Goal: Task Accomplishment & Management: Use online tool/utility

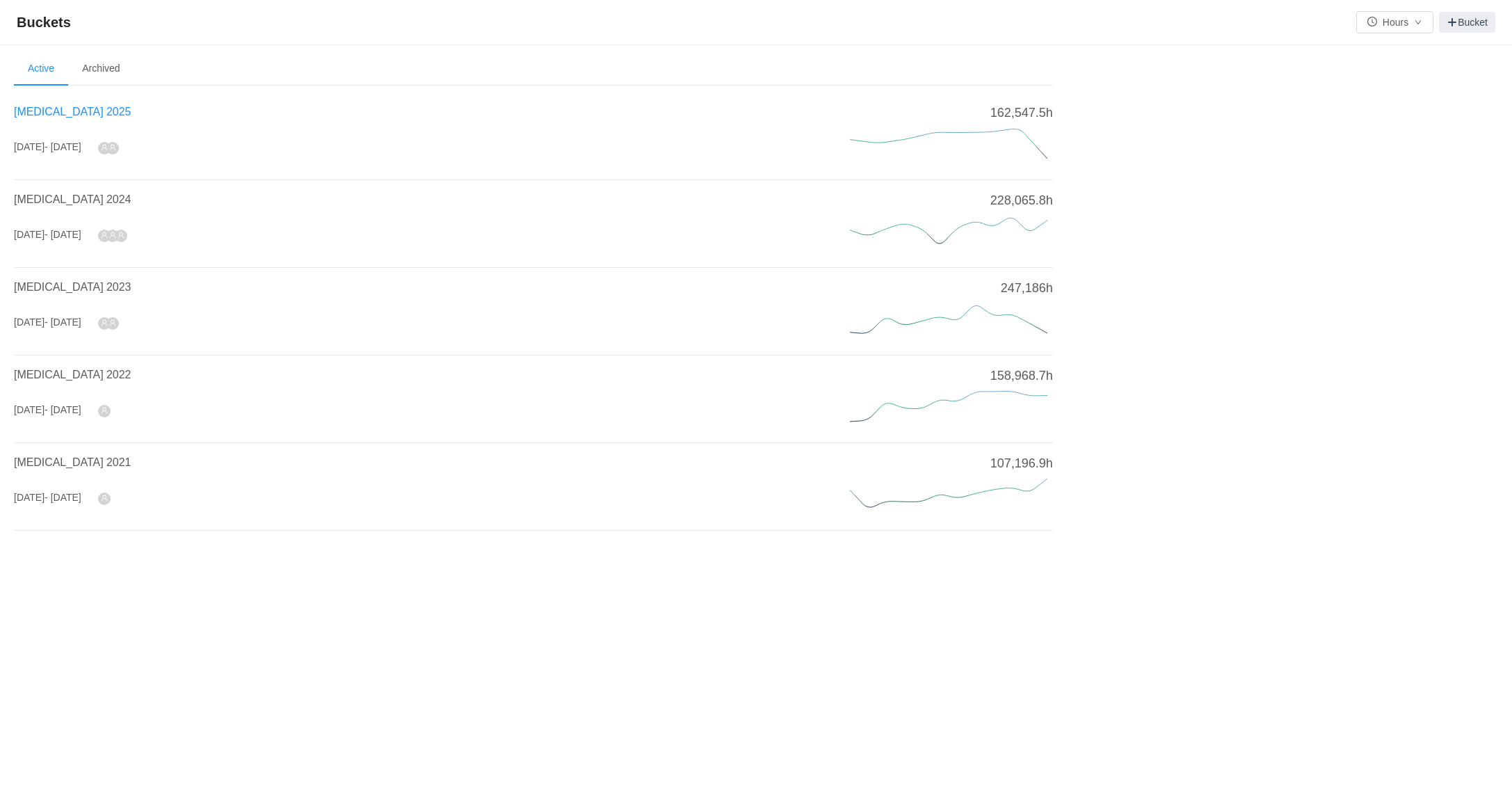
click at [31, 113] on span "[MEDICAL_DATA] 2025" at bounding box center [72, 112] width 116 height 12
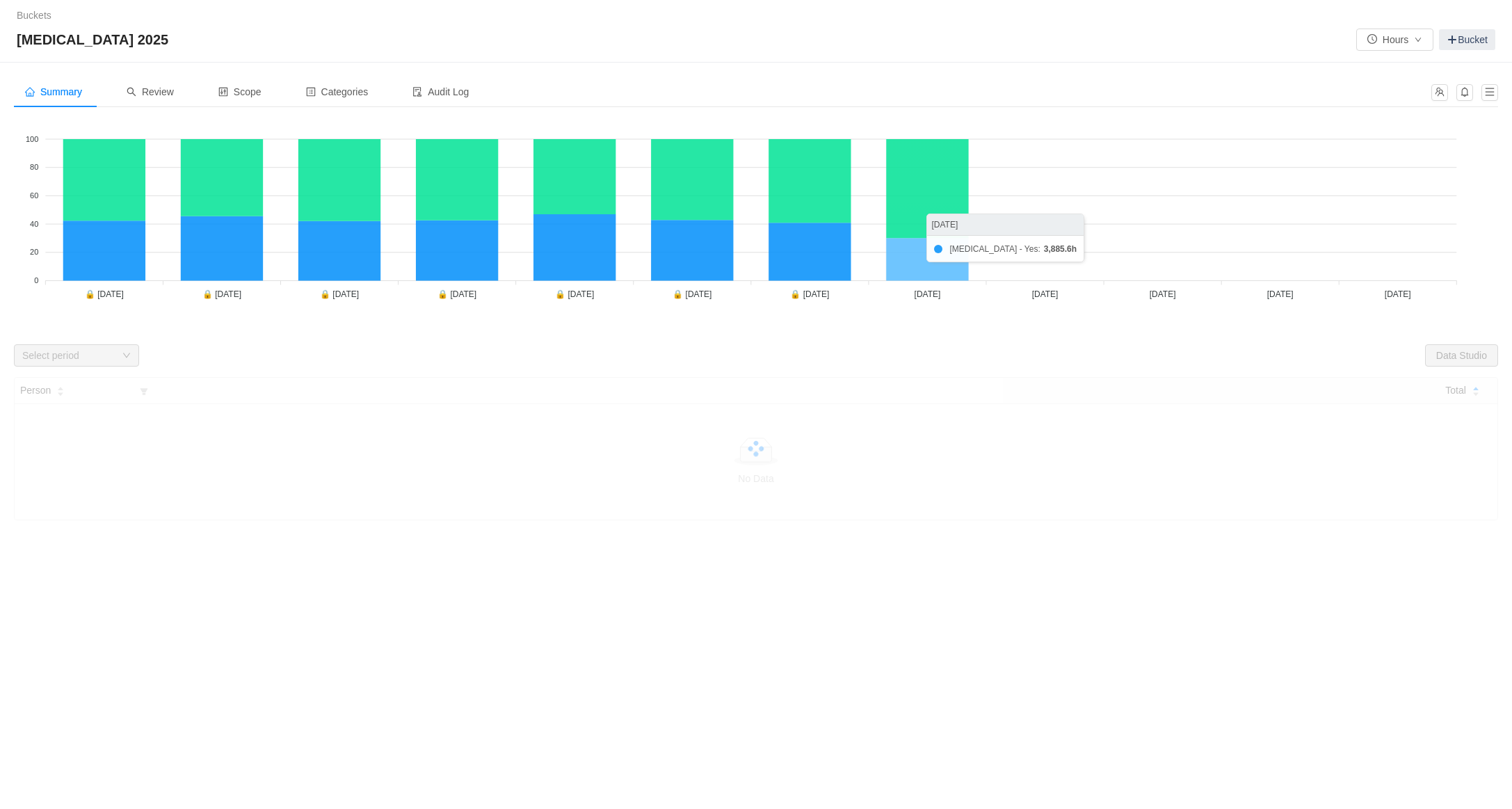
click at [935, 260] on icon at bounding box center [927, 259] width 82 height 42
click at [177, 101] on div "Review" at bounding box center [150, 92] width 69 height 32
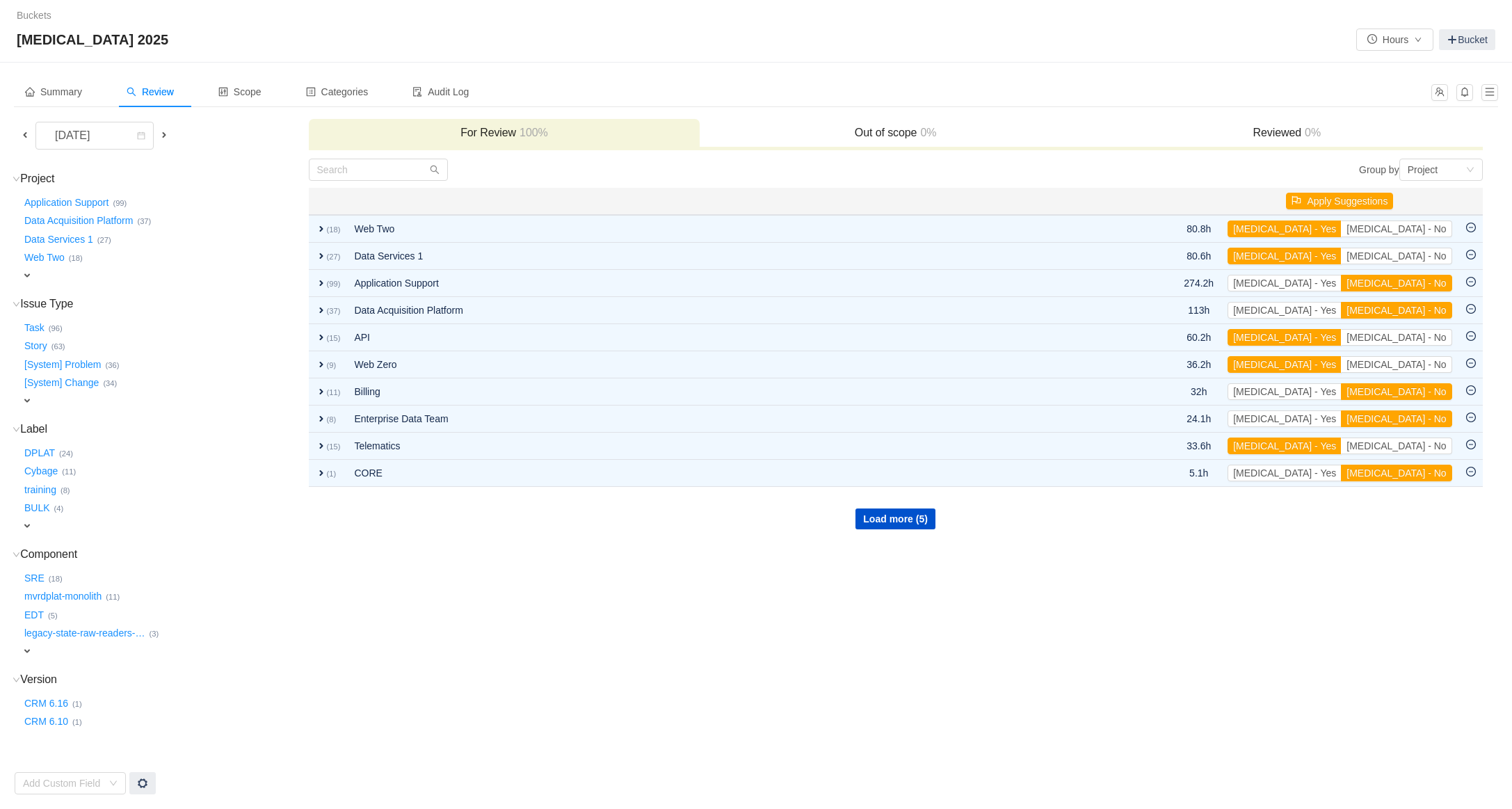
click at [30, 139] on span at bounding box center [25, 135] width 11 height 11
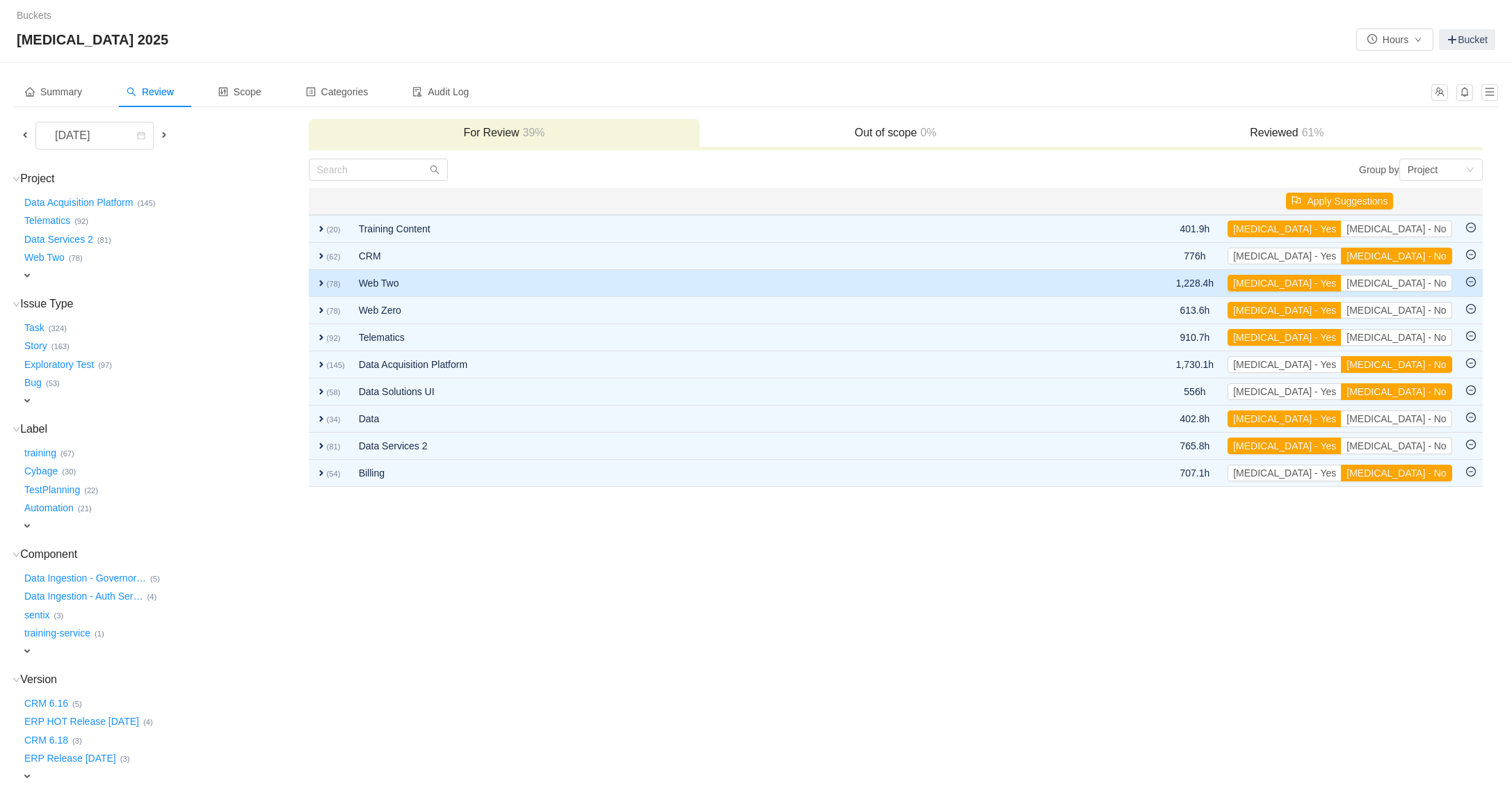
click at [320, 283] on span "expand" at bounding box center [321, 283] width 11 height 11
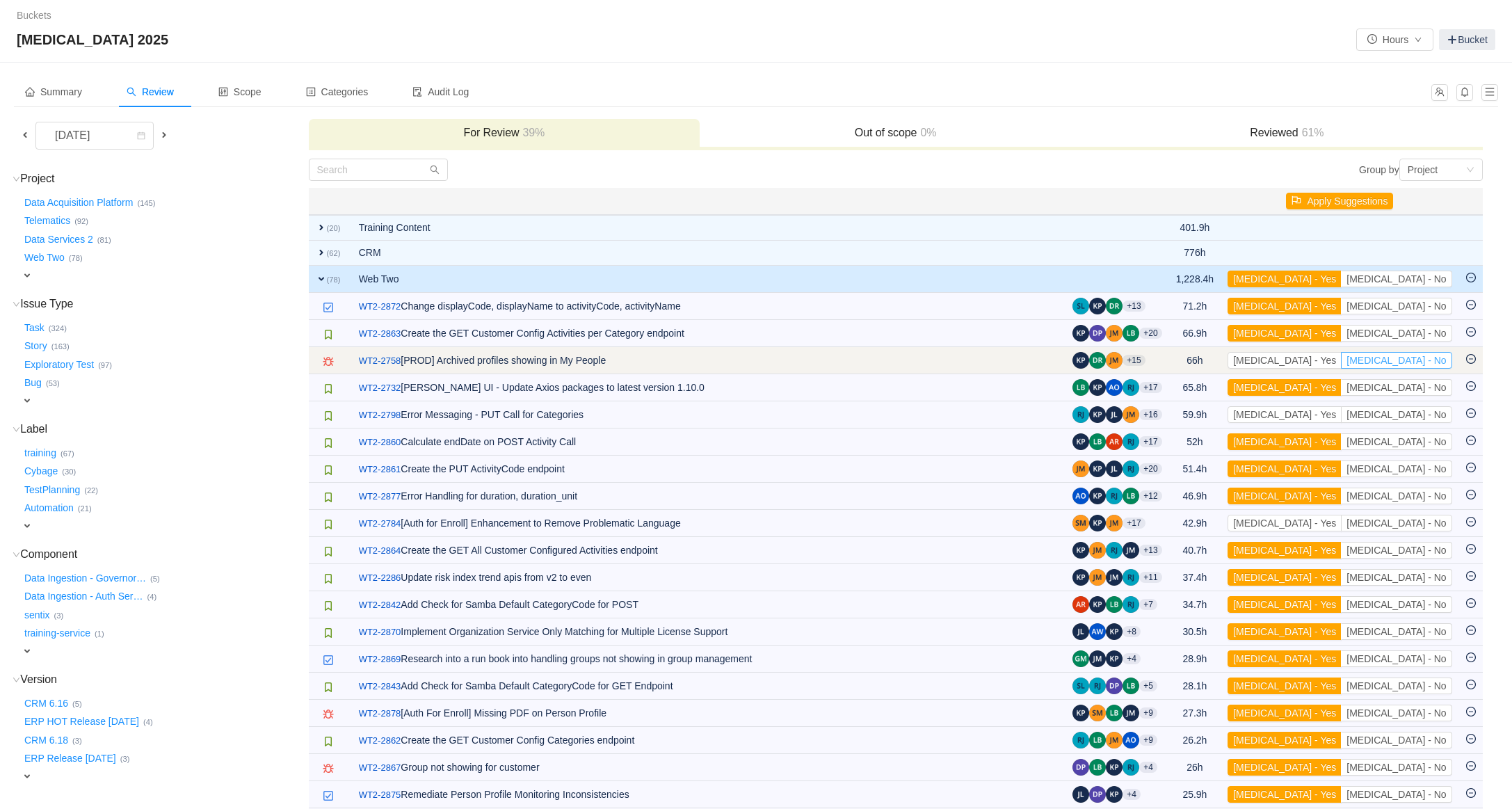
click at [1402, 365] on button "[MEDICAL_DATA] - No" at bounding box center [1396, 360] width 110 height 17
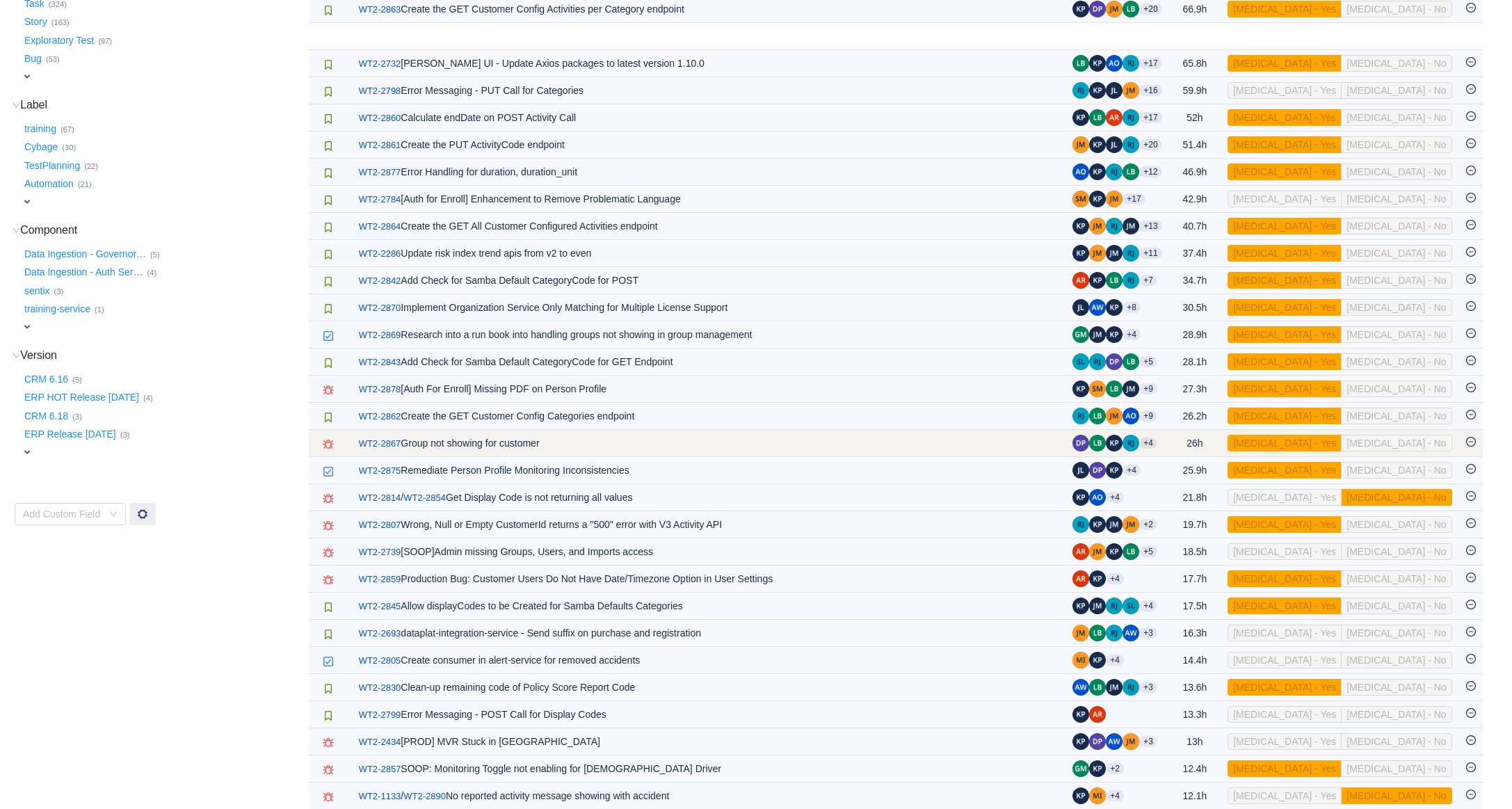
scroll to position [335, 0]
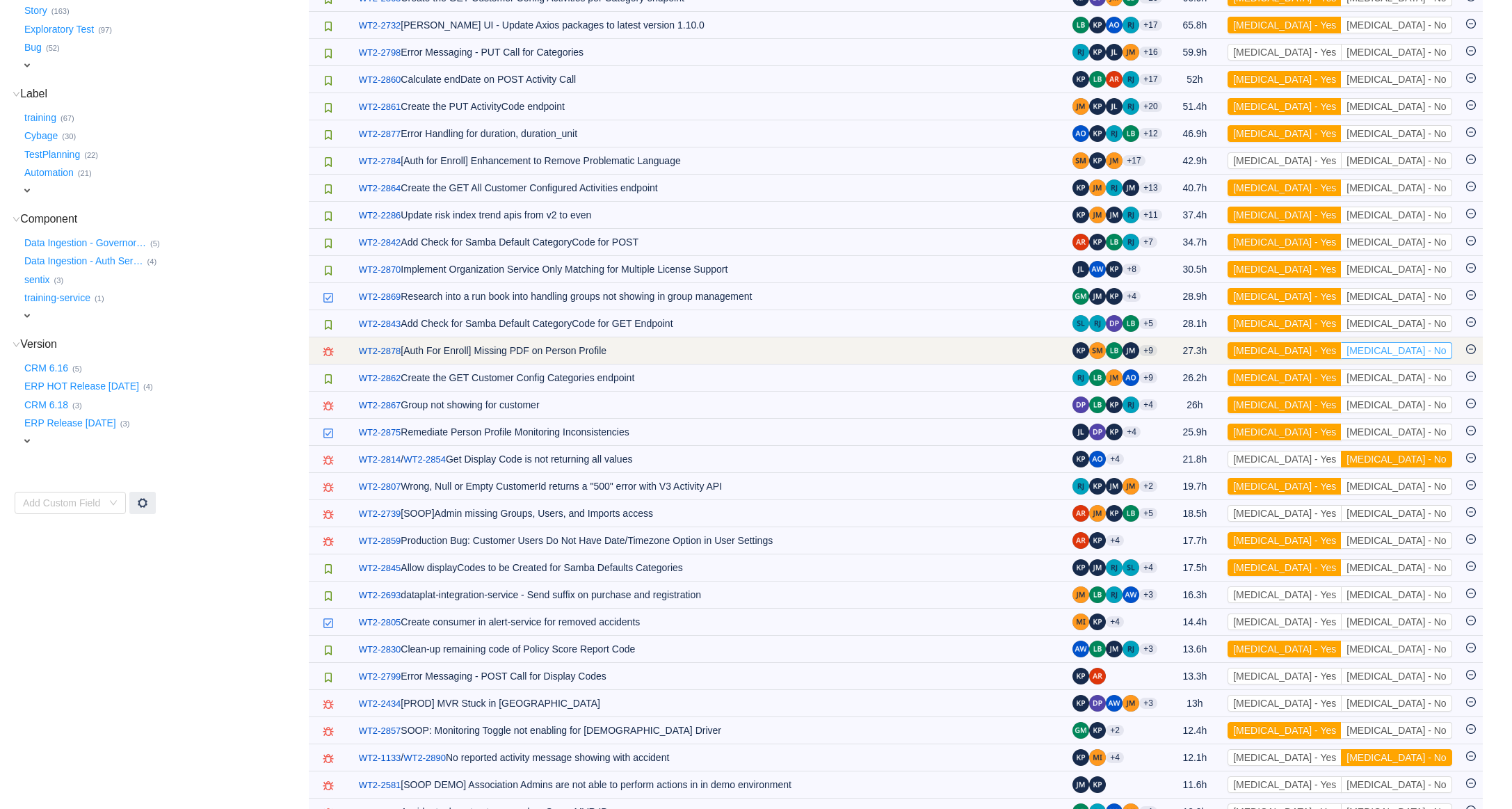
click at [1436, 355] on button "[MEDICAL_DATA] - No" at bounding box center [1396, 350] width 110 height 17
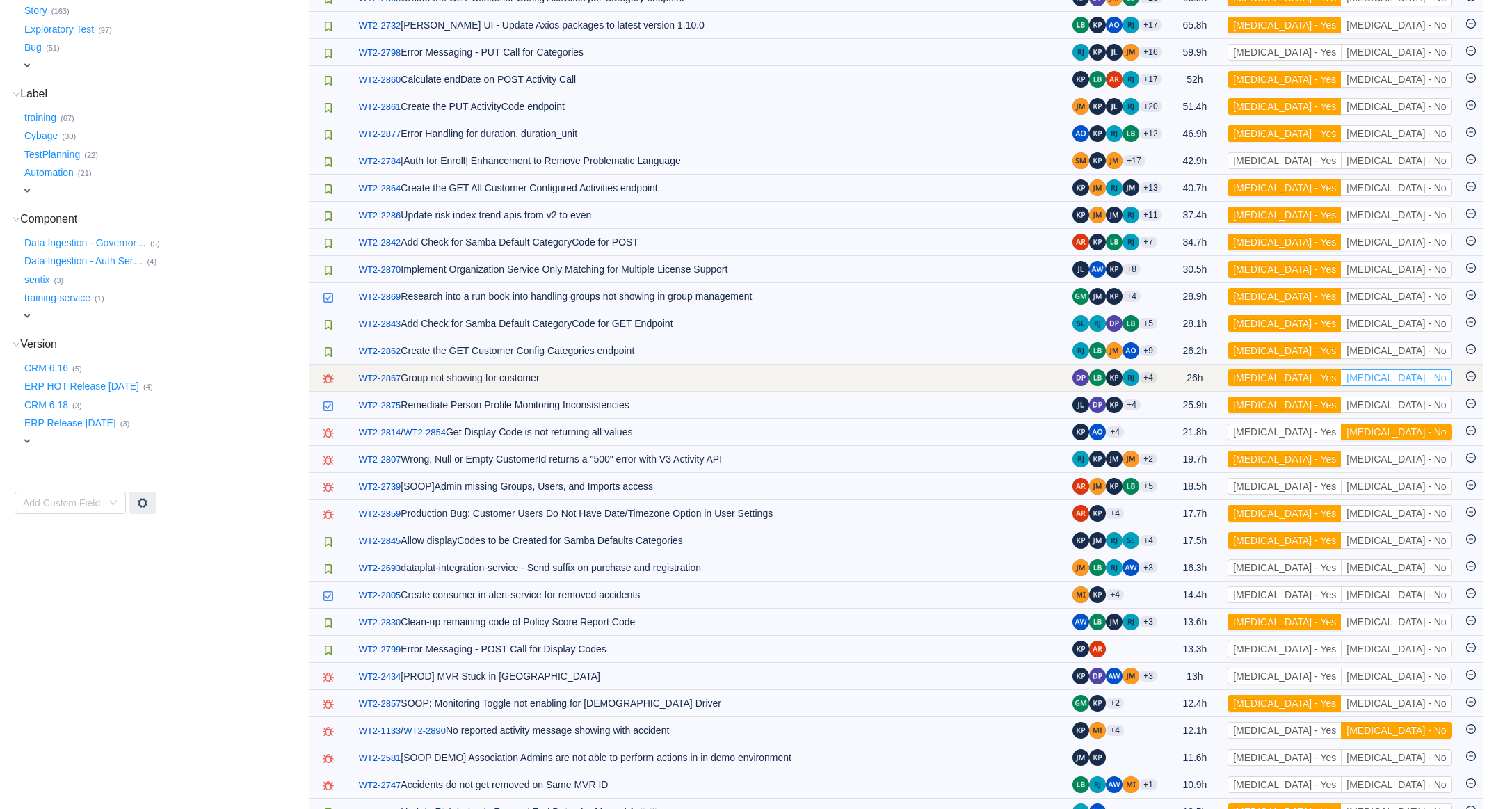
click at [1435, 381] on button "[MEDICAL_DATA] - No" at bounding box center [1396, 377] width 110 height 17
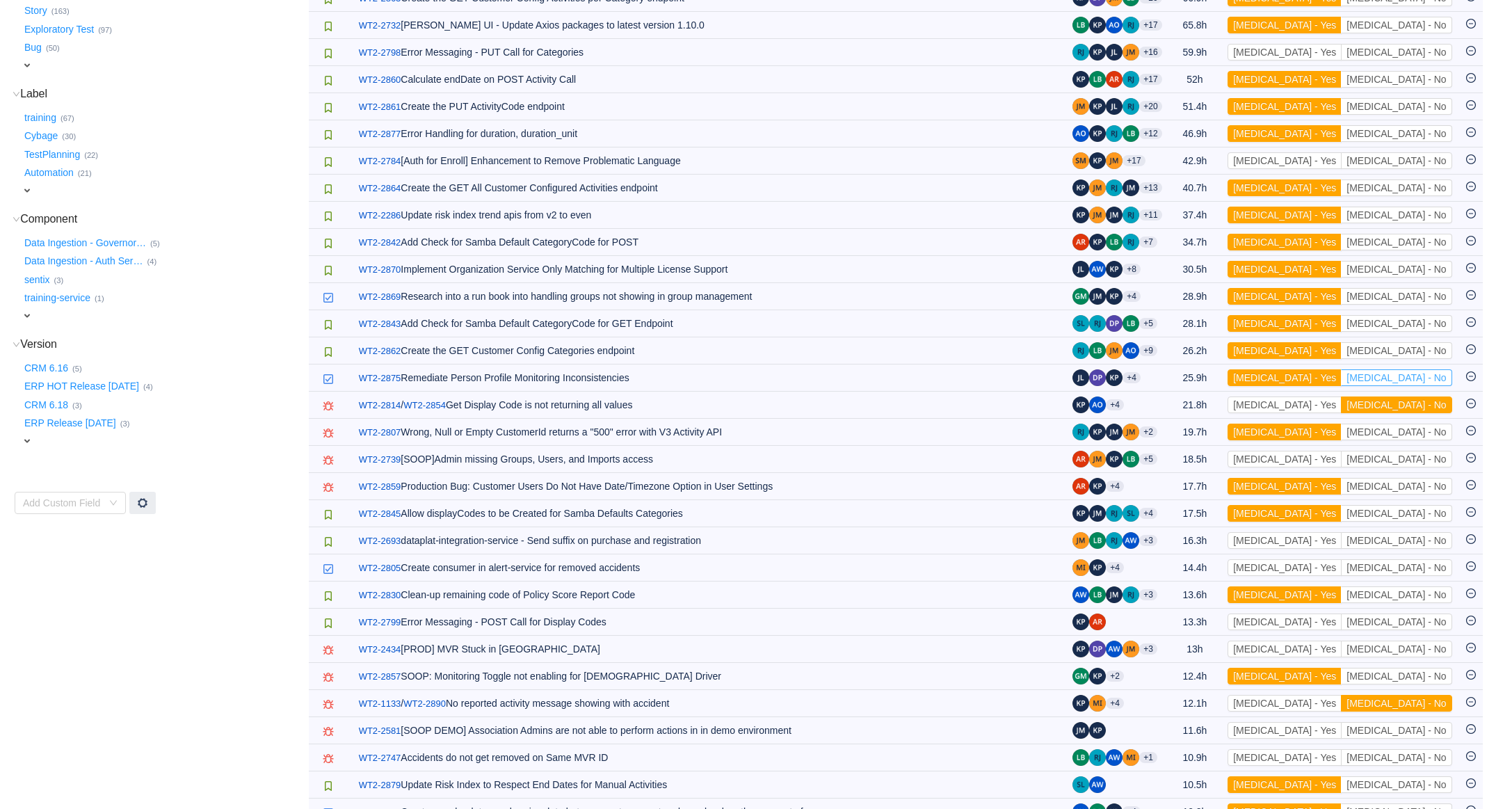
click at [1435, 381] on button "[MEDICAL_DATA] - No" at bounding box center [1396, 377] width 110 height 17
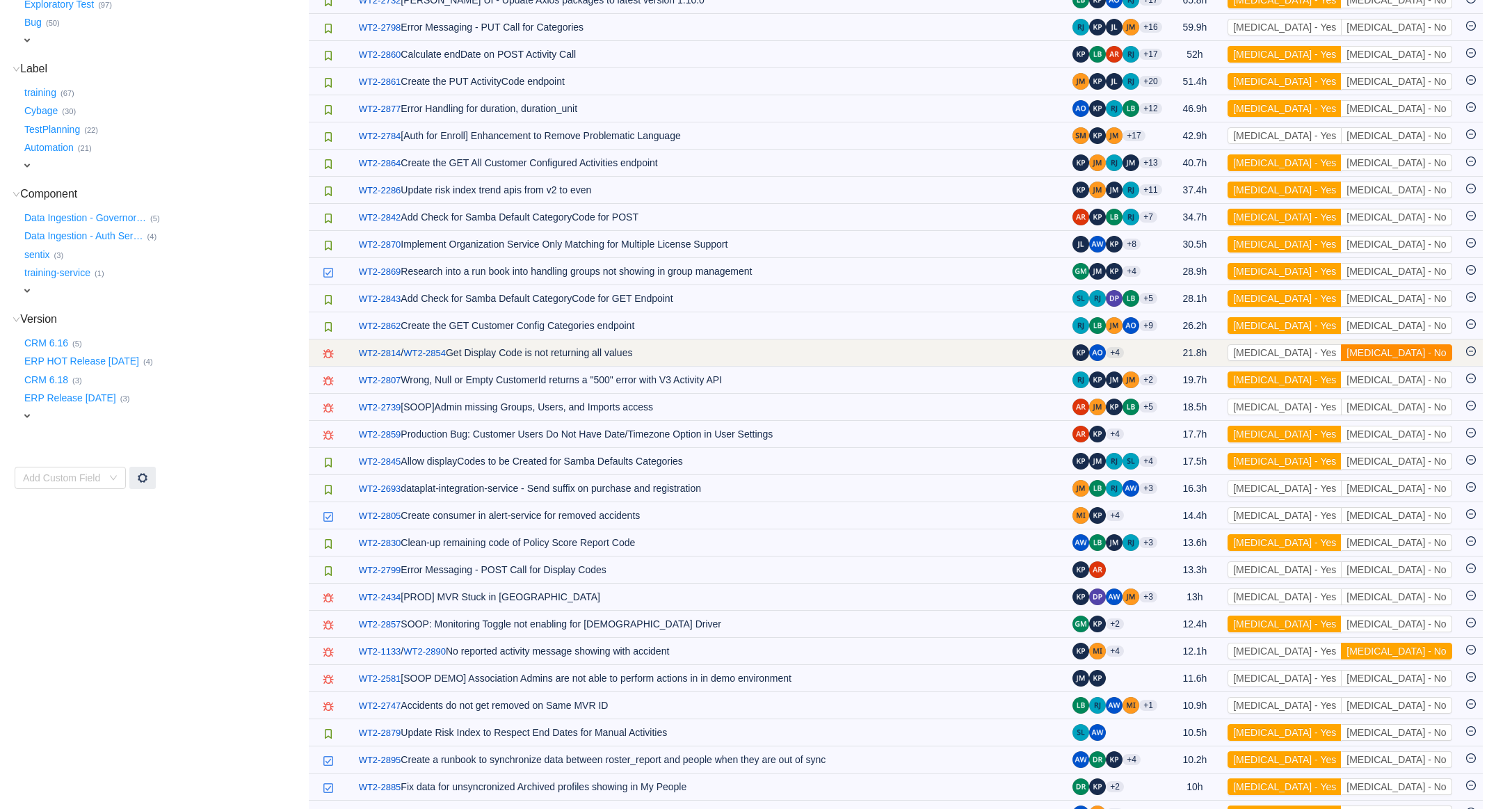
scroll to position [367, 0]
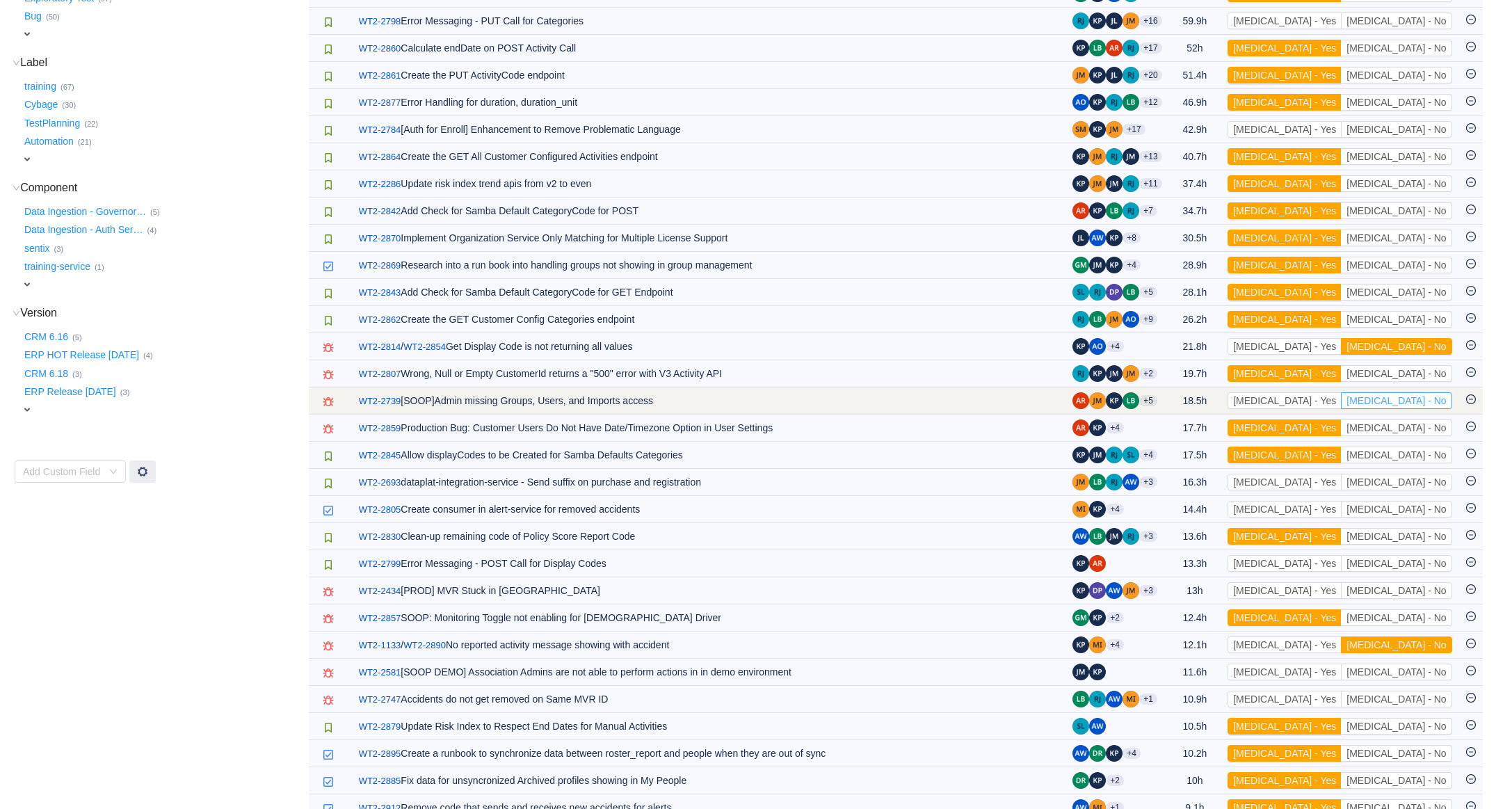
click at [1430, 403] on button "[MEDICAL_DATA] - No" at bounding box center [1396, 400] width 110 height 17
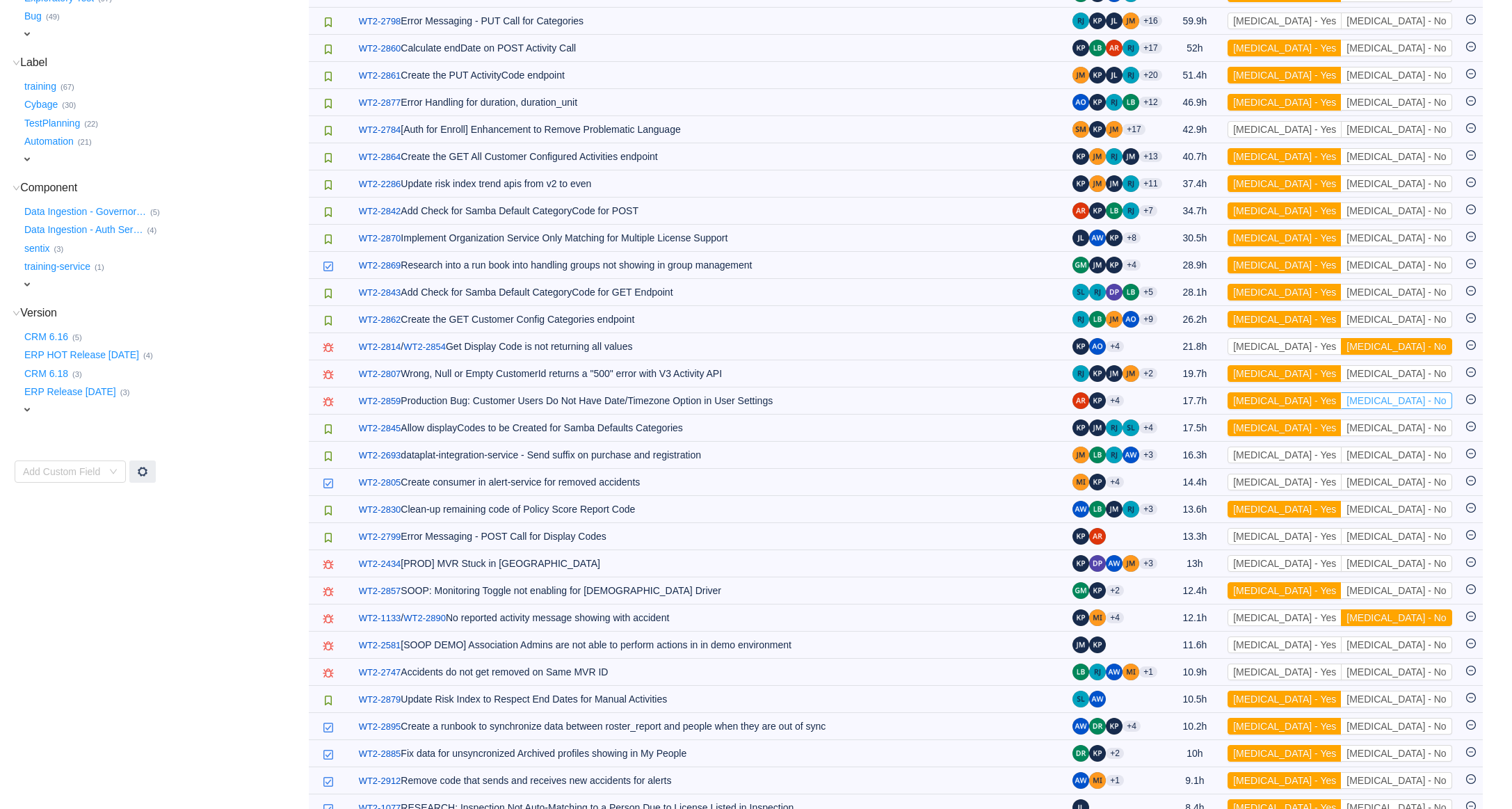
click at [1430, 403] on button "[MEDICAL_DATA] - No" at bounding box center [1396, 400] width 110 height 17
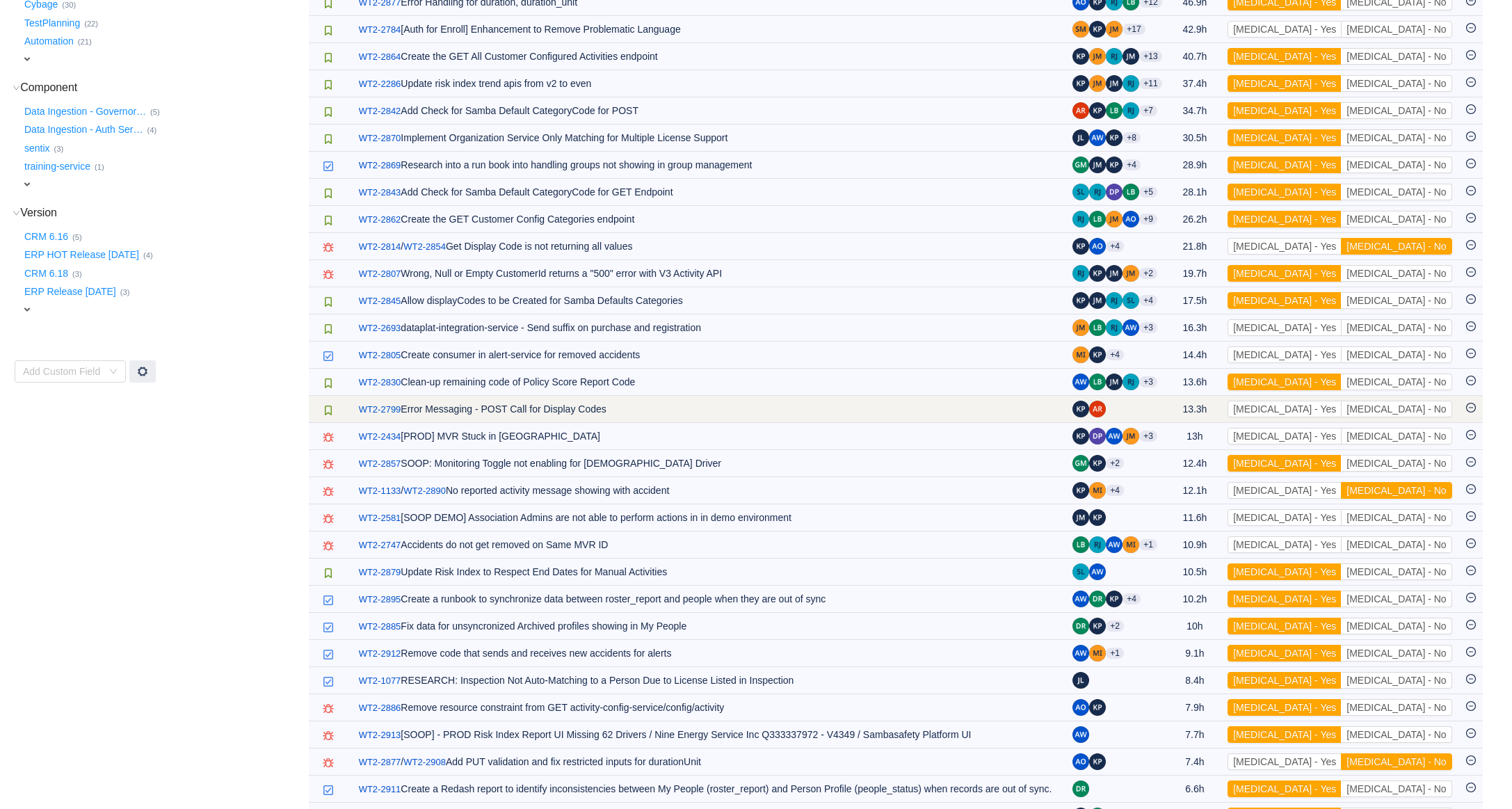
scroll to position [468, 0]
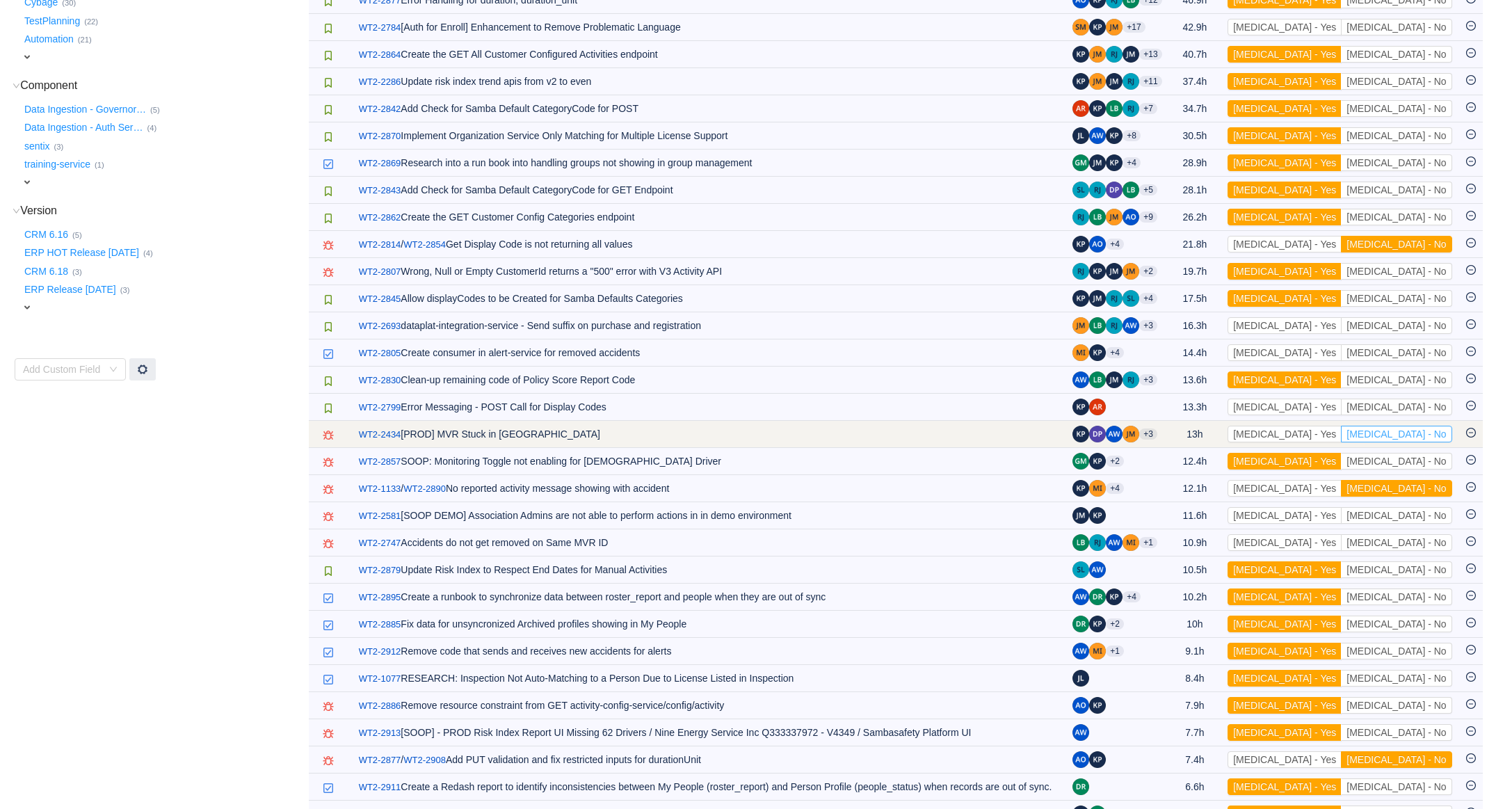
click at [1436, 440] on button "[MEDICAL_DATA] - No" at bounding box center [1396, 433] width 110 height 17
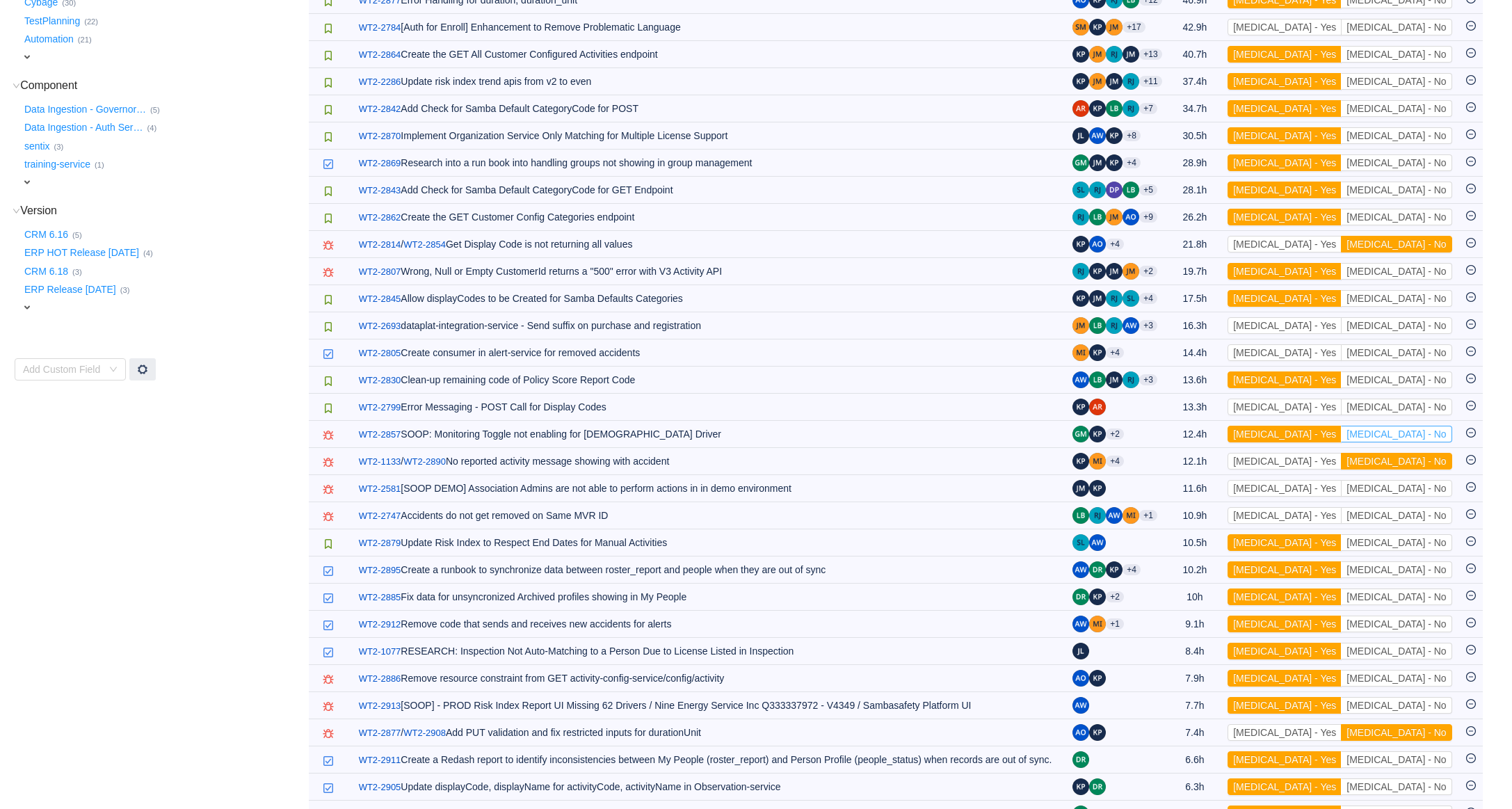
click at [1436, 440] on button "[MEDICAL_DATA] - No" at bounding box center [1396, 433] width 110 height 17
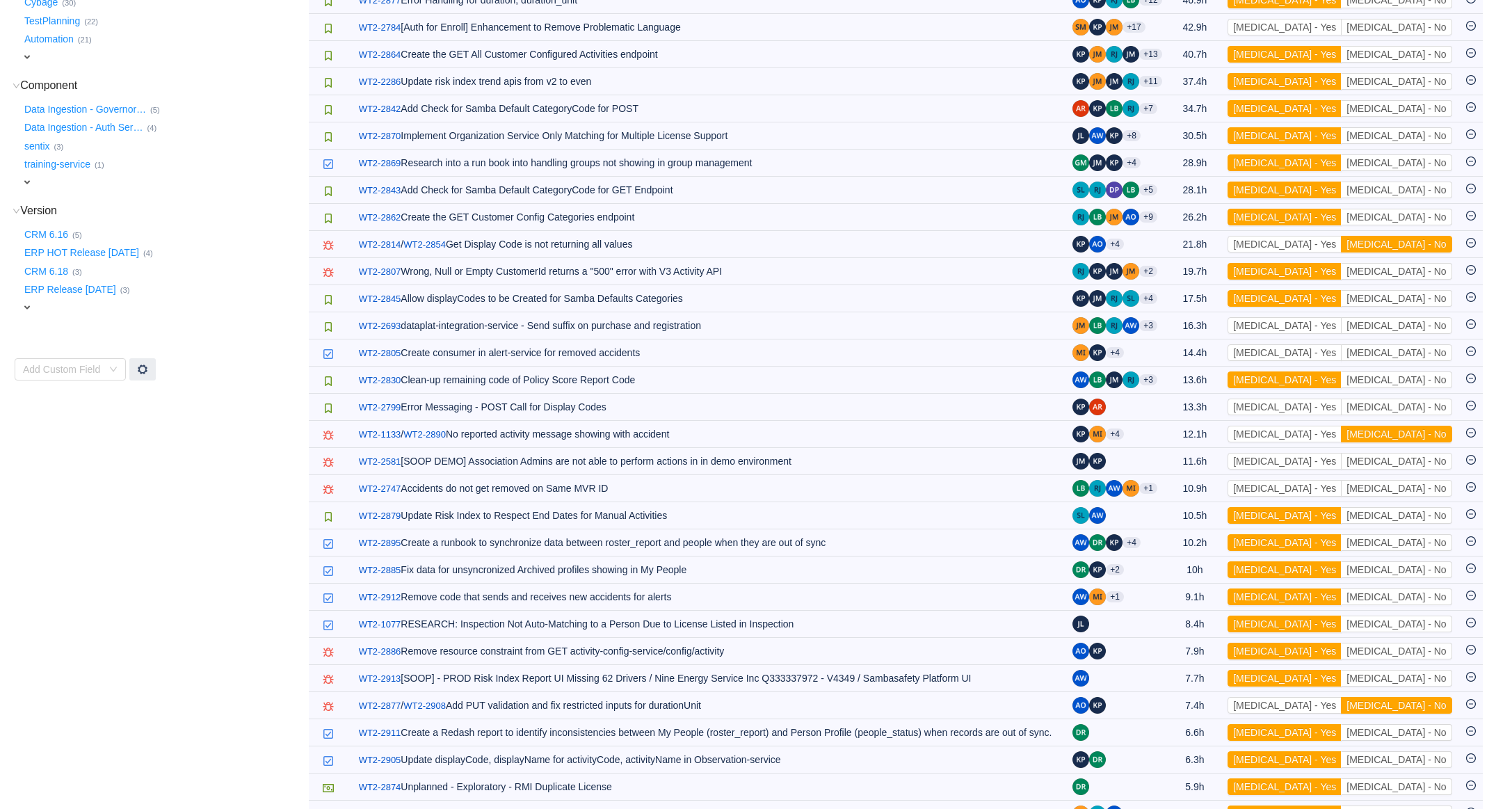
click at [1436, 440] on button "[MEDICAL_DATA] - No" at bounding box center [1396, 433] width 110 height 17
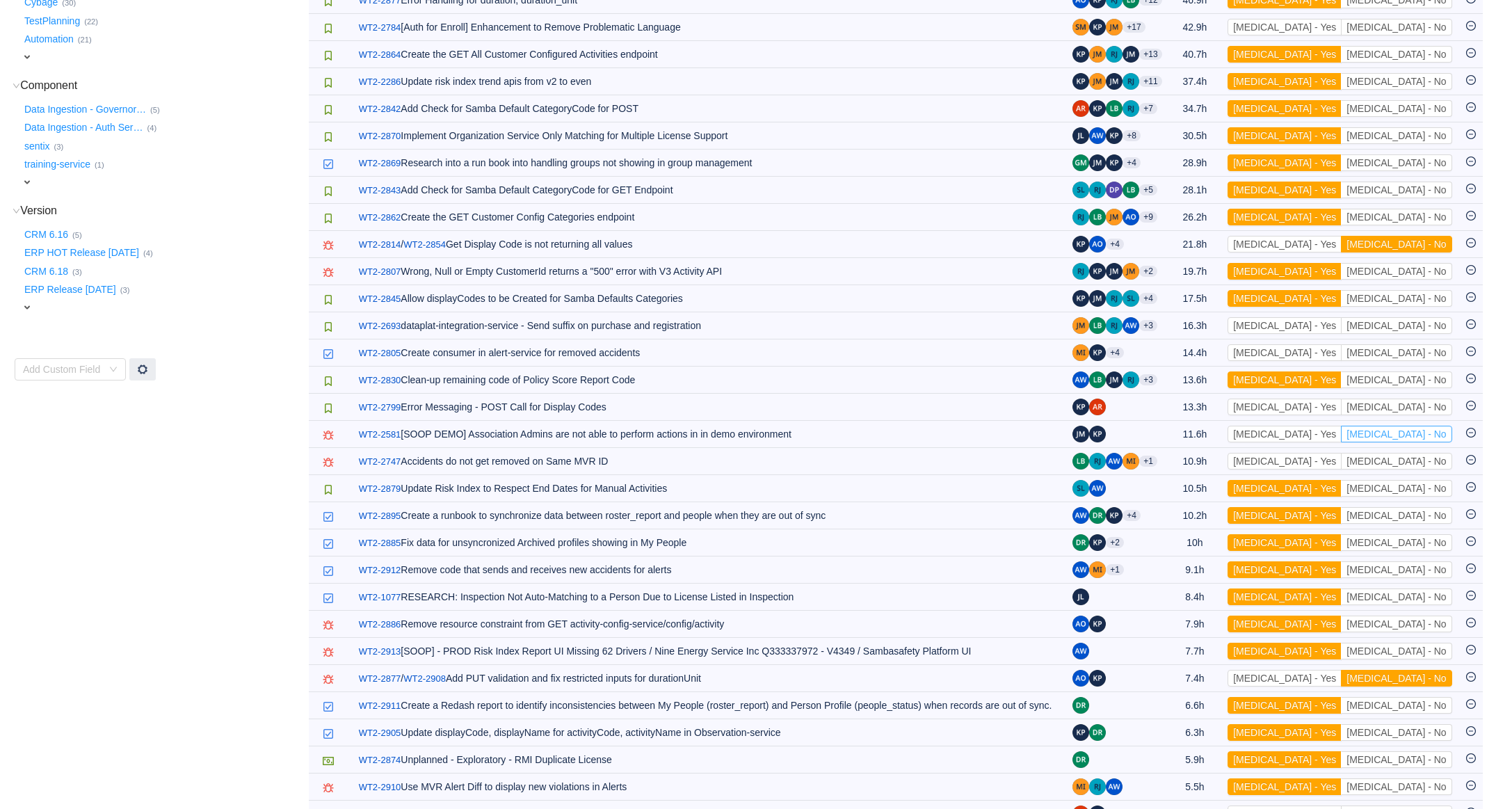
click at [1436, 440] on button "[MEDICAL_DATA] - No" at bounding box center [1396, 433] width 110 height 17
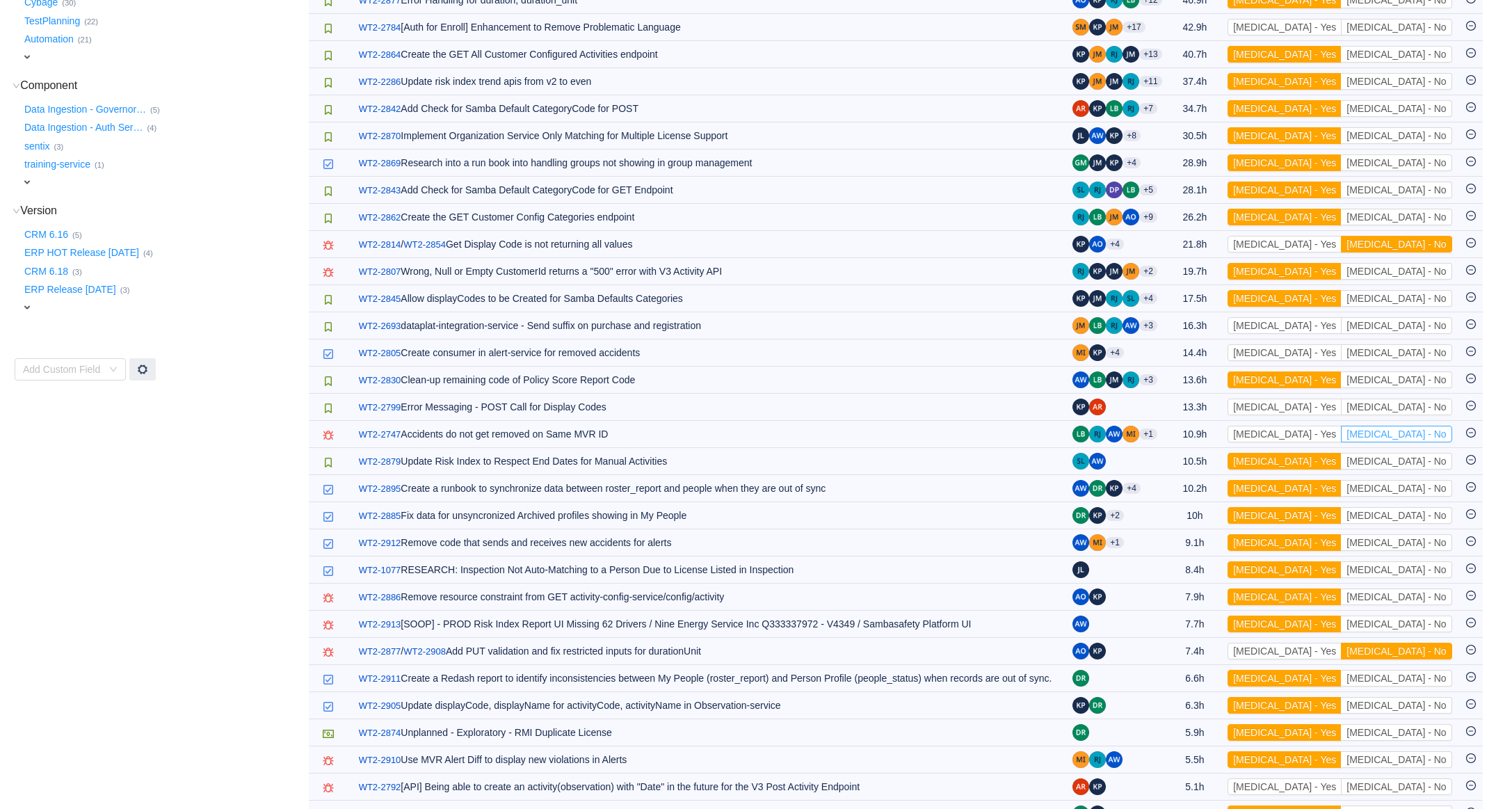
click at [1436, 440] on button "[MEDICAL_DATA] - No" at bounding box center [1396, 433] width 110 height 17
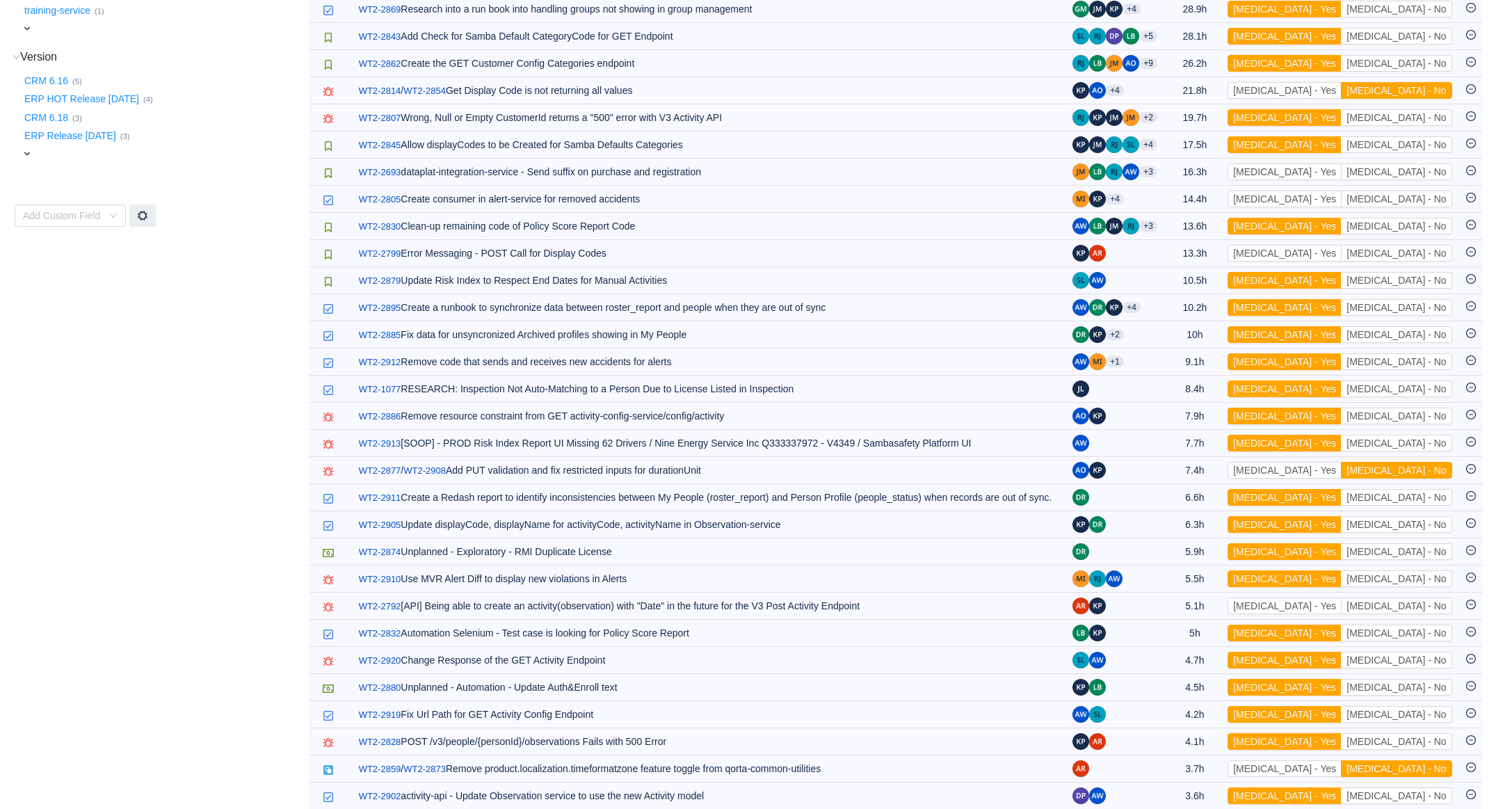
scroll to position [626, 0]
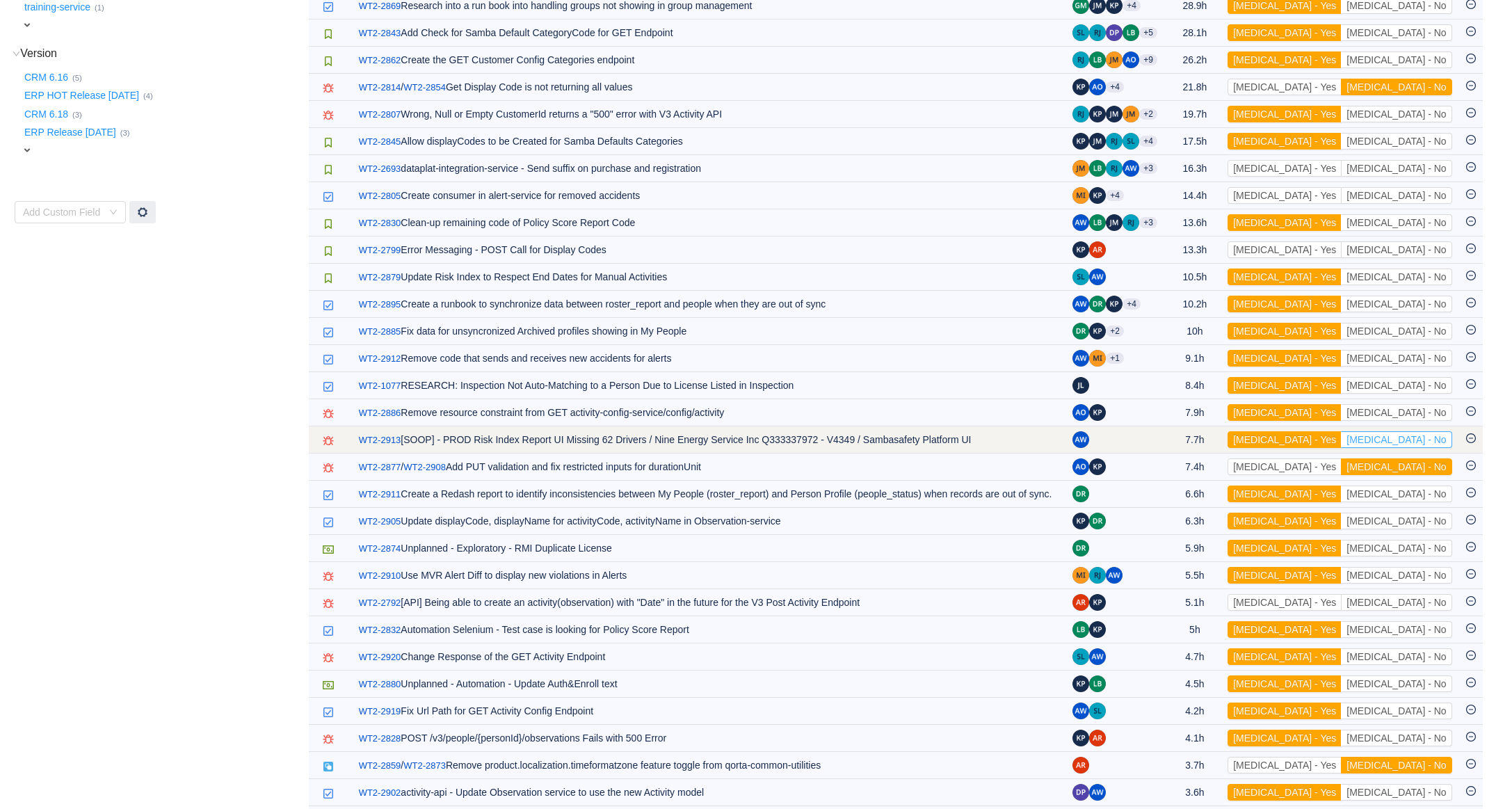
click at [1437, 440] on button "[MEDICAL_DATA] - No" at bounding box center [1396, 440] width 110 height 17
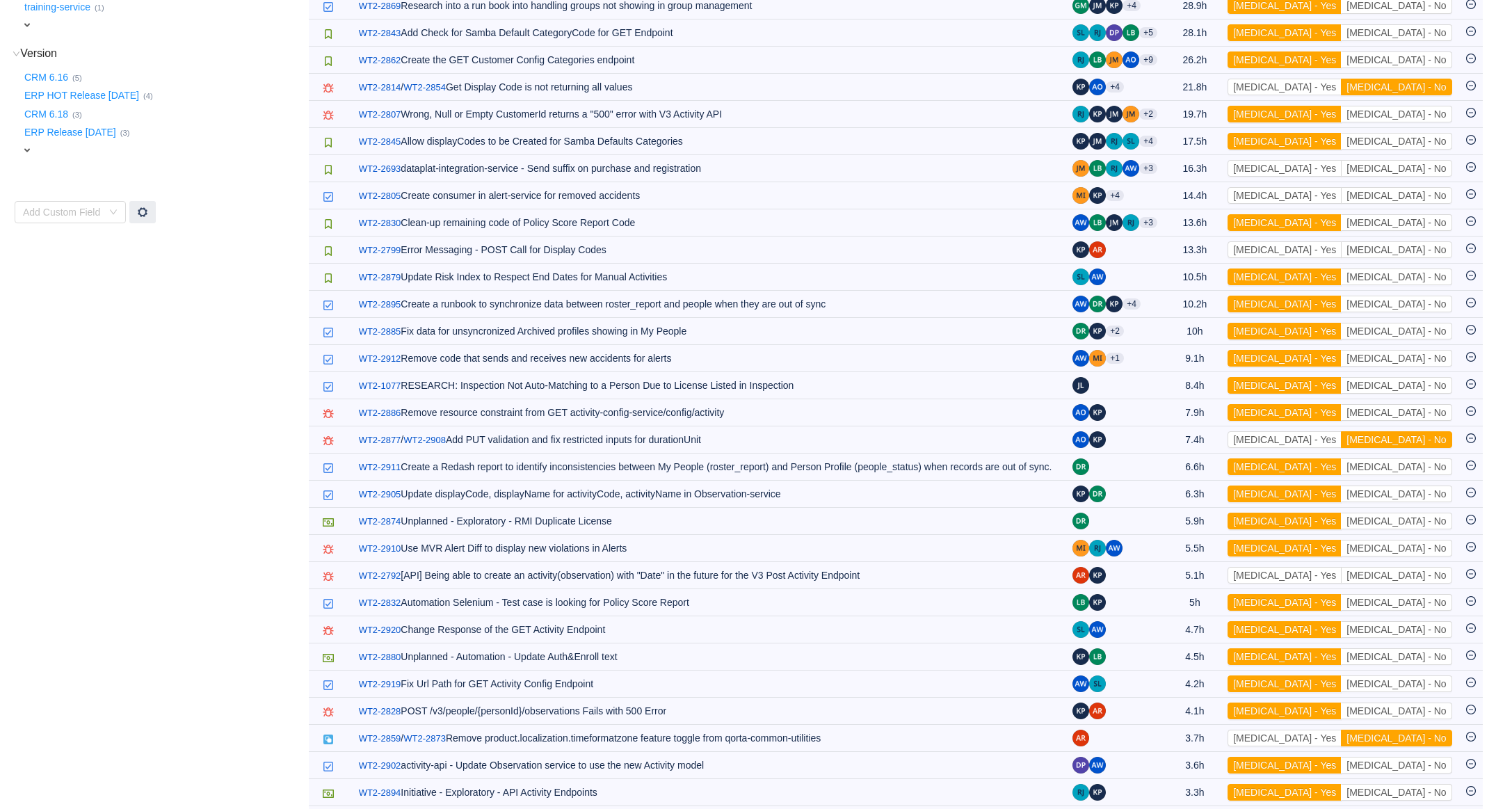
click at [1437, 440] on button "[MEDICAL_DATA] - No" at bounding box center [1396, 440] width 110 height 17
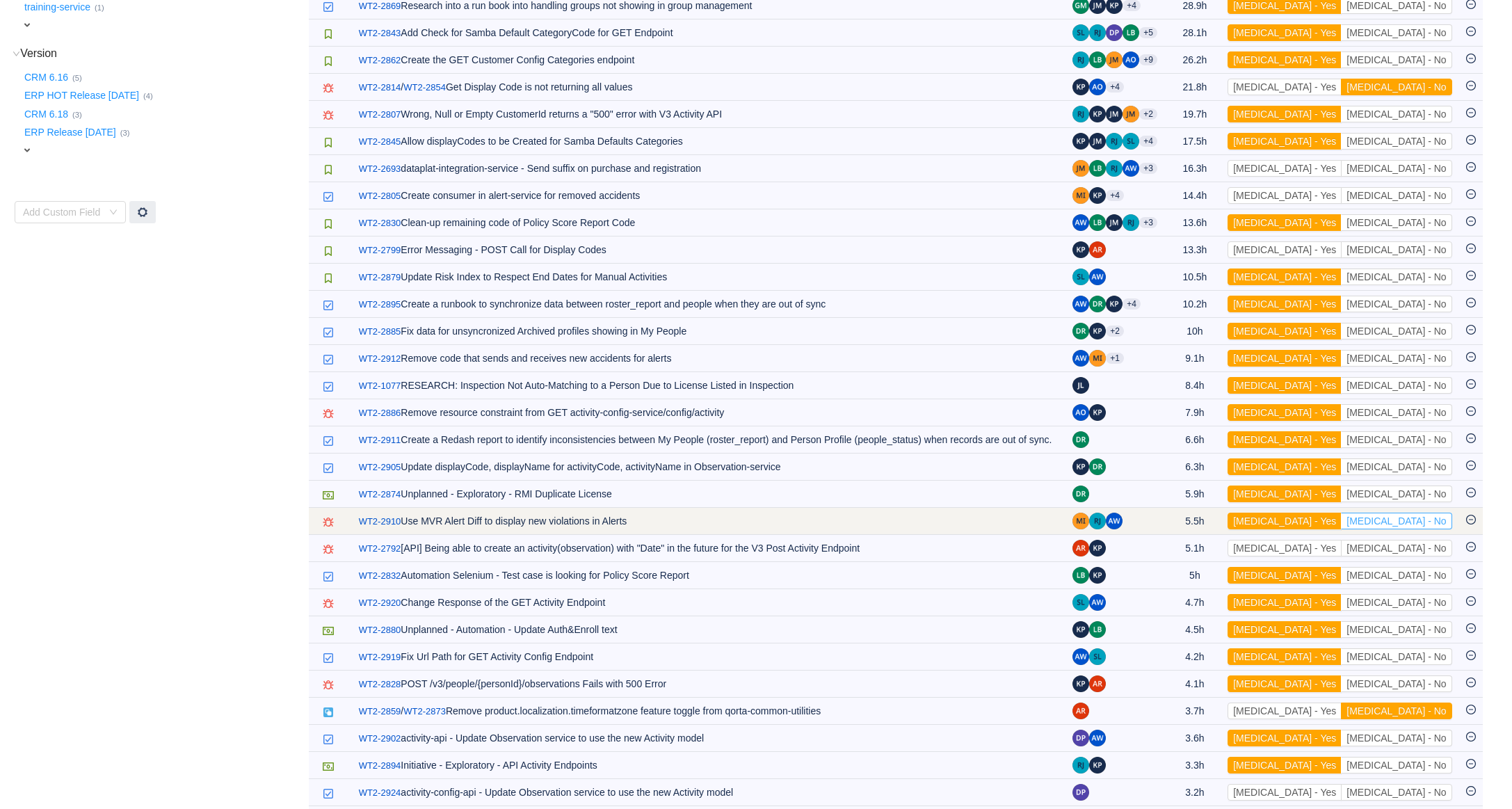
click at [1431, 530] on button "[MEDICAL_DATA] - No" at bounding box center [1396, 520] width 110 height 17
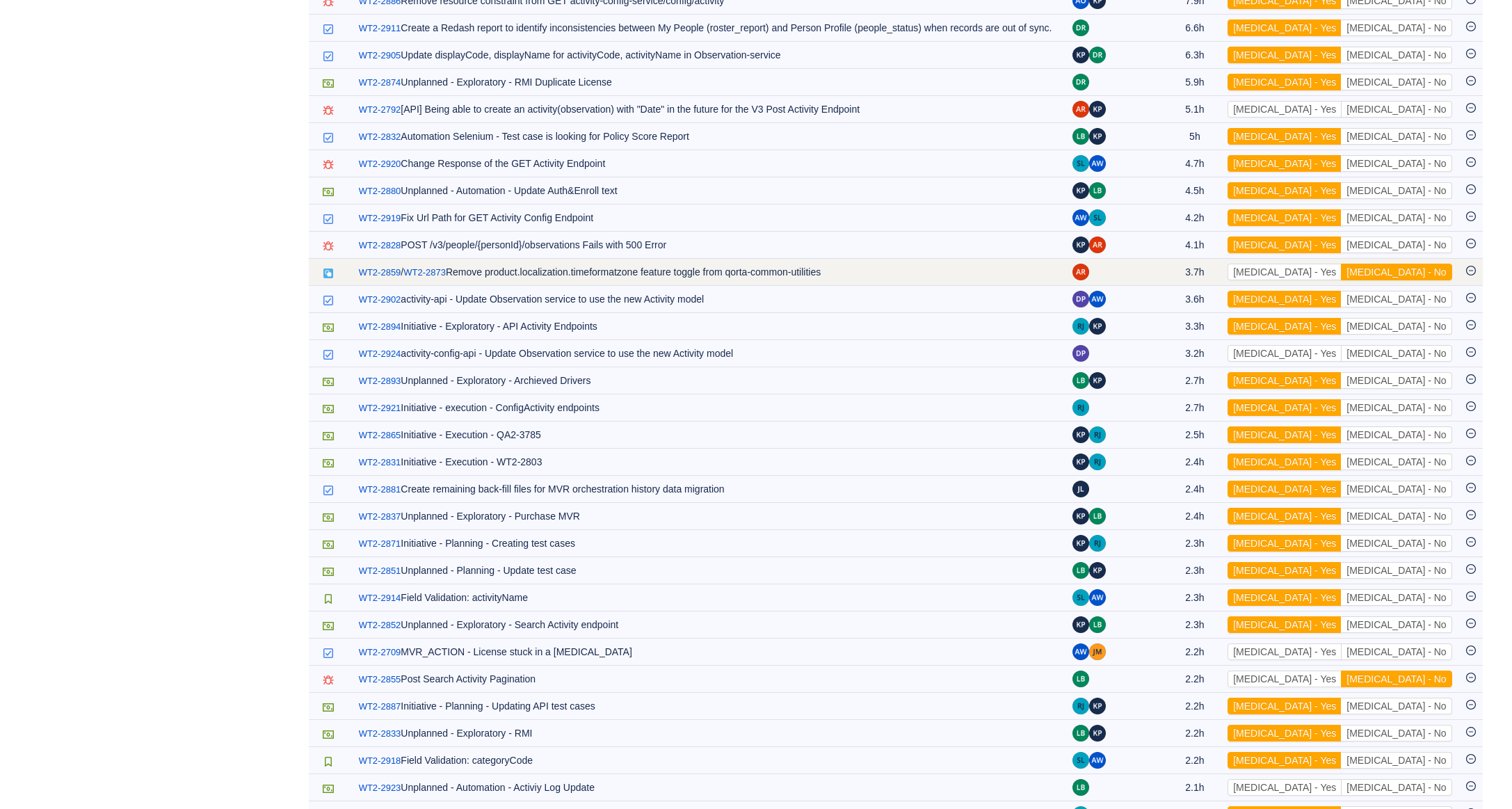
scroll to position [1067, 0]
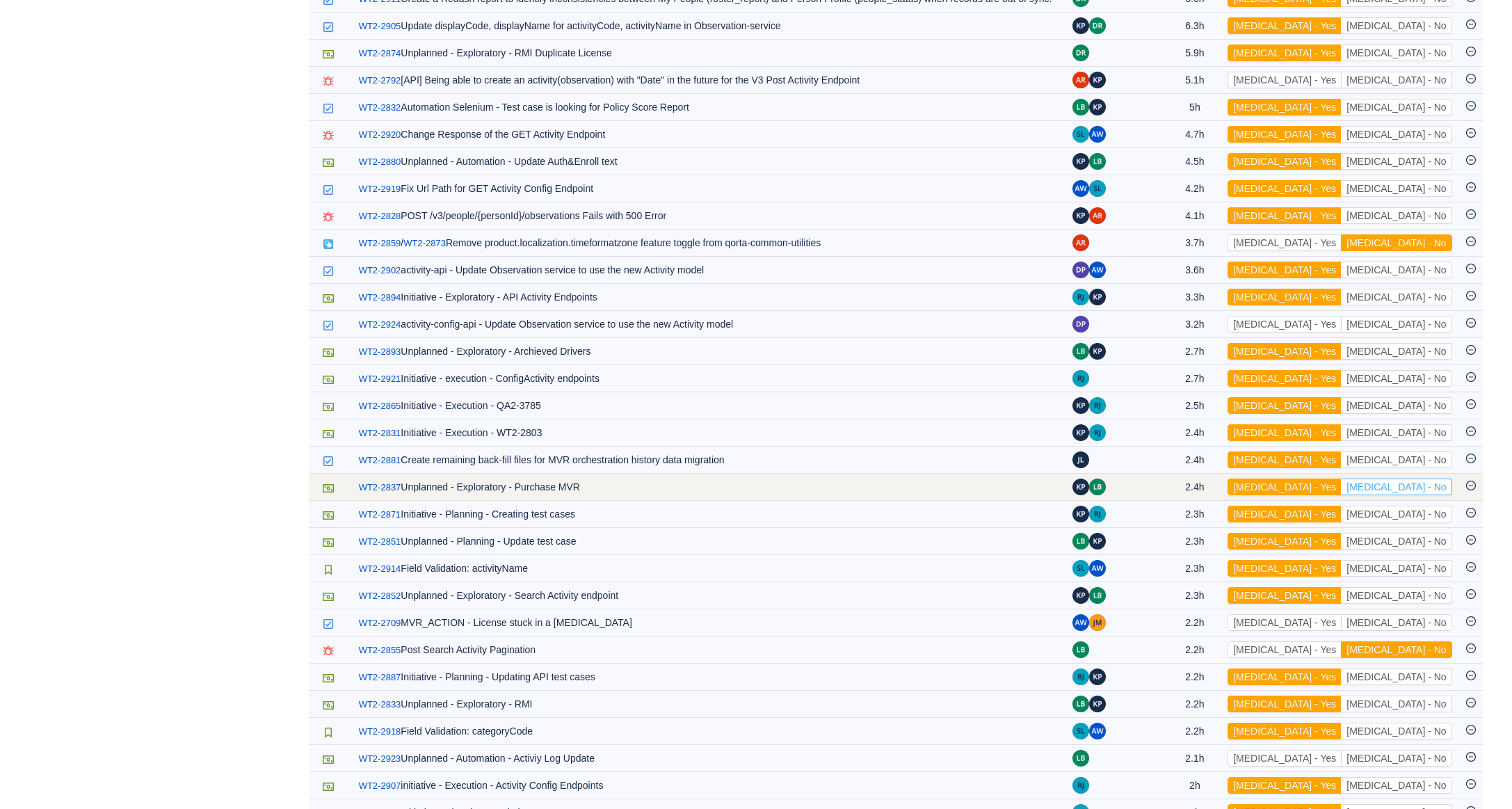
click at [1411, 496] on button "[MEDICAL_DATA] - No" at bounding box center [1396, 487] width 110 height 17
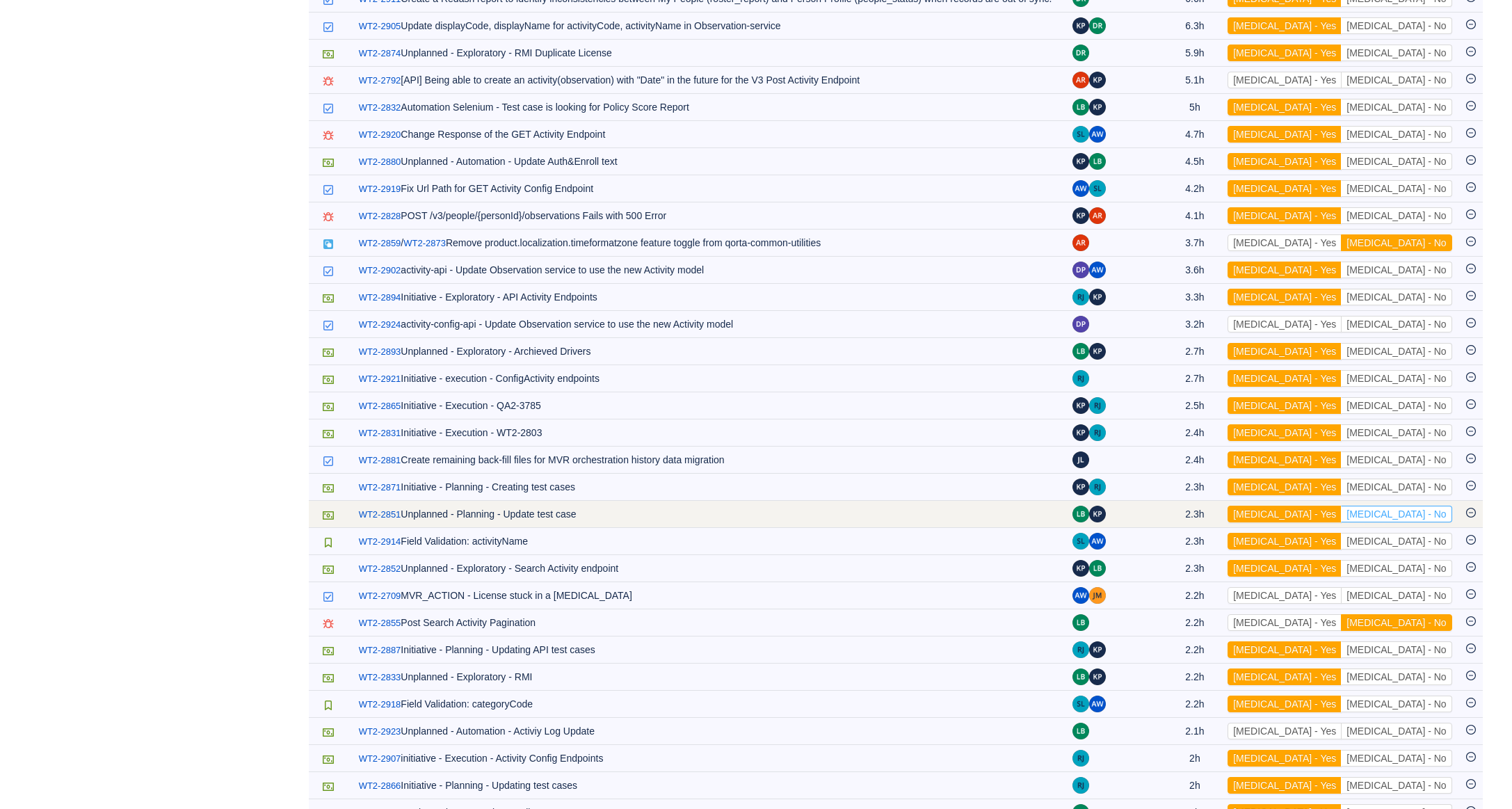
click at [1412, 522] on button "[MEDICAL_DATA] - No" at bounding box center [1396, 514] width 110 height 17
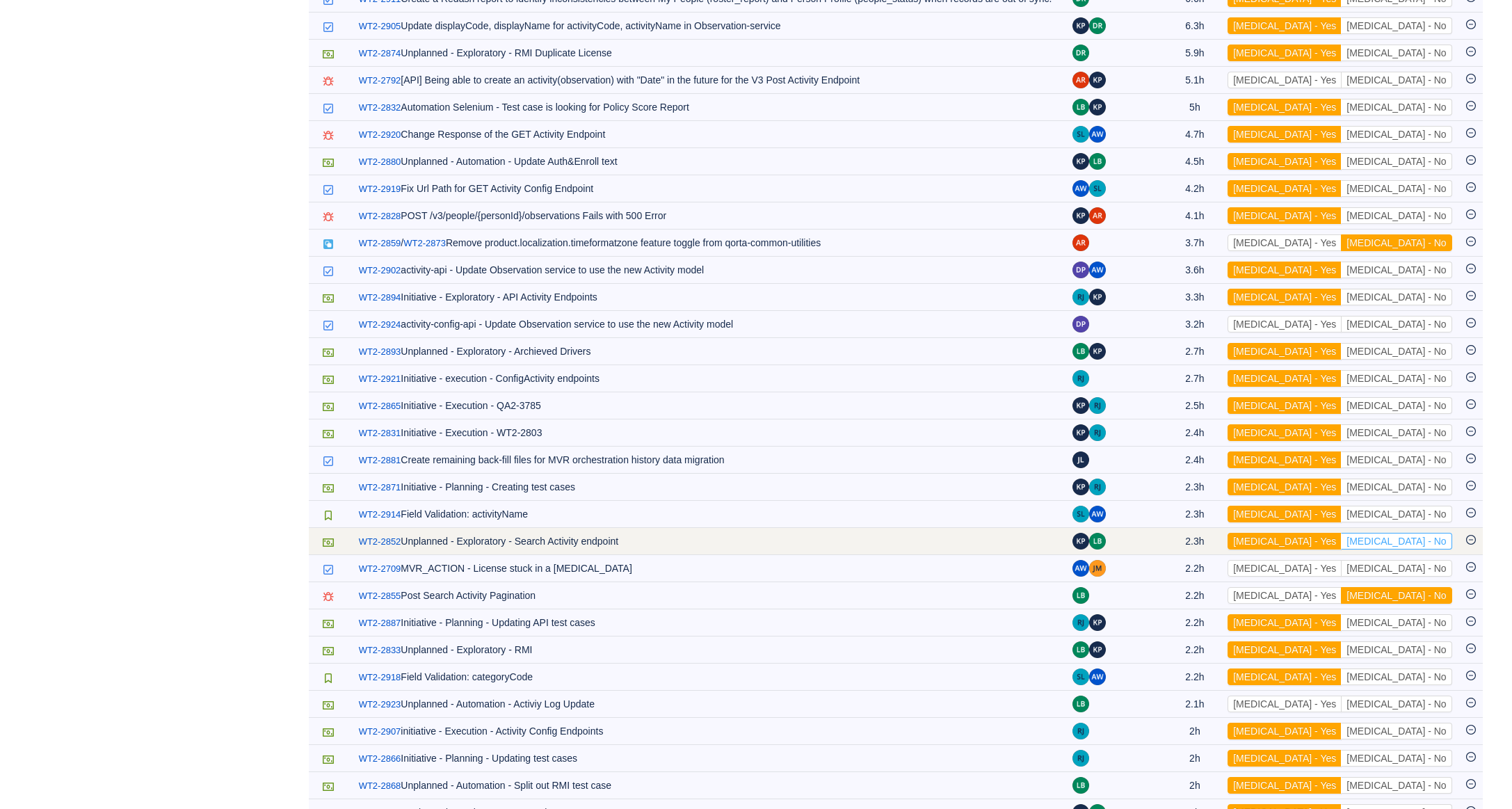
click at [1416, 550] on button "[MEDICAL_DATA] - No" at bounding box center [1396, 541] width 110 height 17
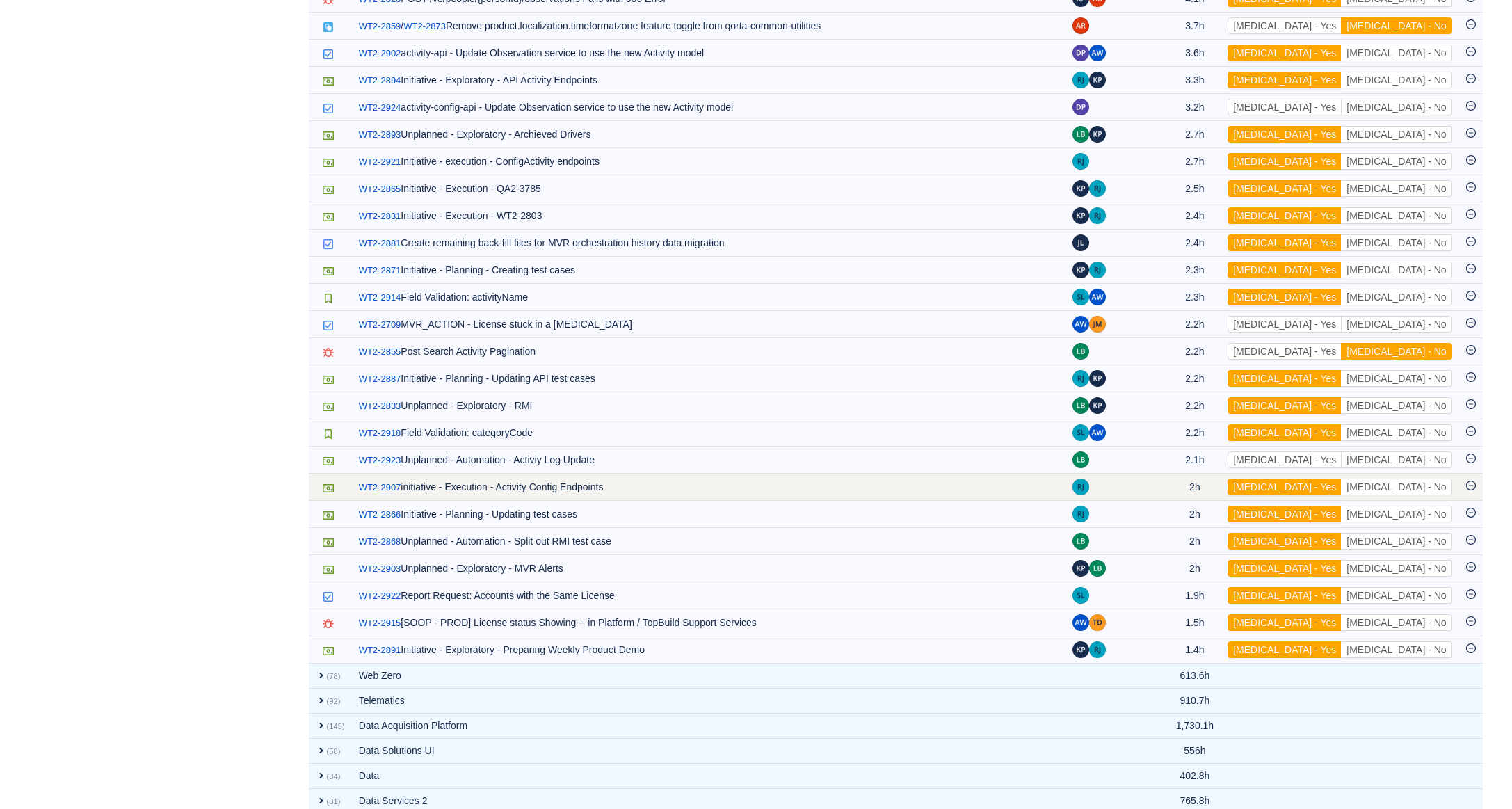
scroll to position [1341, 0]
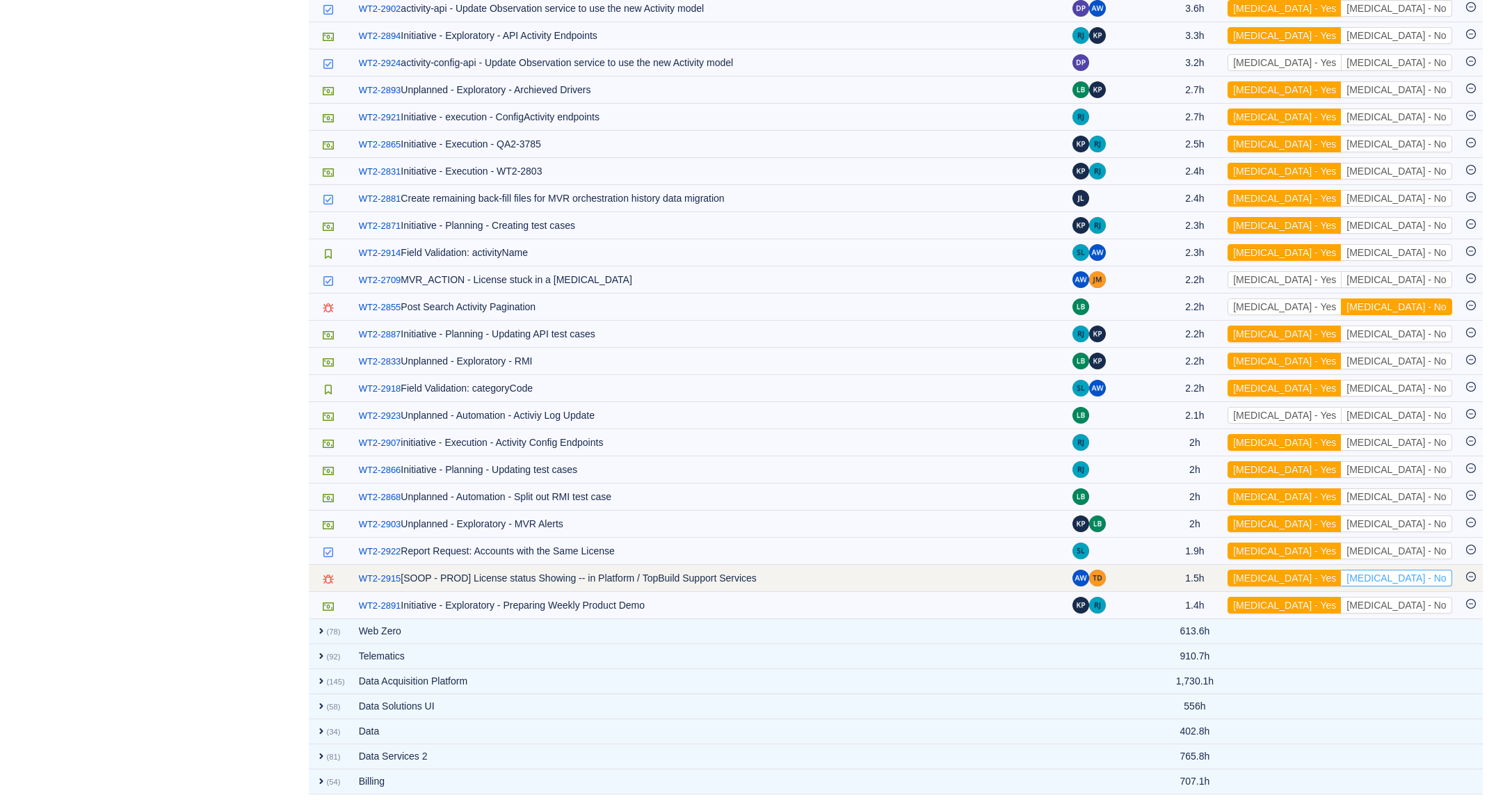
click at [1416, 574] on button "[MEDICAL_DATA] - No" at bounding box center [1396, 578] width 110 height 17
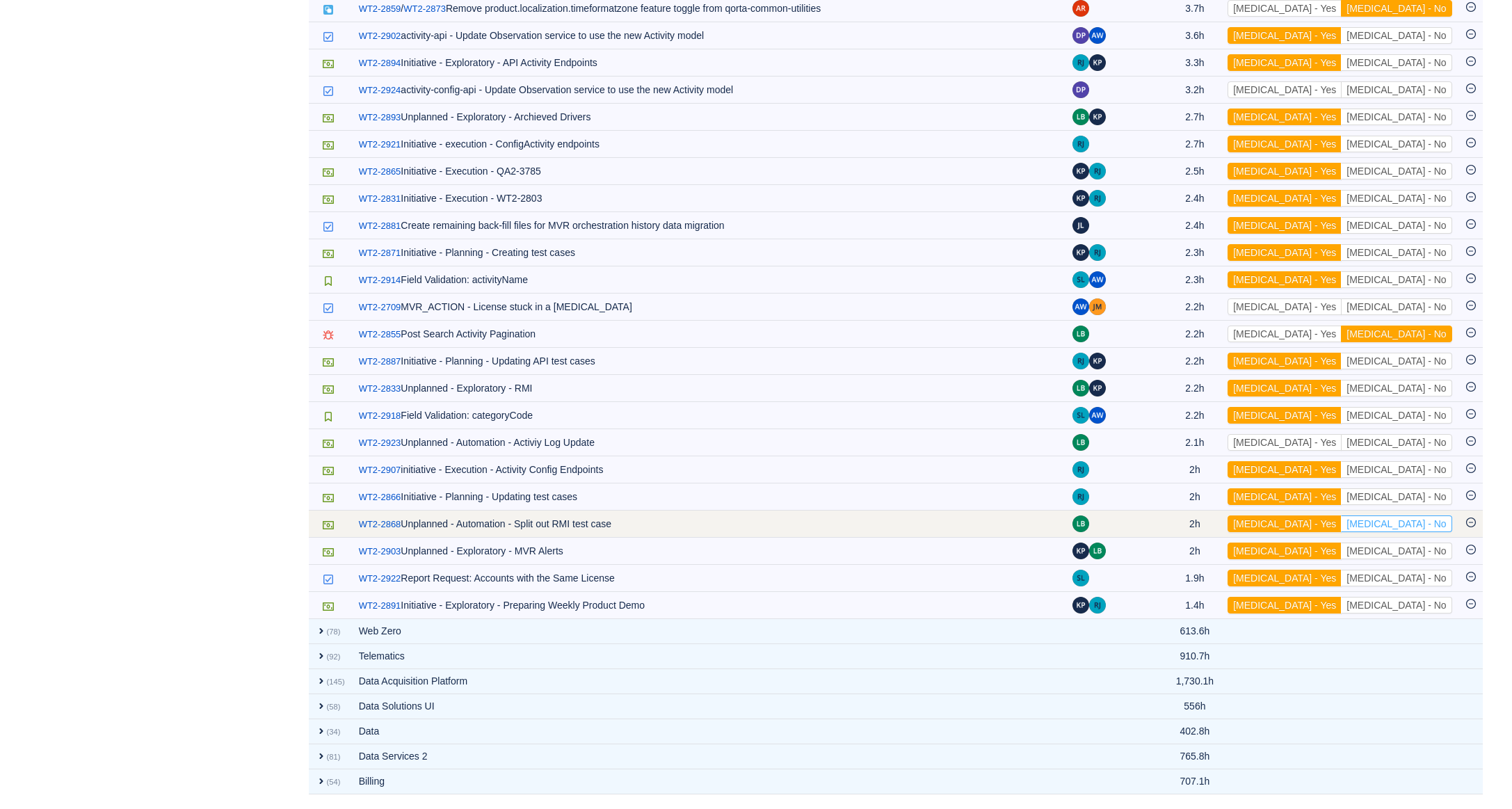
scroll to position [1314, 0]
click at [1431, 528] on button "[MEDICAL_DATA] - No" at bounding box center [1396, 524] width 110 height 17
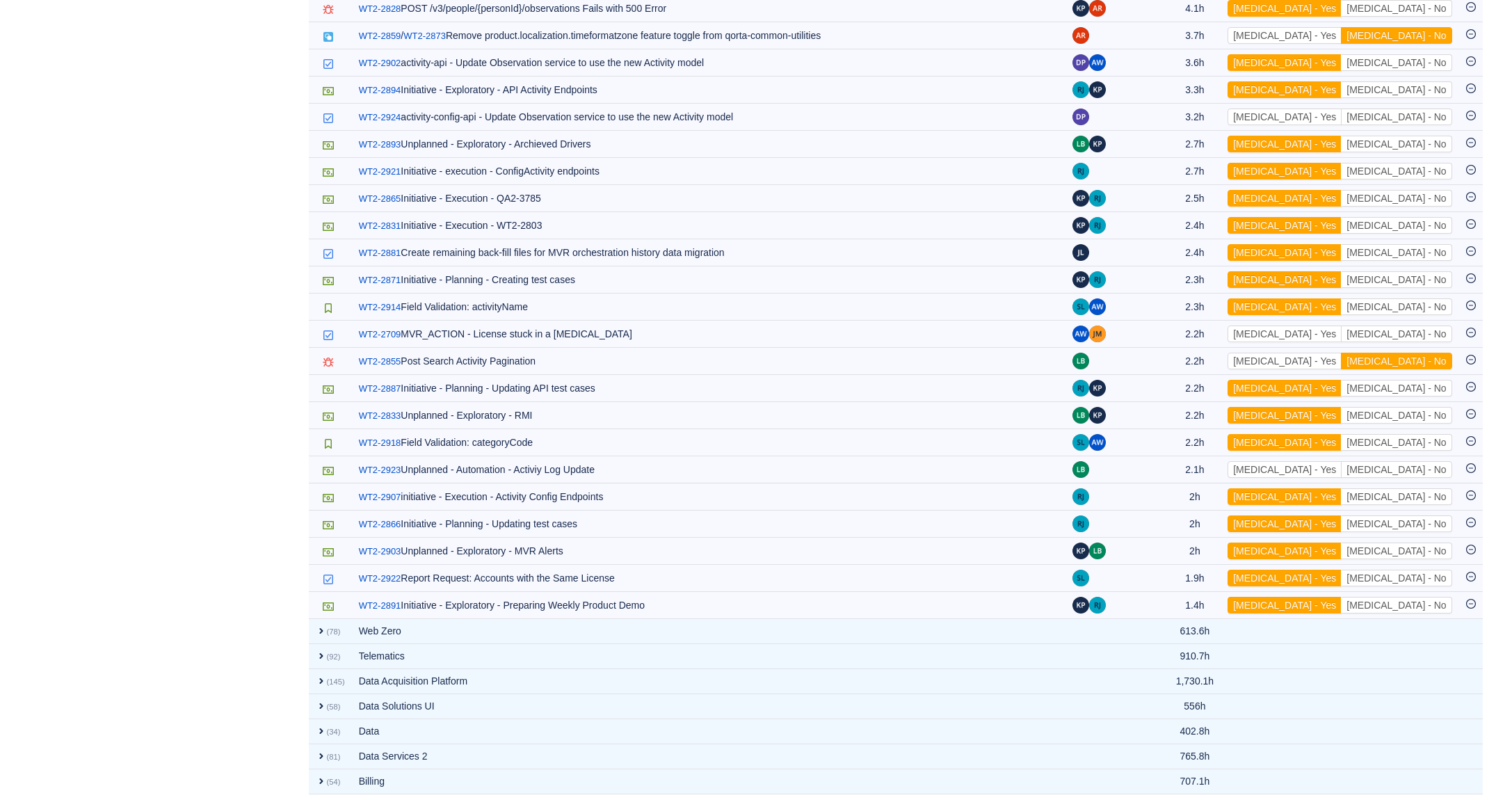
scroll to position [1287, 0]
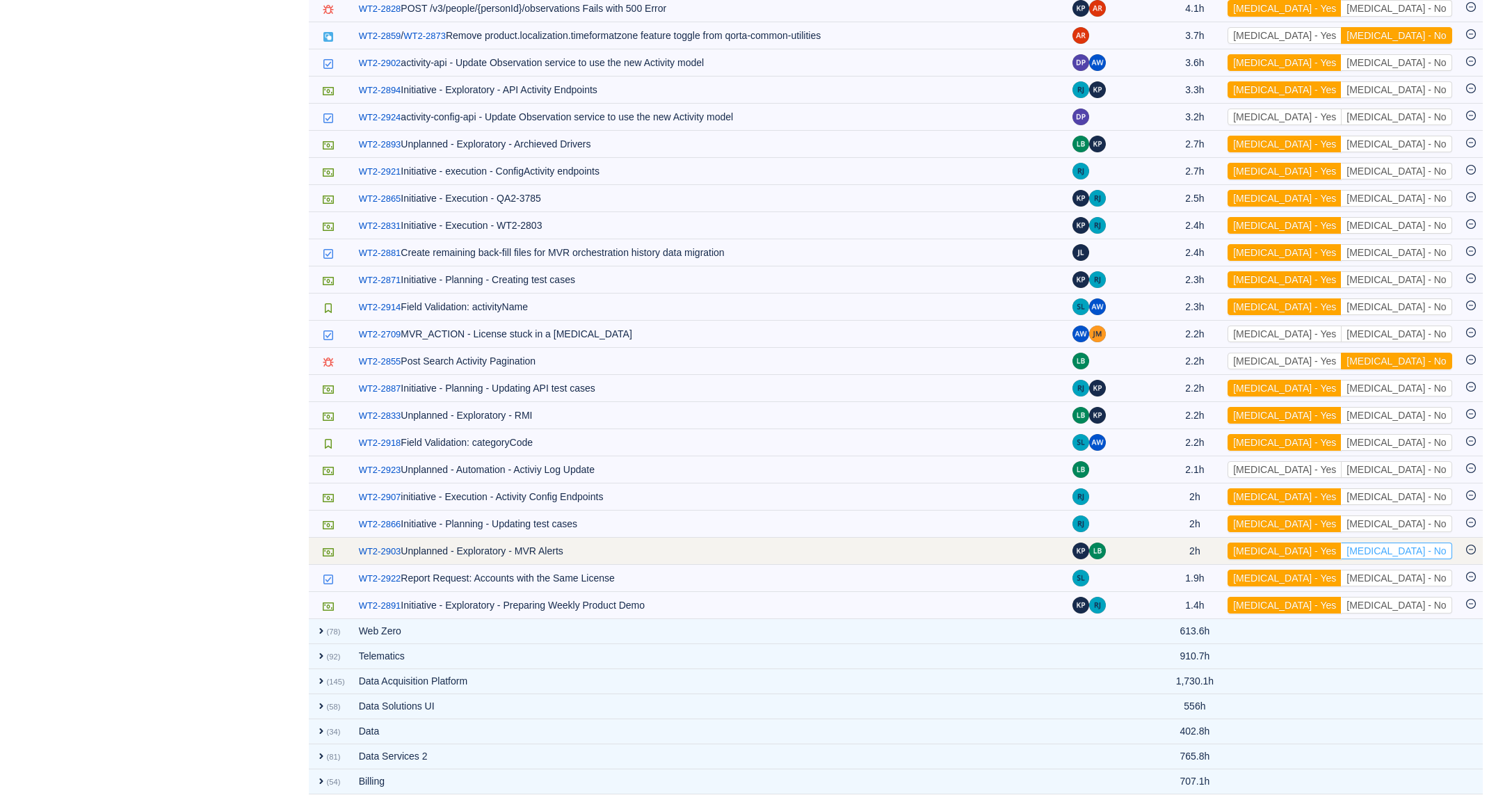
click at [1431, 547] on button "[MEDICAL_DATA] - No" at bounding box center [1396, 551] width 110 height 17
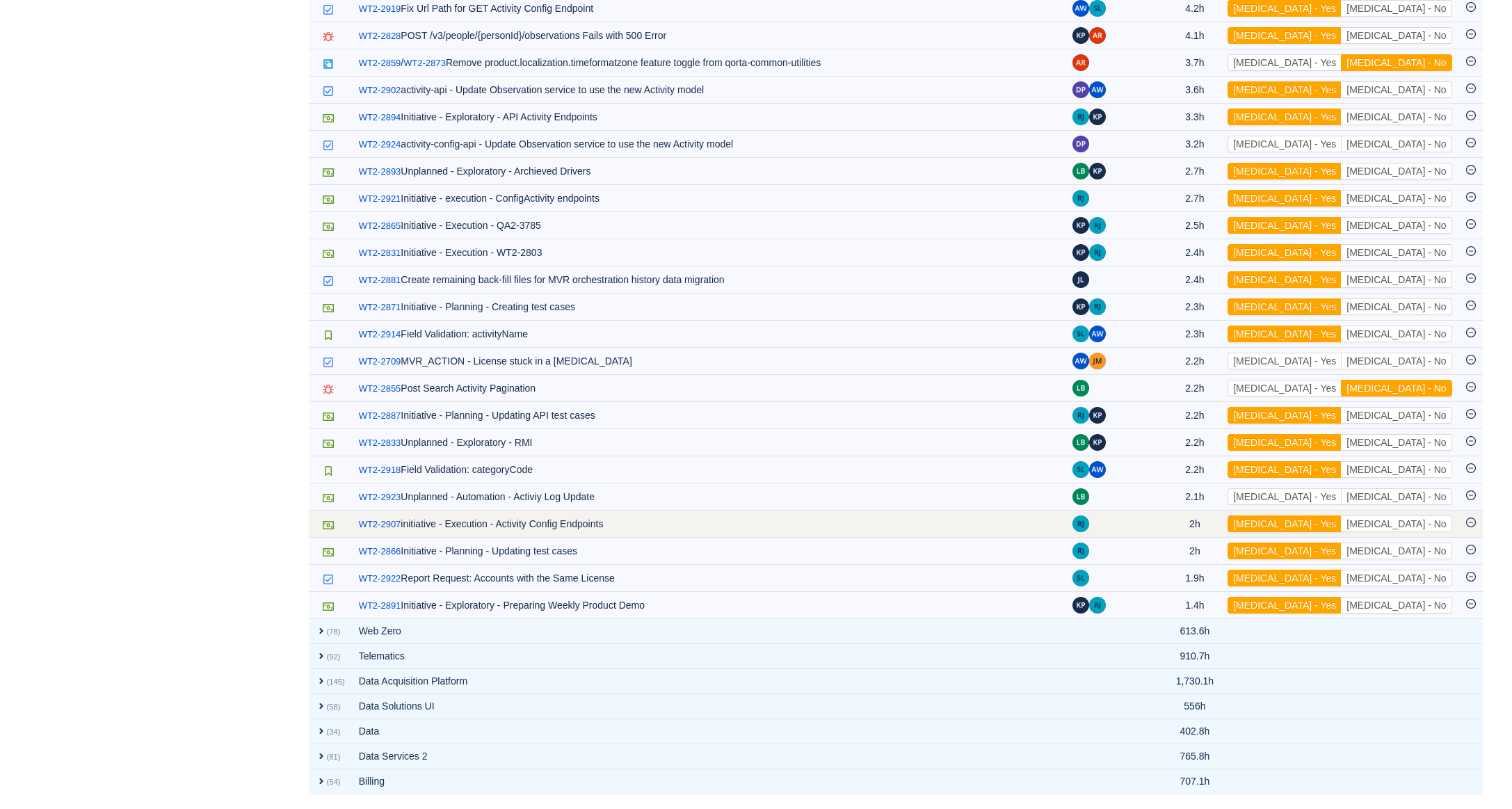
scroll to position [1260, 0]
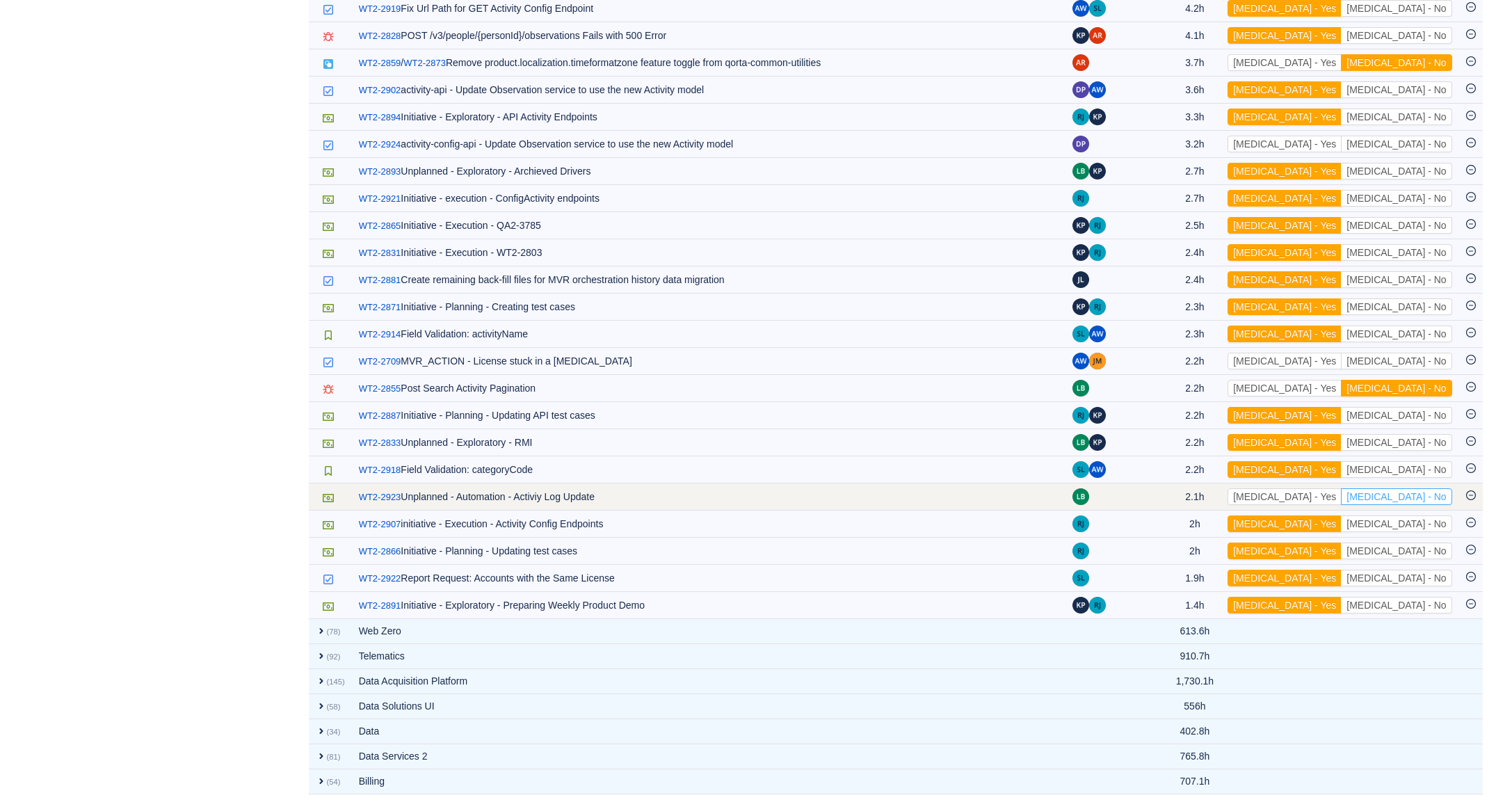
click at [1421, 495] on button "[MEDICAL_DATA] - No" at bounding box center [1396, 496] width 110 height 17
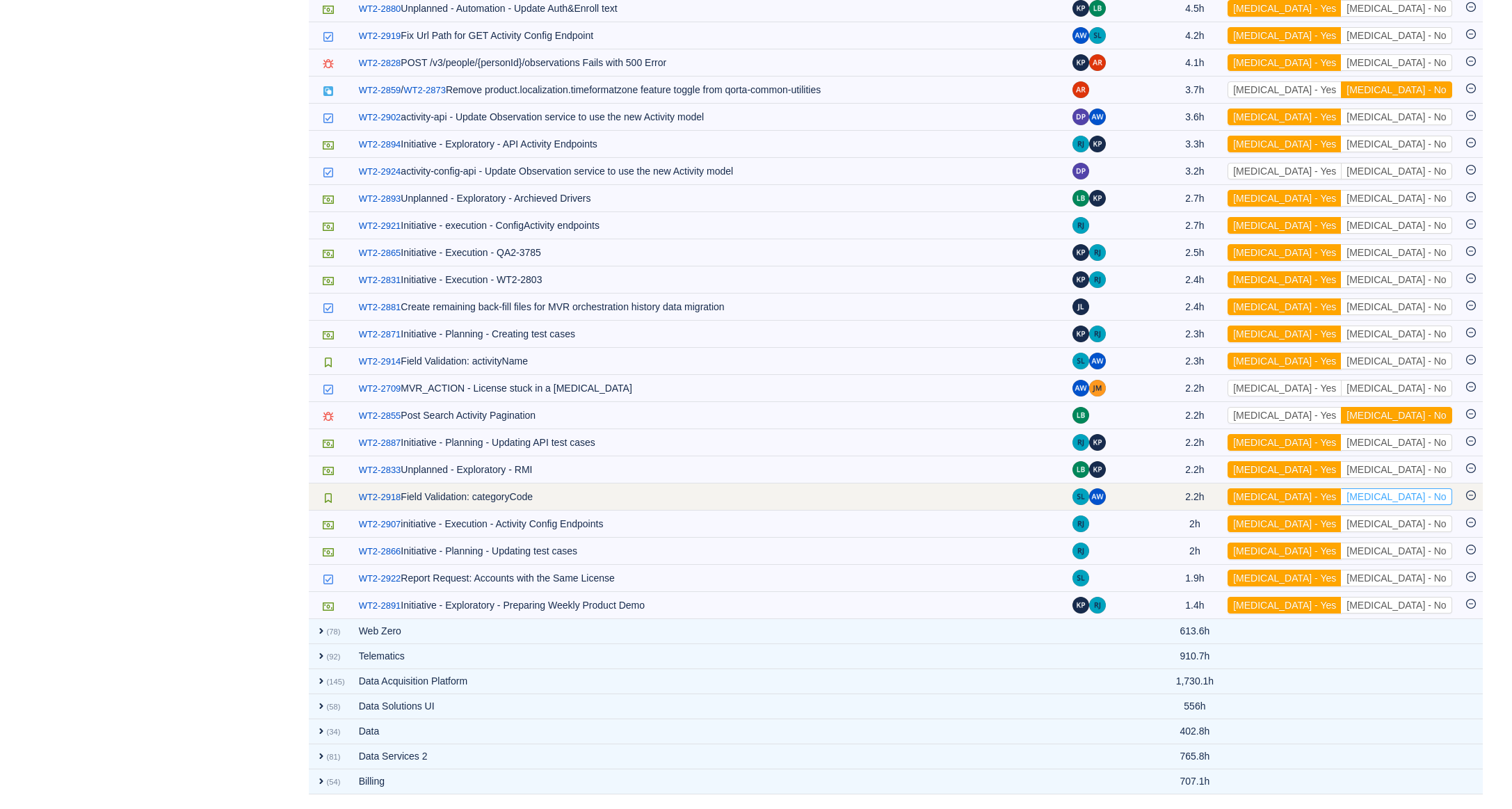
scroll to position [1228, 0]
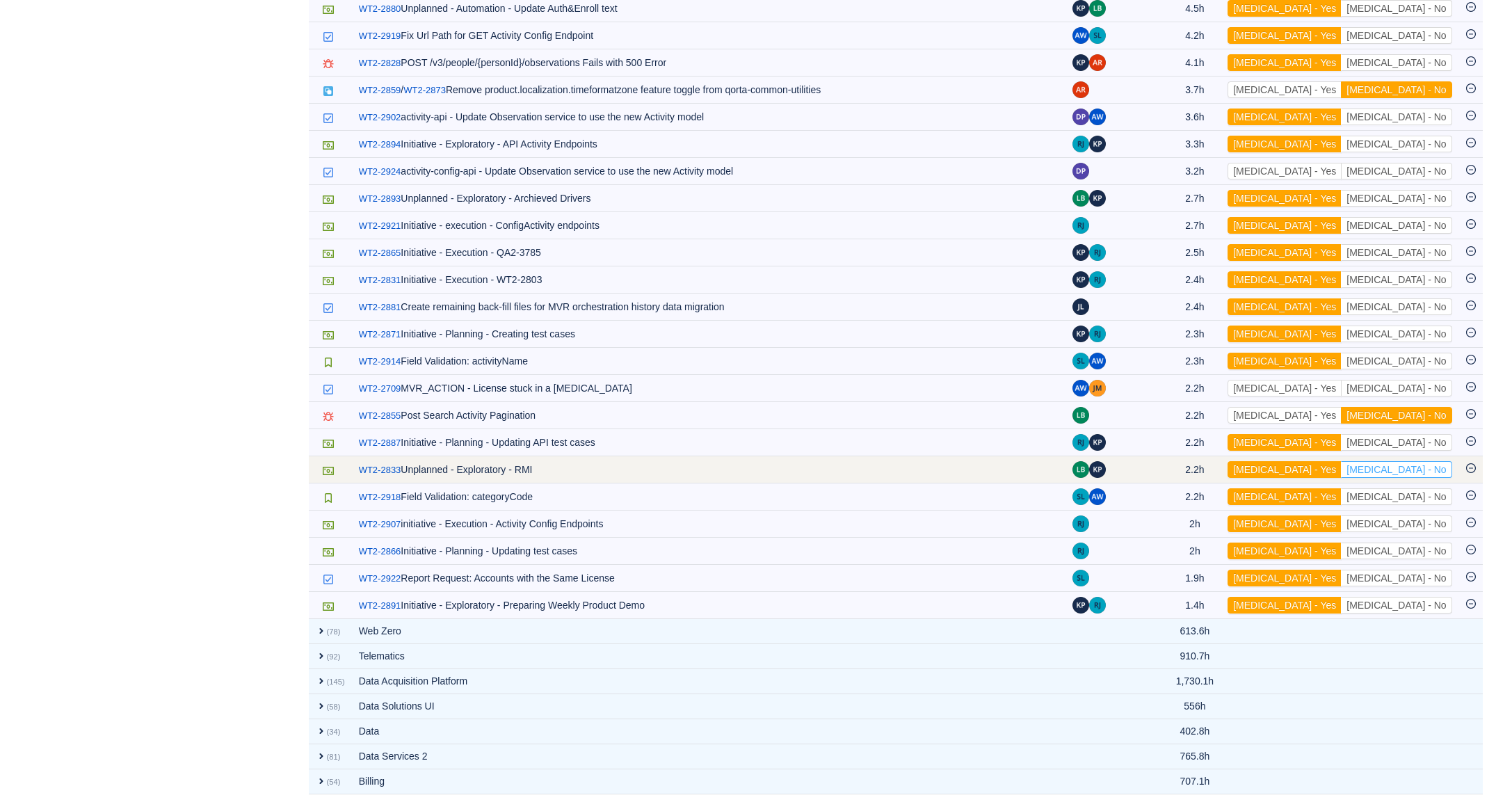
click at [1422, 478] on button "[MEDICAL_DATA] - No" at bounding box center [1396, 469] width 110 height 17
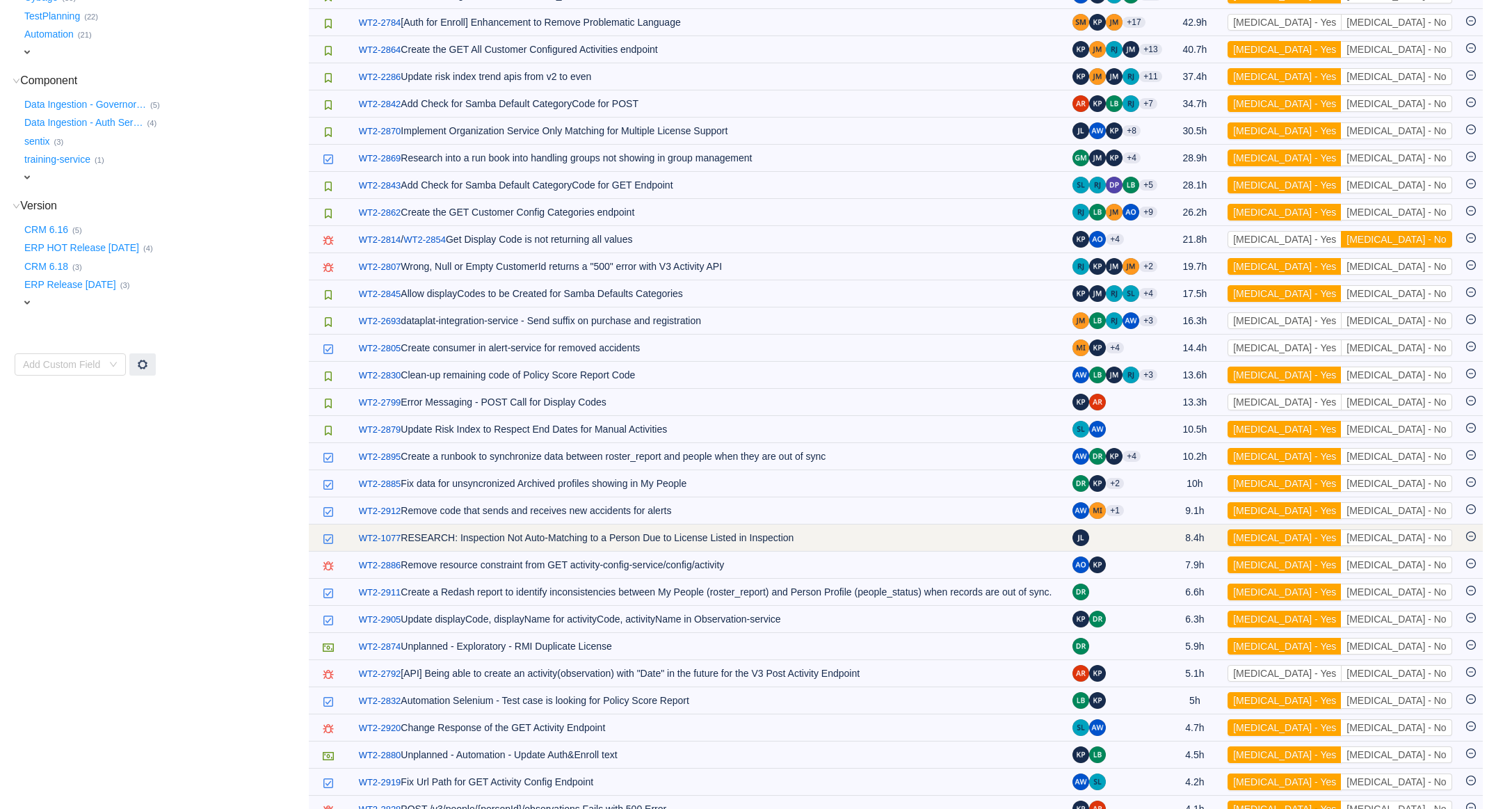
scroll to position [470, 0]
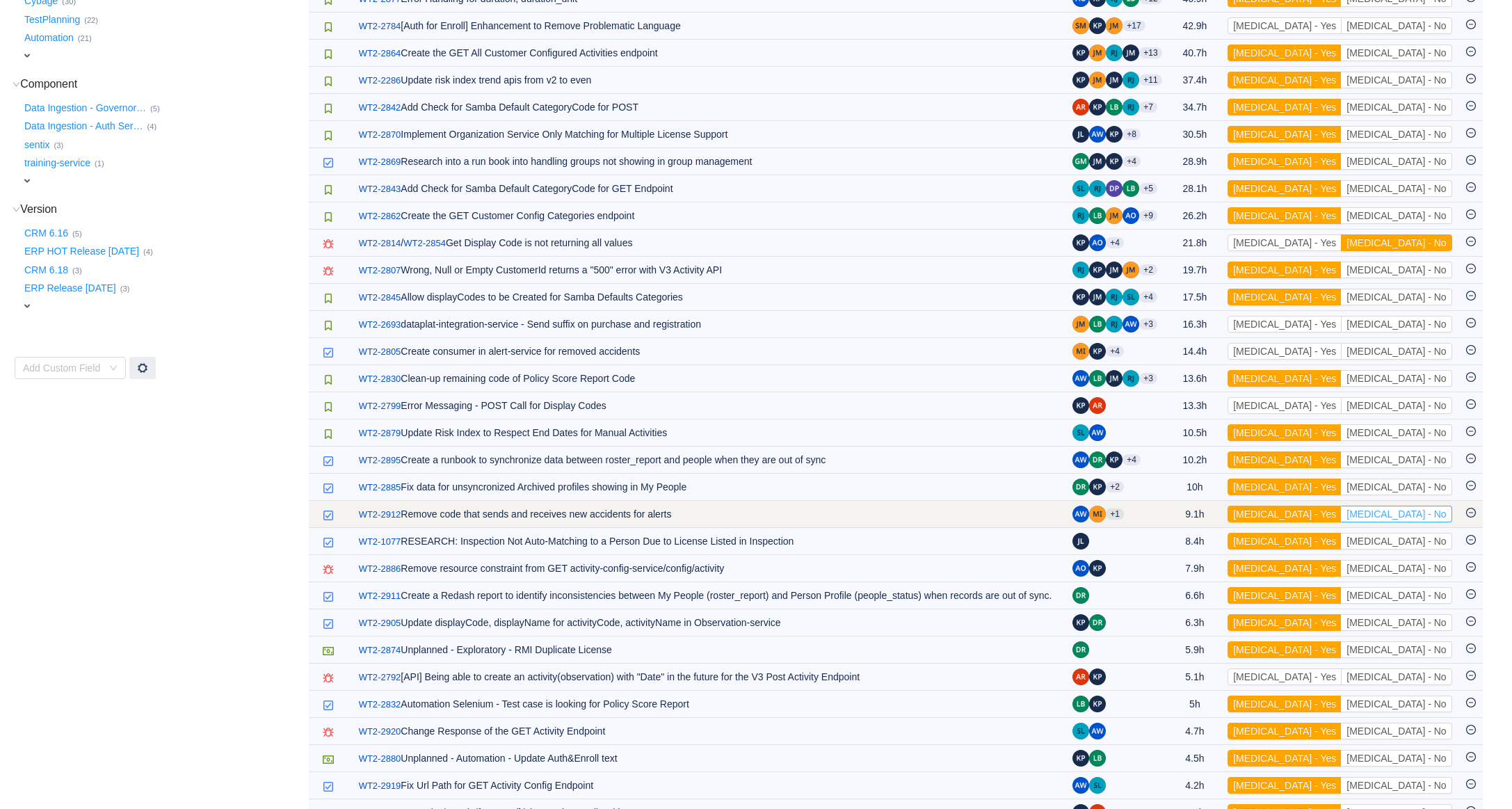
click at [1396, 521] on button "[MEDICAL_DATA] - No" at bounding box center [1396, 514] width 110 height 17
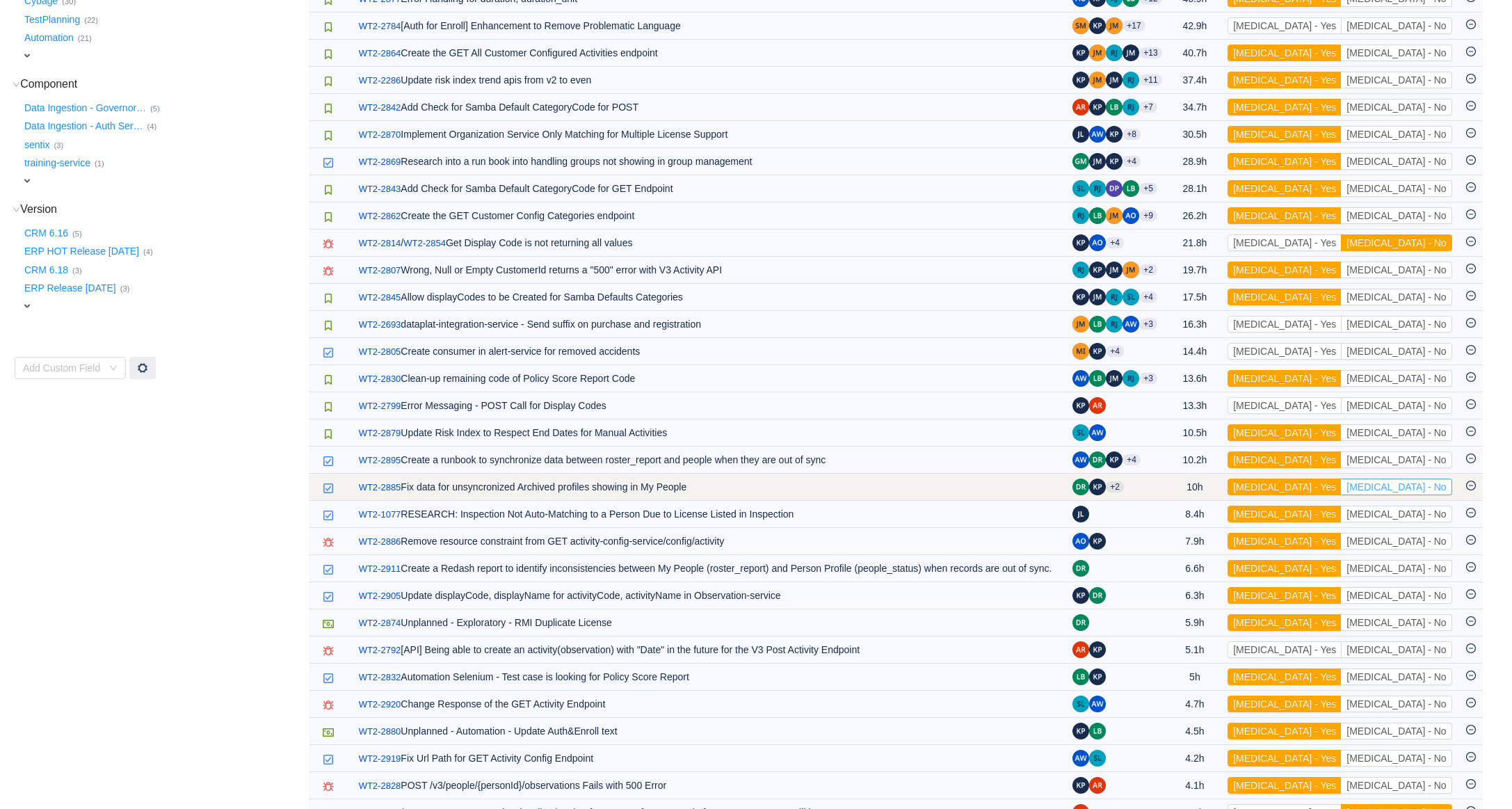
click at [1402, 496] on button "[MEDICAL_DATA] - No" at bounding box center [1396, 487] width 110 height 17
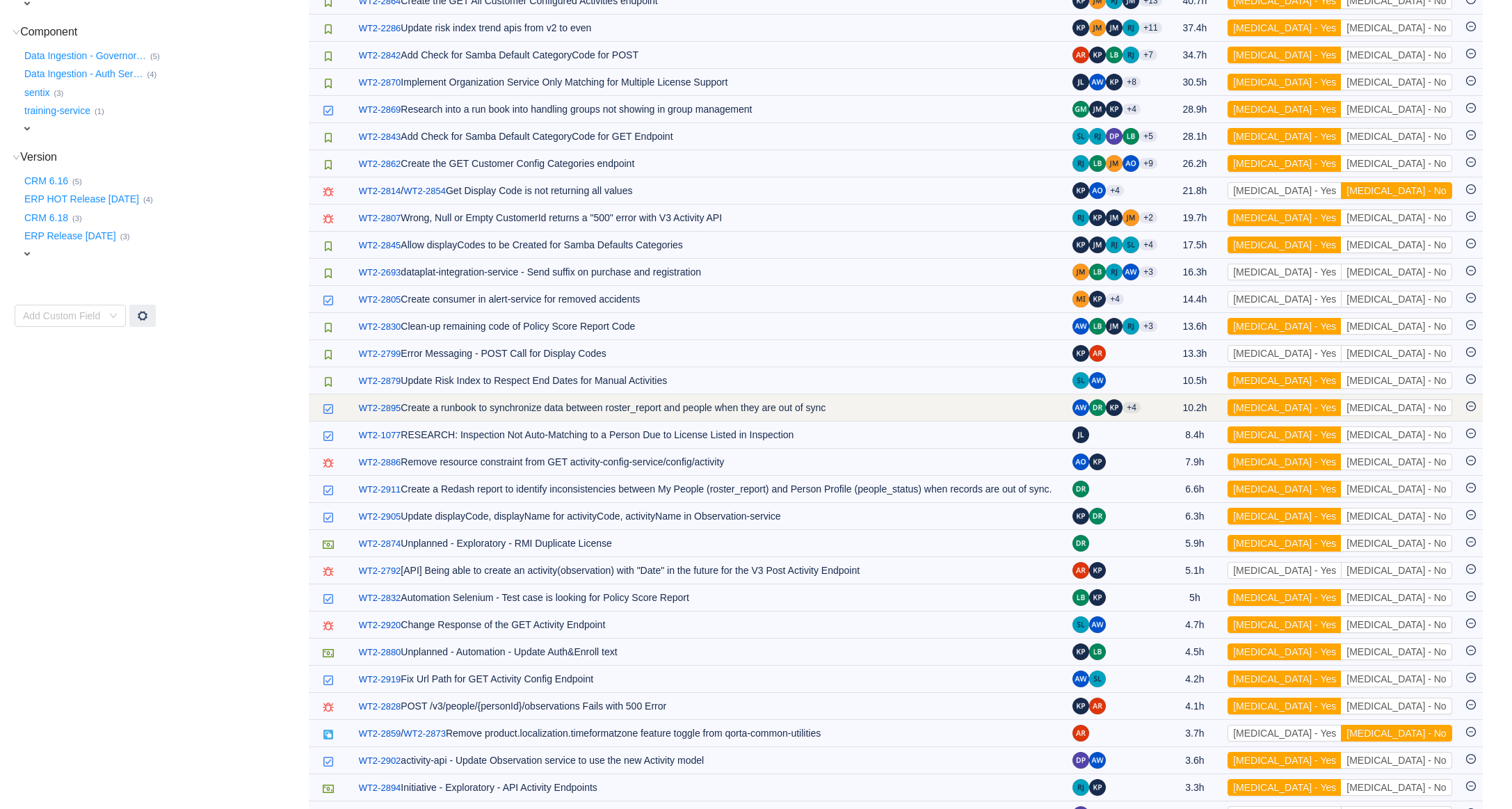
scroll to position [524, 0]
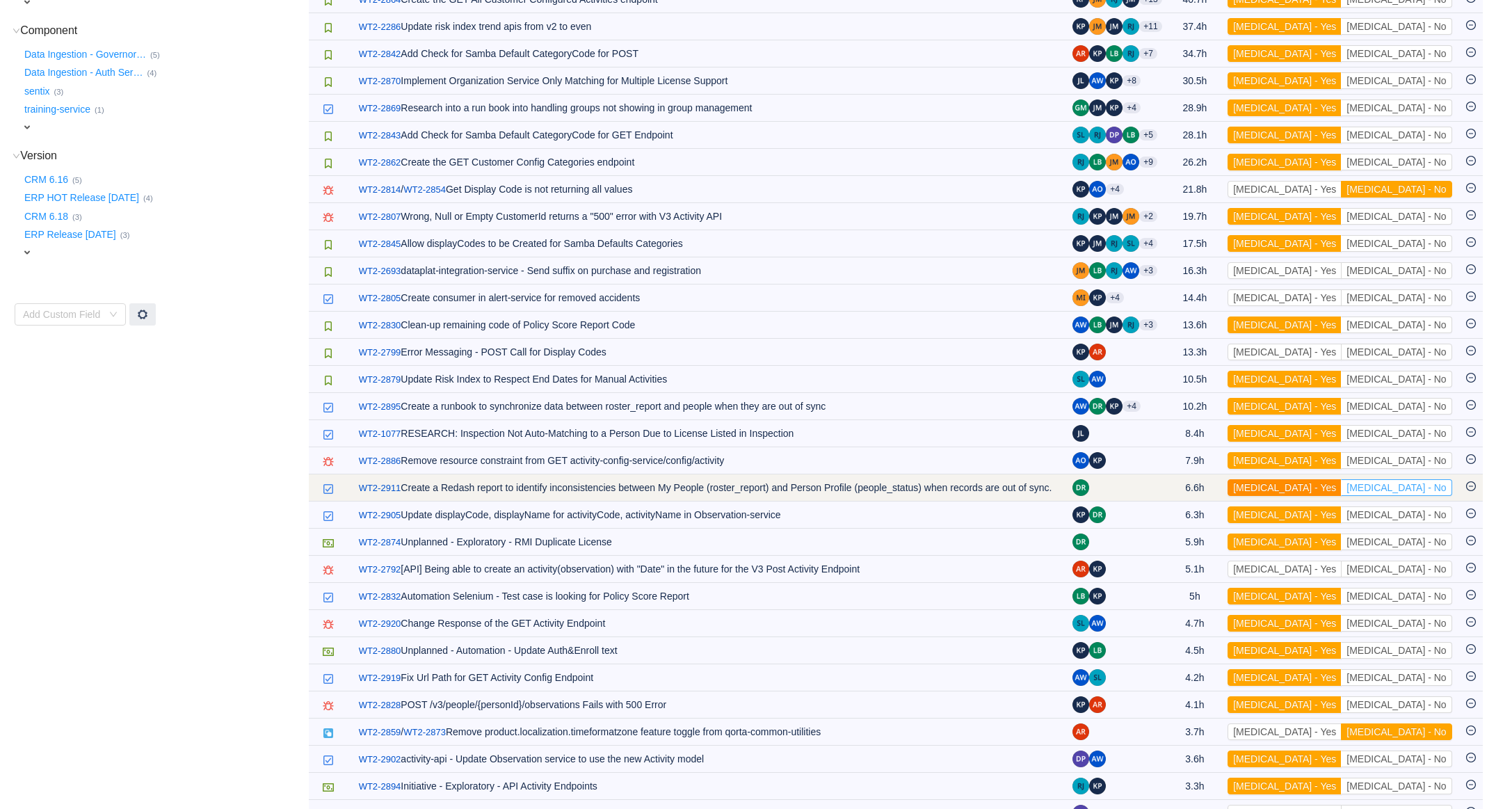
drag, startPoint x: 1423, startPoint y: 497, endPoint x: 1382, endPoint y: 497, distance: 41.0
click at [1423, 496] on button "[MEDICAL_DATA] - No" at bounding box center [1396, 487] width 110 height 17
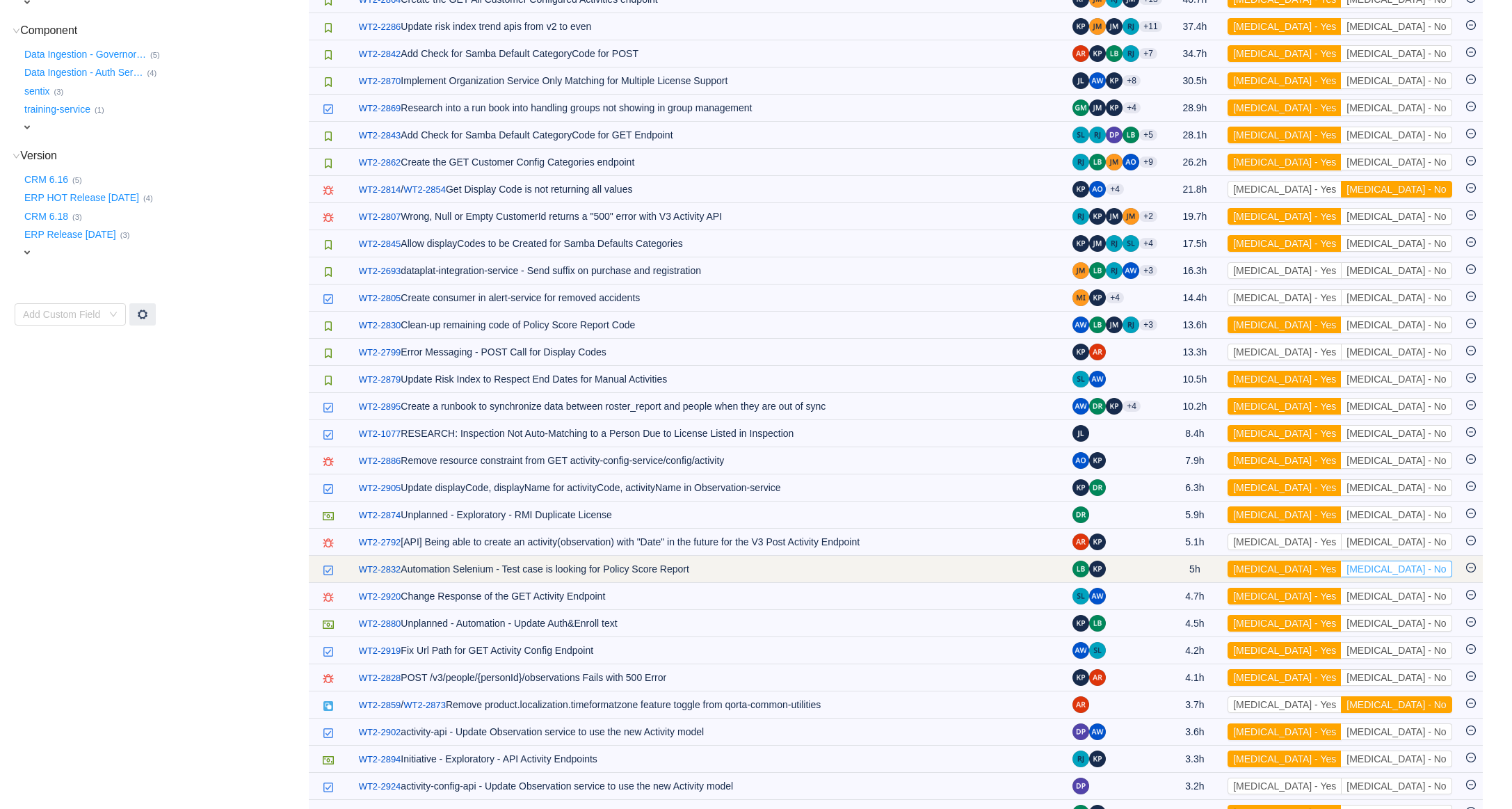
click at [1427, 573] on button "[MEDICAL_DATA] - No" at bounding box center [1396, 568] width 110 height 17
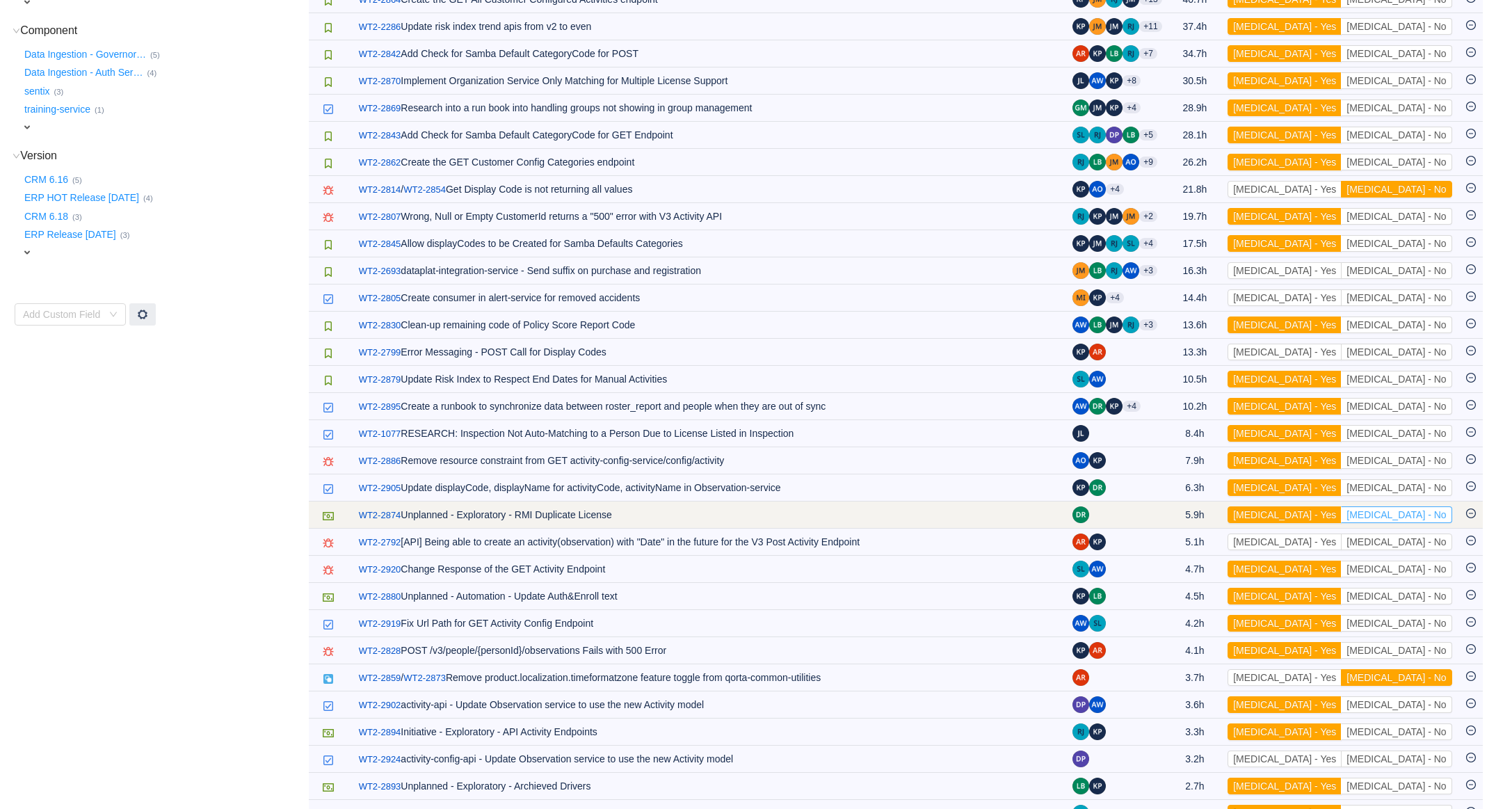
click at [1422, 523] on button "[MEDICAL_DATA] - No" at bounding box center [1396, 514] width 110 height 17
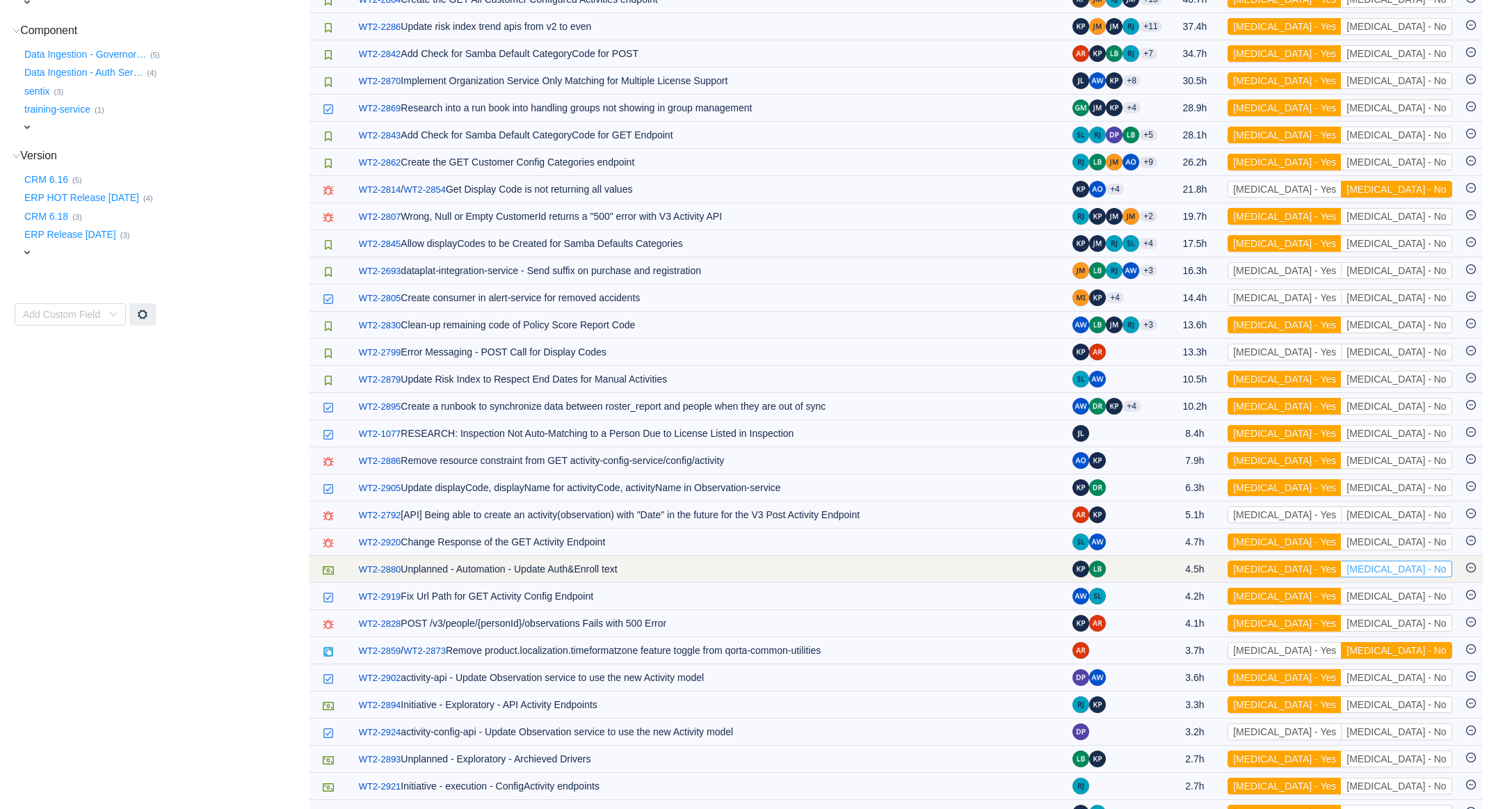
click at [1424, 574] on button "[MEDICAL_DATA] - No" at bounding box center [1396, 568] width 110 height 17
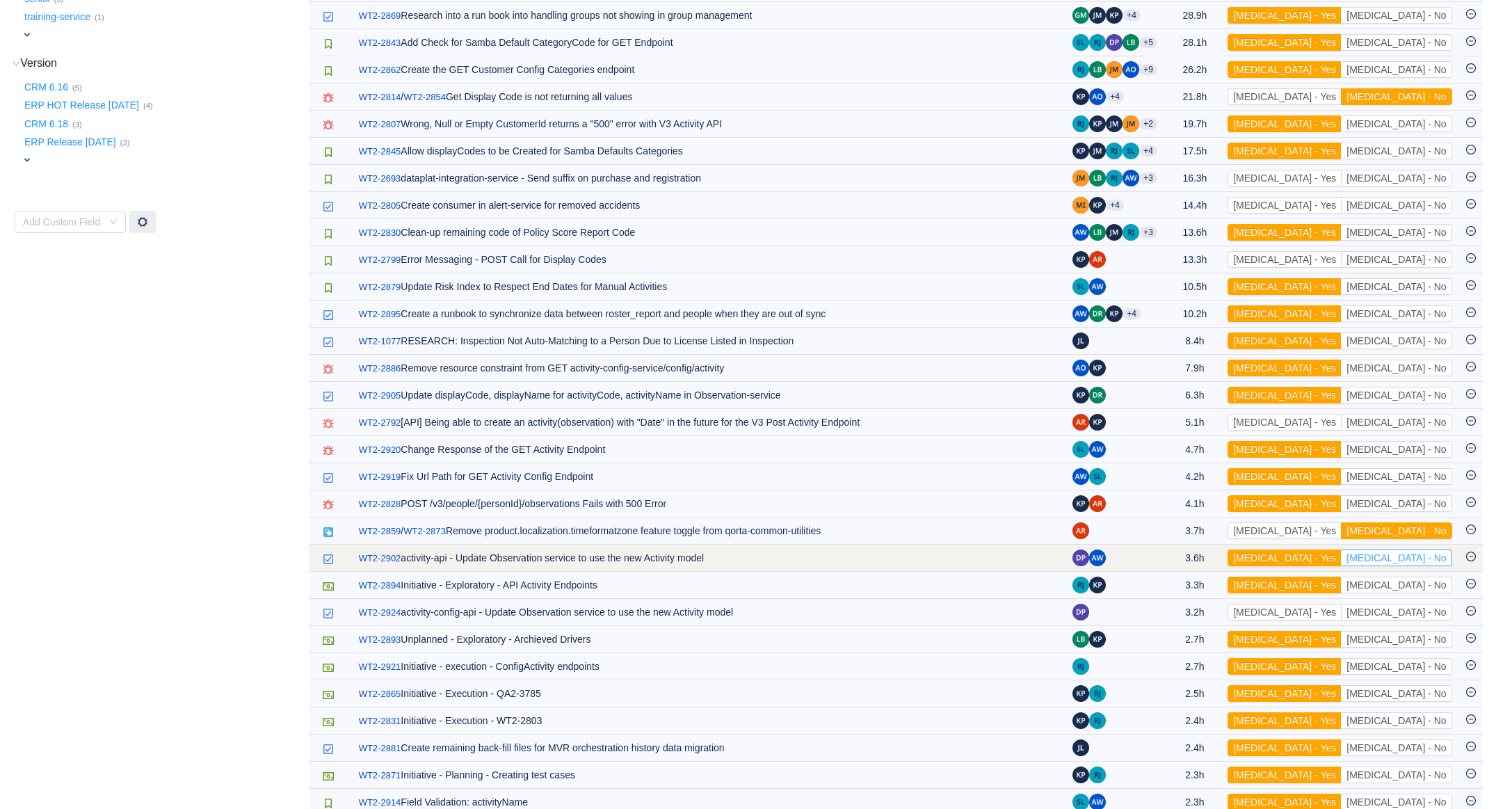
scroll to position [619, 0]
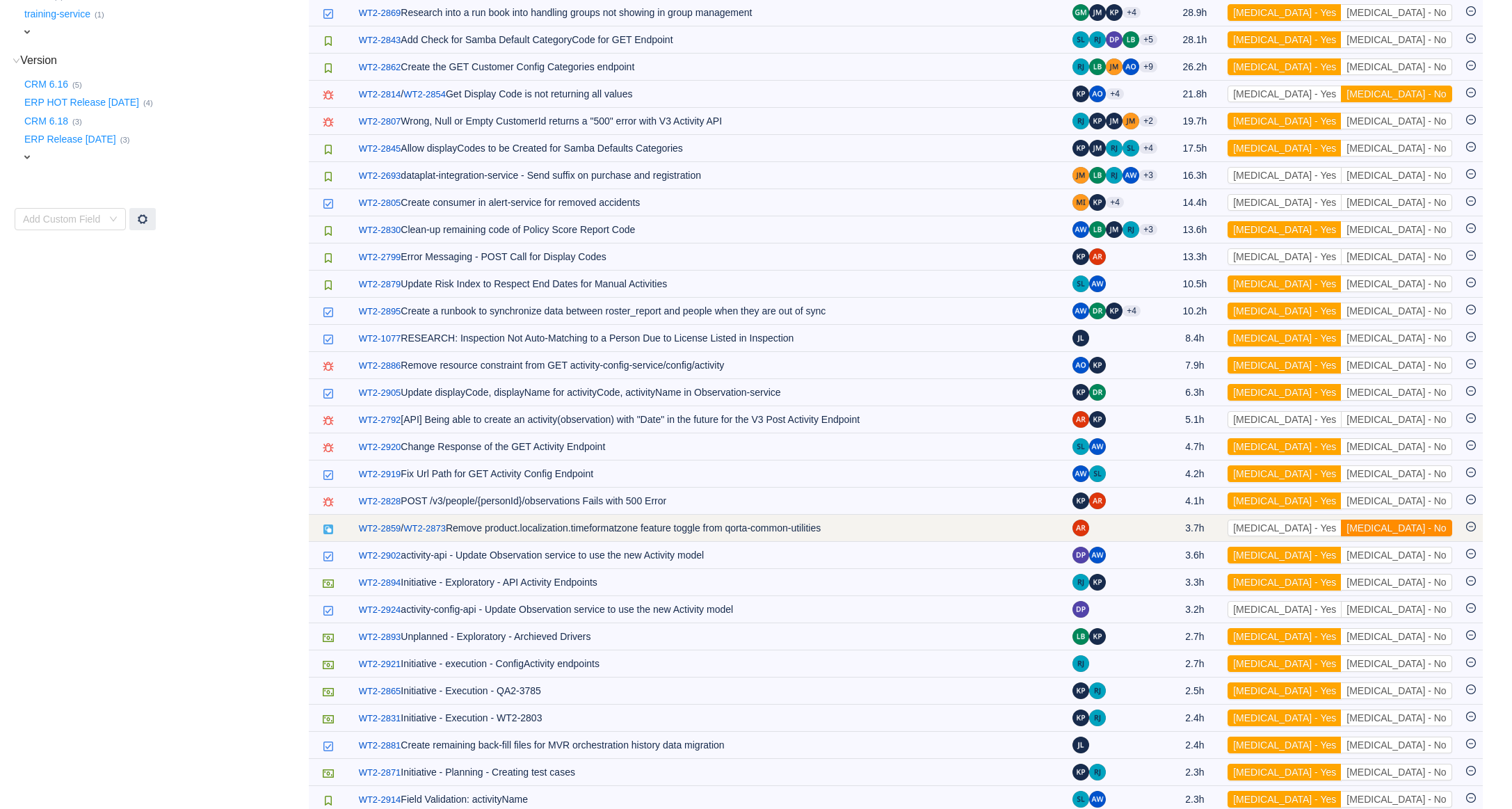
click at [1417, 531] on button "[MEDICAL_DATA] - No" at bounding box center [1396, 527] width 110 height 17
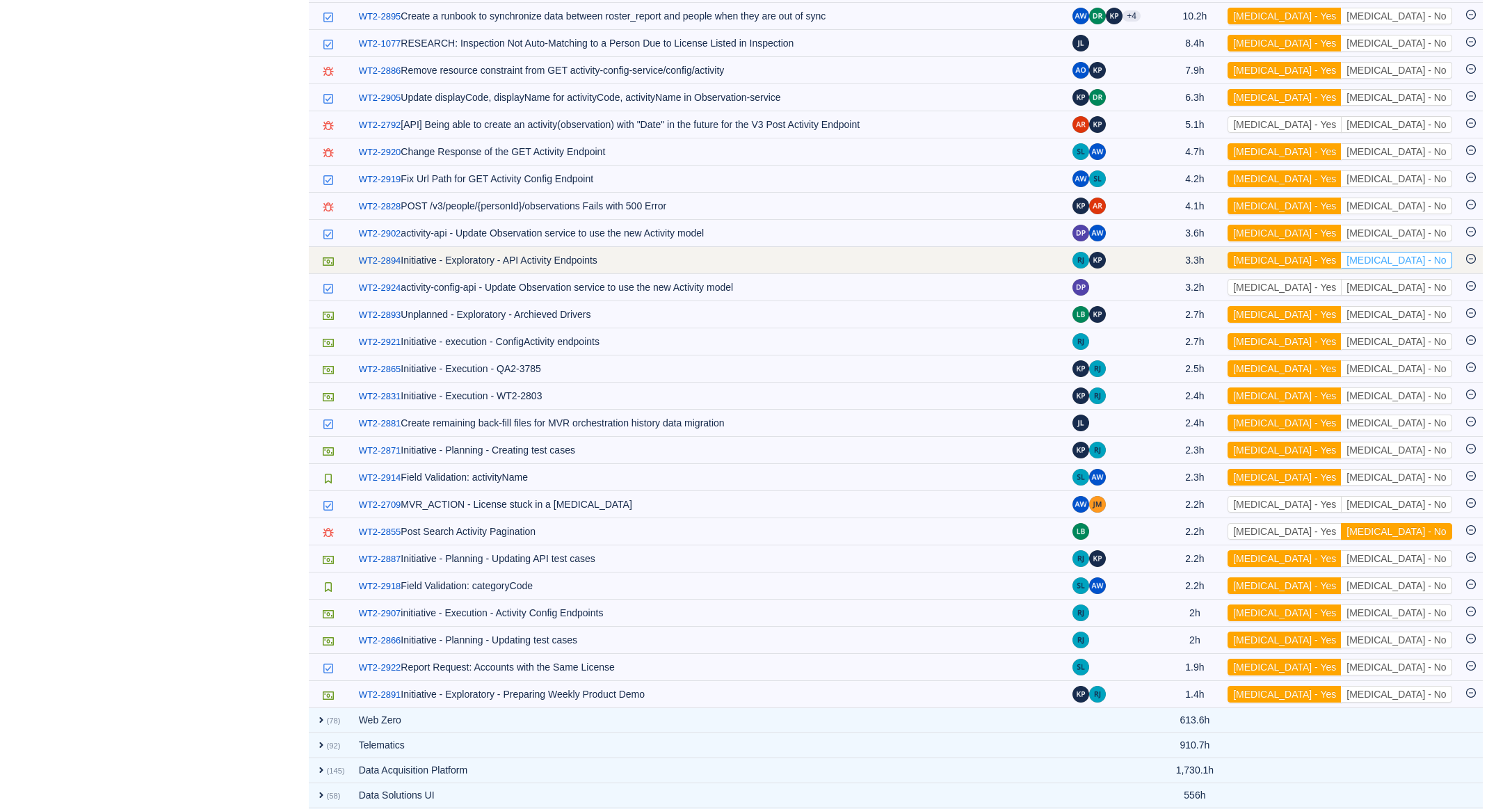
scroll to position [915, 0]
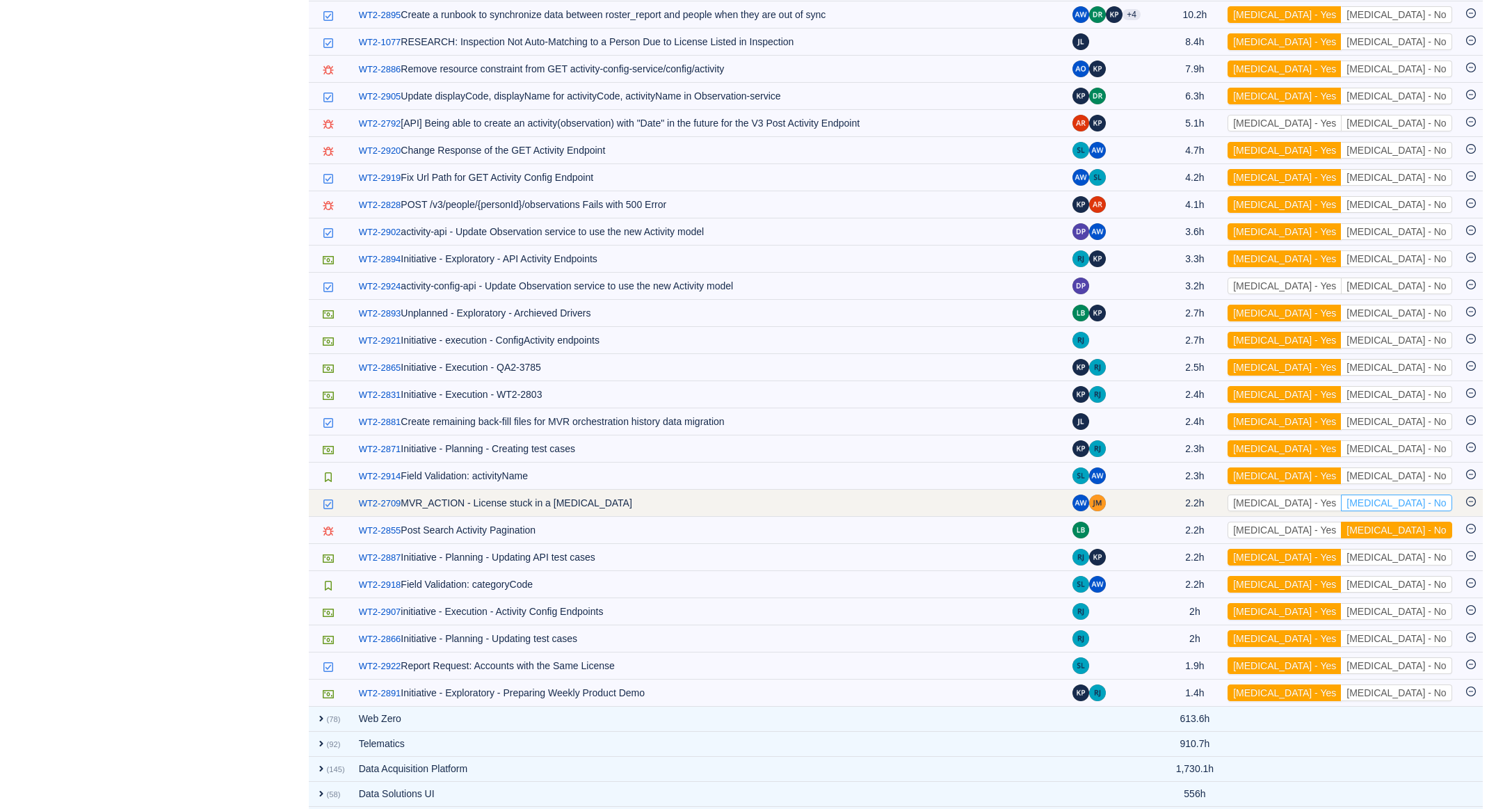
click at [1429, 511] on button "[MEDICAL_DATA] - No" at bounding box center [1396, 503] width 110 height 17
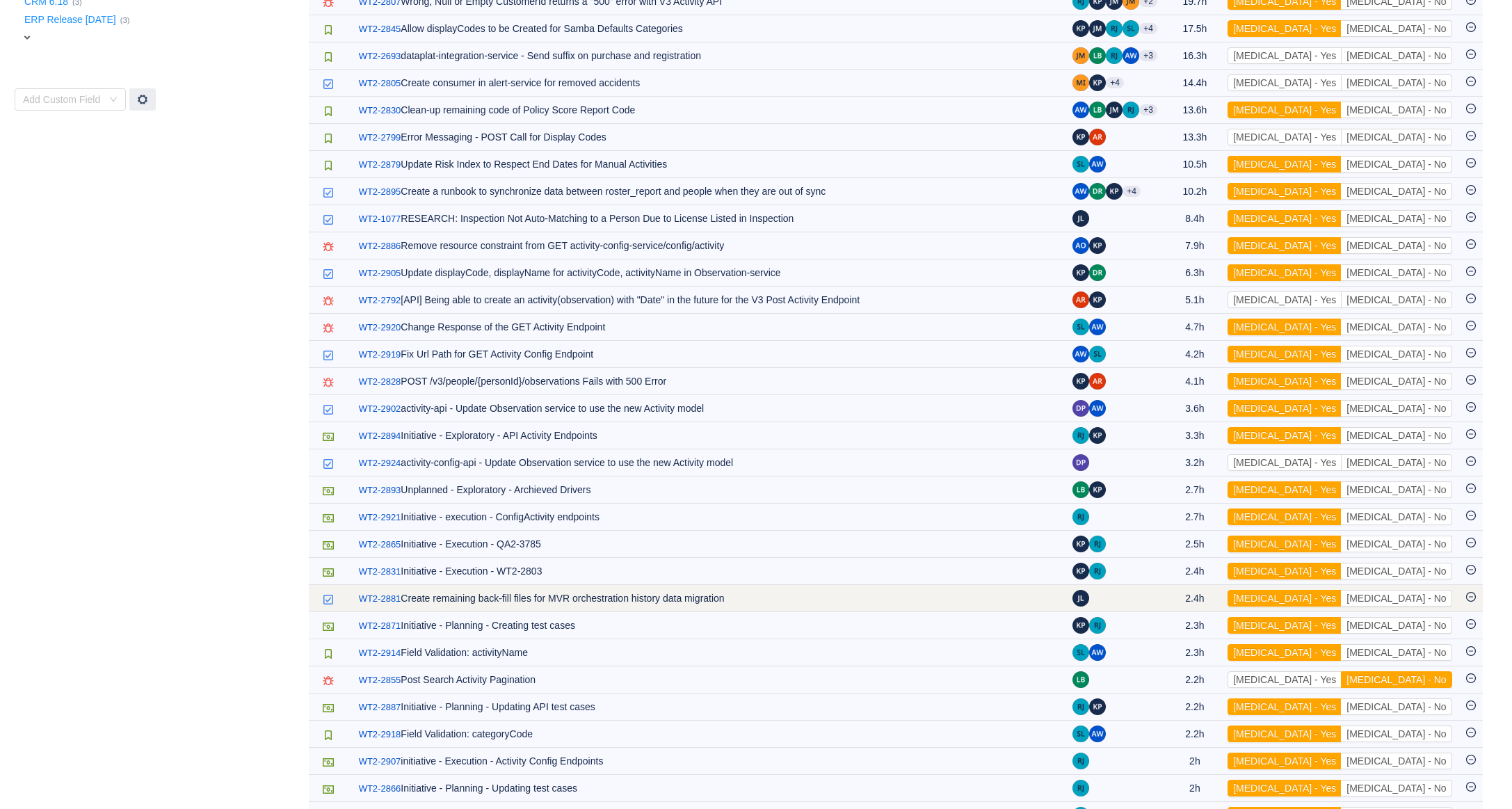
scroll to position [734, 0]
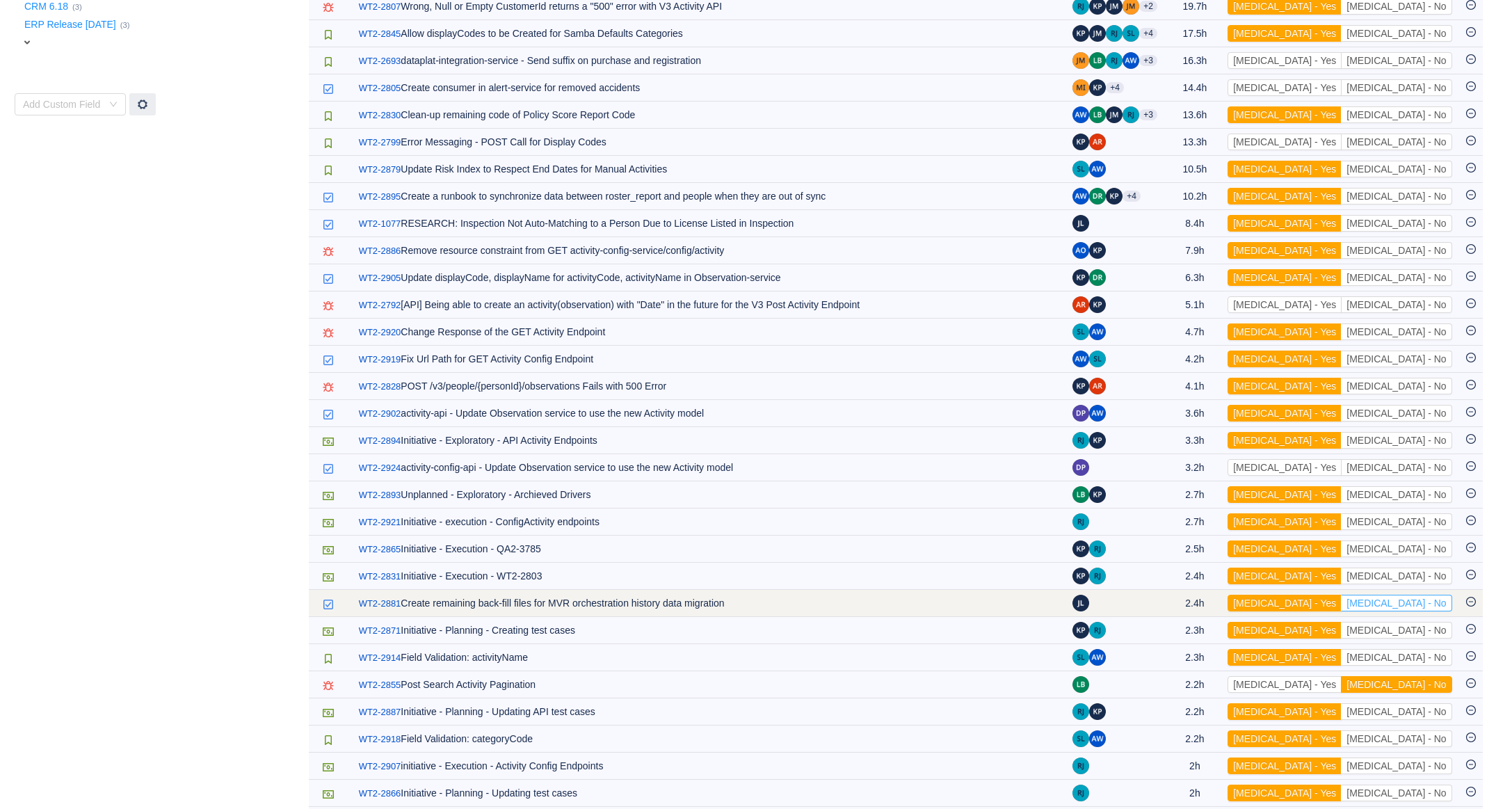
click at [1409, 607] on button "[MEDICAL_DATA] - No" at bounding box center [1396, 602] width 110 height 17
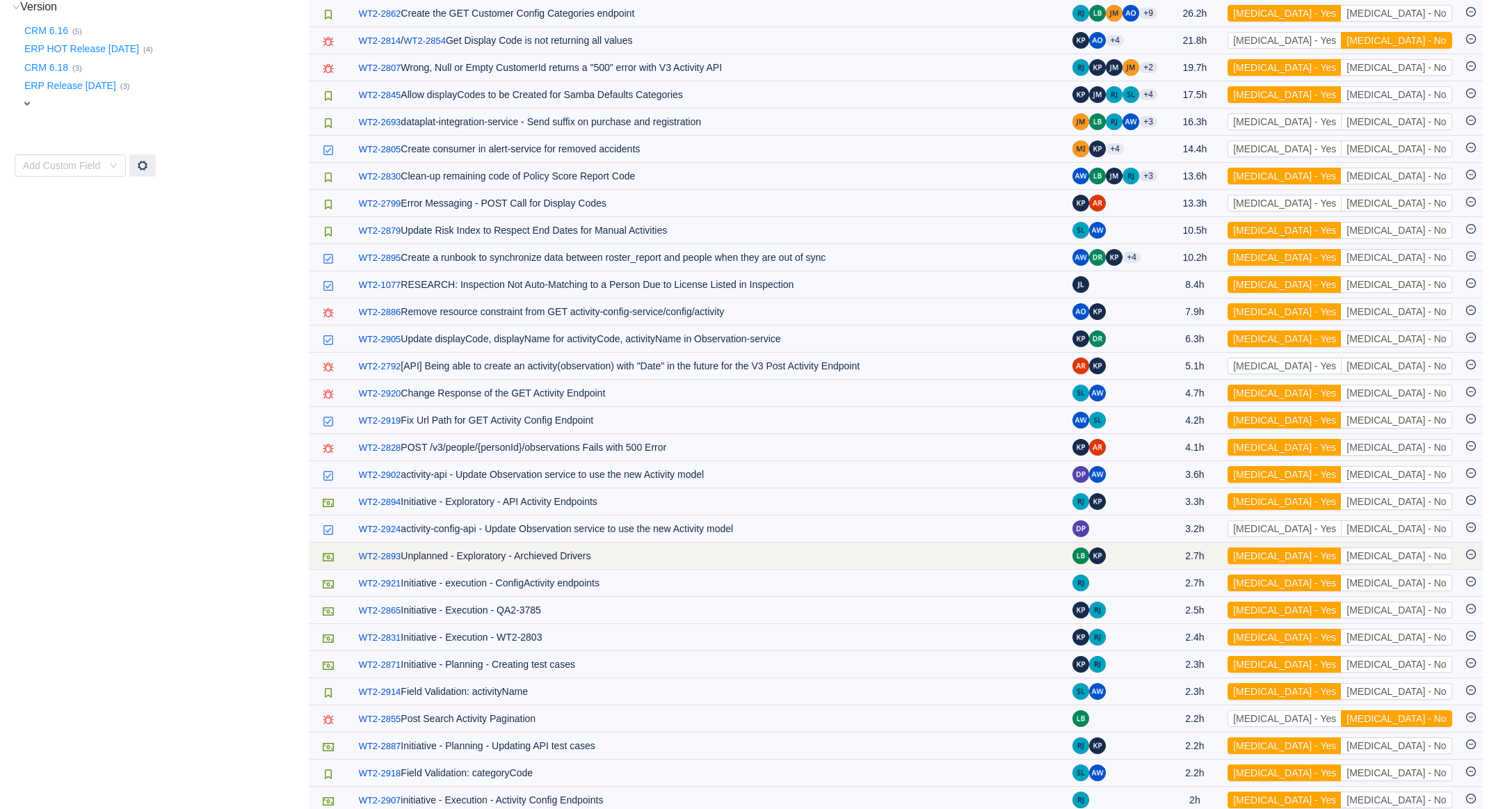
scroll to position [660, 0]
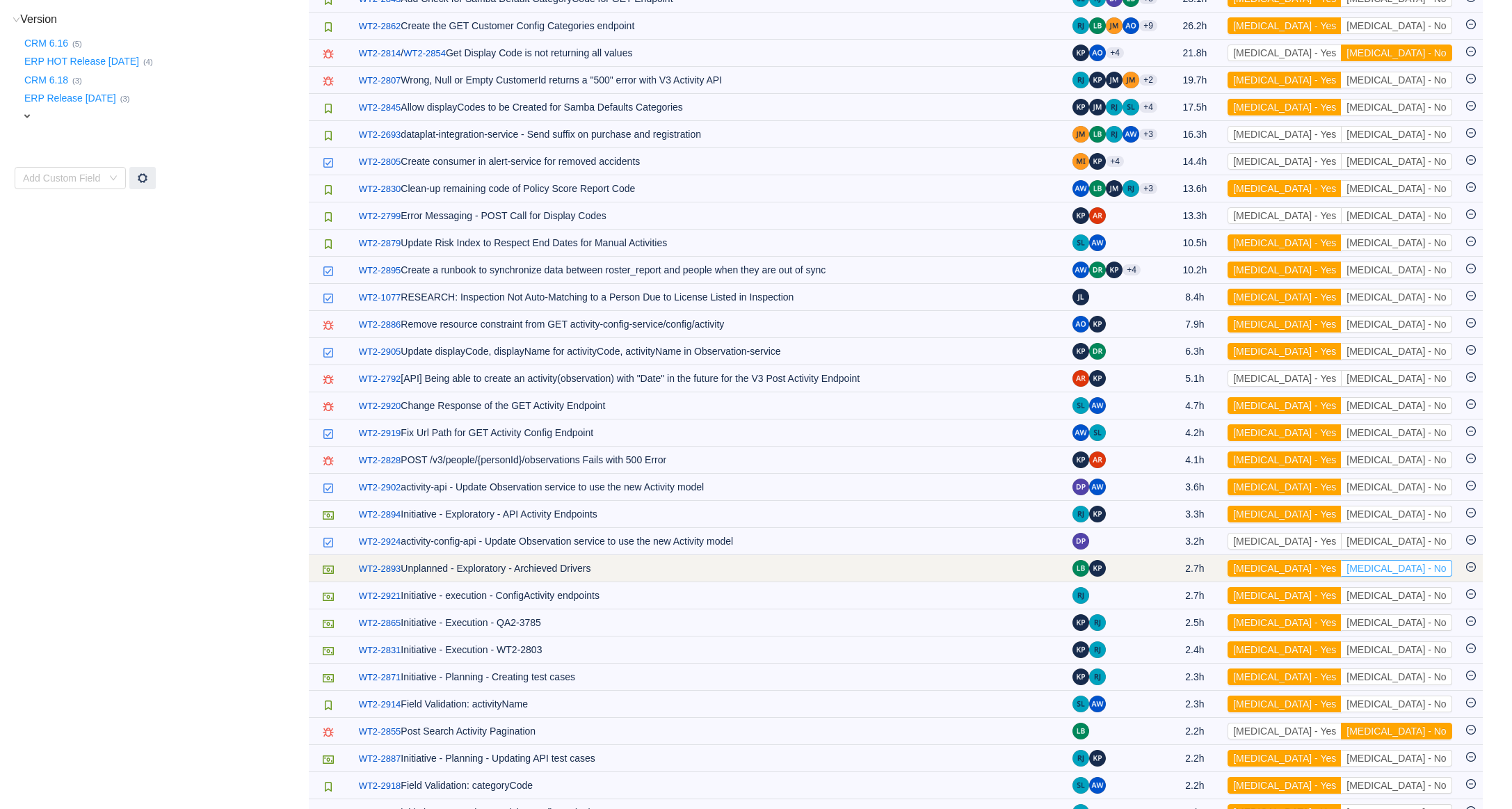
click at [1404, 577] on button "[MEDICAL_DATA] - No" at bounding box center [1396, 568] width 110 height 17
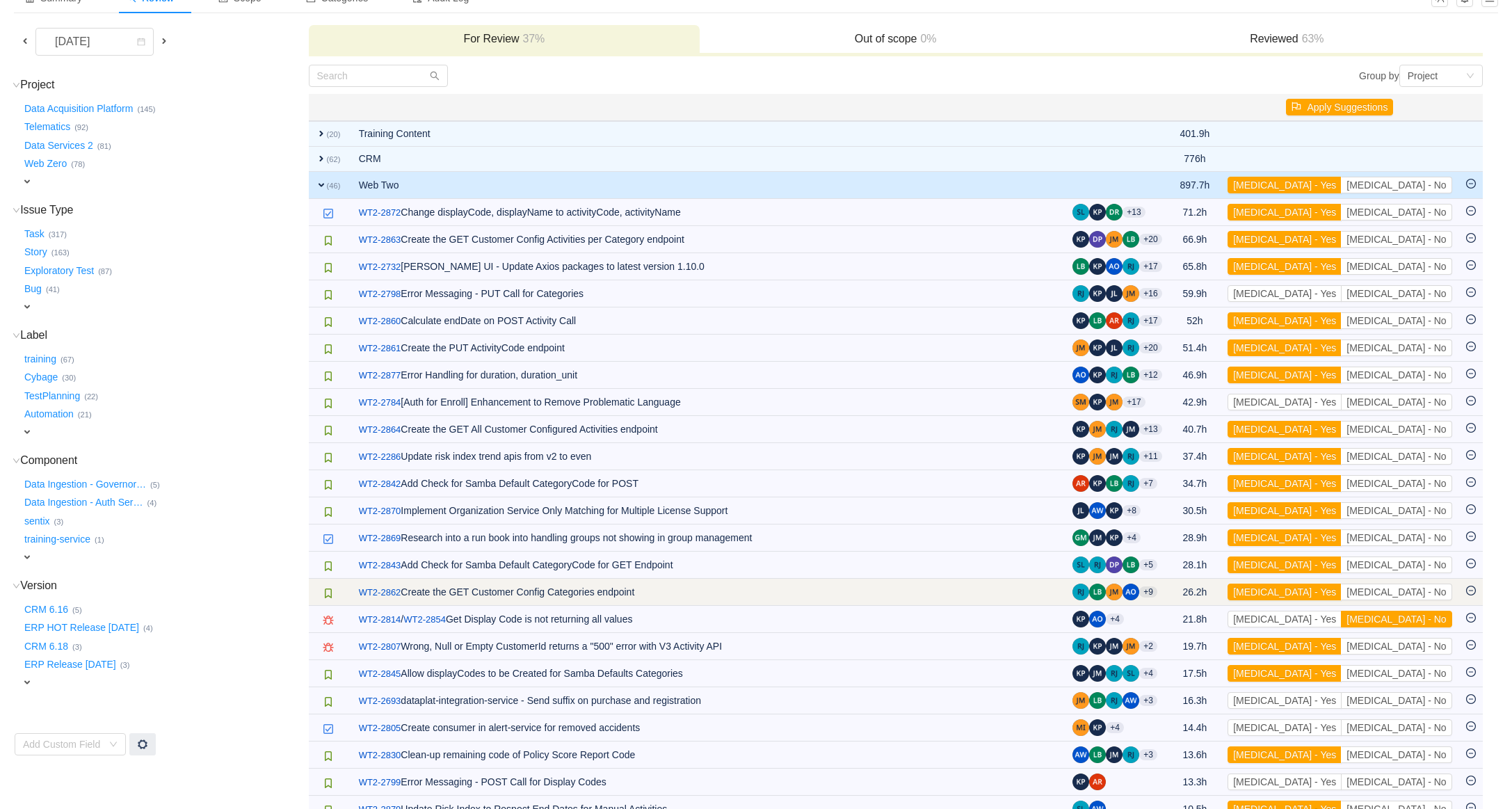
scroll to position [90, 0]
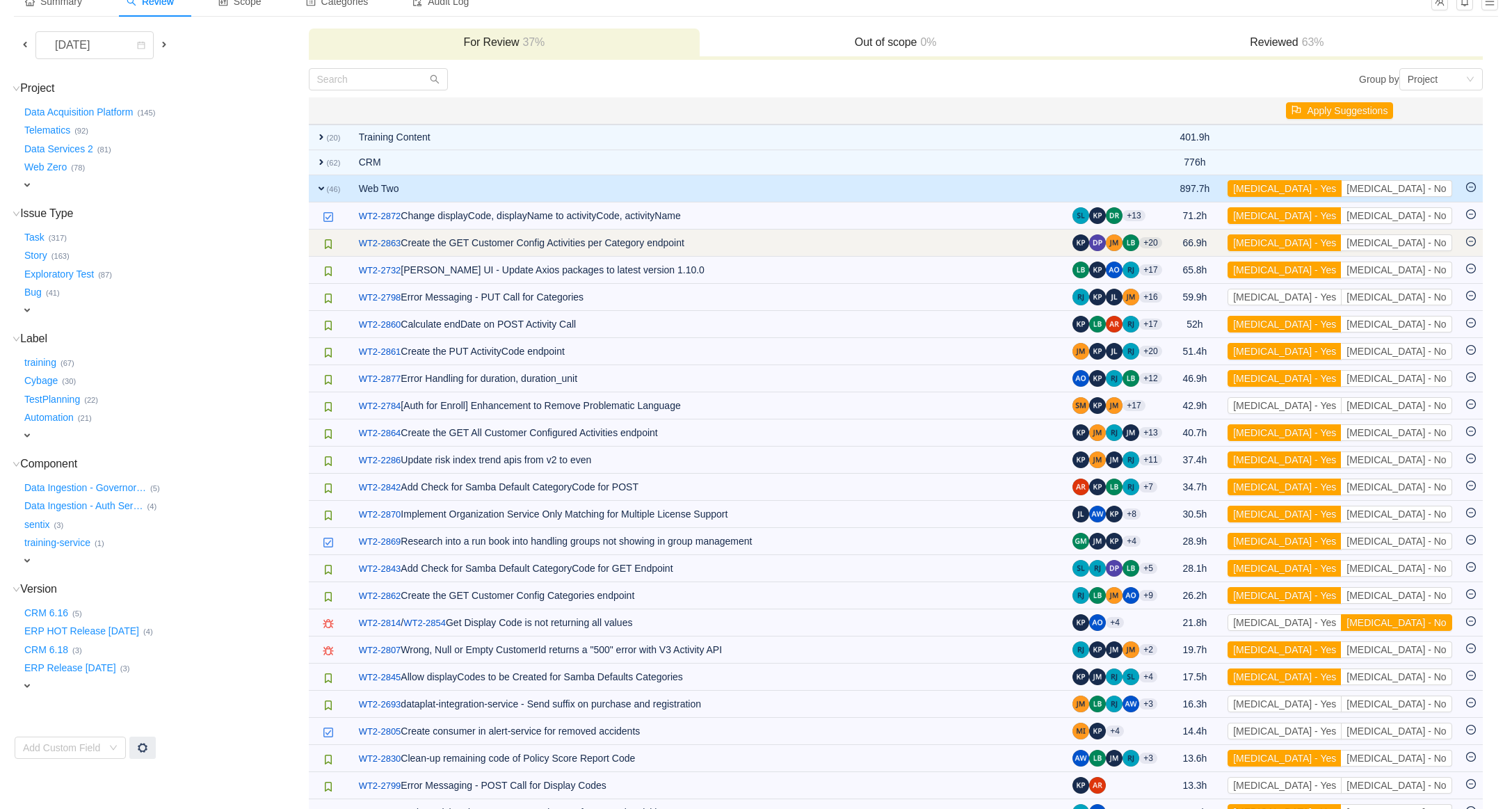
drag, startPoint x: 1347, startPoint y: 187, endPoint x: 1349, endPoint y: 251, distance: 64.0
click at [1341, 187] on button "[MEDICAL_DATA] - Yes" at bounding box center [1284, 188] width 114 height 17
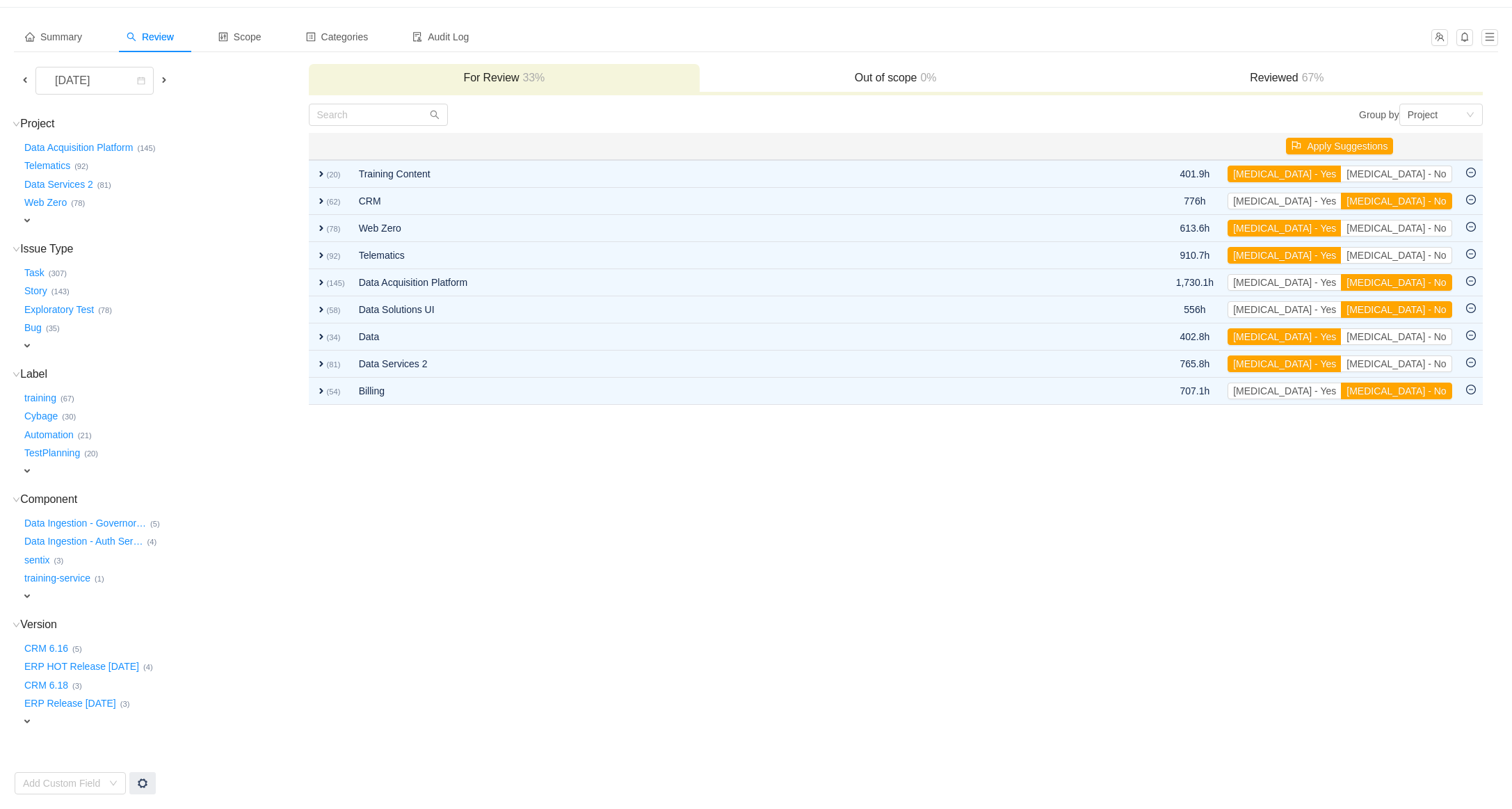
scroll to position [41, 0]
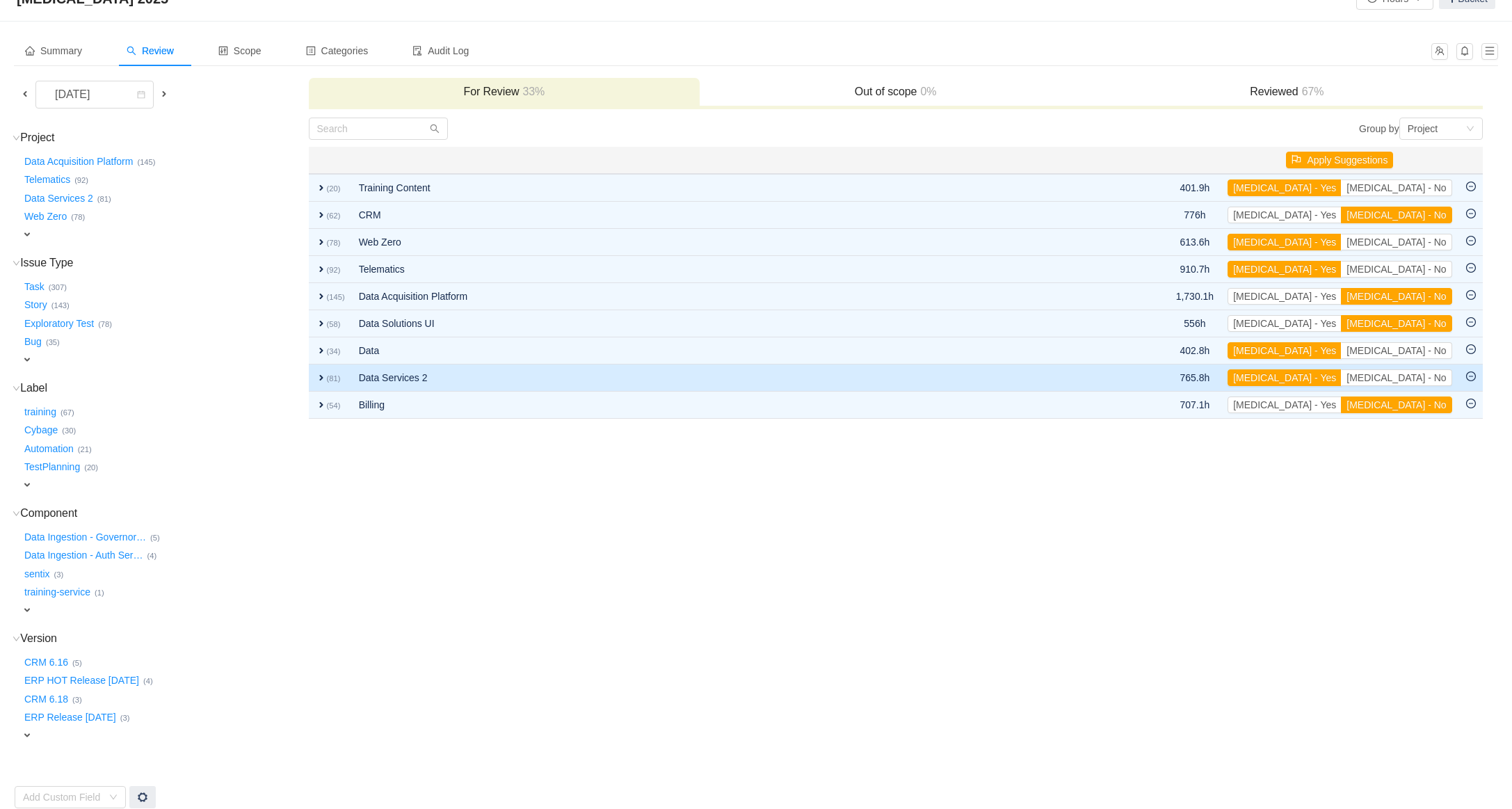
click at [325, 377] on span "expand" at bounding box center [321, 377] width 11 height 11
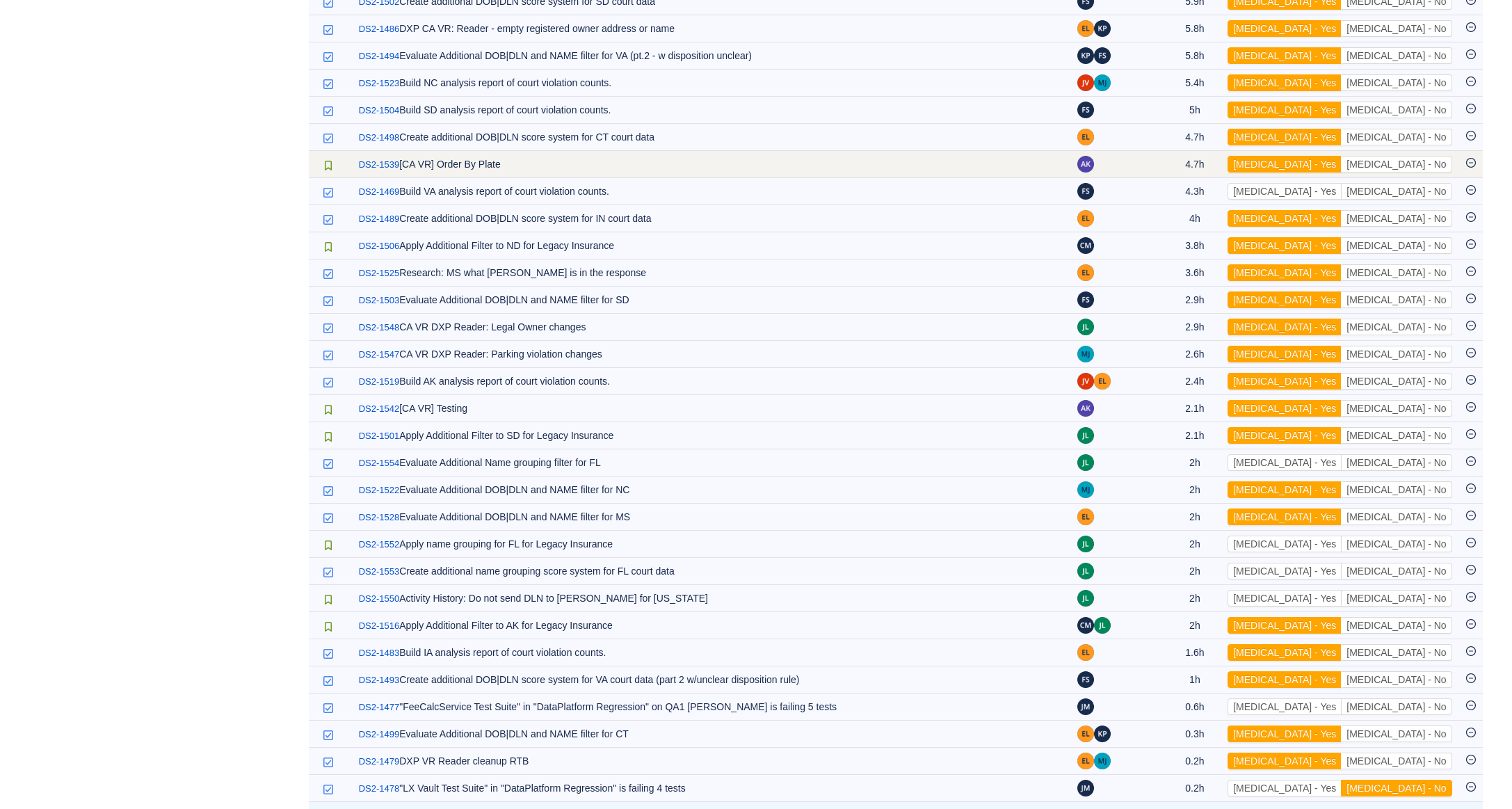
scroll to position [1814, 0]
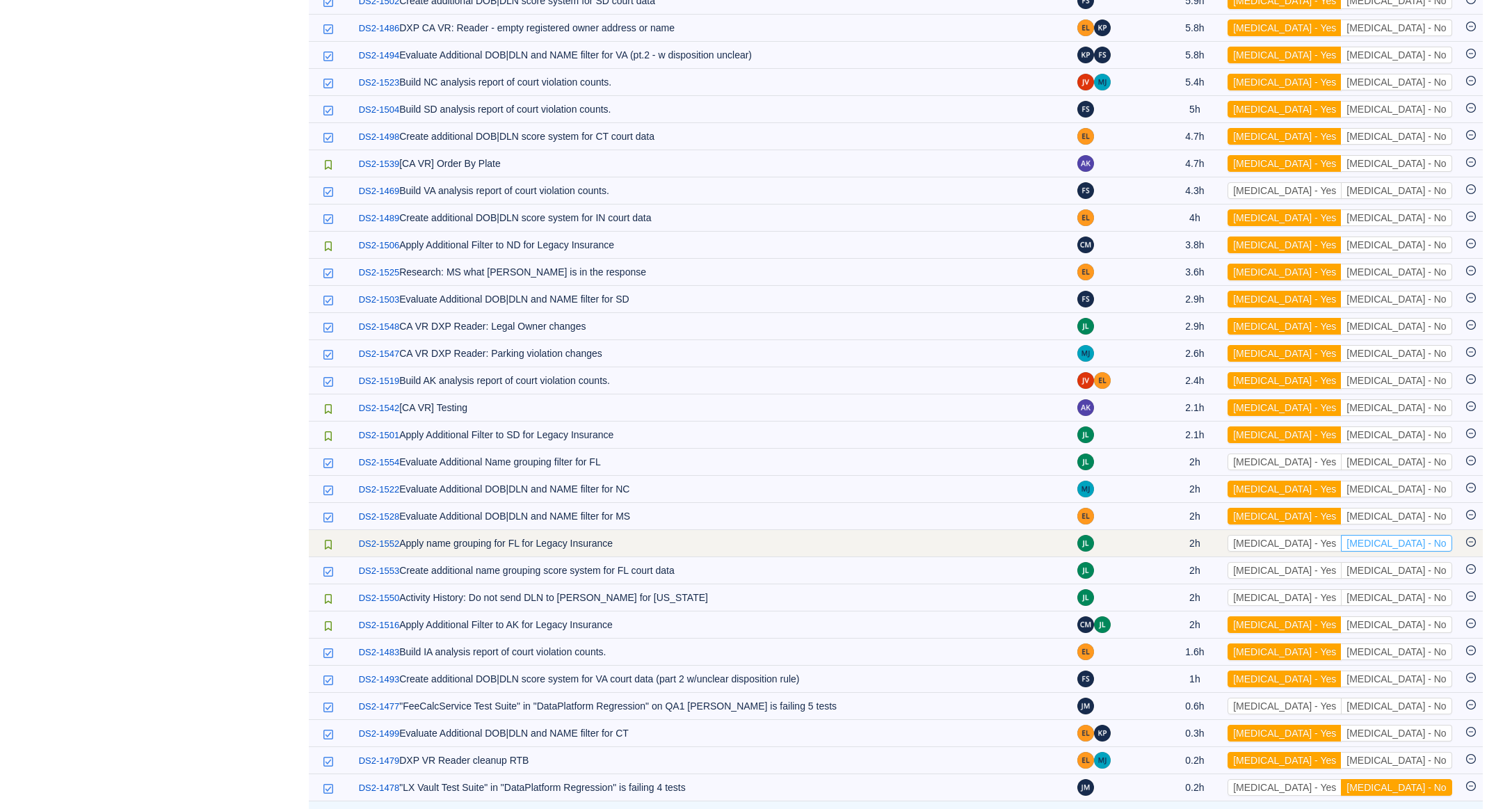
click at [1420, 552] on button "[MEDICAL_DATA] - No" at bounding box center [1396, 543] width 110 height 17
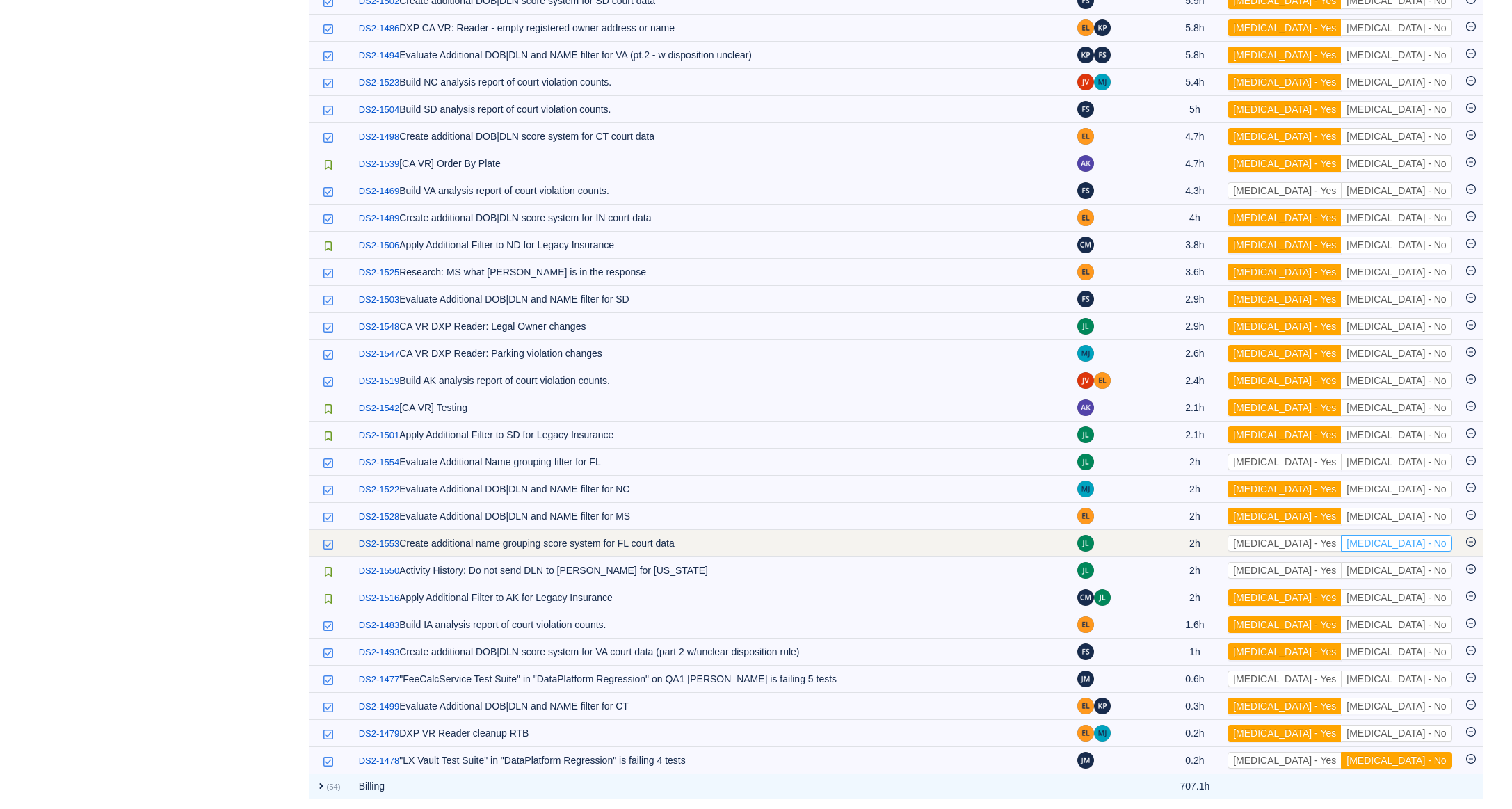
click at [1423, 552] on button "[MEDICAL_DATA] - No" at bounding box center [1396, 543] width 110 height 17
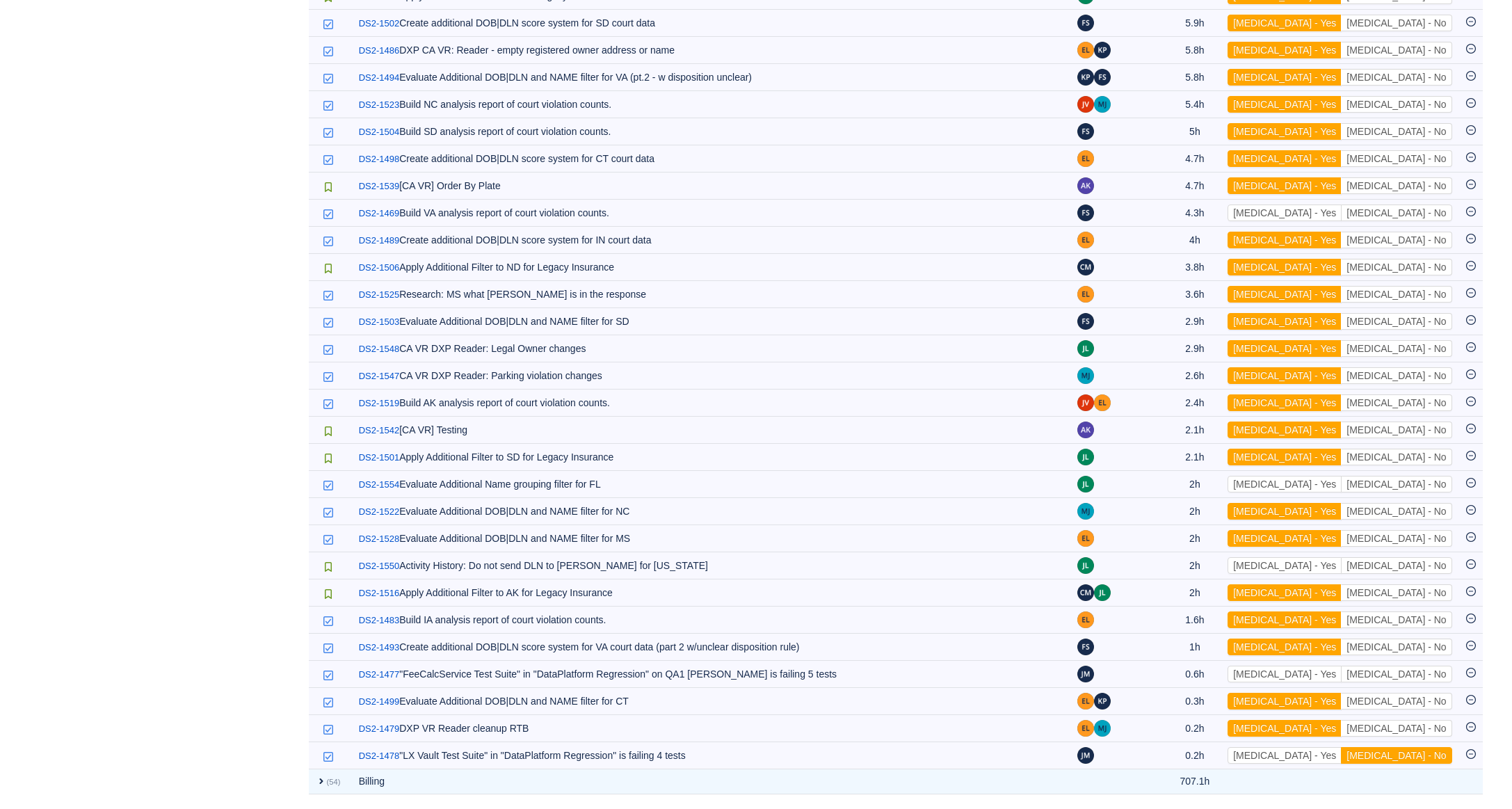
scroll to position [1808, 0]
click at [1423, 562] on button "[MEDICAL_DATA] - No" at bounding box center [1396, 565] width 110 height 17
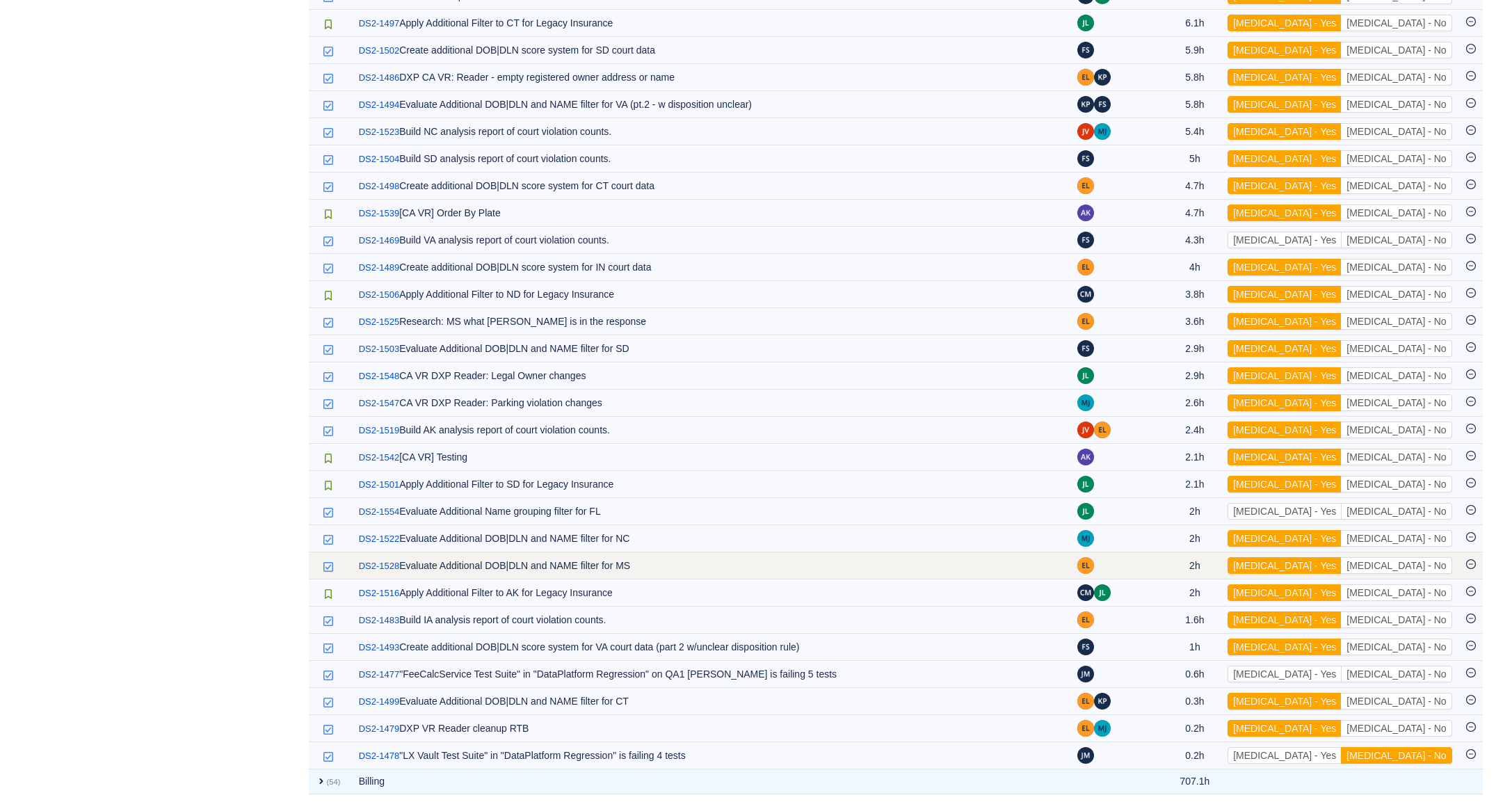
scroll to position [1782, 0]
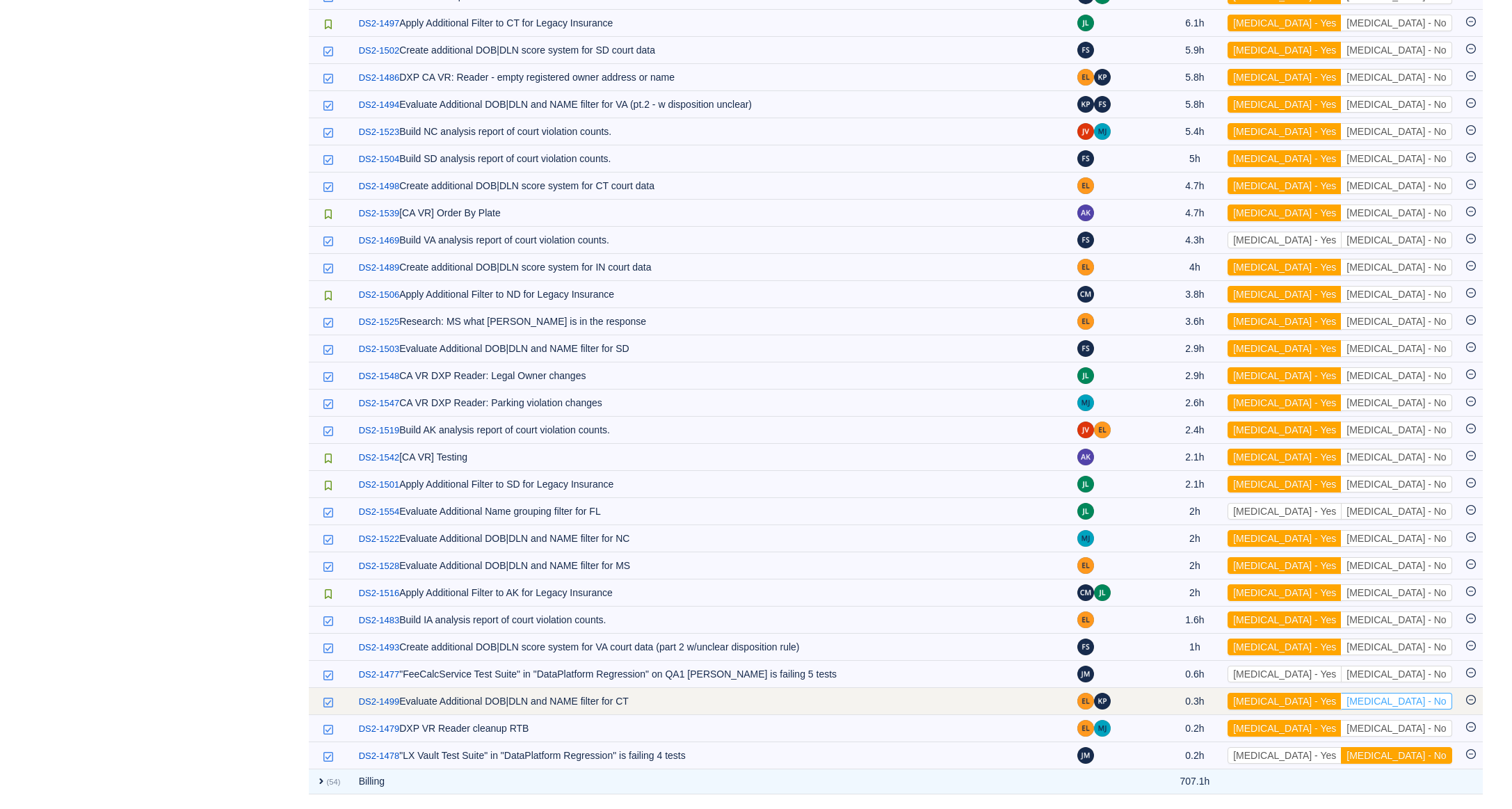
click at [1426, 702] on button "[MEDICAL_DATA] - No" at bounding box center [1396, 700] width 110 height 17
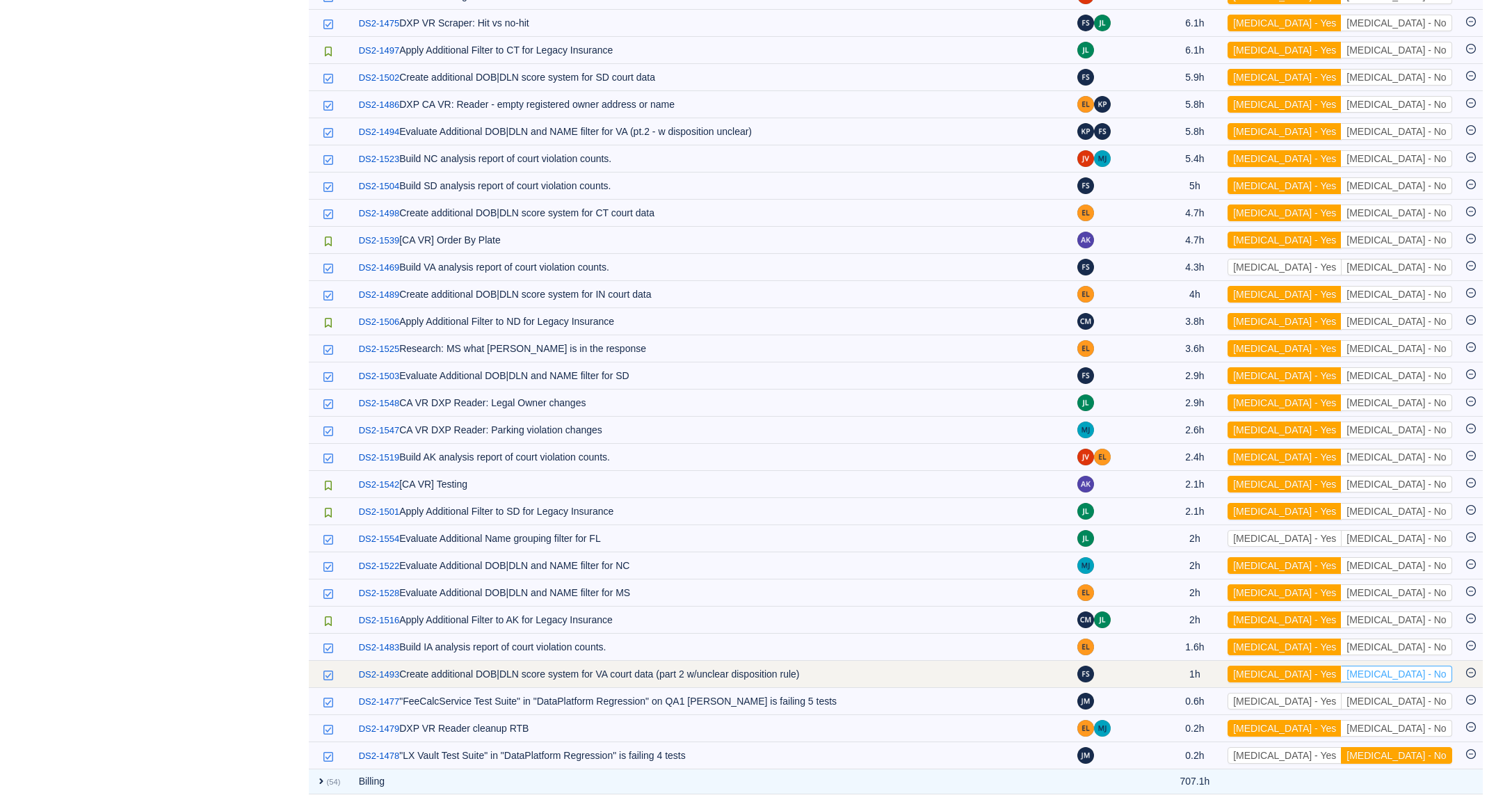
scroll to position [1739, 0]
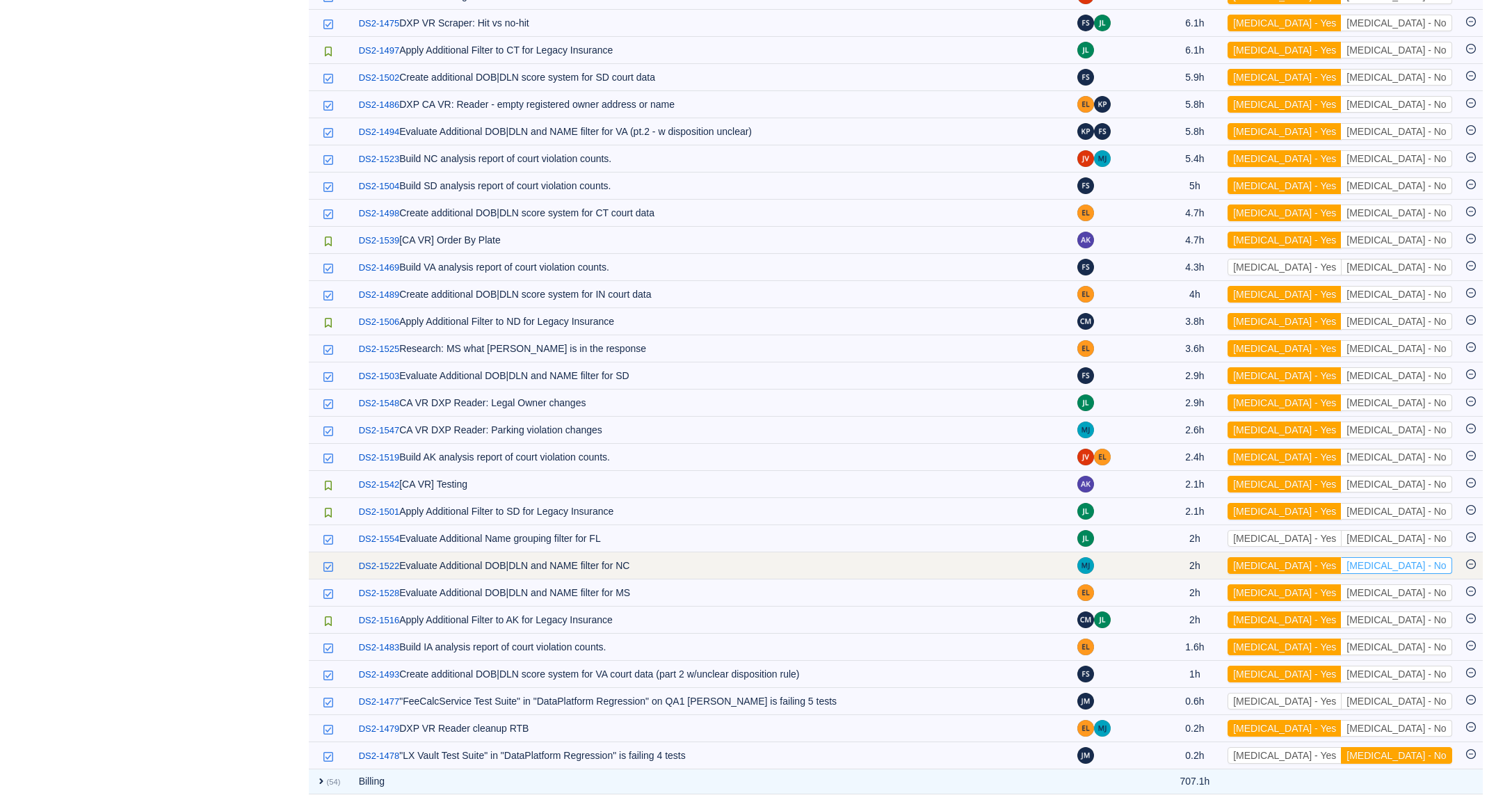
click at [1434, 573] on button "[MEDICAL_DATA] - No" at bounding box center [1396, 565] width 110 height 17
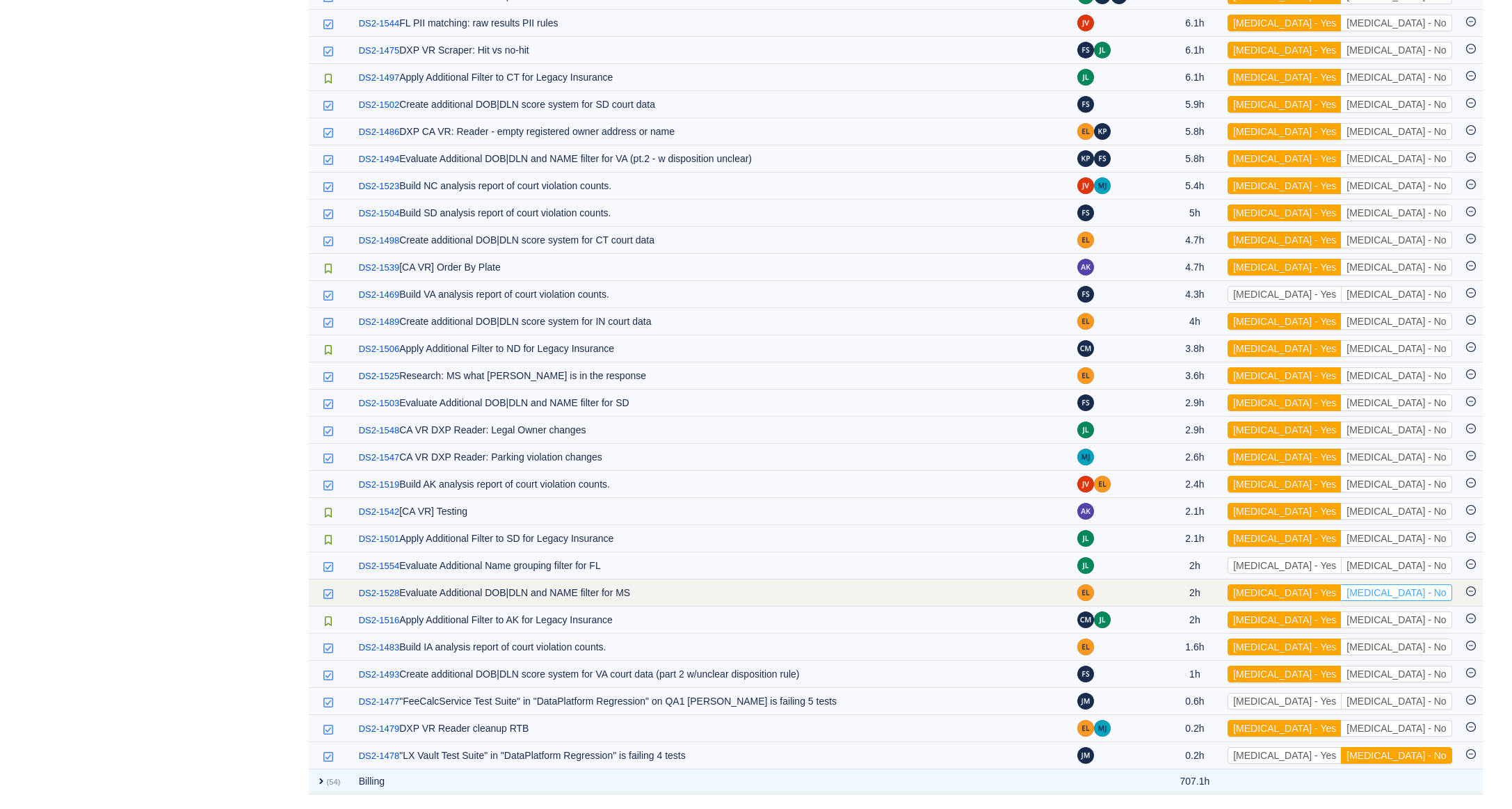
scroll to position [1727, 0]
click at [1435, 594] on button "[MEDICAL_DATA] - No" at bounding box center [1396, 592] width 110 height 17
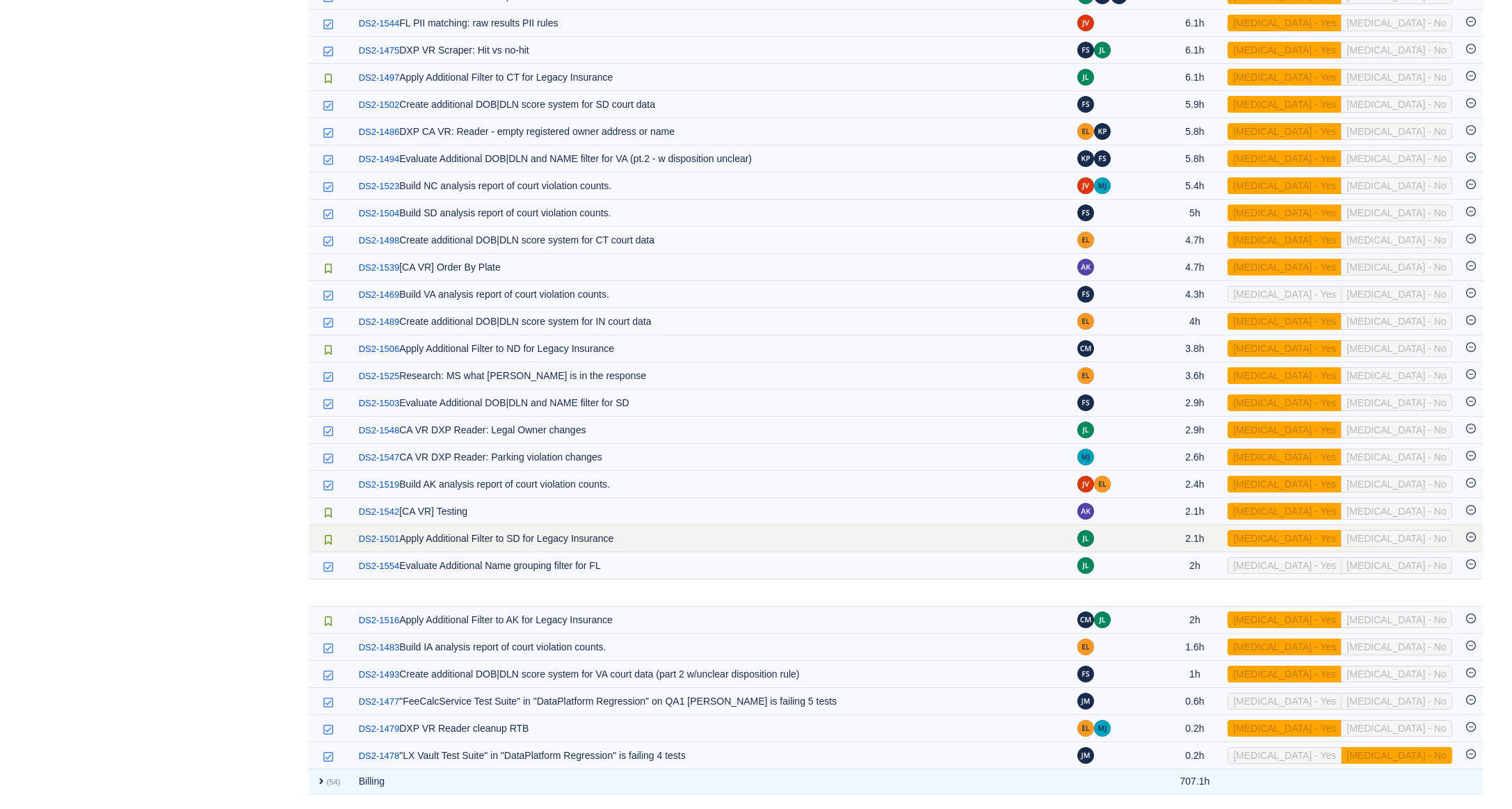
scroll to position [1699, 0]
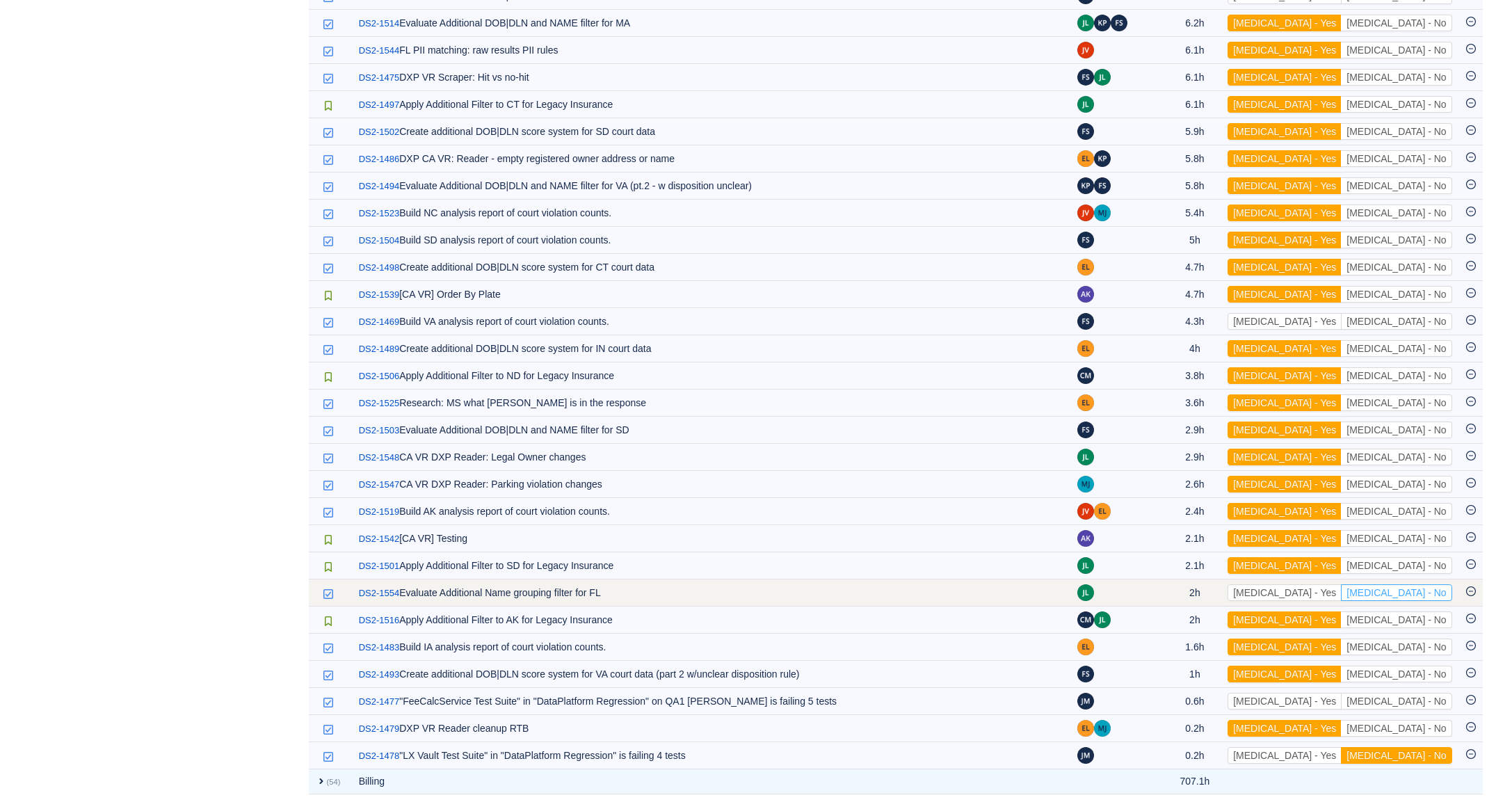
click at [1431, 591] on button "[MEDICAL_DATA] - No" at bounding box center [1396, 592] width 110 height 17
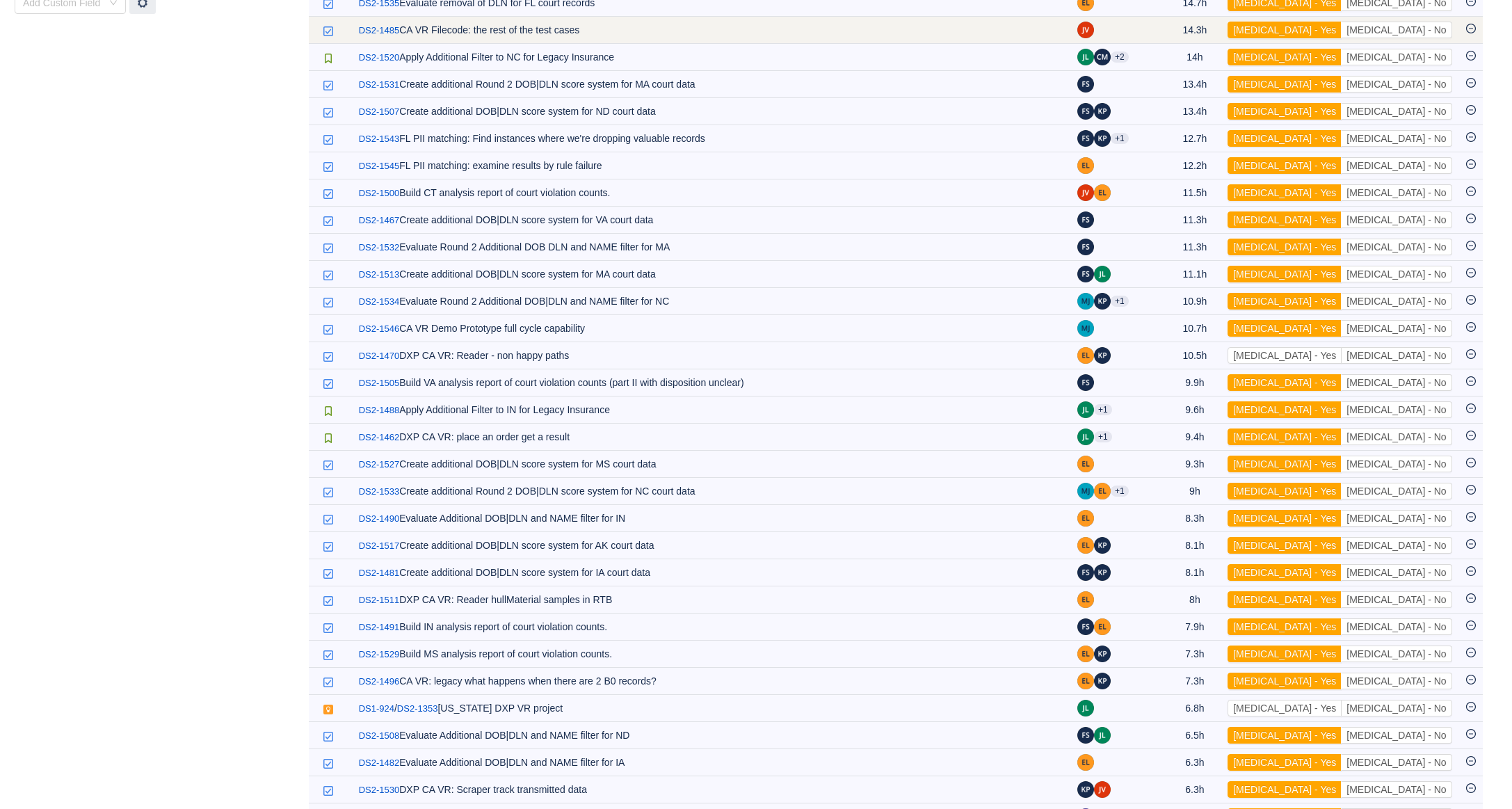
scroll to position [837, 0]
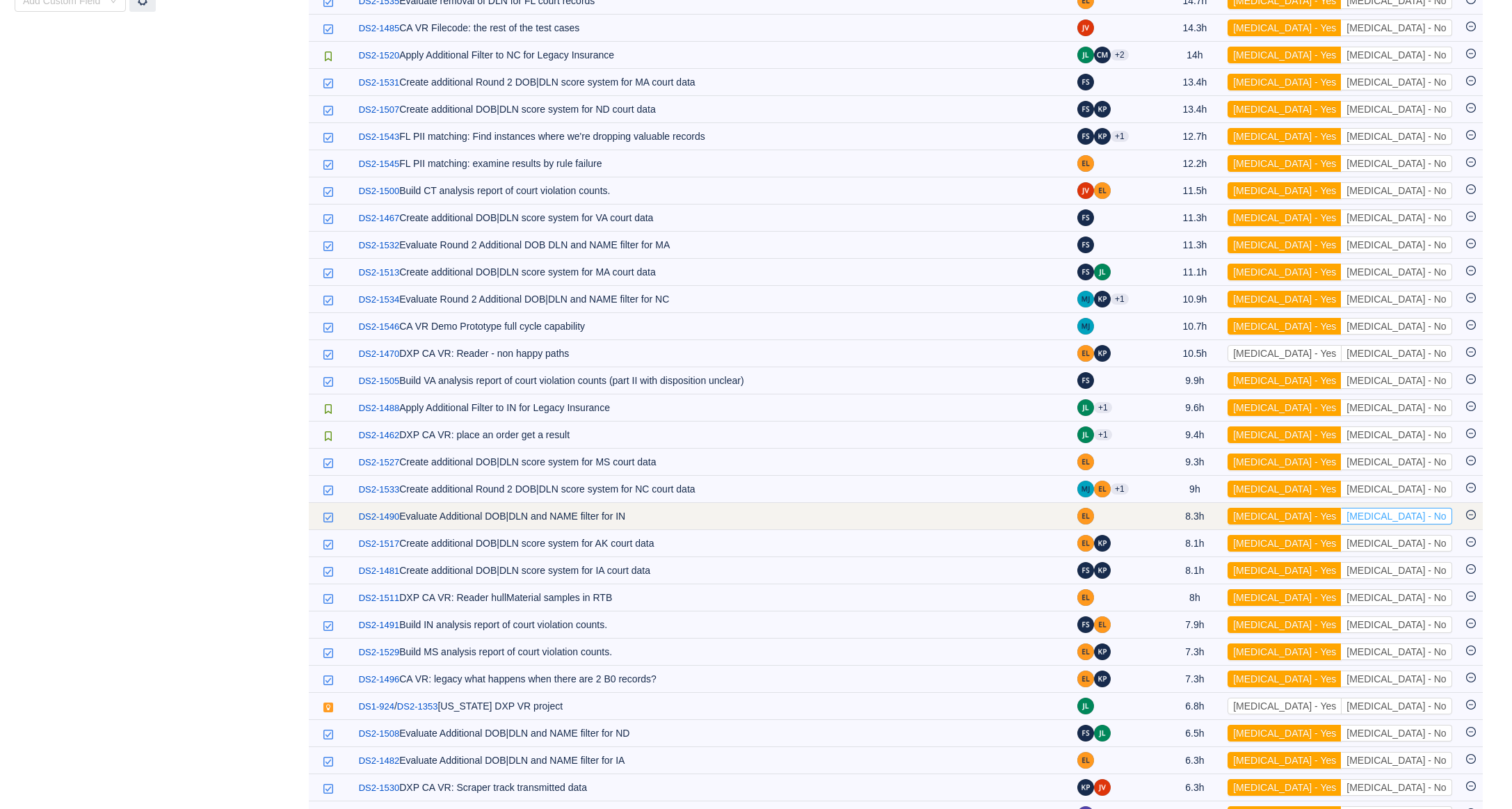
click at [1420, 523] on button "[MEDICAL_DATA] - No" at bounding box center [1396, 516] width 110 height 17
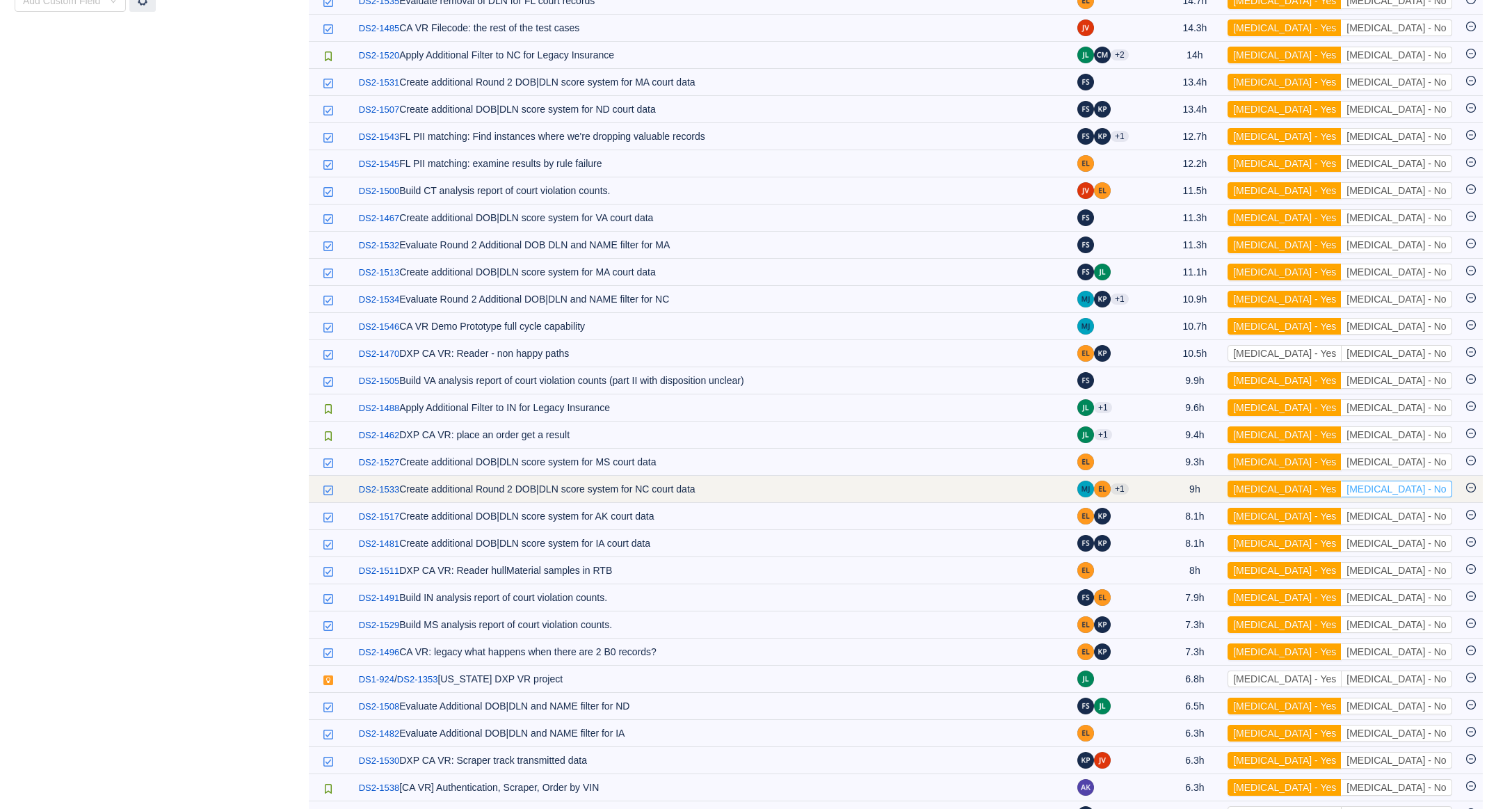
drag, startPoint x: 1430, startPoint y: 492, endPoint x: 1427, endPoint y: 502, distance: 10.4
click at [1430, 492] on button "[MEDICAL_DATA] - No" at bounding box center [1396, 489] width 110 height 17
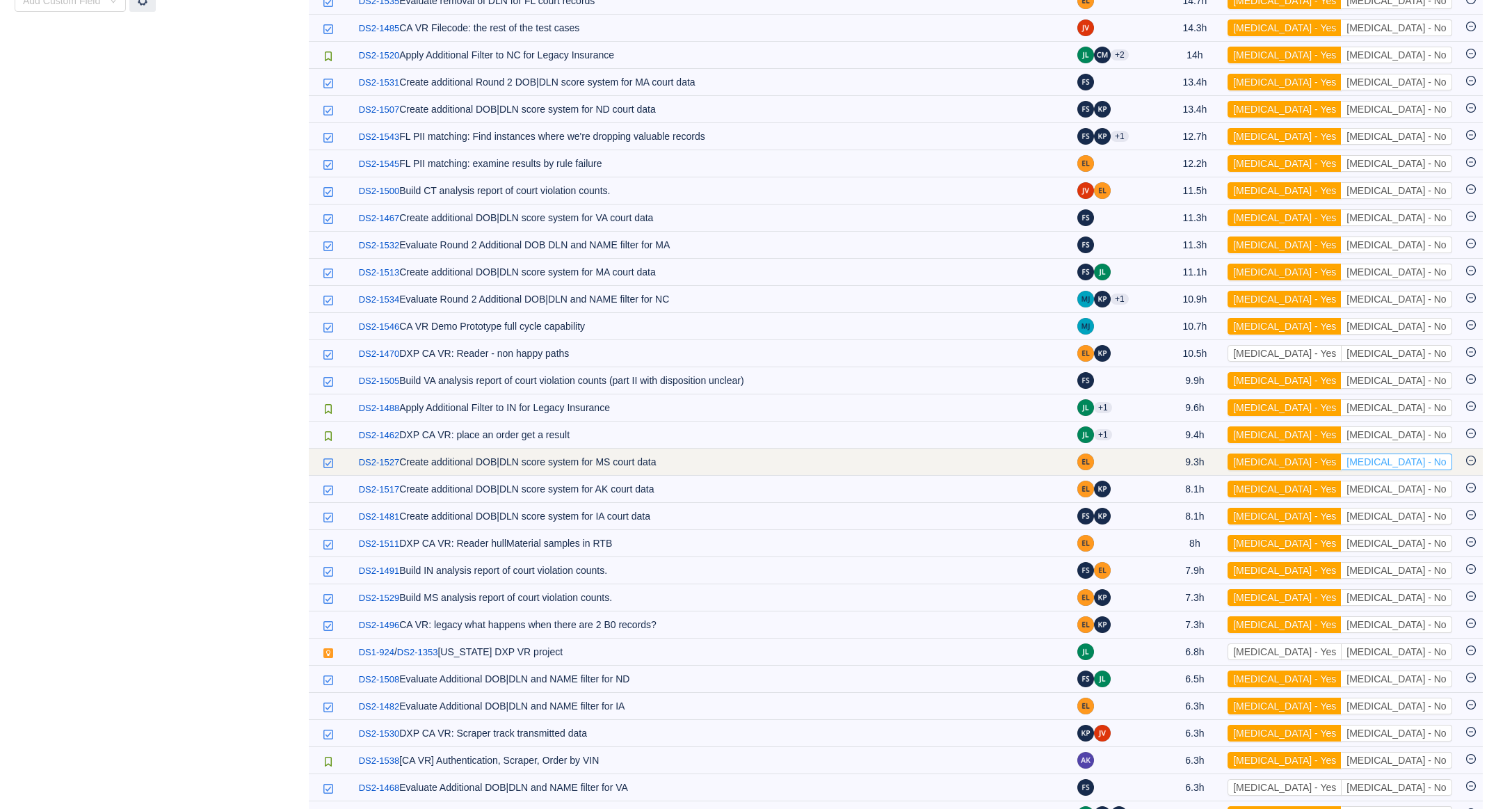
click at [1432, 462] on button "[MEDICAL_DATA] - No" at bounding box center [1396, 461] width 110 height 17
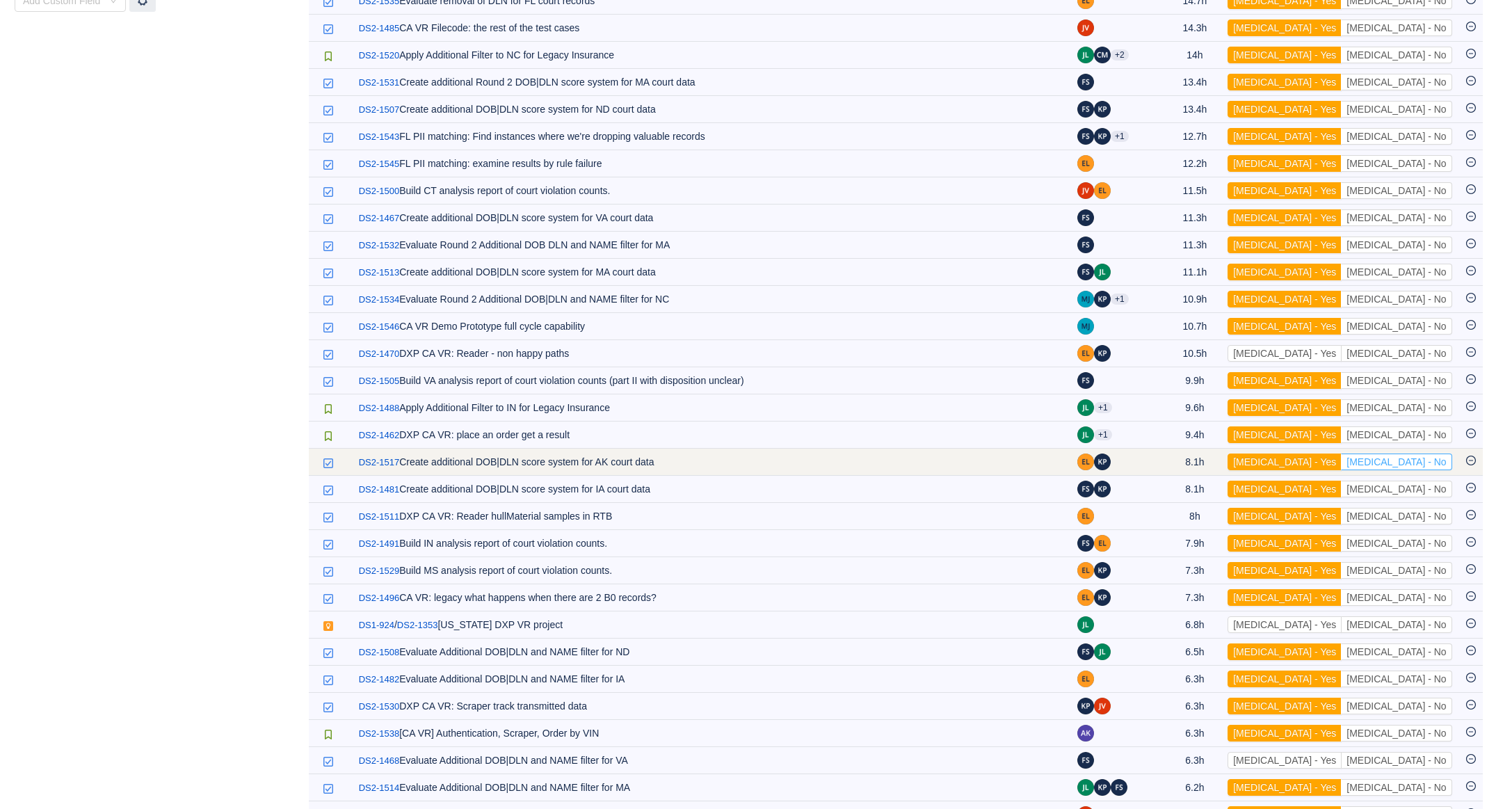
click at [1432, 469] on button "[MEDICAL_DATA] - No" at bounding box center [1396, 461] width 110 height 17
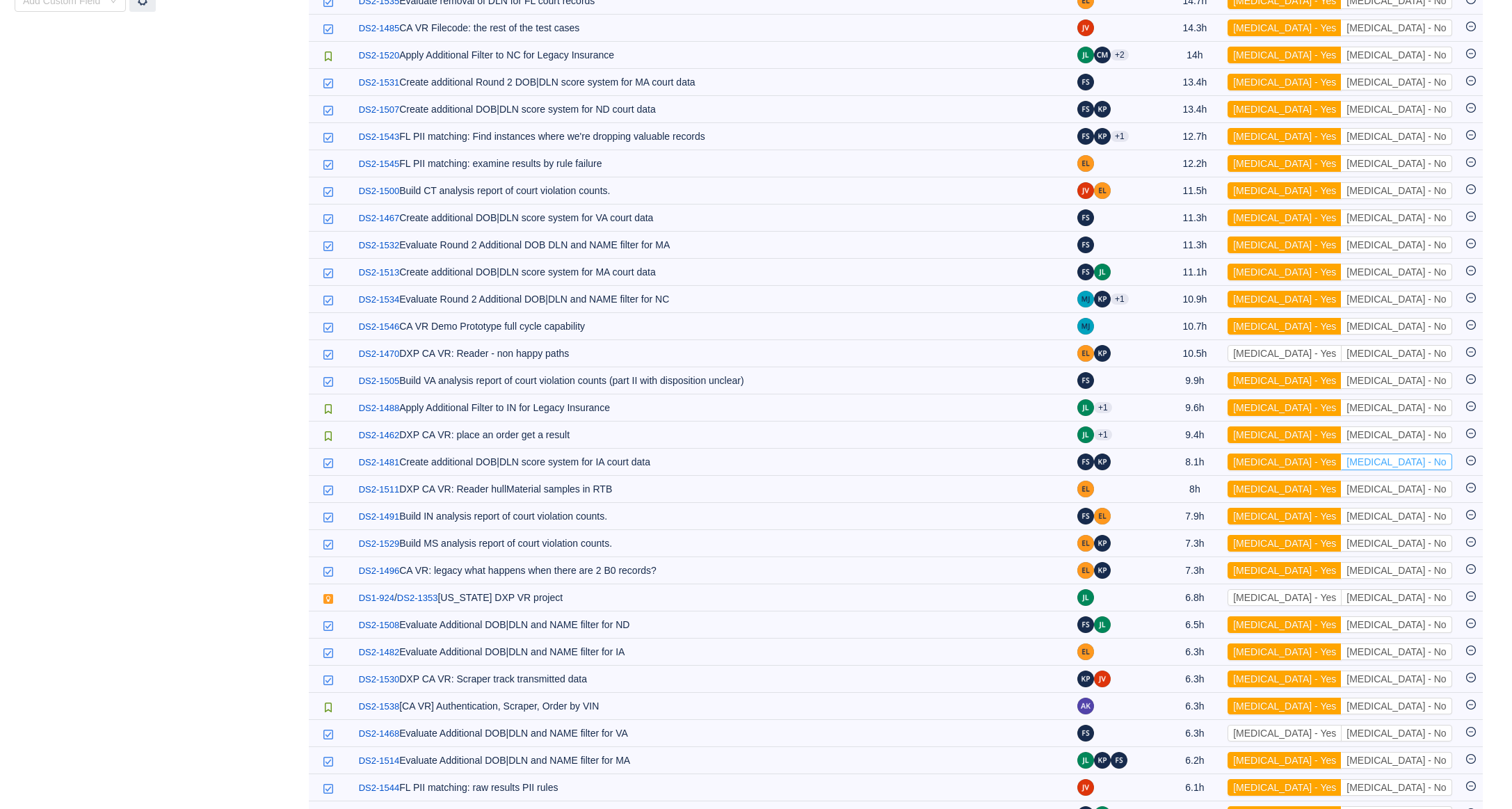
click at [1432, 469] on button "[MEDICAL_DATA] - No" at bounding box center [1396, 461] width 110 height 17
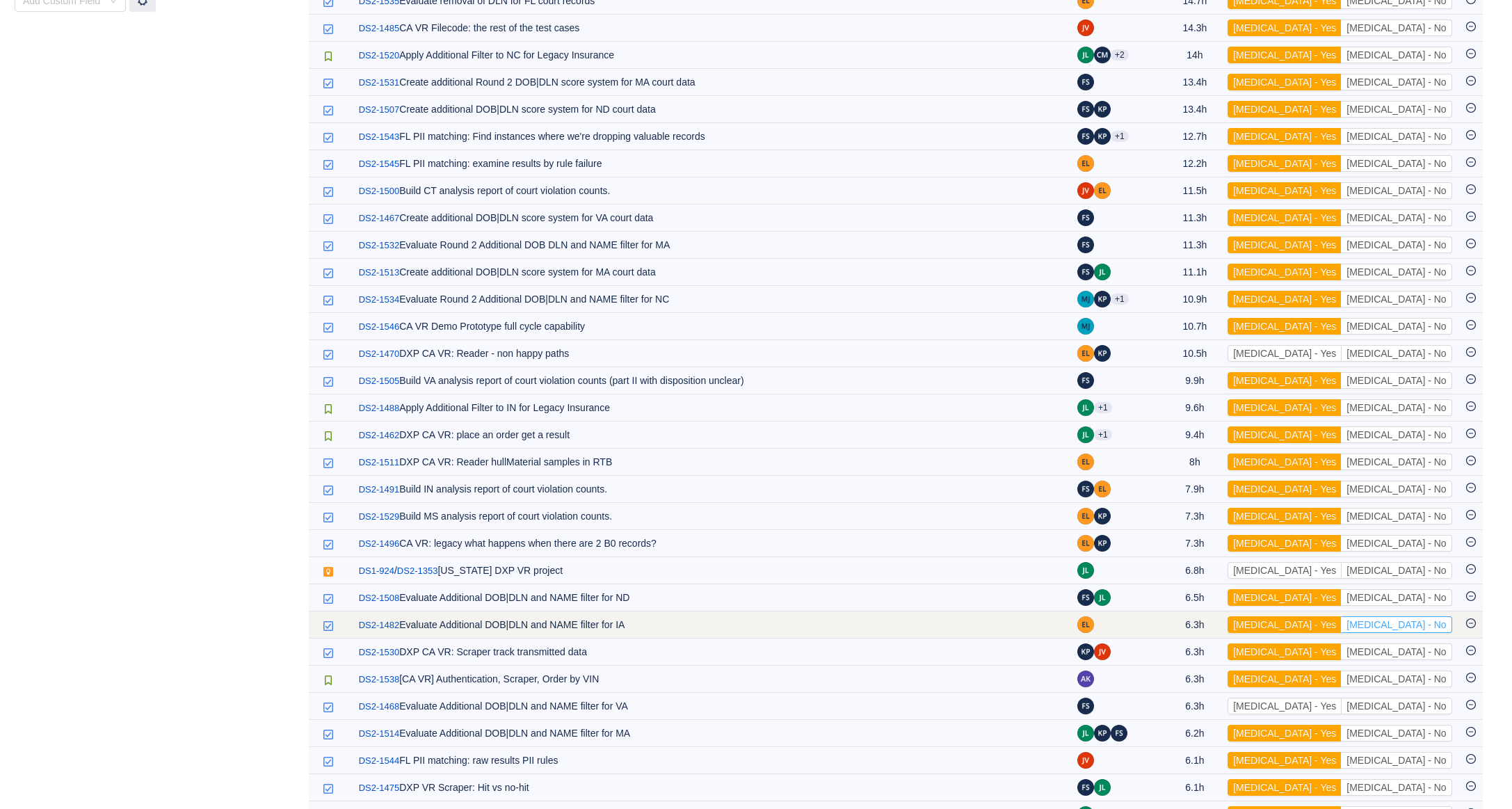
click at [1417, 633] on button "[MEDICAL_DATA] - No" at bounding box center [1396, 624] width 110 height 17
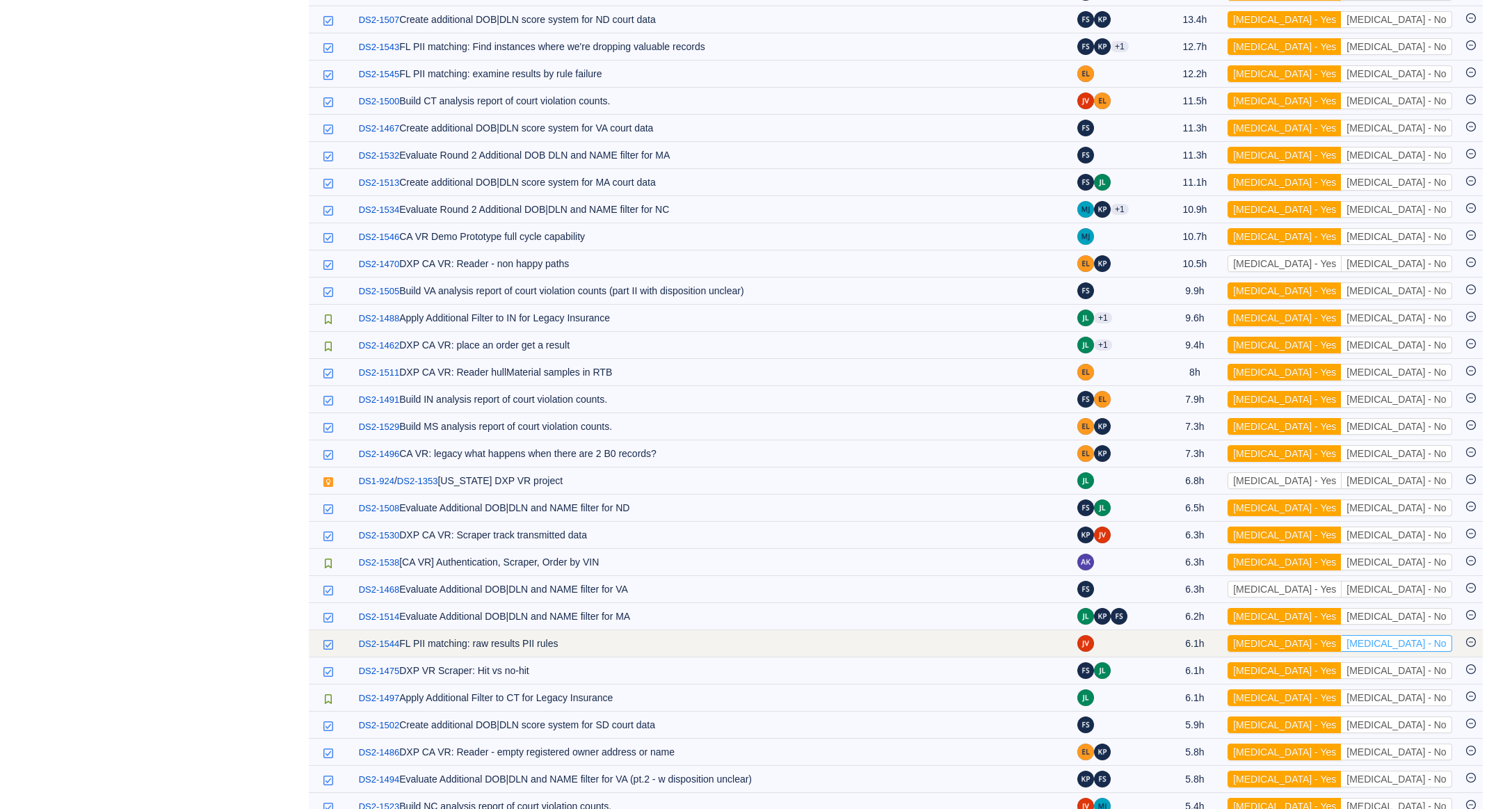
scroll to position [982, 0]
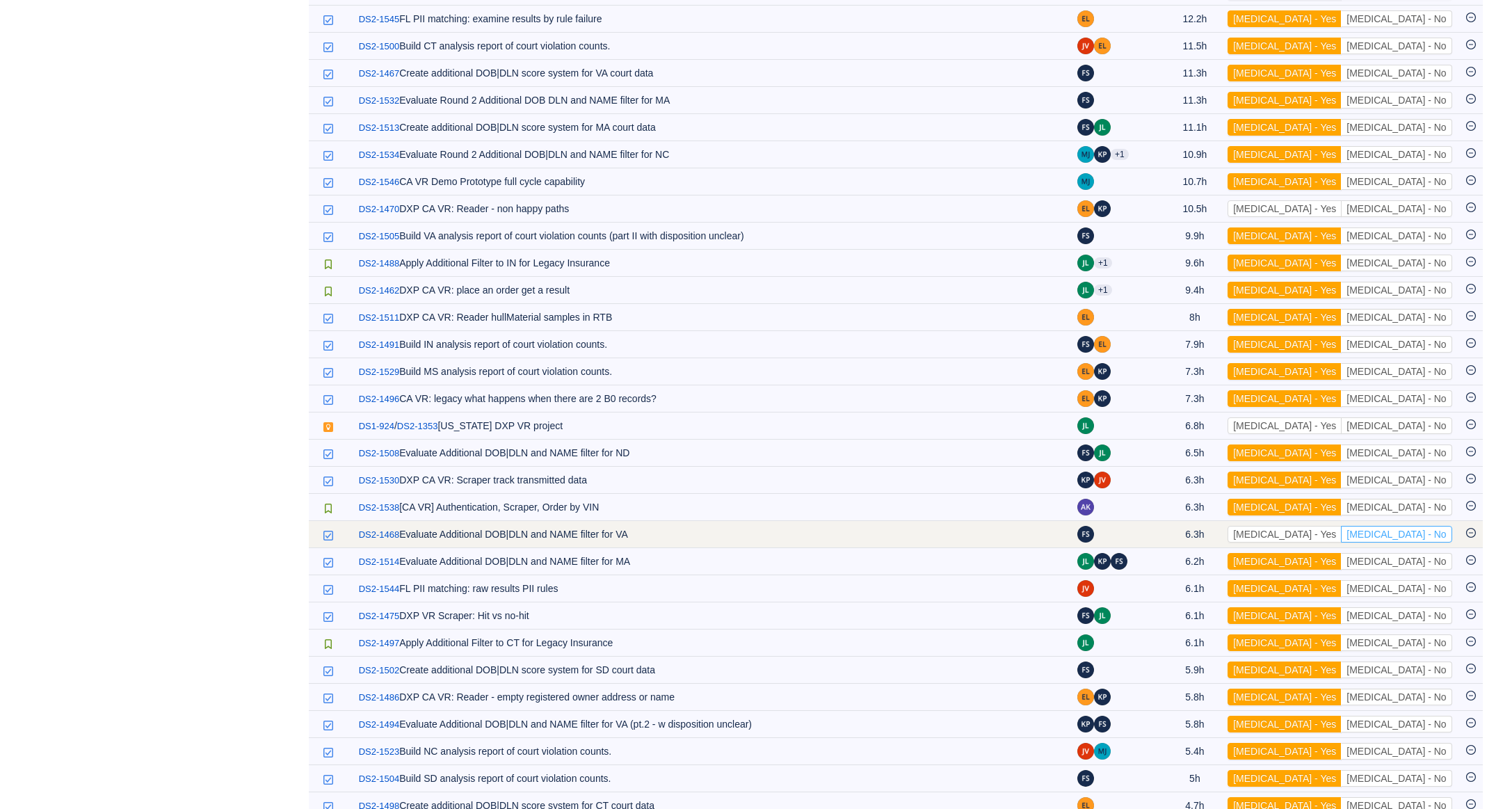
click at [1434, 535] on button "[MEDICAL_DATA] - No" at bounding box center [1396, 534] width 110 height 17
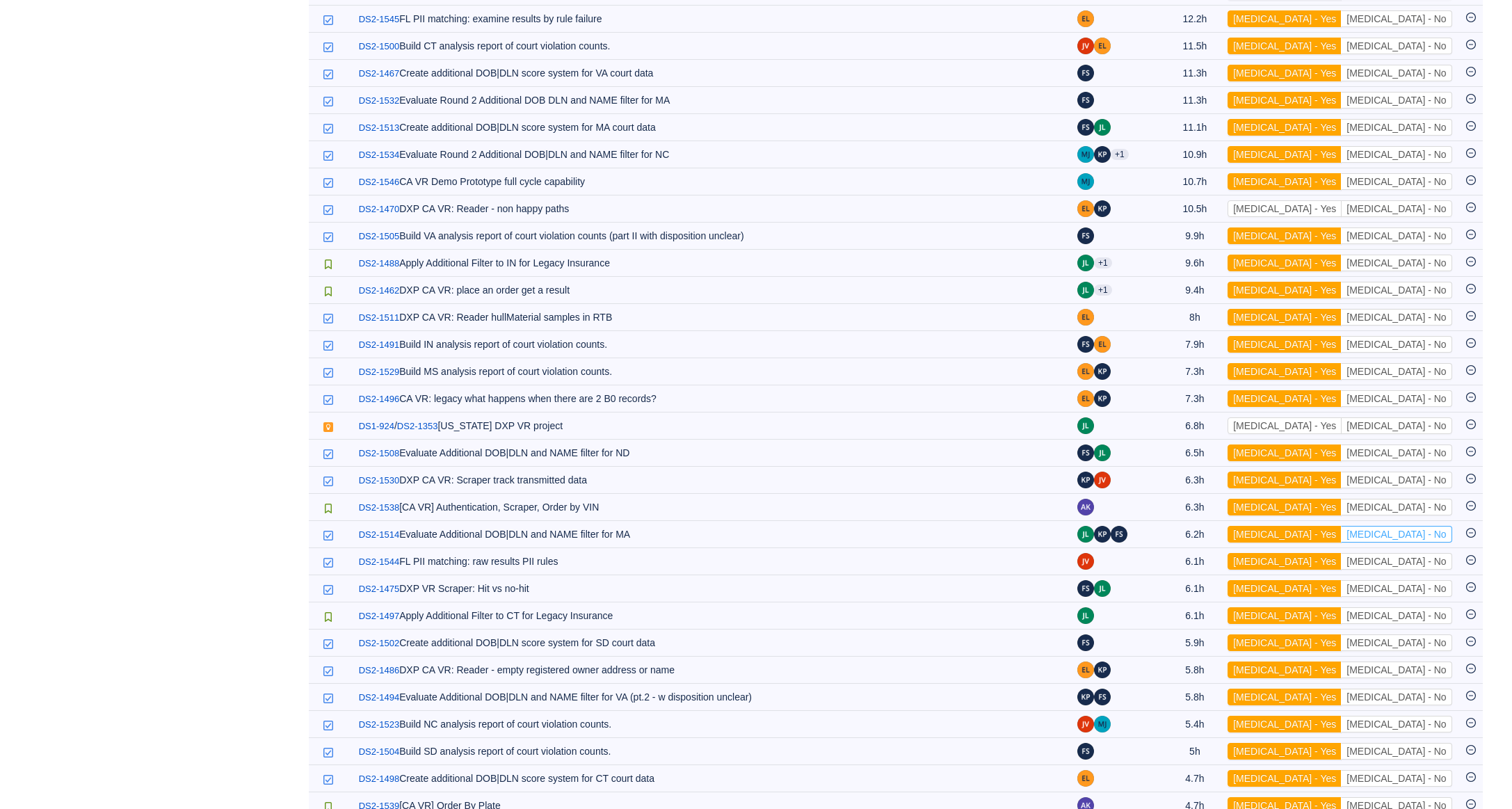
click at [1434, 535] on button "[MEDICAL_DATA] - No" at bounding box center [1396, 534] width 110 height 17
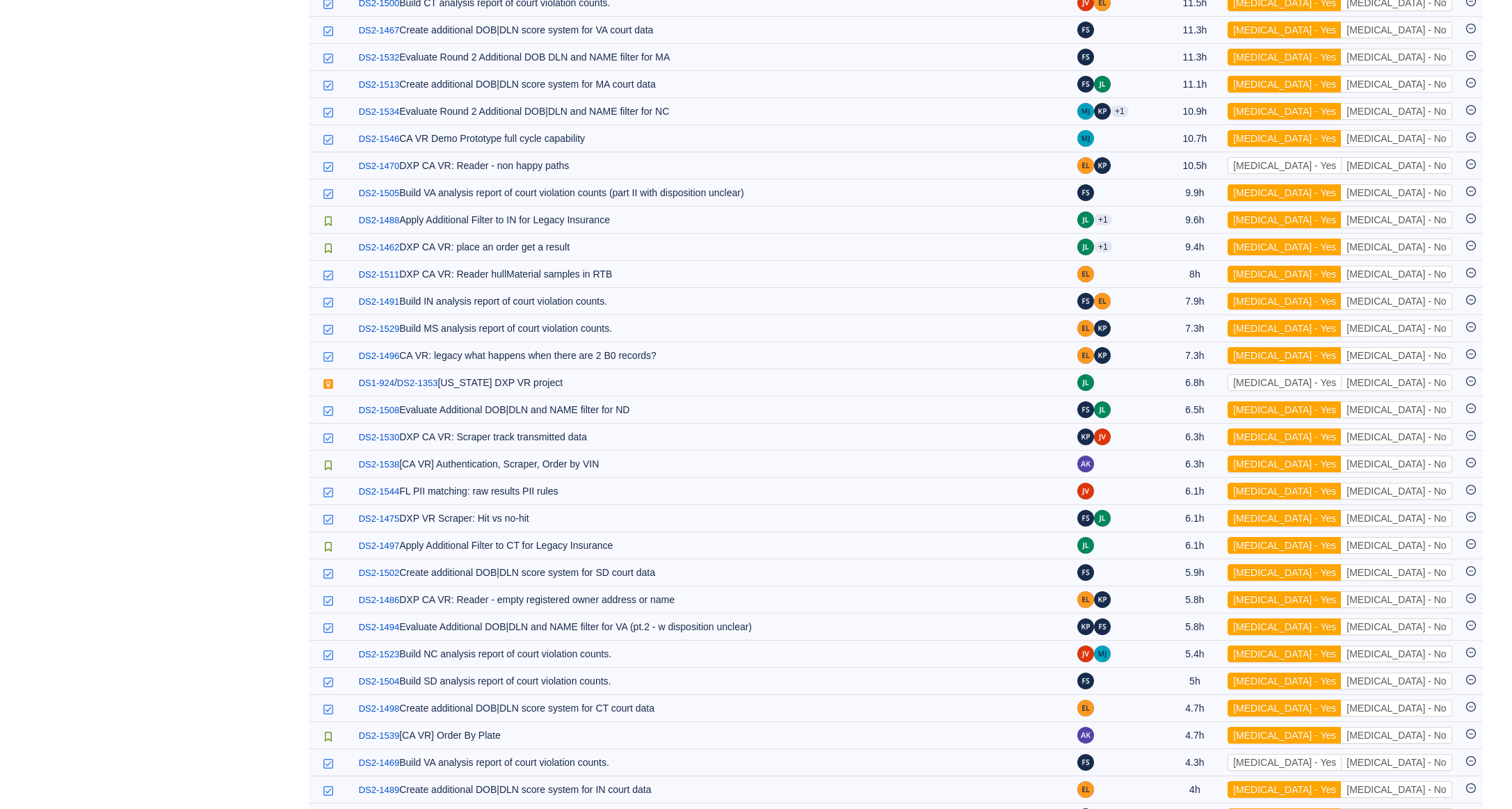
scroll to position [1031, 0]
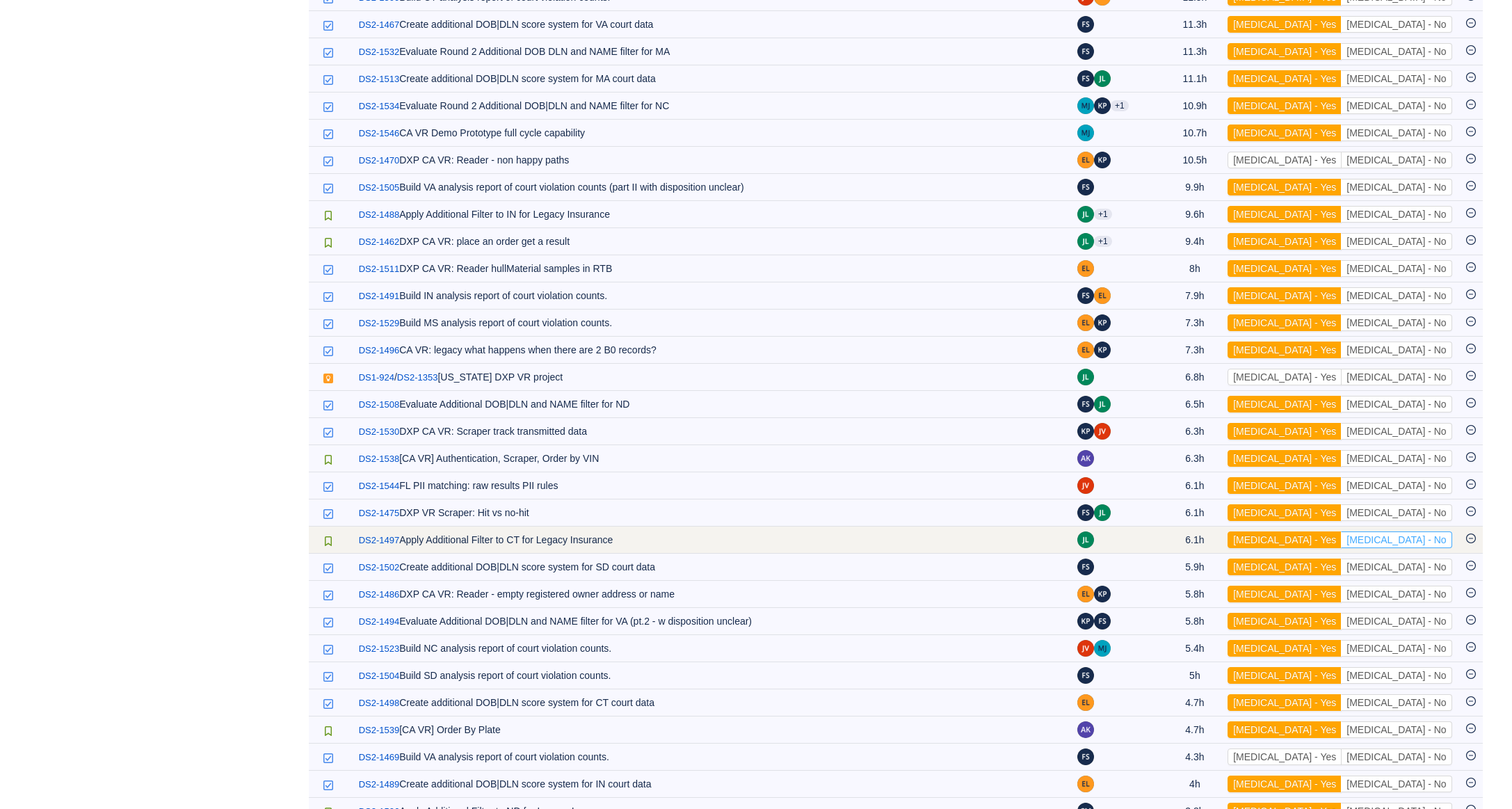
click at [1434, 548] on button "[MEDICAL_DATA] - No" at bounding box center [1396, 539] width 110 height 17
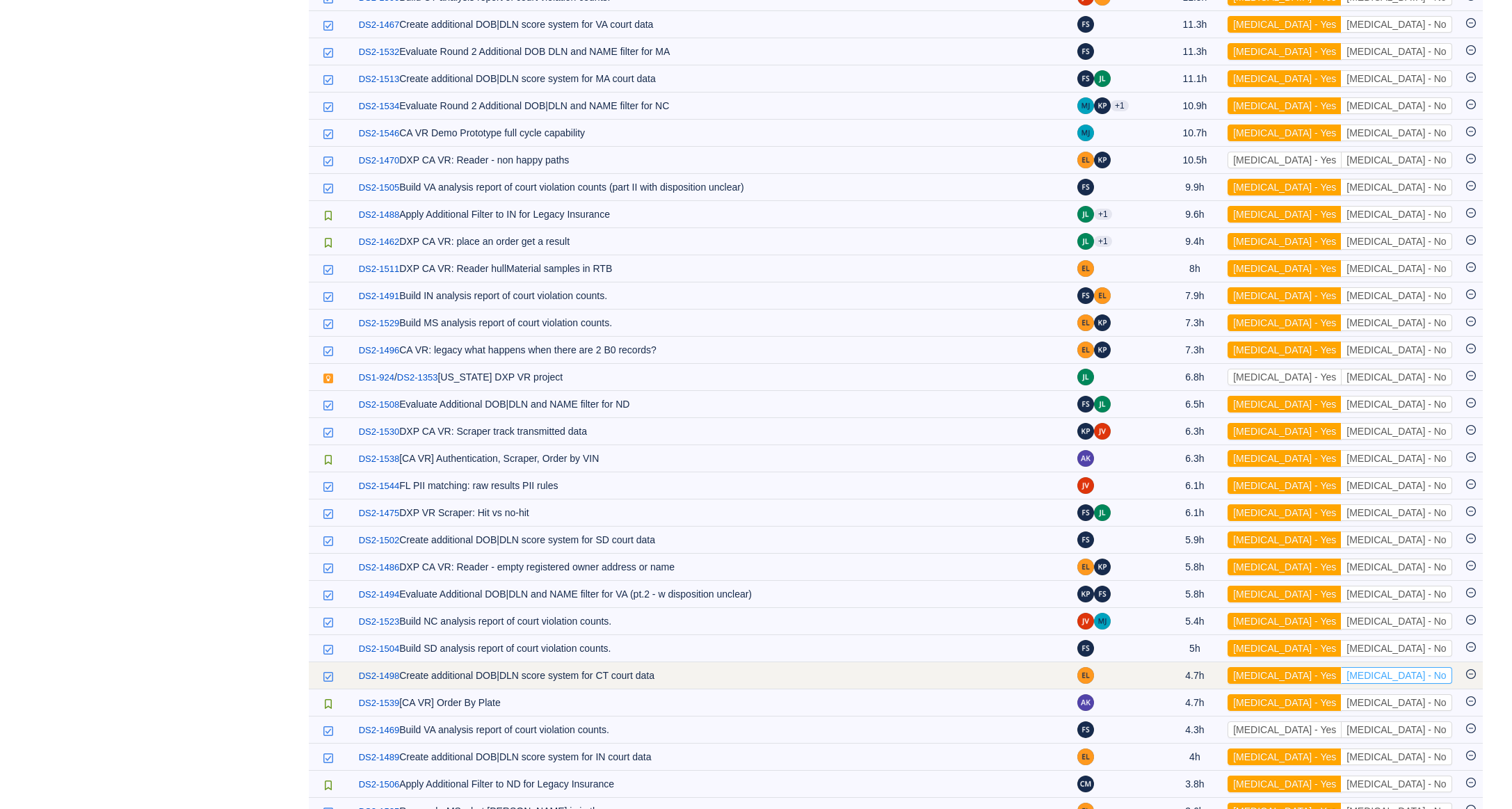
click at [1438, 684] on button "[MEDICAL_DATA] - No" at bounding box center [1396, 675] width 110 height 17
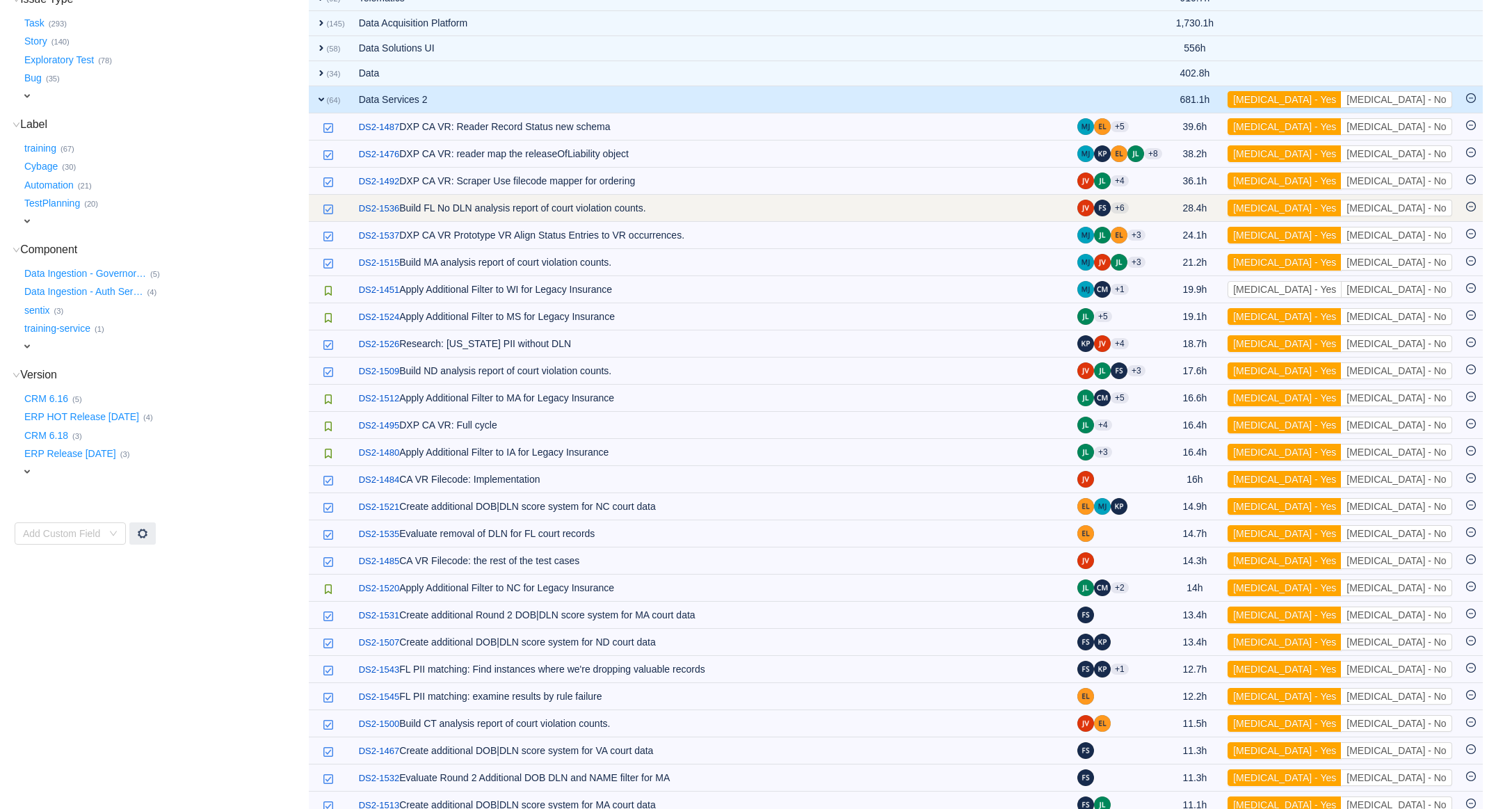
scroll to position [304, 0]
click at [1439, 210] on button "[MEDICAL_DATA] - No" at bounding box center [1396, 208] width 110 height 17
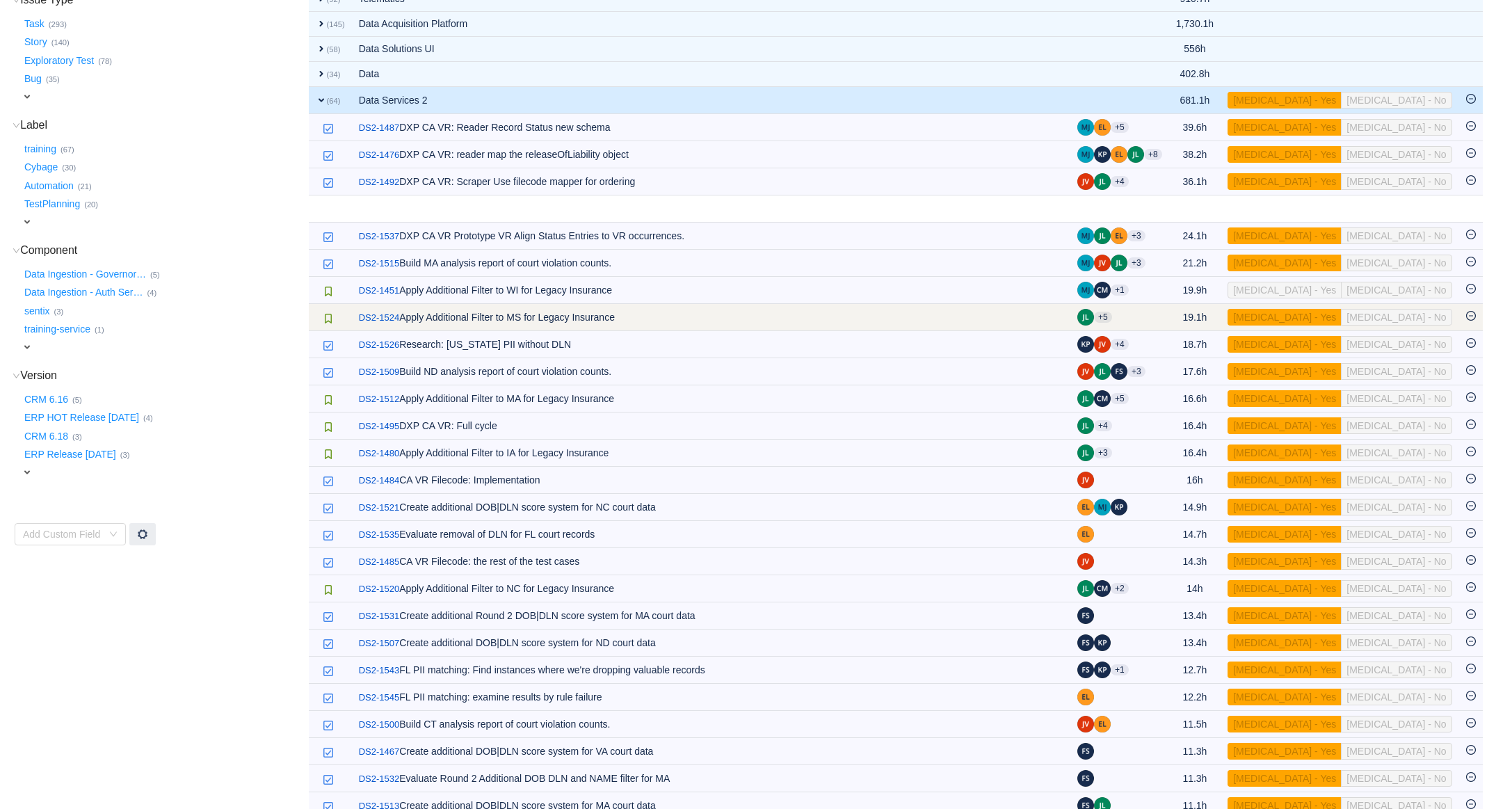
scroll to position [299, 0]
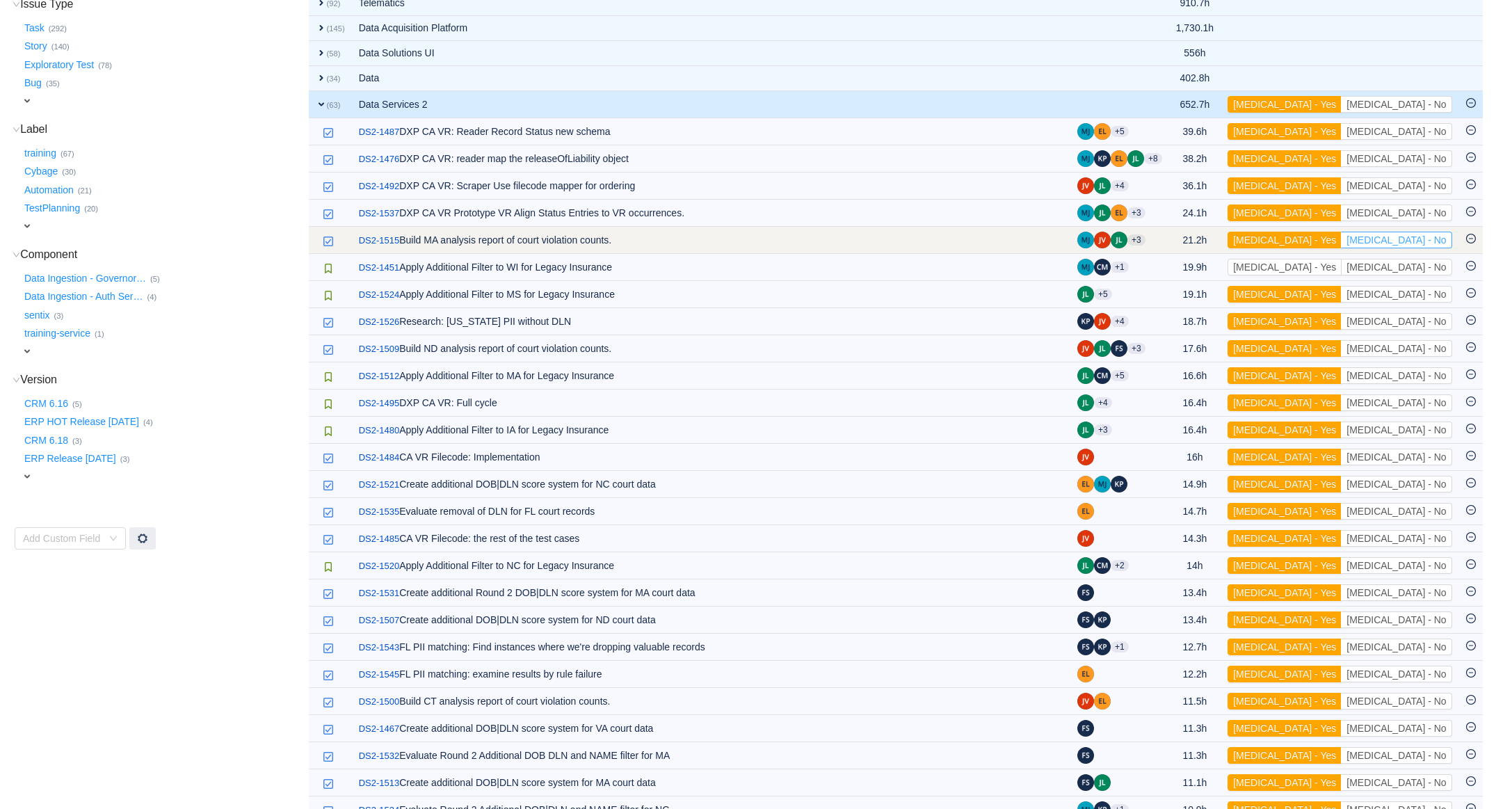
click at [1432, 236] on button "[MEDICAL_DATA] - No" at bounding box center [1396, 240] width 110 height 17
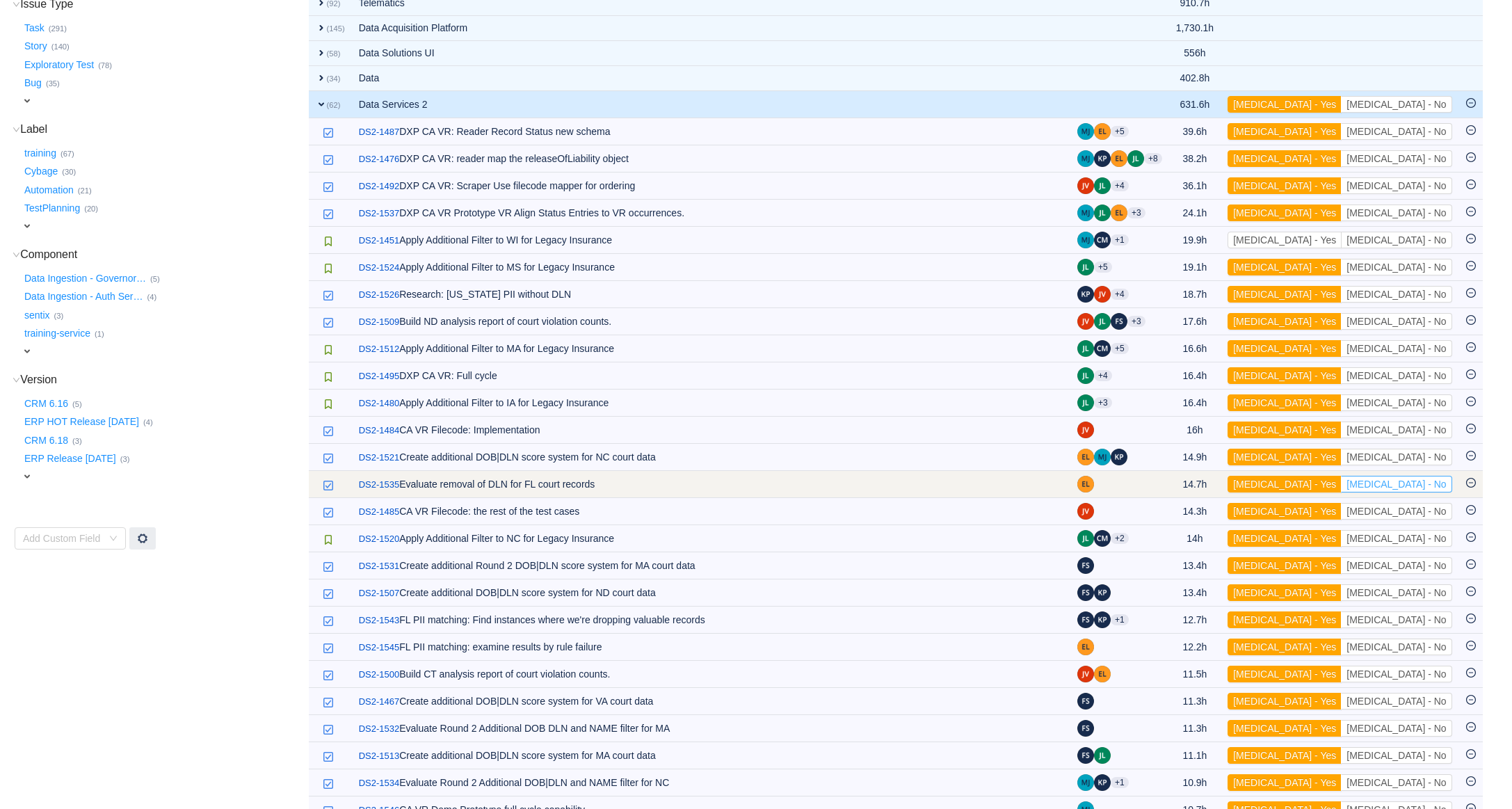
click at [1403, 488] on button "[MEDICAL_DATA] - No" at bounding box center [1396, 483] width 110 height 17
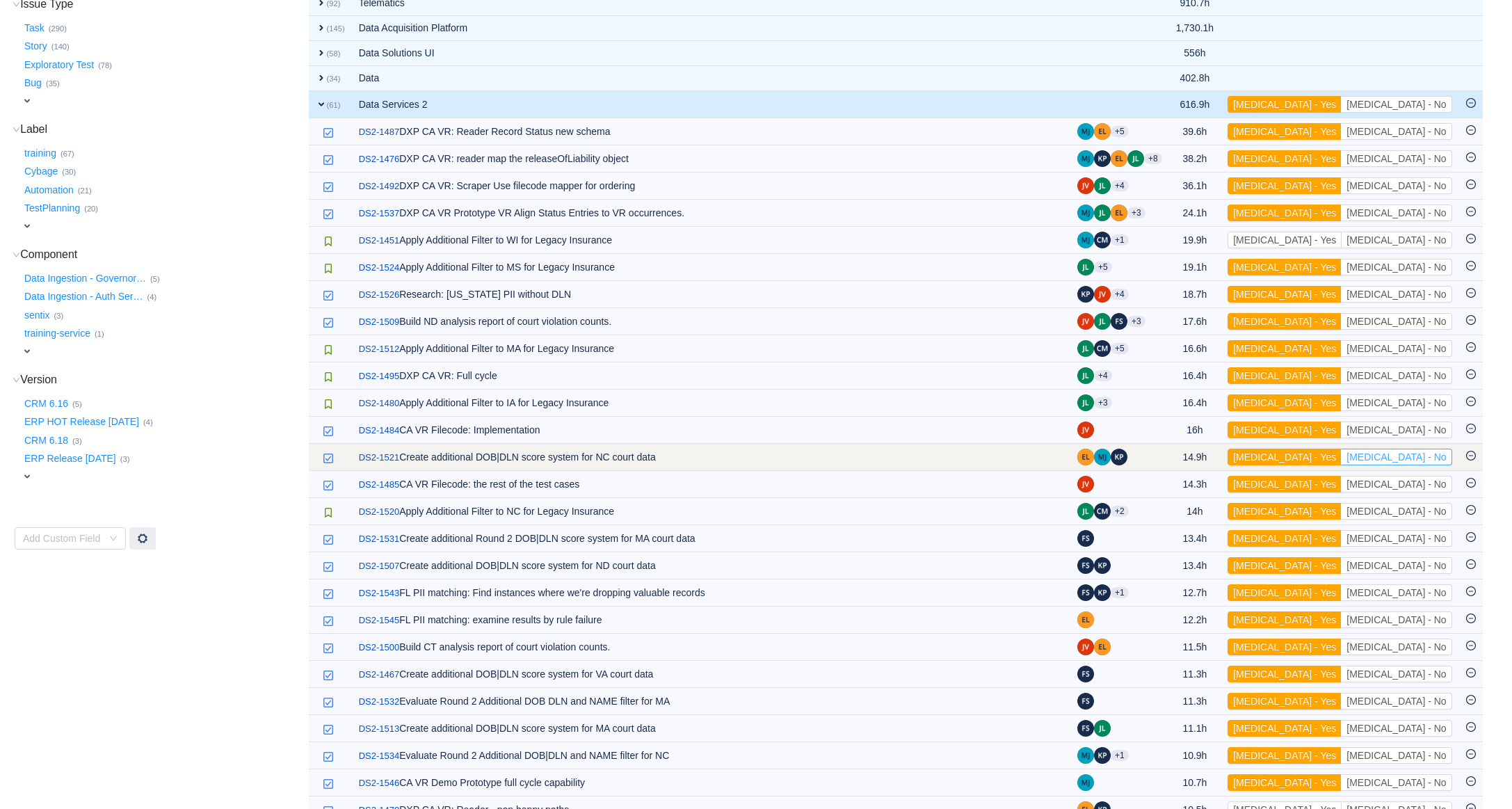
click at [1409, 461] on button "[MEDICAL_DATA] - No" at bounding box center [1396, 456] width 110 height 17
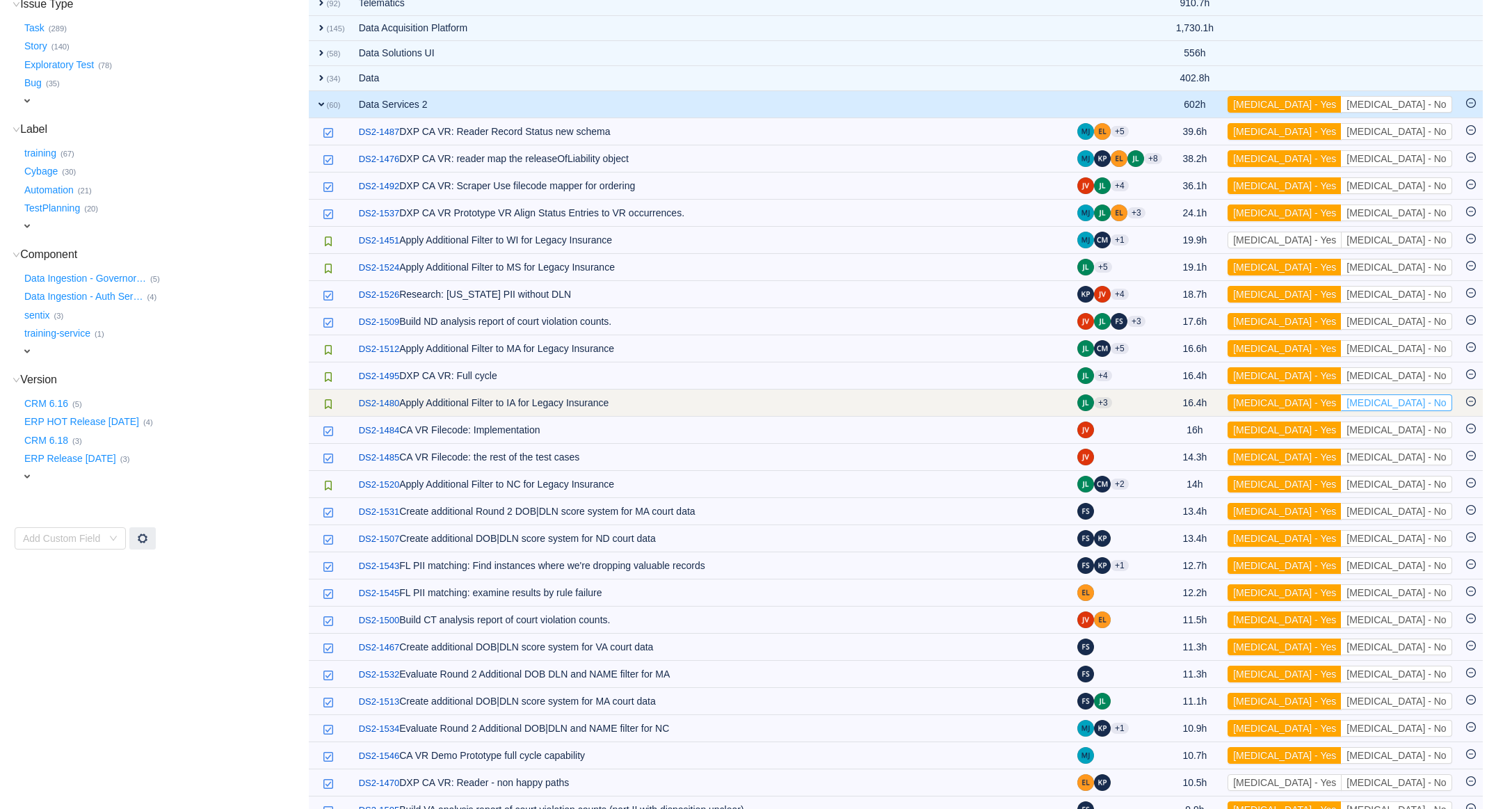
click at [1429, 398] on button "[MEDICAL_DATA] - No" at bounding box center [1396, 402] width 110 height 17
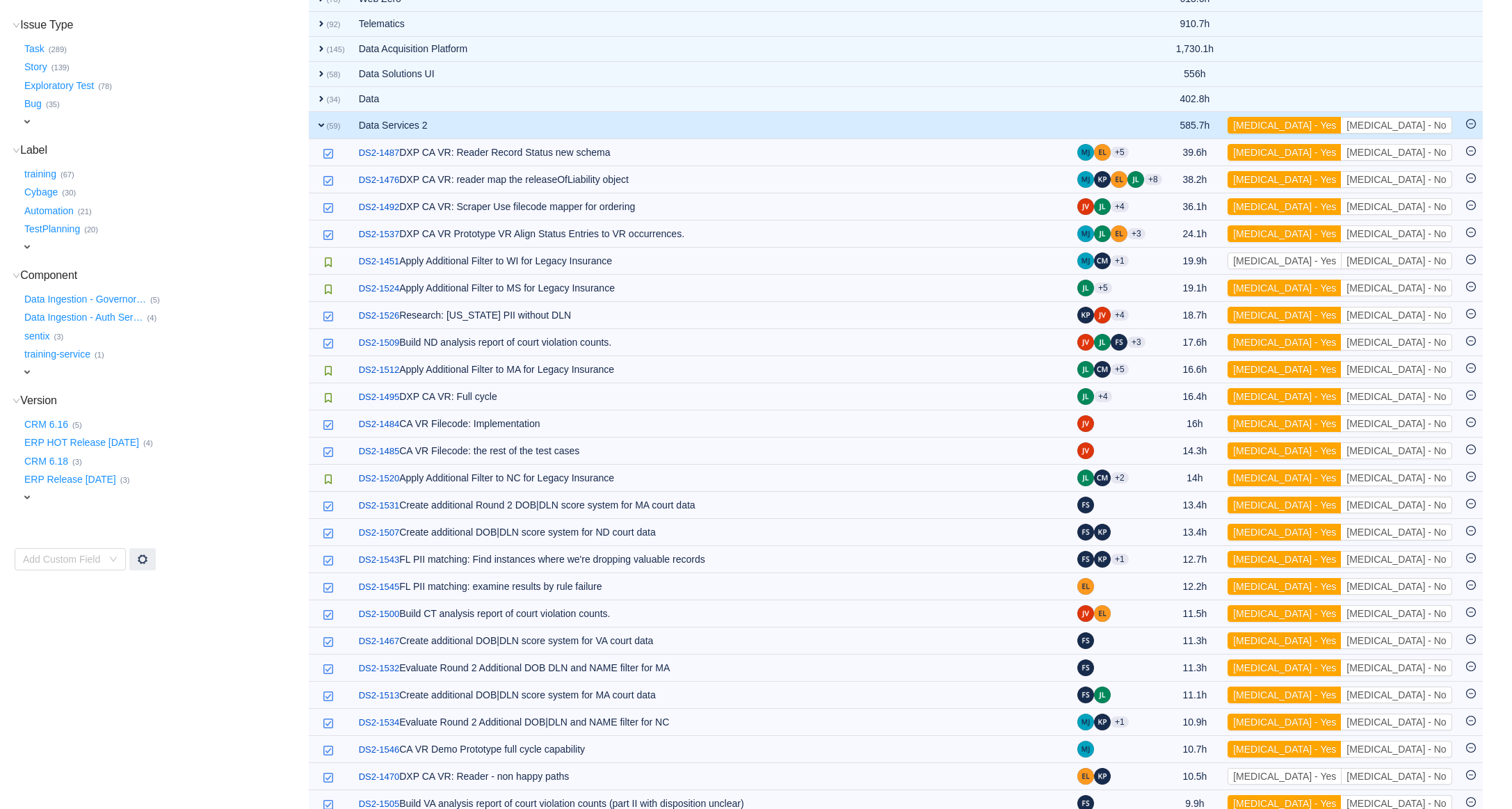
scroll to position [258, 0]
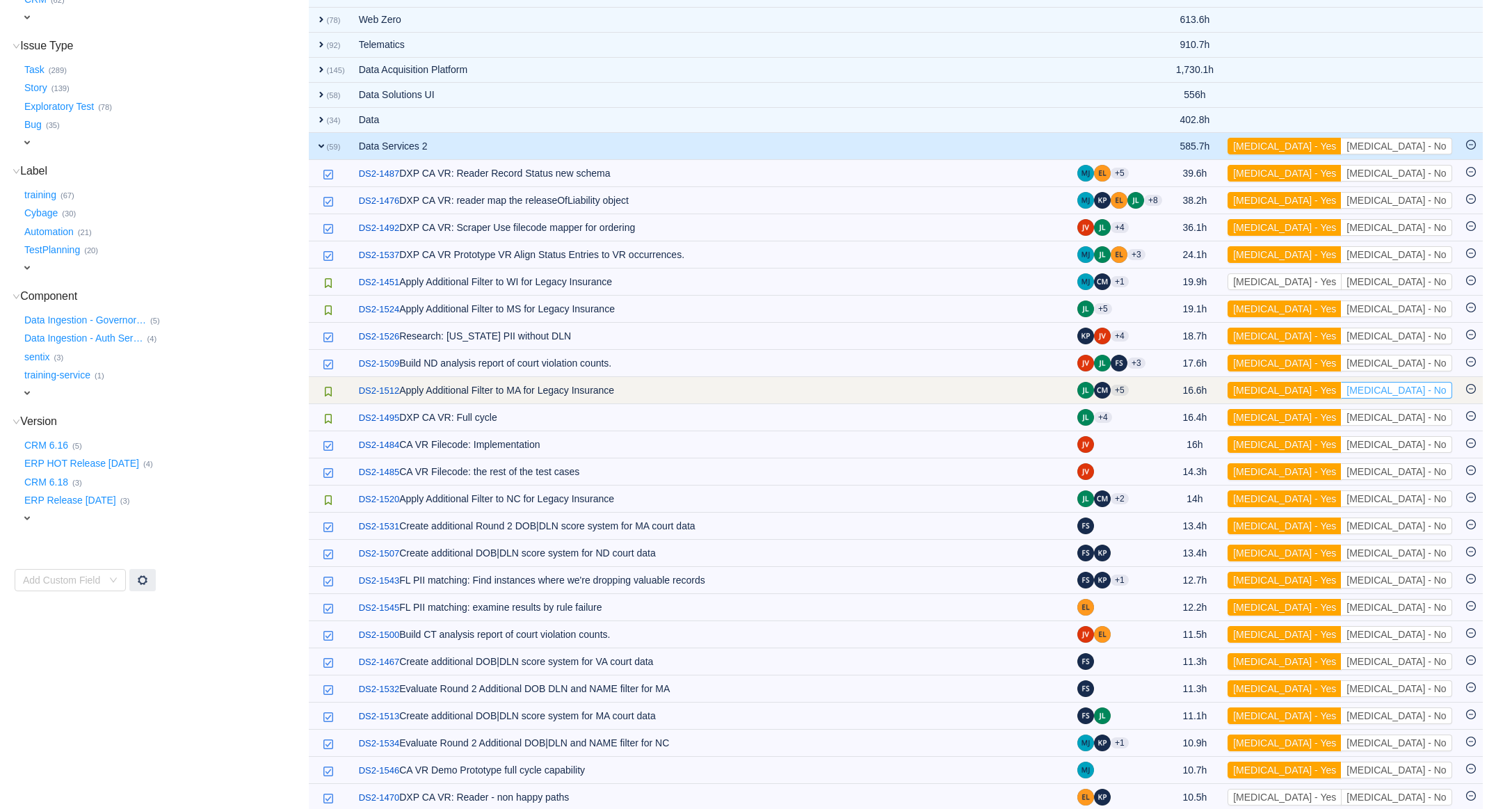
click at [1430, 388] on button "[MEDICAL_DATA] - No" at bounding box center [1396, 390] width 110 height 17
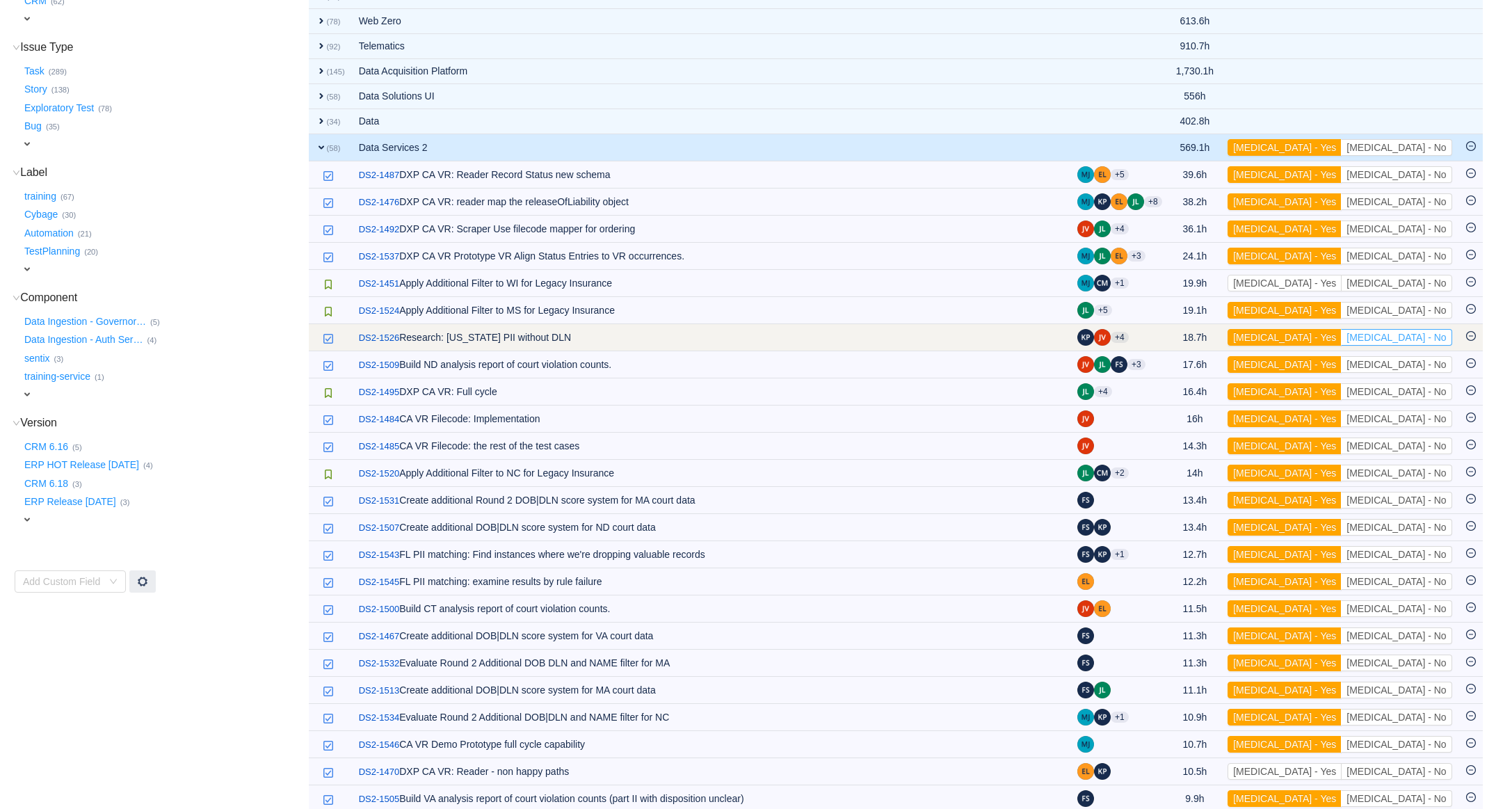
scroll to position [256, 0]
click at [1408, 343] on button "[MEDICAL_DATA] - No" at bounding box center [1396, 338] width 110 height 17
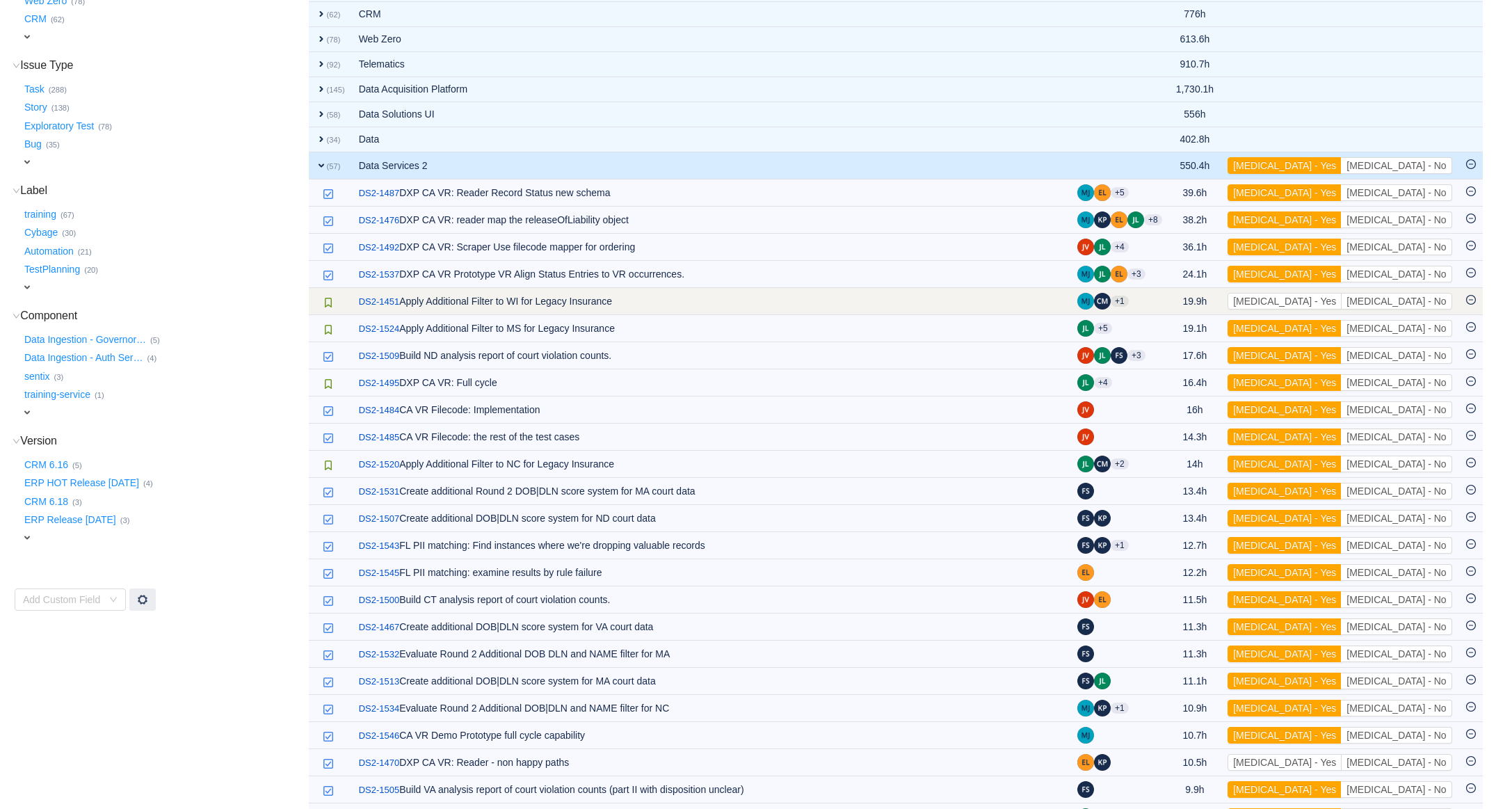
scroll to position [236, 0]
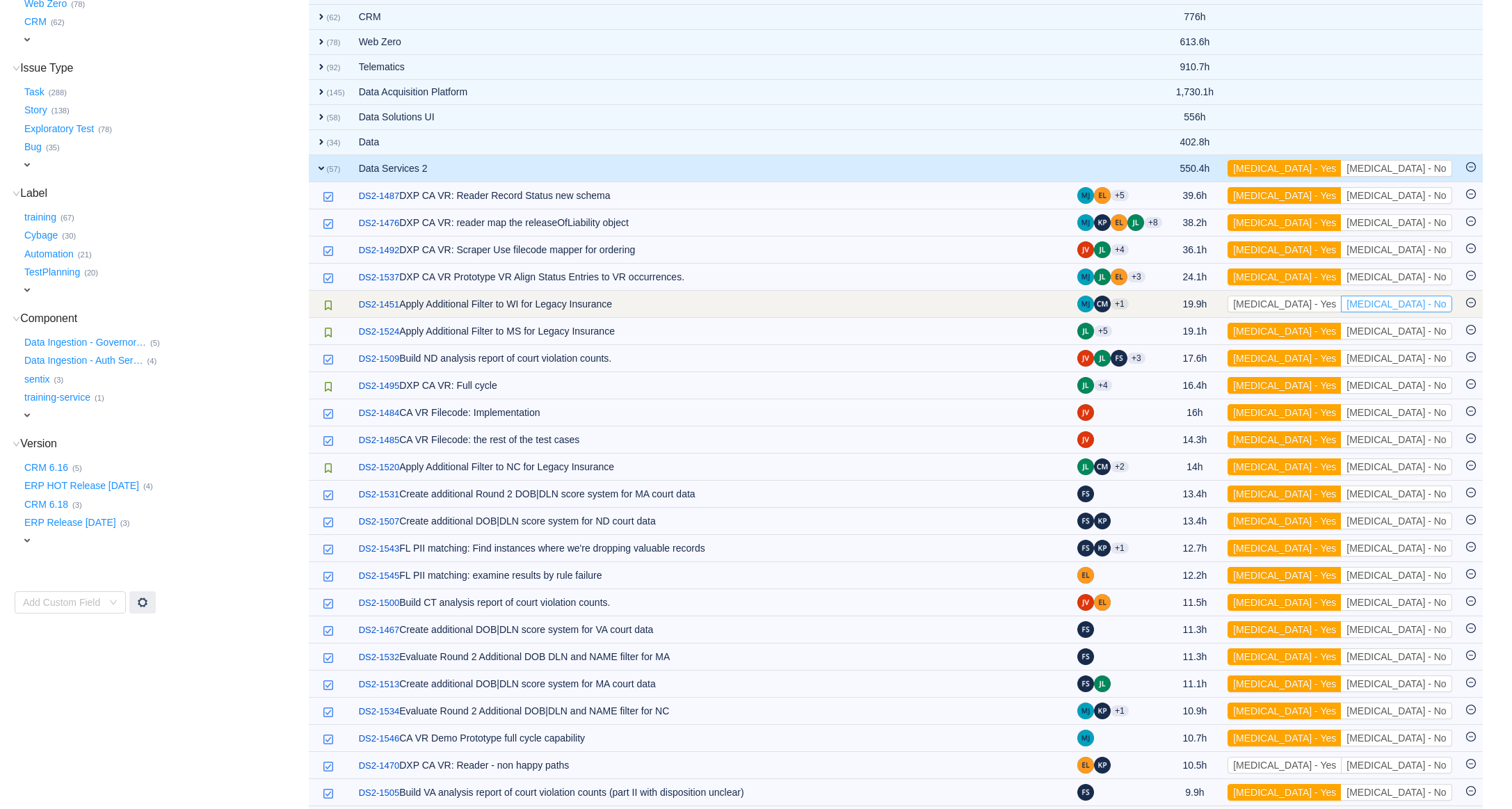
click at [1430, 303] on button "[MEDICAL_DATA] - No" at bounding box center [1396, 304] width 110 height 17
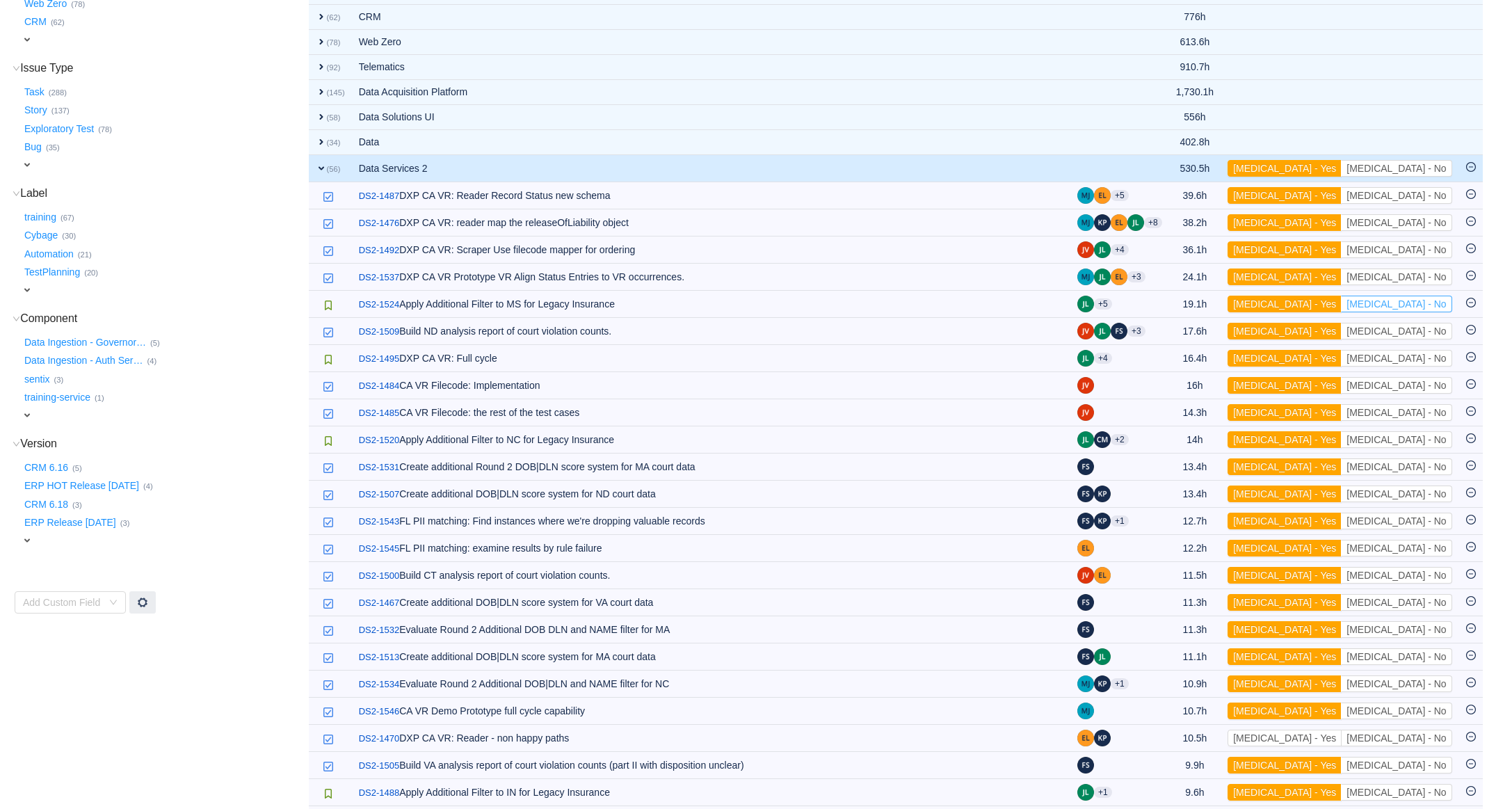
click at [1430, 303] on button "[MEDICAL_DATA] - No" at bounding box center [1396, 304] width 110 height 17
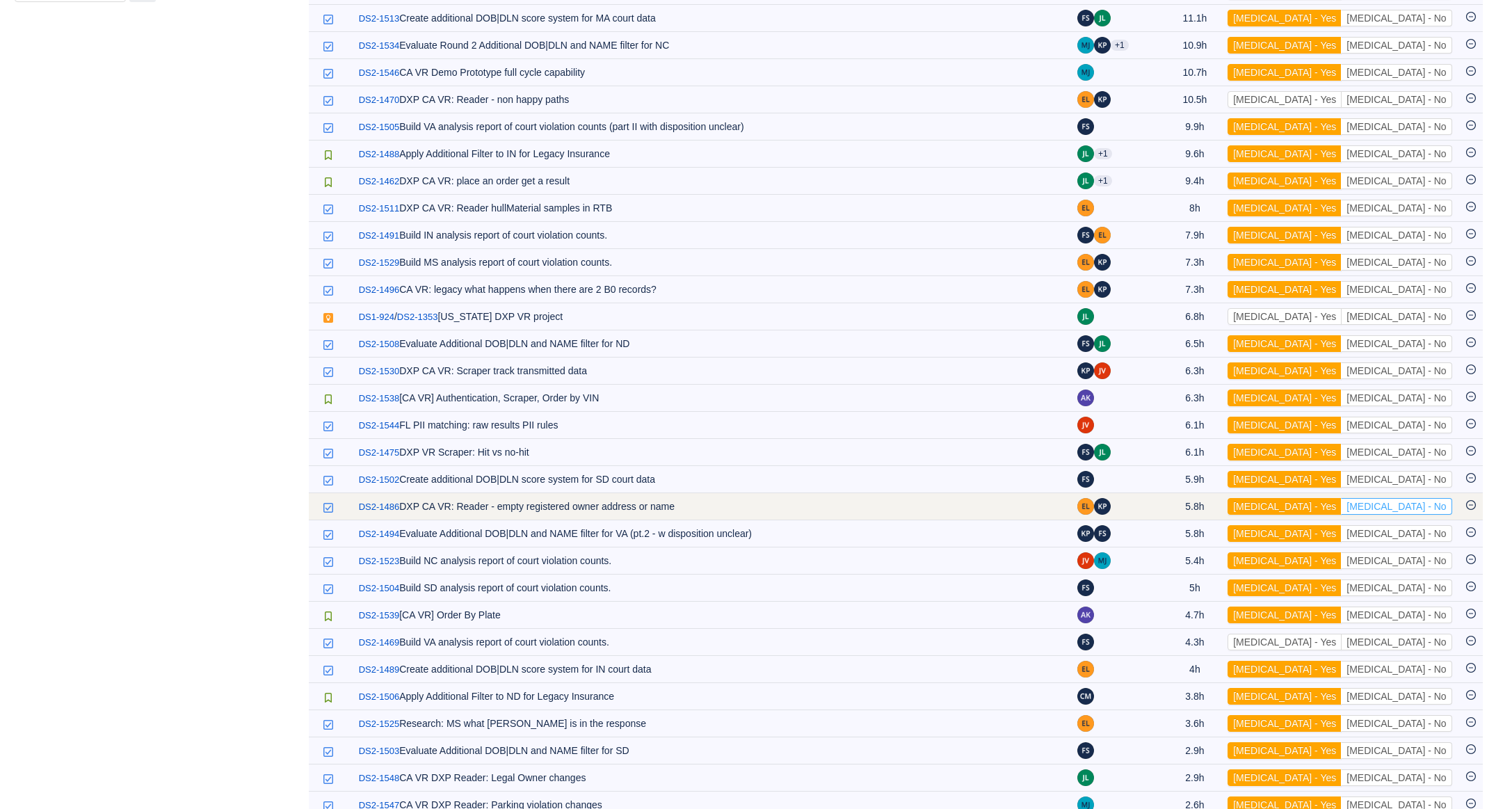
scroll to position [858, 0]
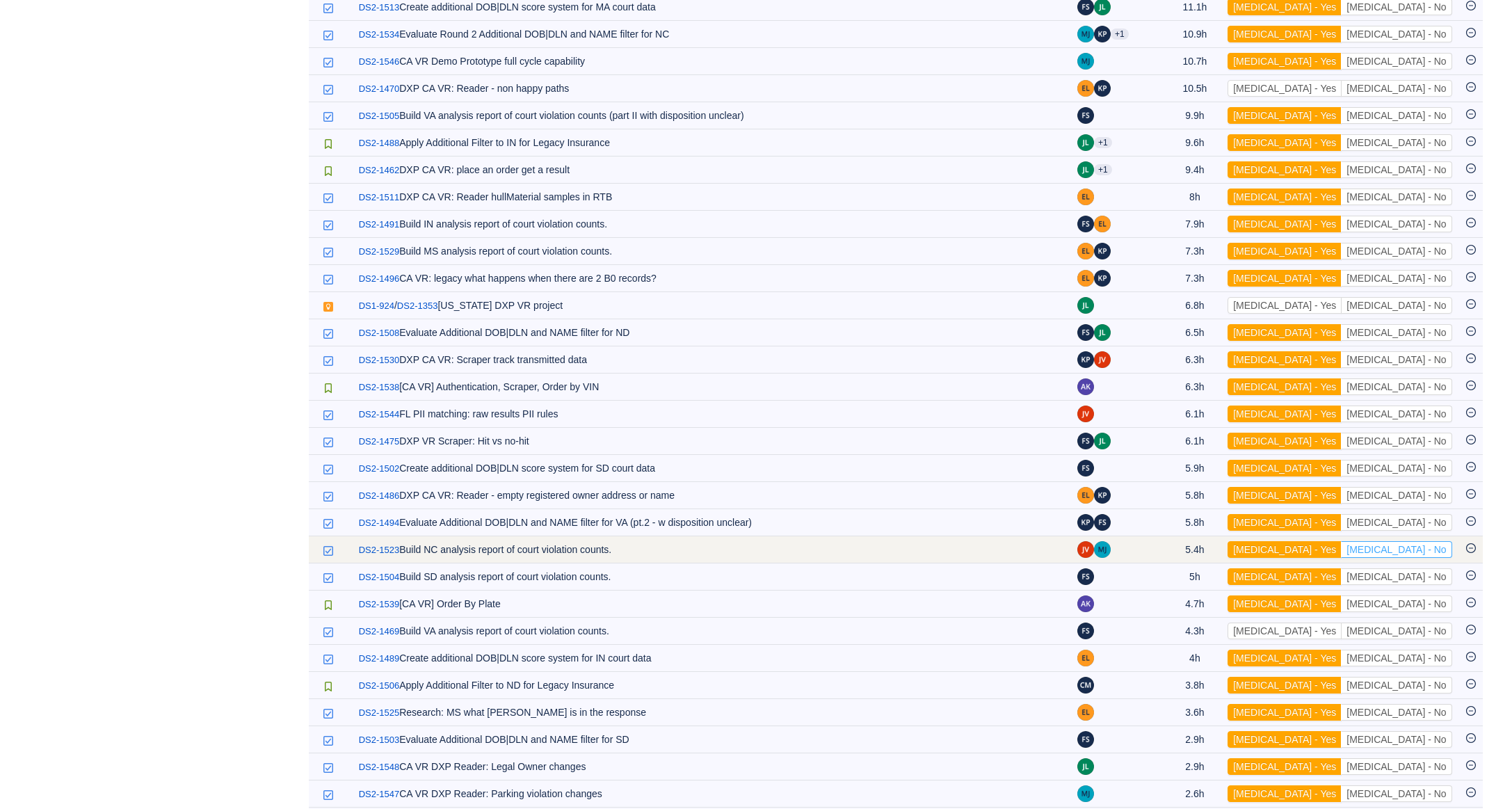
click at [1433, 557] on button "[MEDICAL_DATA] - No" at bounding box center [1396, 549] width 110 height 17
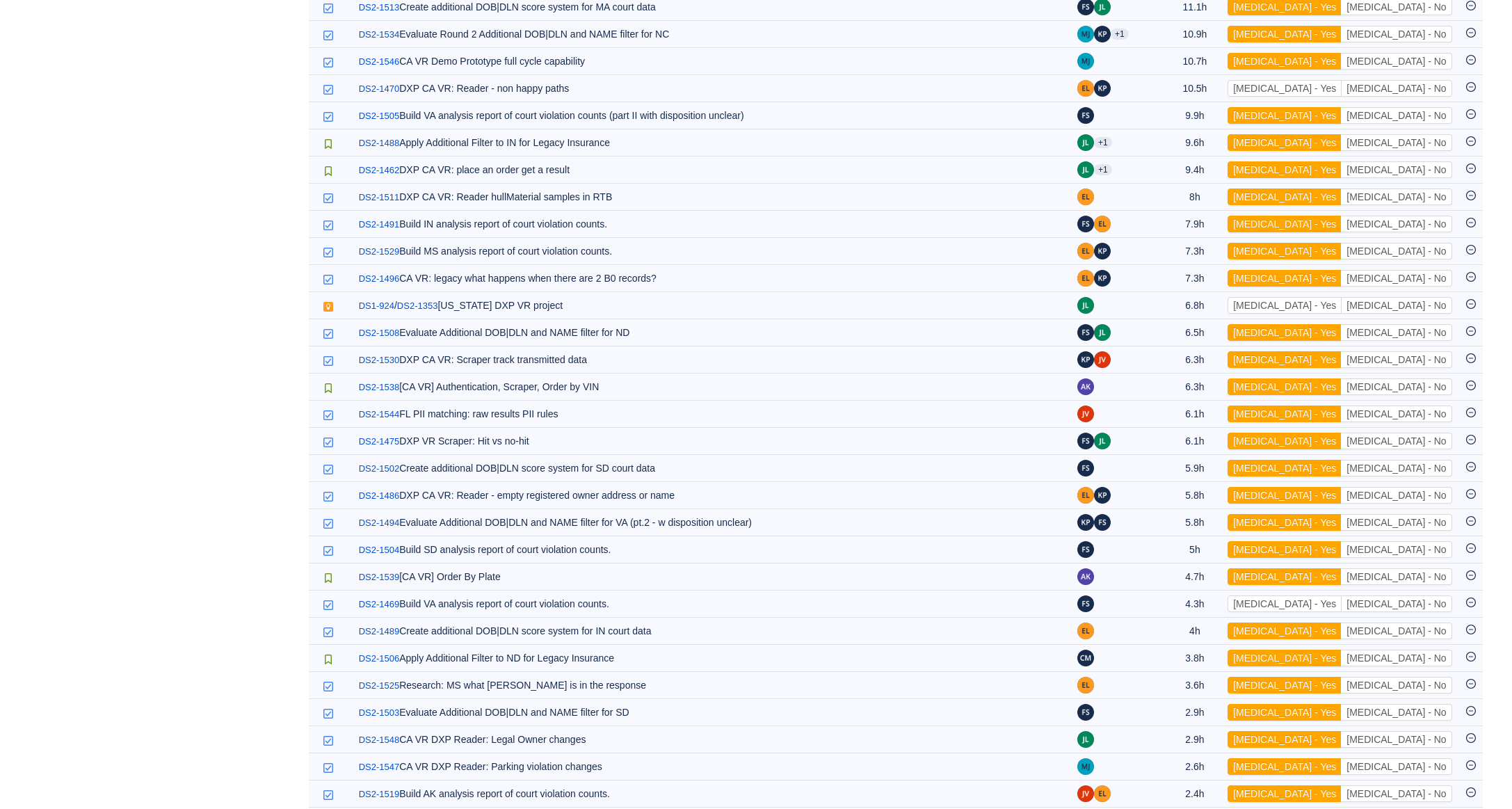
scroll to position [859, 0]
click at [1433, 557] on button "[MEDICAL_DATA] - No" at bounding box center [1396, 548] width 110 height 17
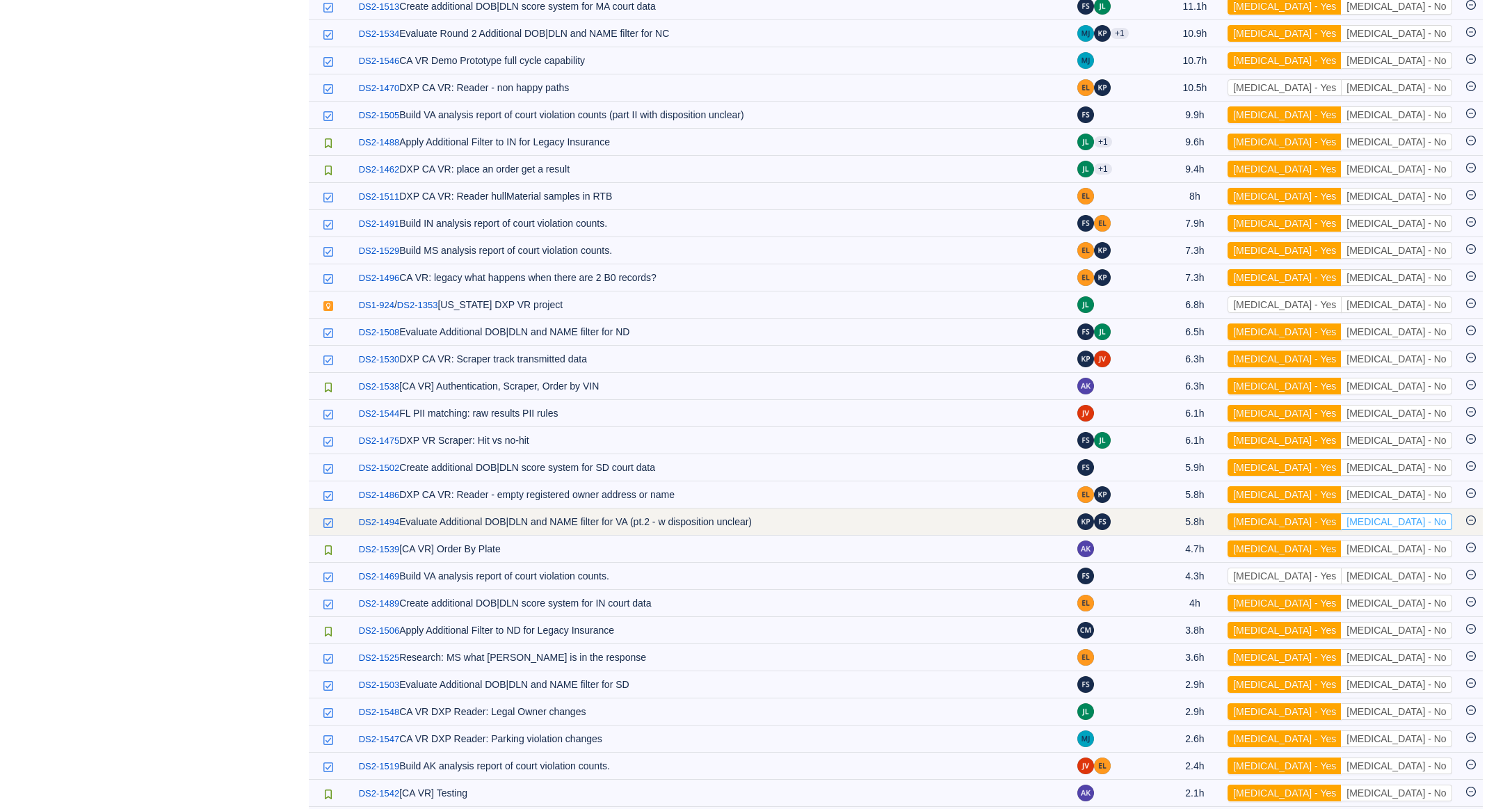
click at [1435, 530] on button "[MEDICAL_DATA] - No" at bounding box center [1396, 521] width 110 height 17
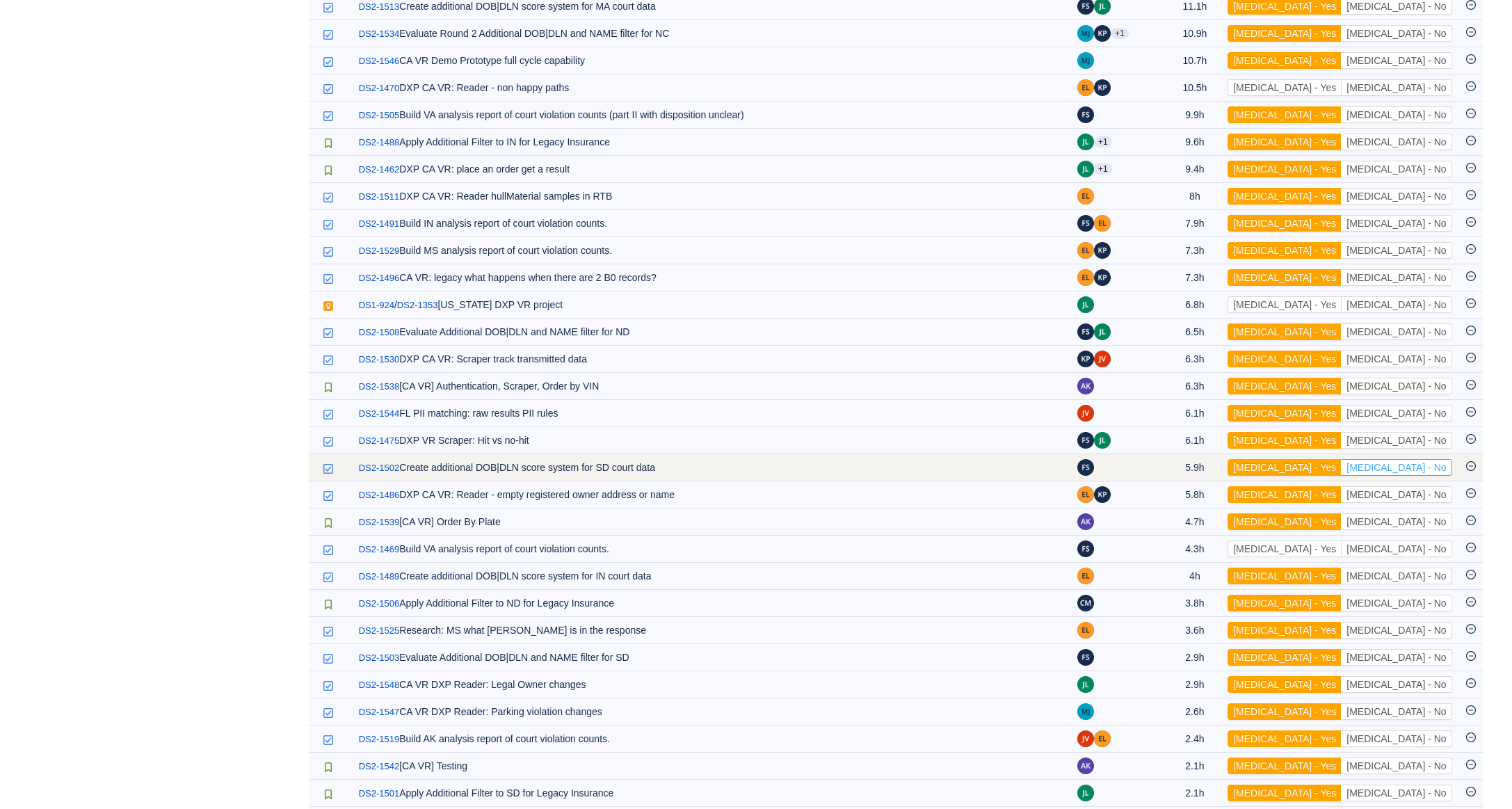
click at [1443, 469] on button "[MEDICAL_DATA] - No" at bounding box center [1396, 467] width 110 height 17
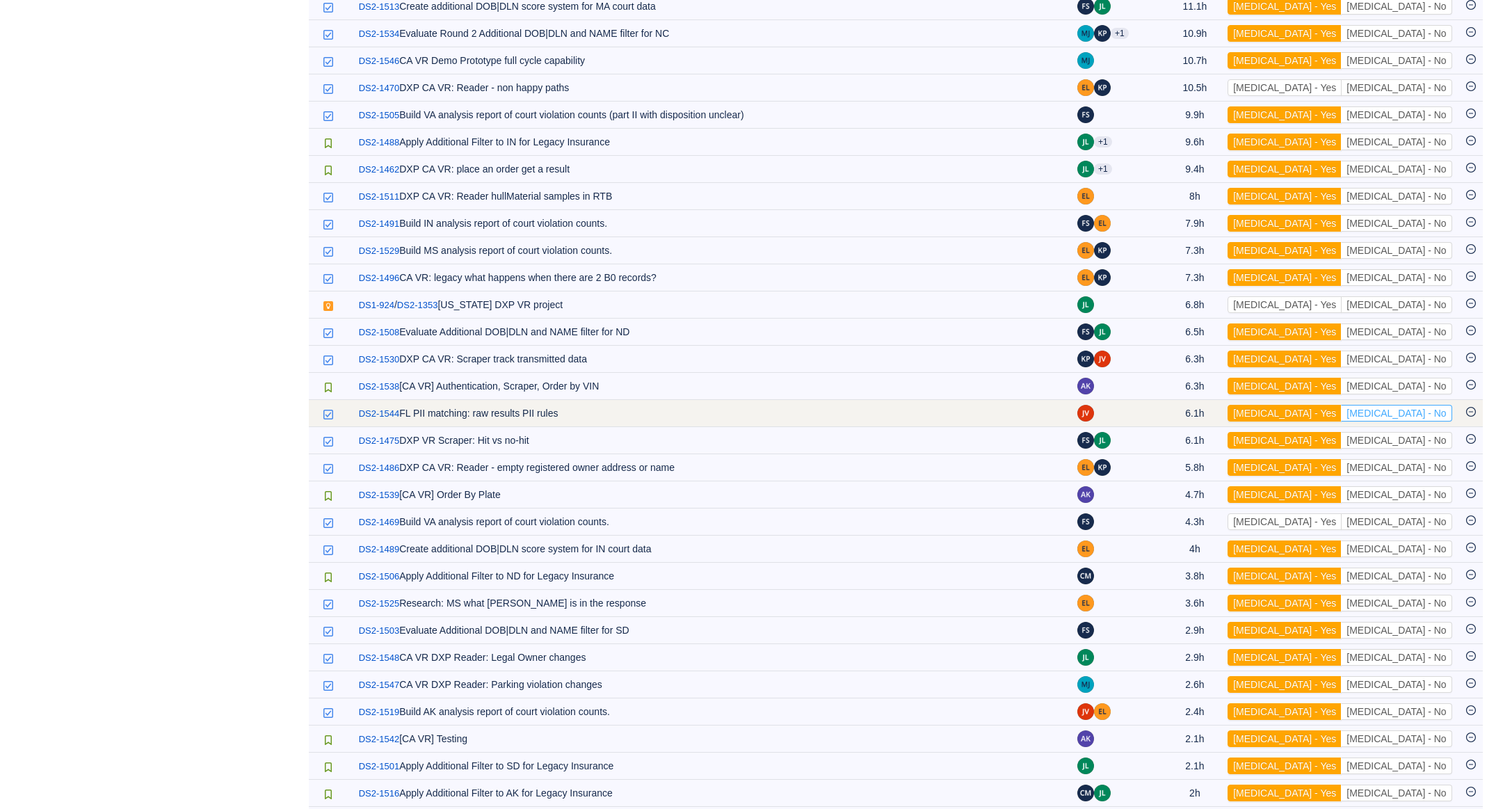
click at [1439, 421] on button "[MEDICAL_DATA] - No" at bounding box center [1396, 412] width 110 height 17
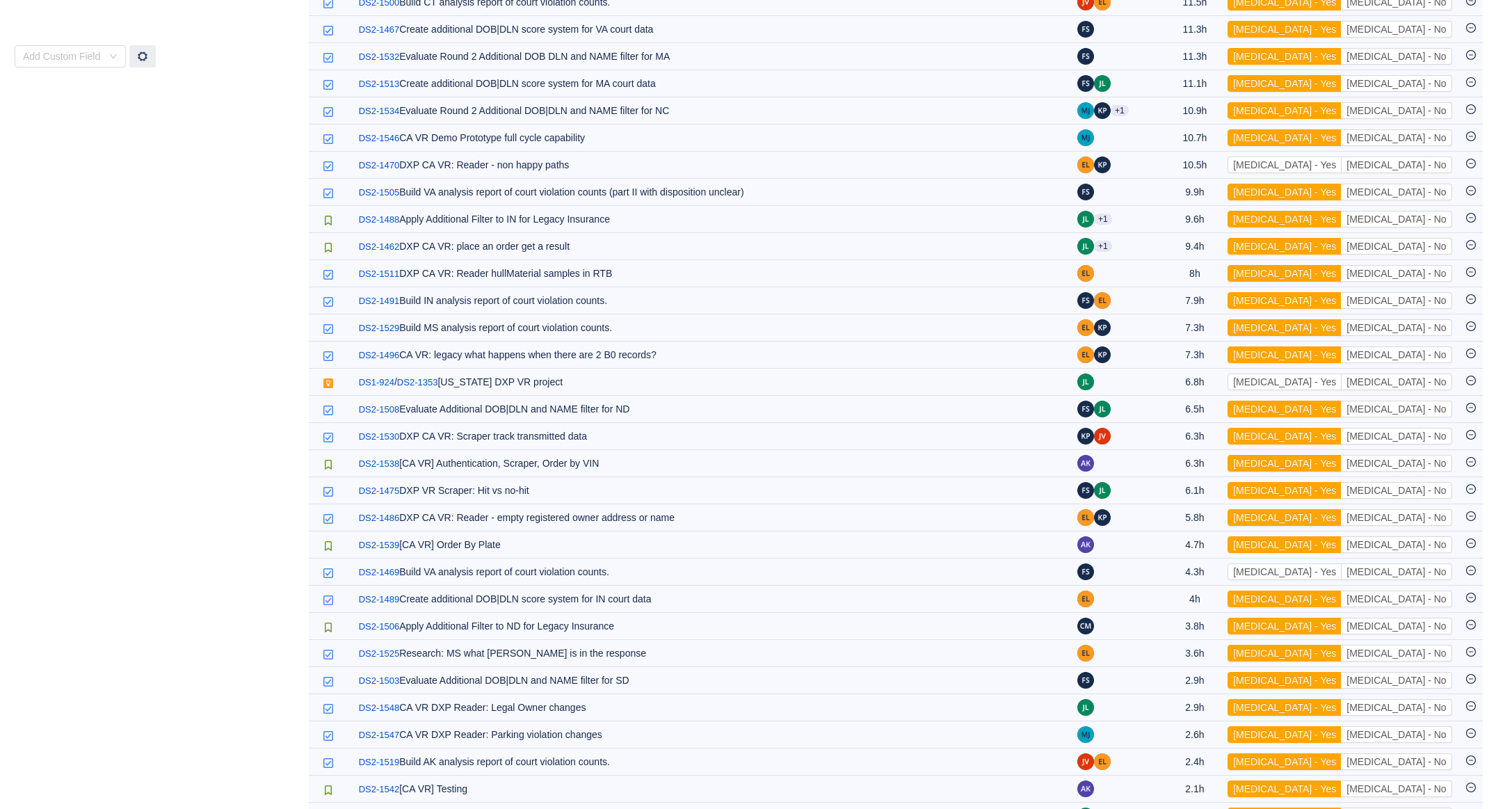
scroll to position [745, 0]
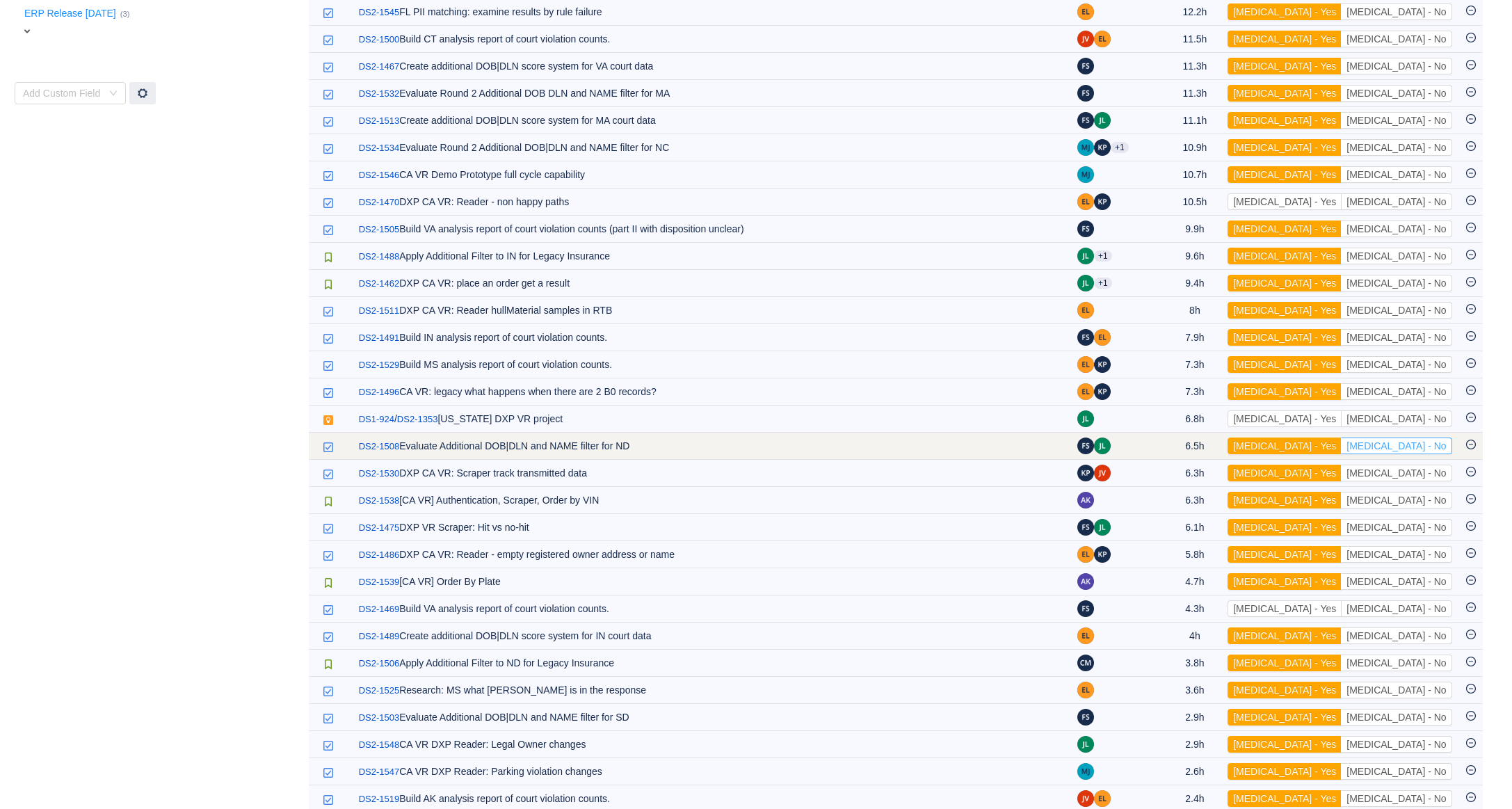
click at [1433, 448] on button "[MEDICAL_DATA] - No" at bounding box center [1396, 446] width 110 height 17
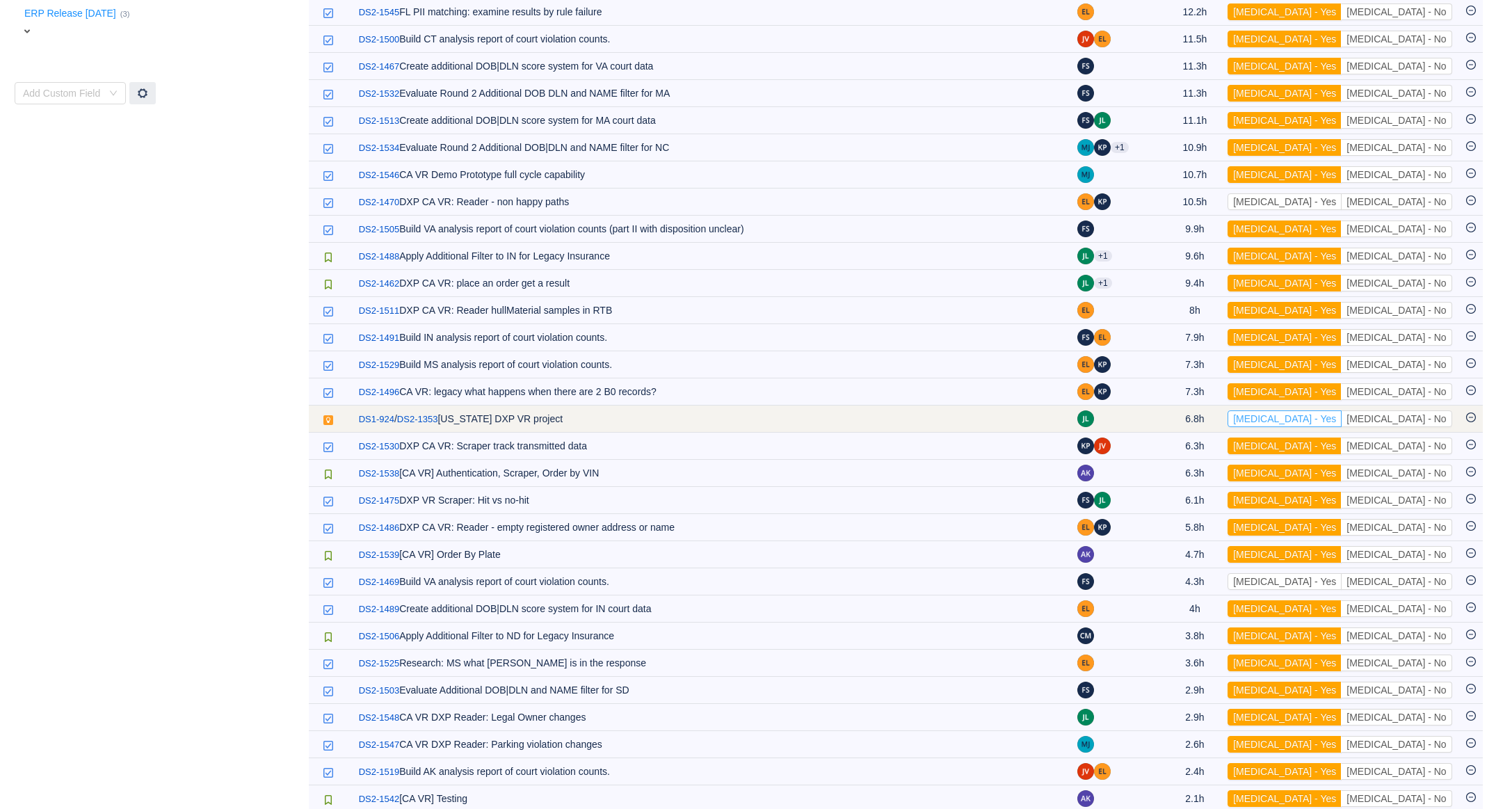
click at [1340, 427] on button "[MEDICAL_DATA] - Yes" at bounding box center [1284, 419] width 114 height 17
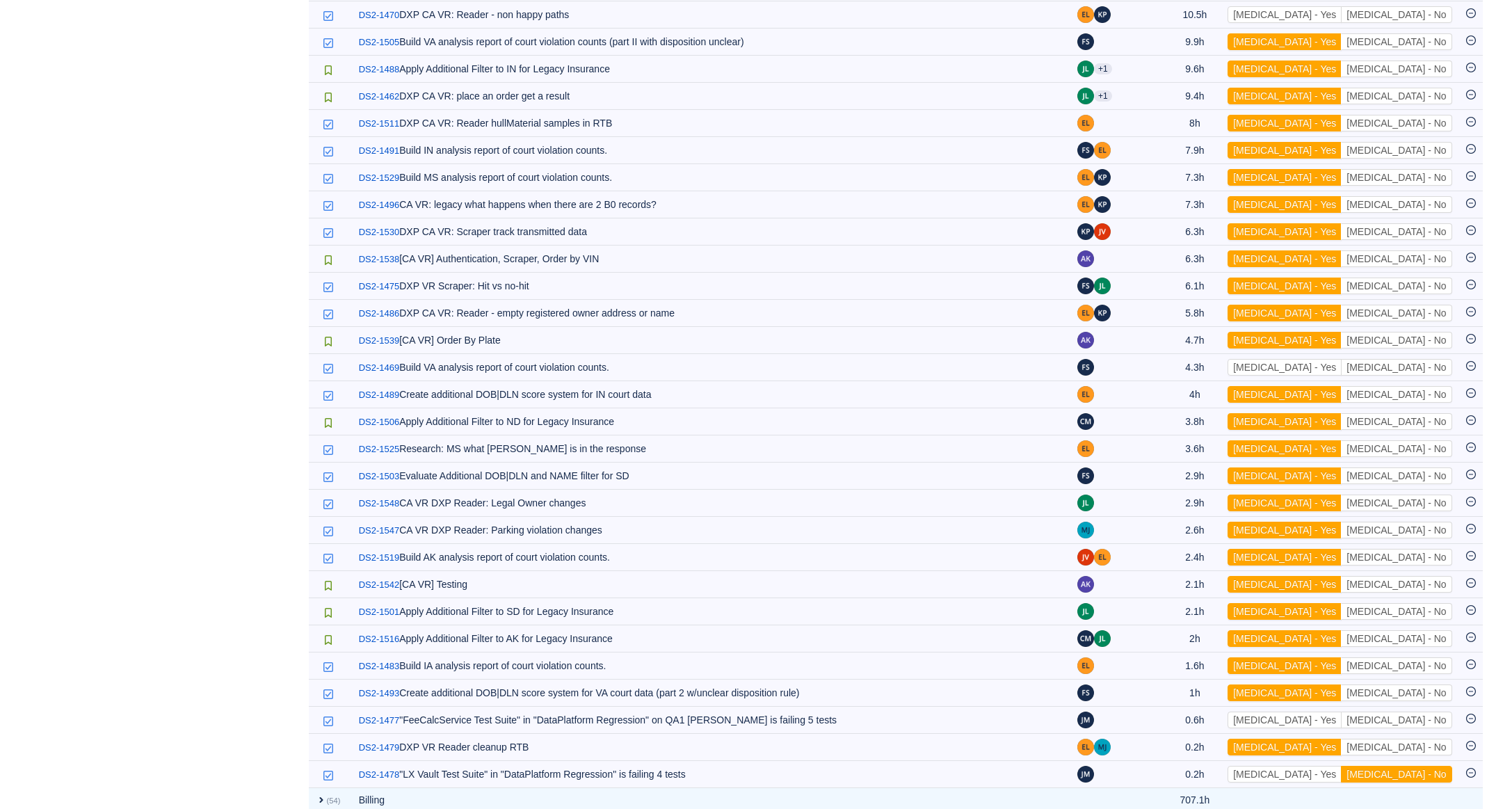
scroll to position [945, 0]
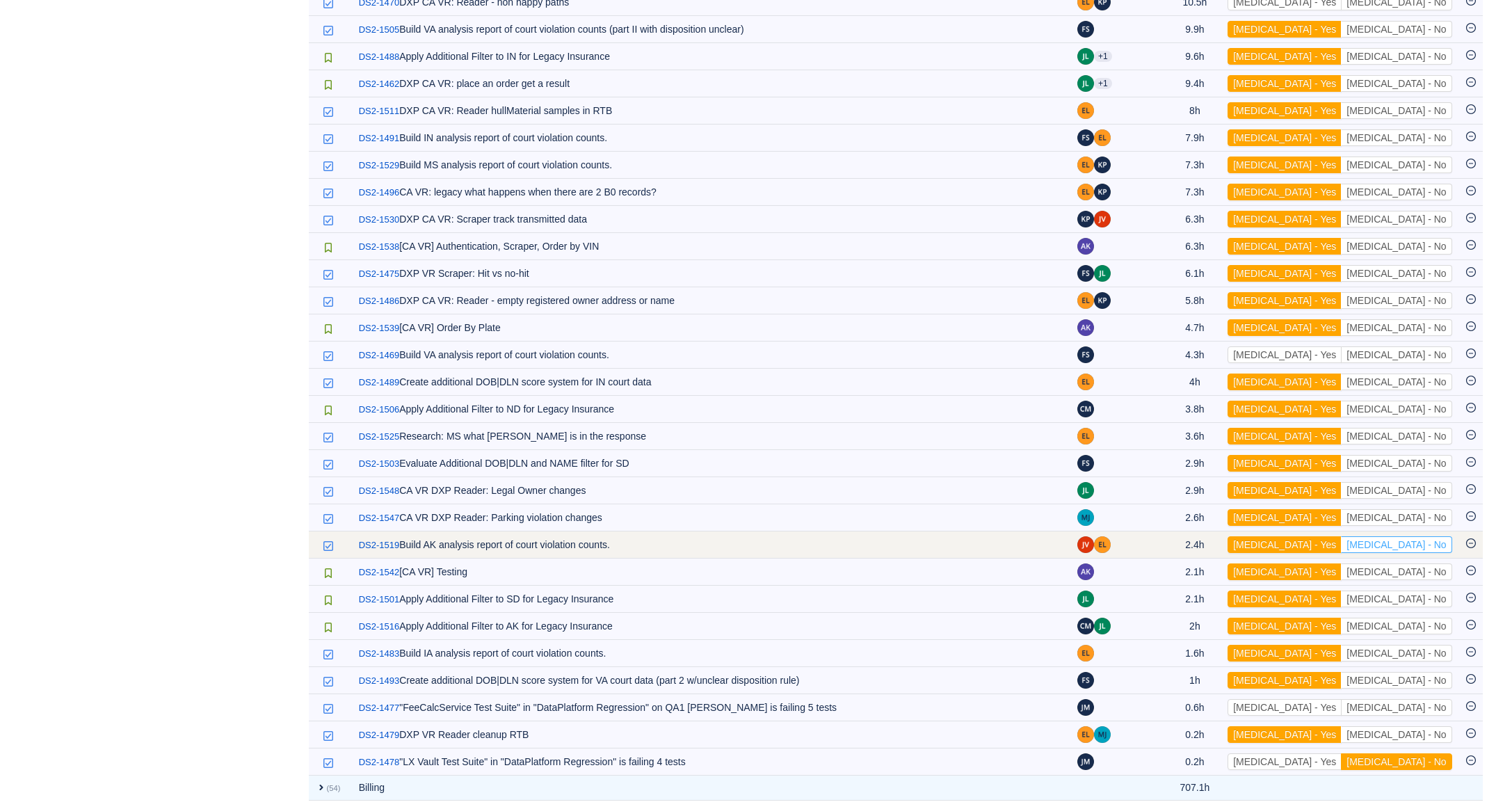
click at [1446, 551] on button "[MEDICAL_DATA] - No" at bounding box center [1396, 544] width 110 height 17
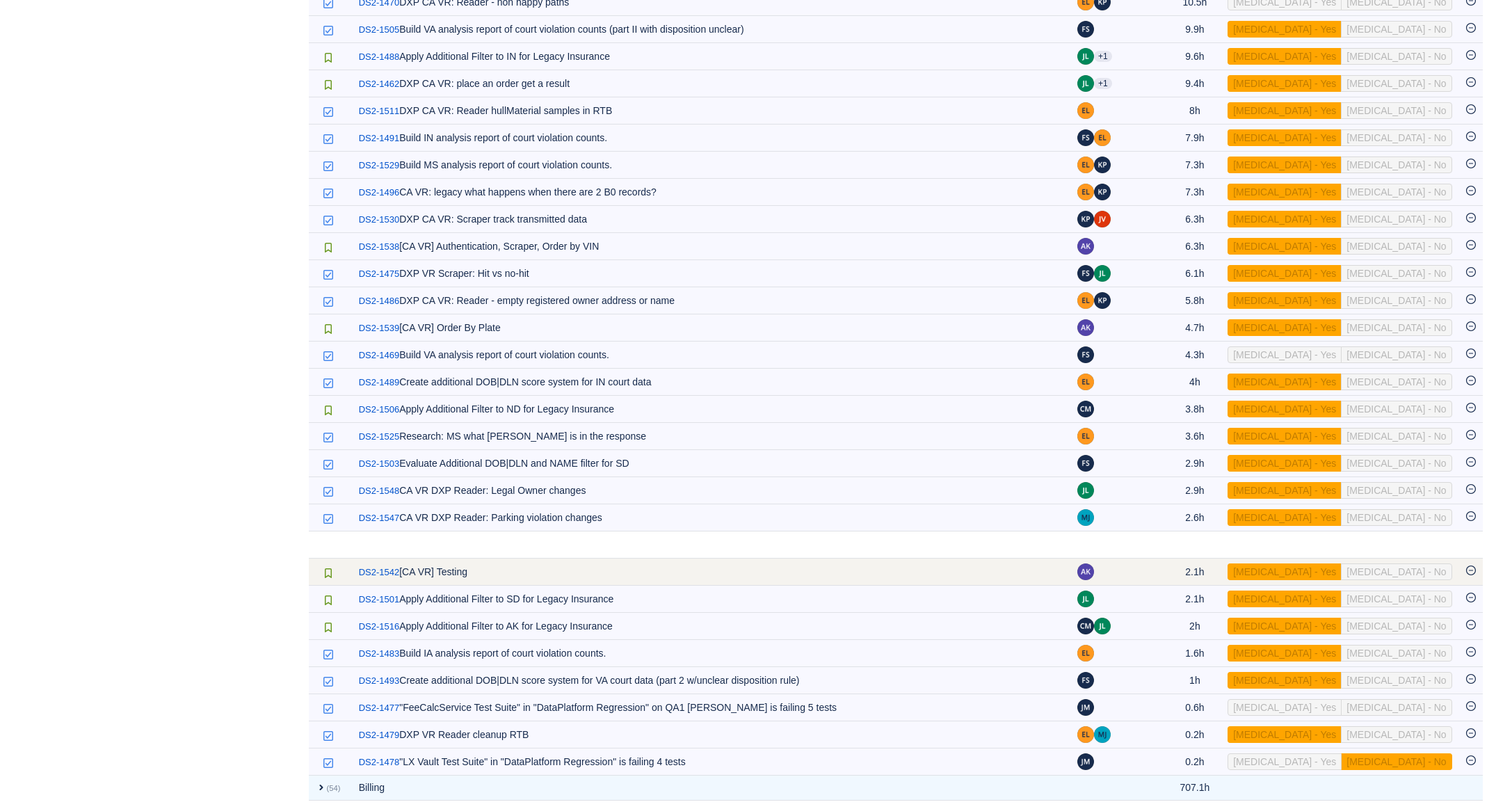
scroll to position [933, 0]
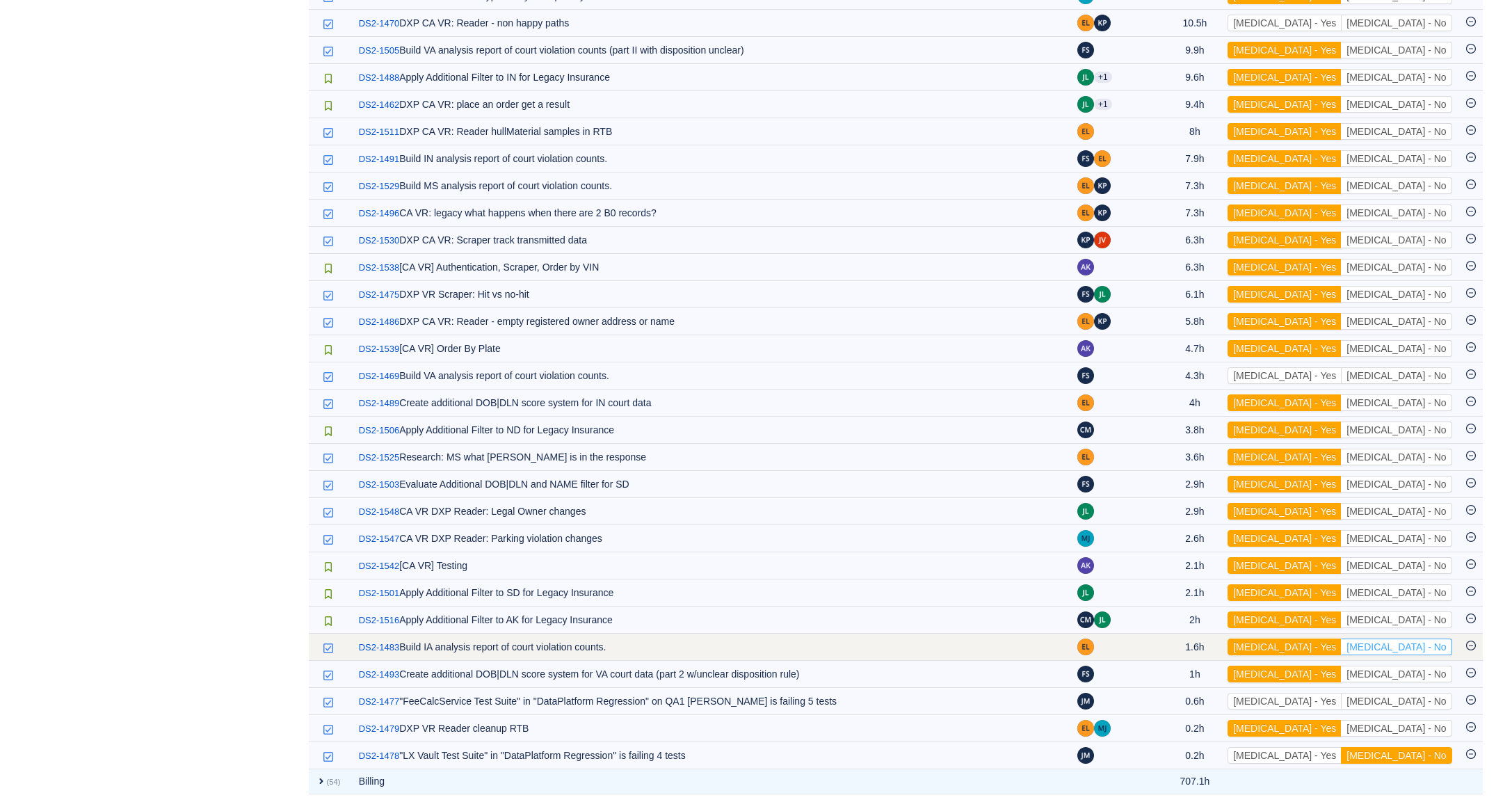
click at [1399, 648] on button "[MEDICAL_DATA] - No" at bounding box center [1396, 646] width 110 height 17
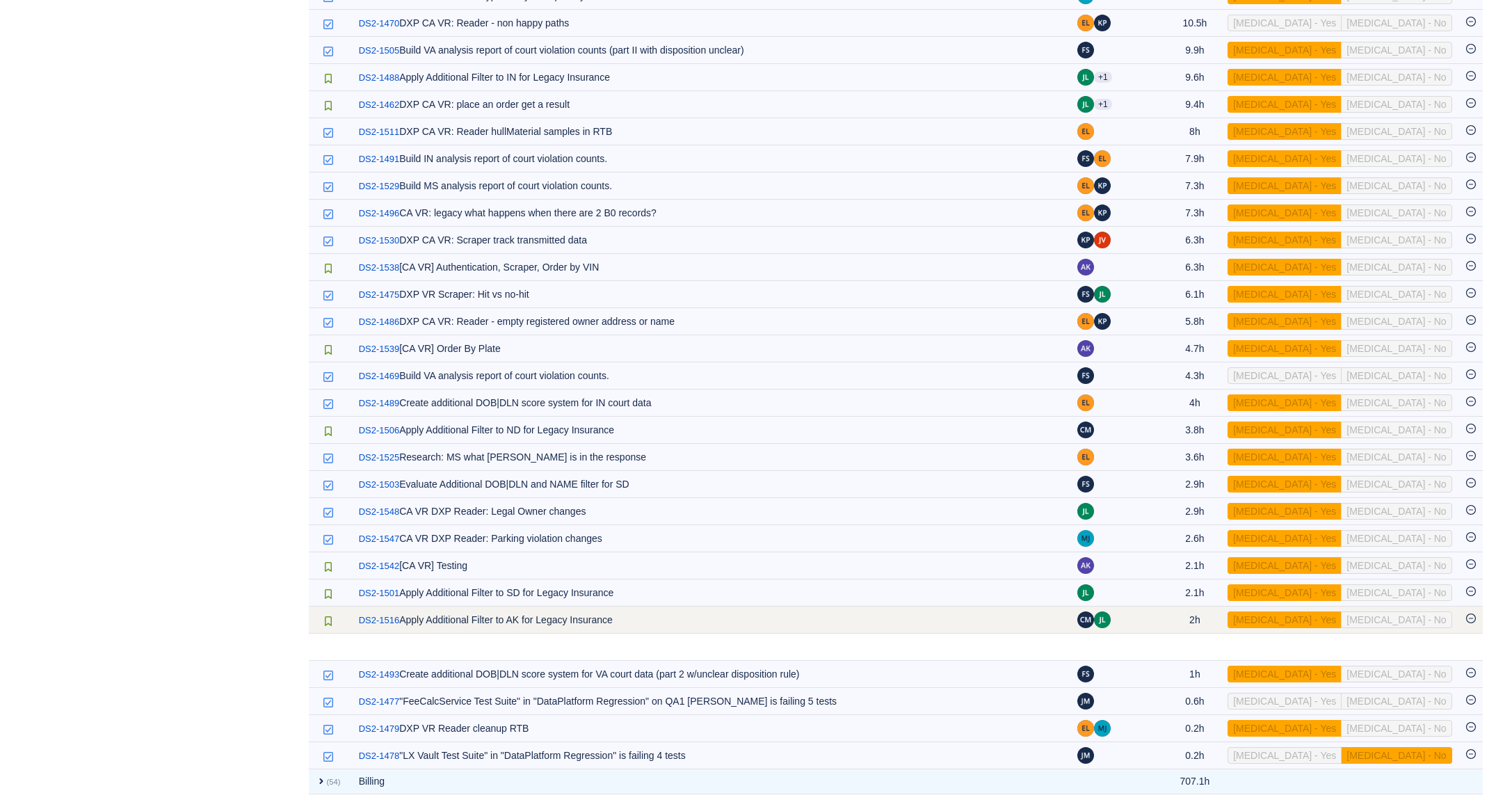
scroll to position [906, 0]
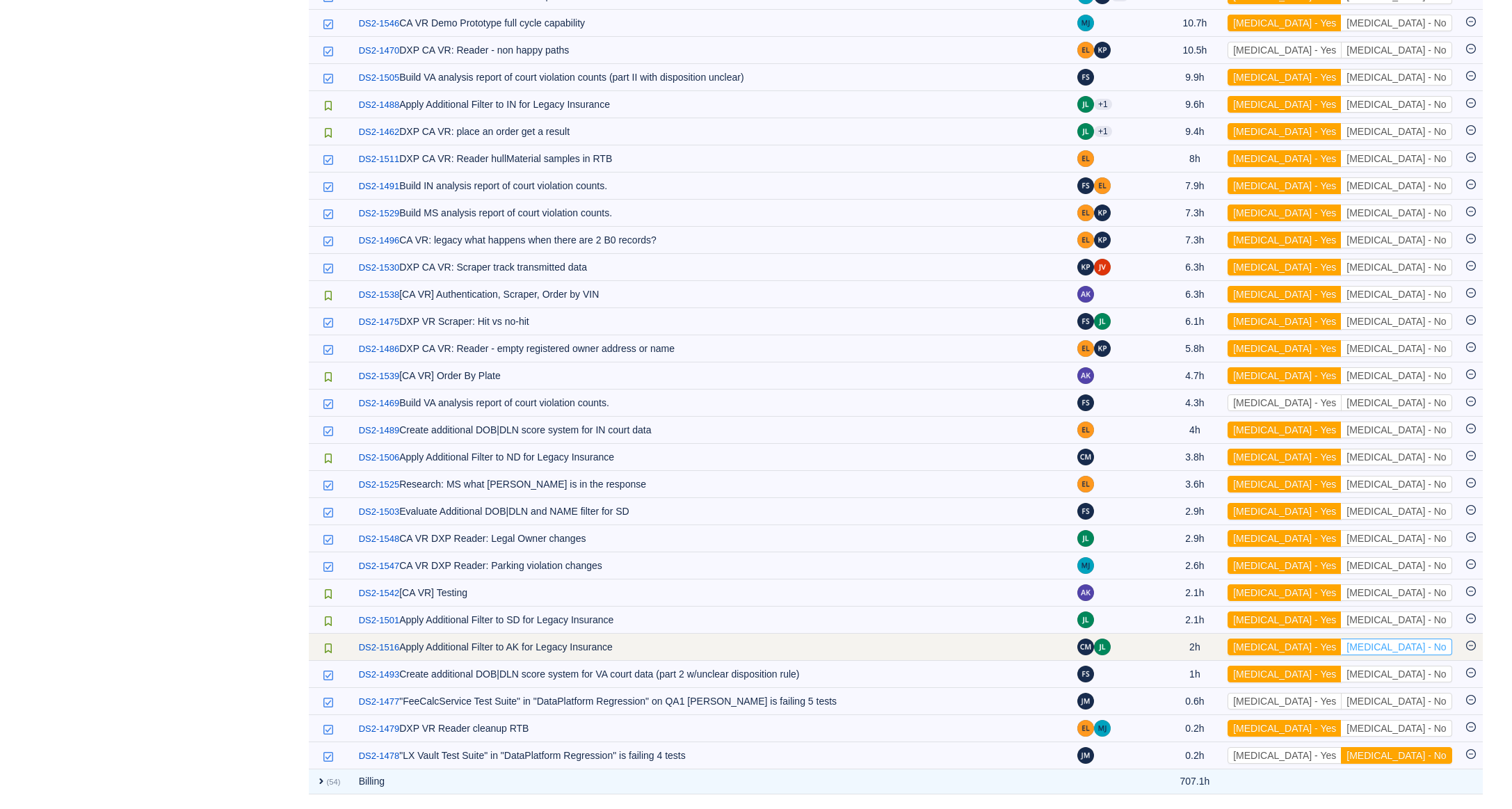
click at [1399, 647] on button "[MEDICAL_DATA] - No" at bounding box center [1396, 646] width 110 height 17
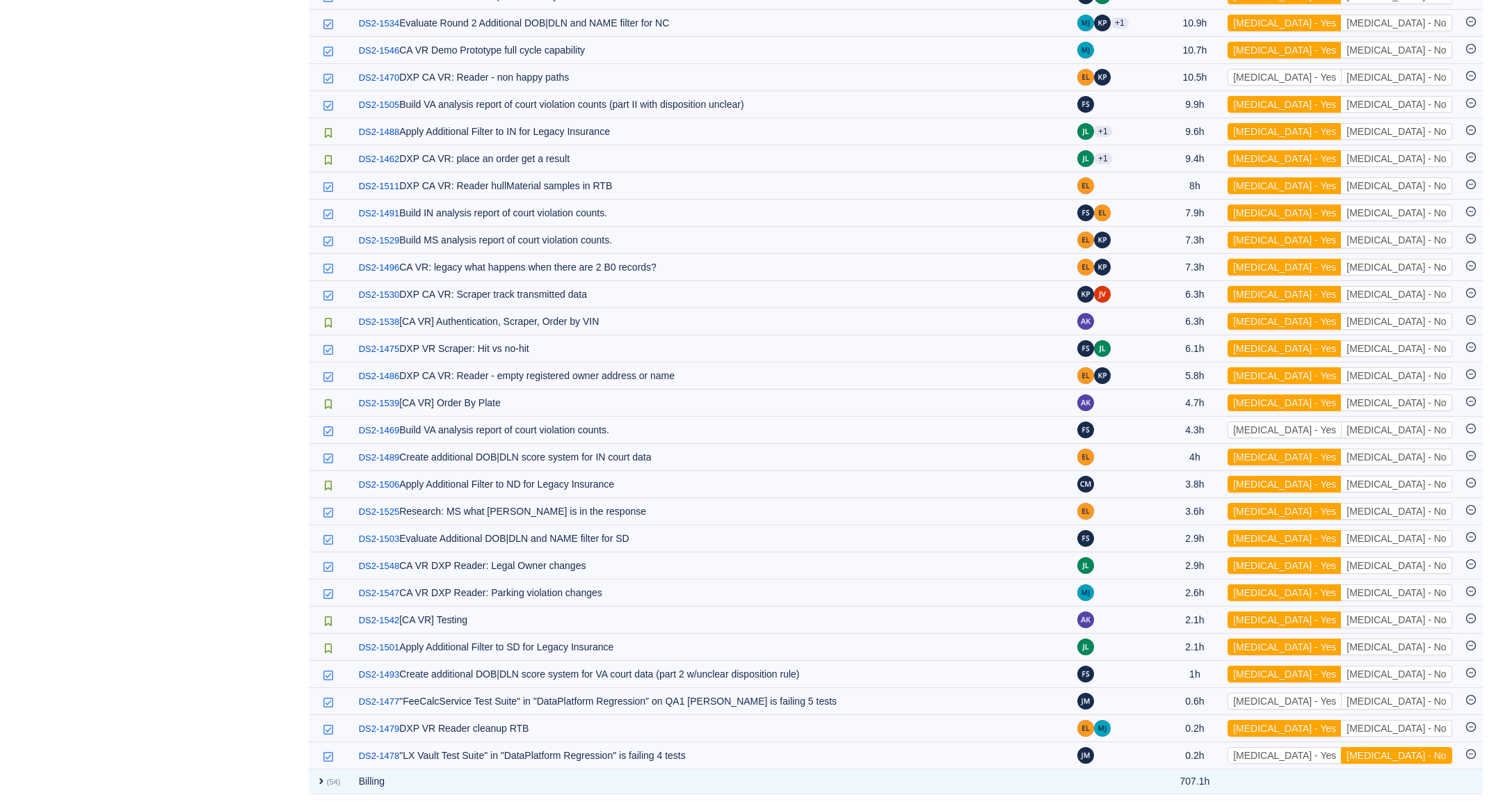
scroll to position [879, 0]
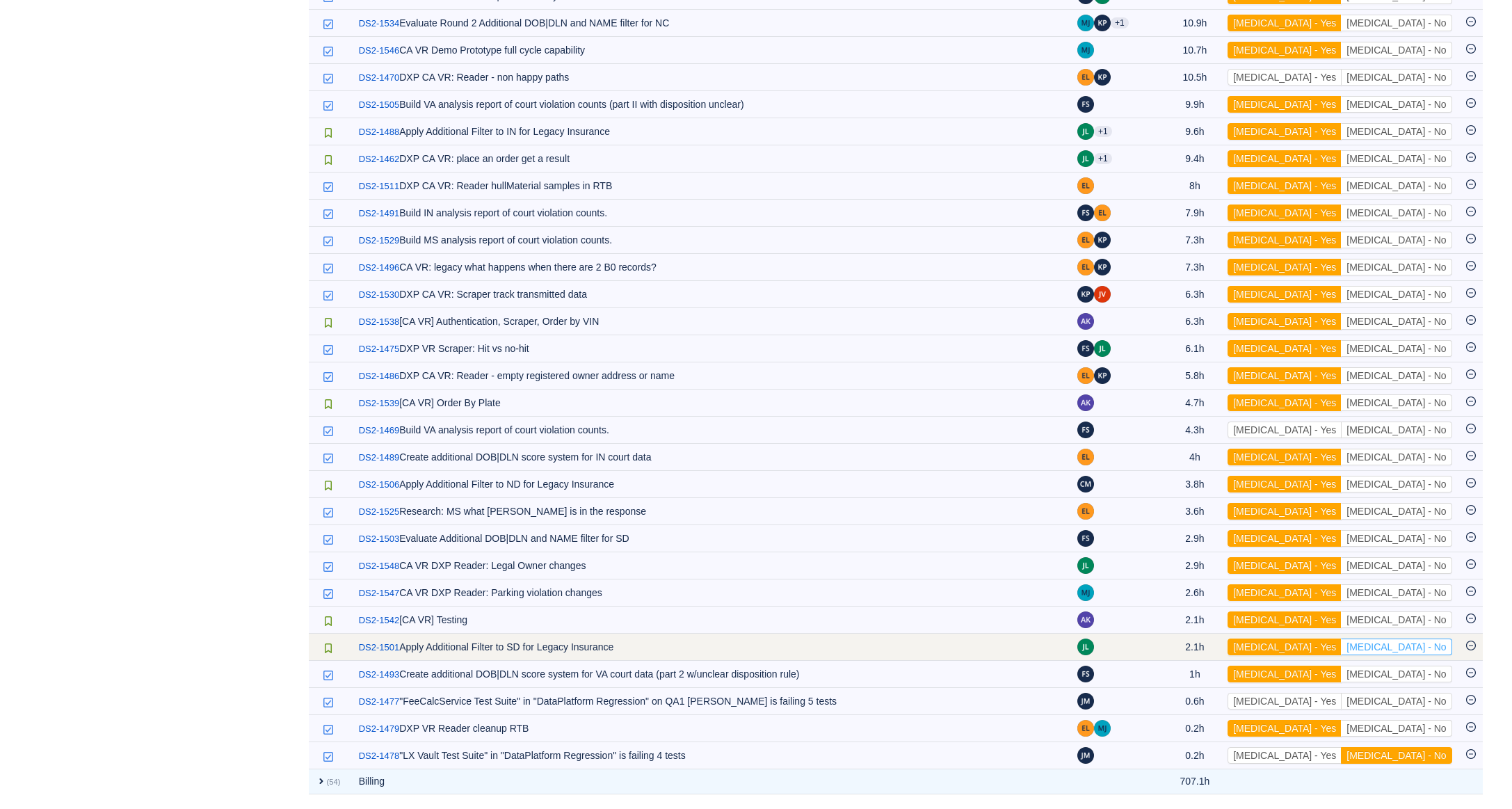
click at [1401, 644] on button "[MEDICAL_DATA] - No" at bounding box center [1396, 646] width 110 height 17
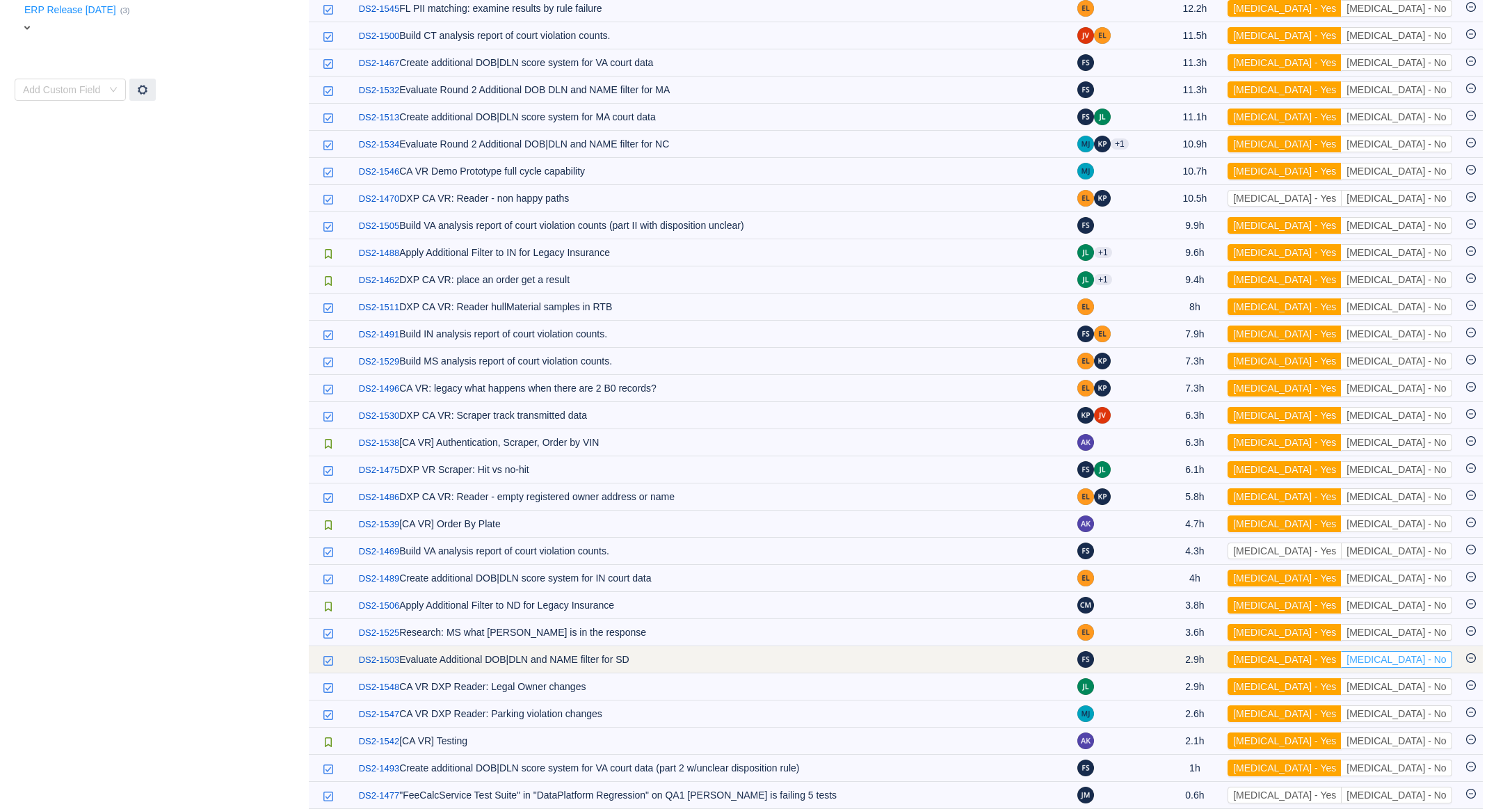
scroll to position [742, 0]
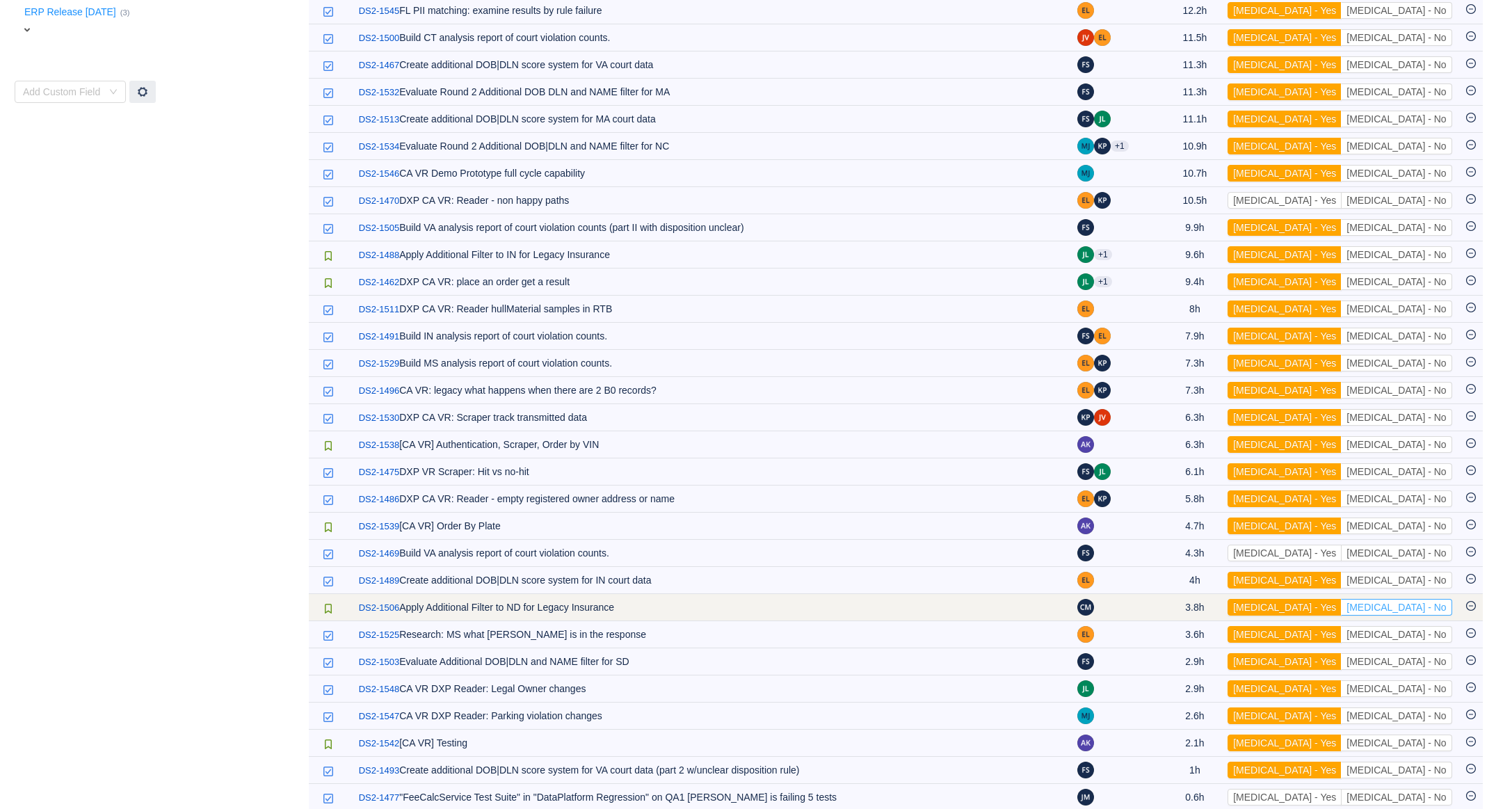
click at [1441, 614] on button "[MEDICAL_DATA] - No" at bounding box center [1396, 607] width 110 height 17
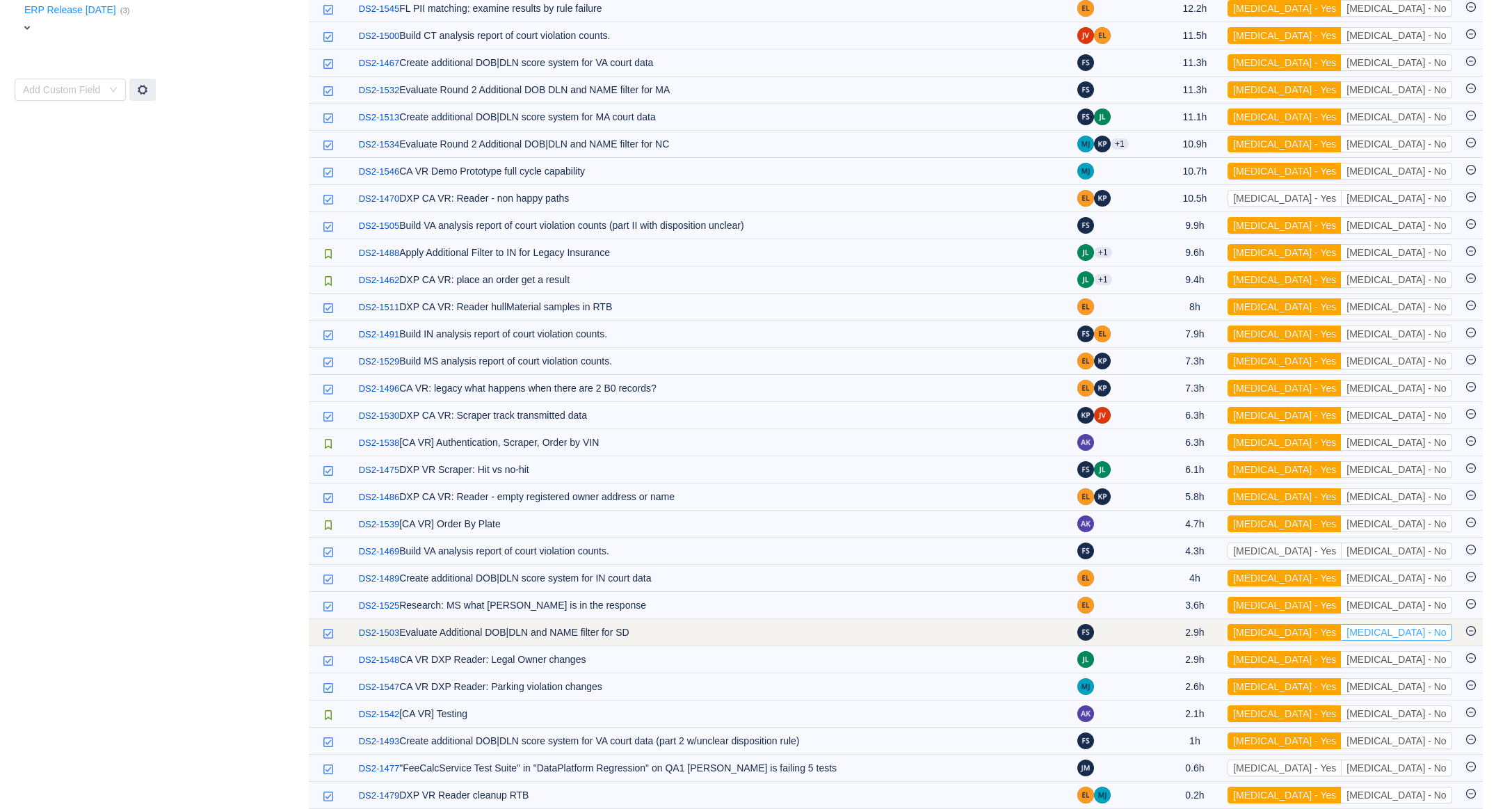
scroll to position [749, 0]
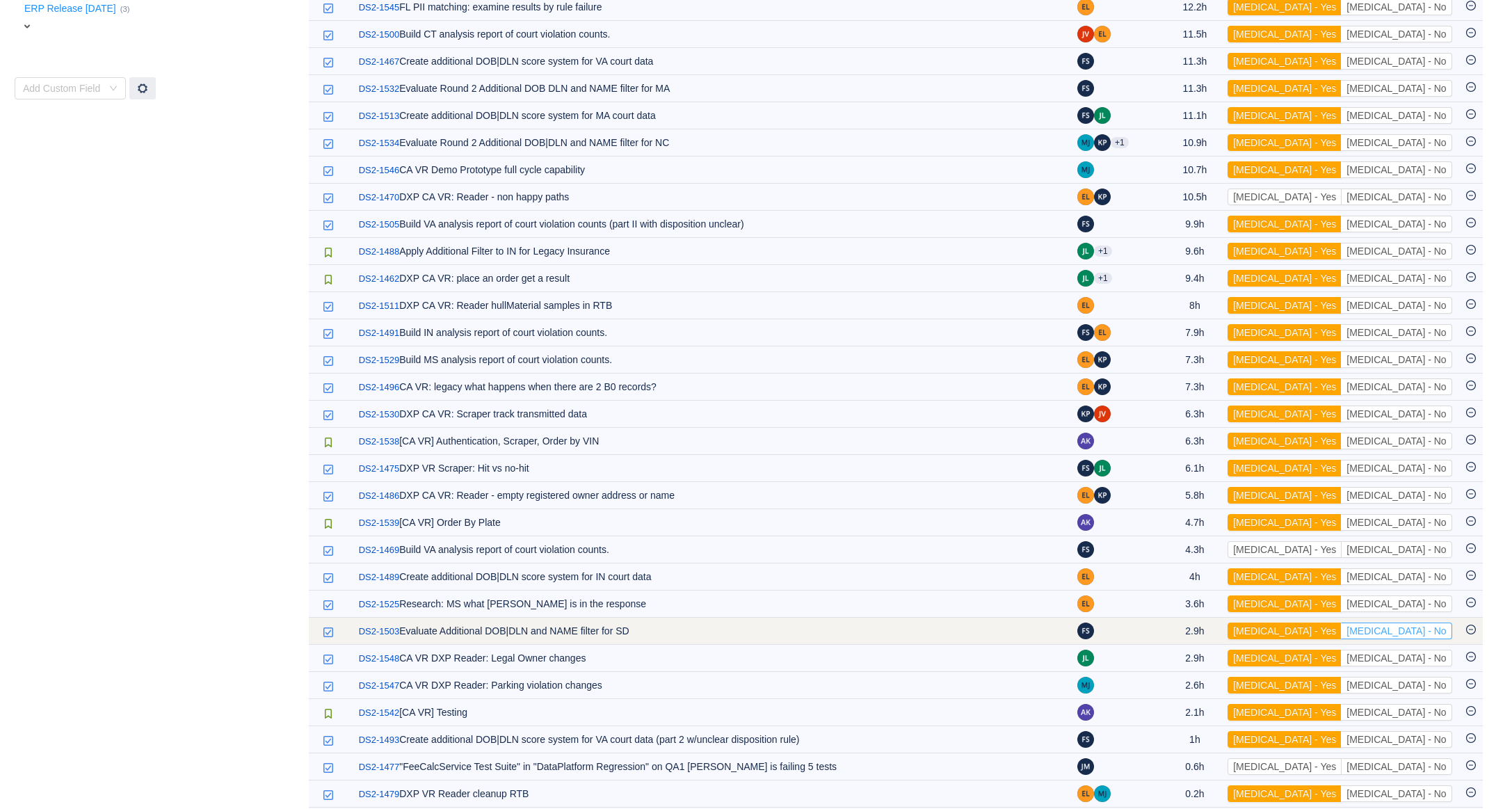
click at [1438, 639] on button "[MEDICAL_DATA] - No" at bounding box center [1396, 630] width 110 height 17
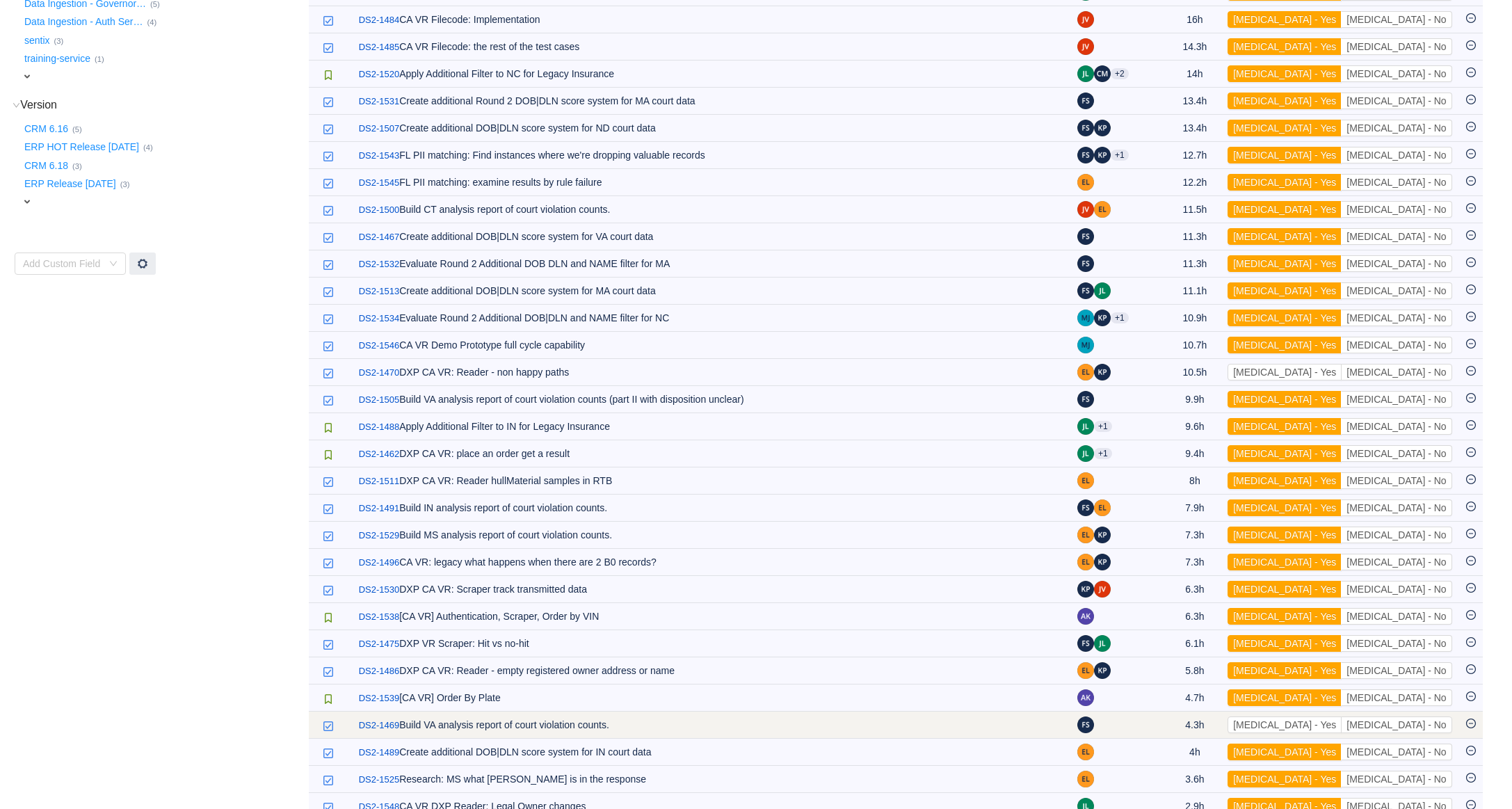
scroll to position [570, 0]
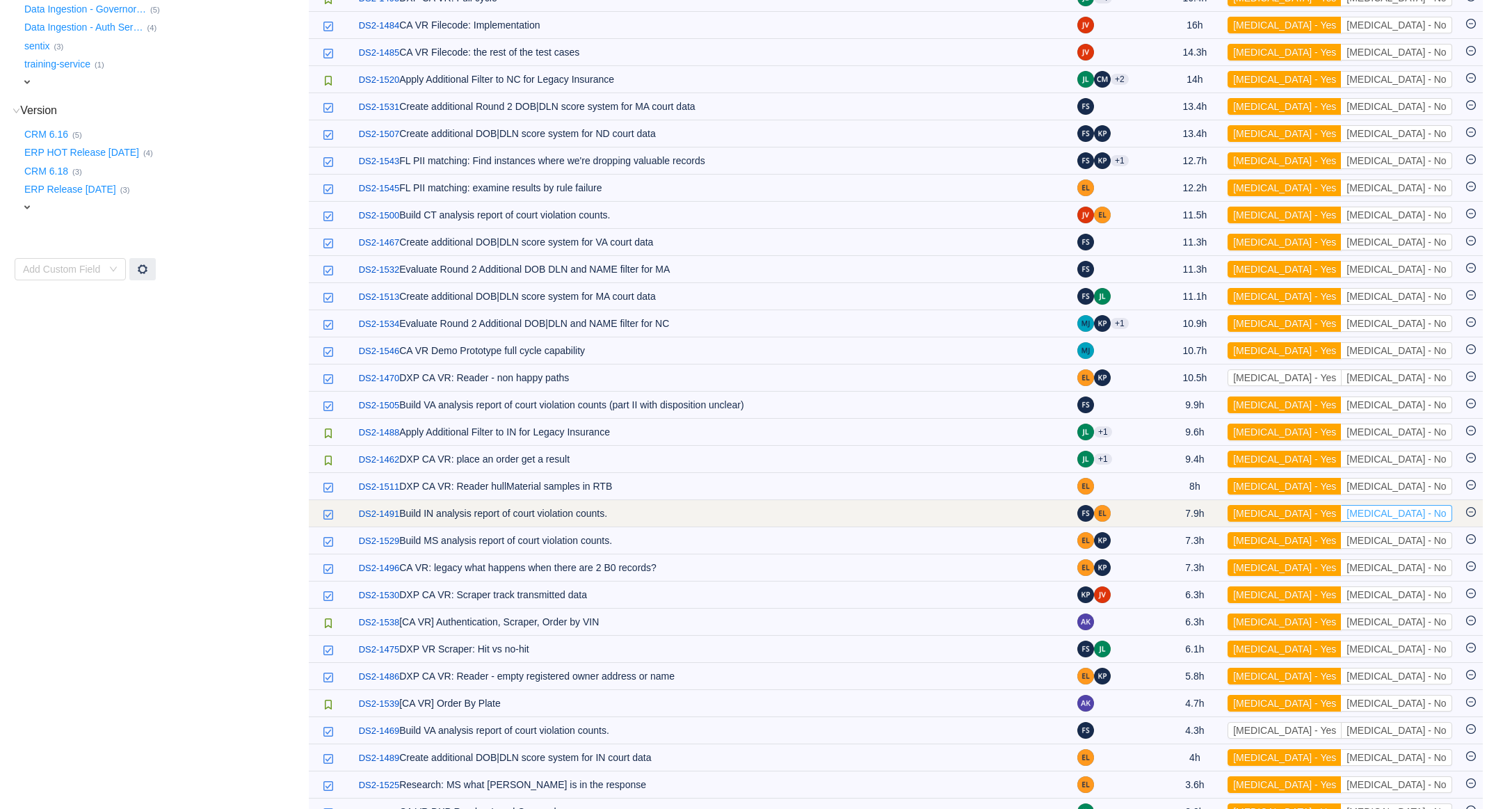
click at [1438, 522] on button "[MEDICAL_DATA] - No" at bounding box center [1396, 513] width 110 height 17
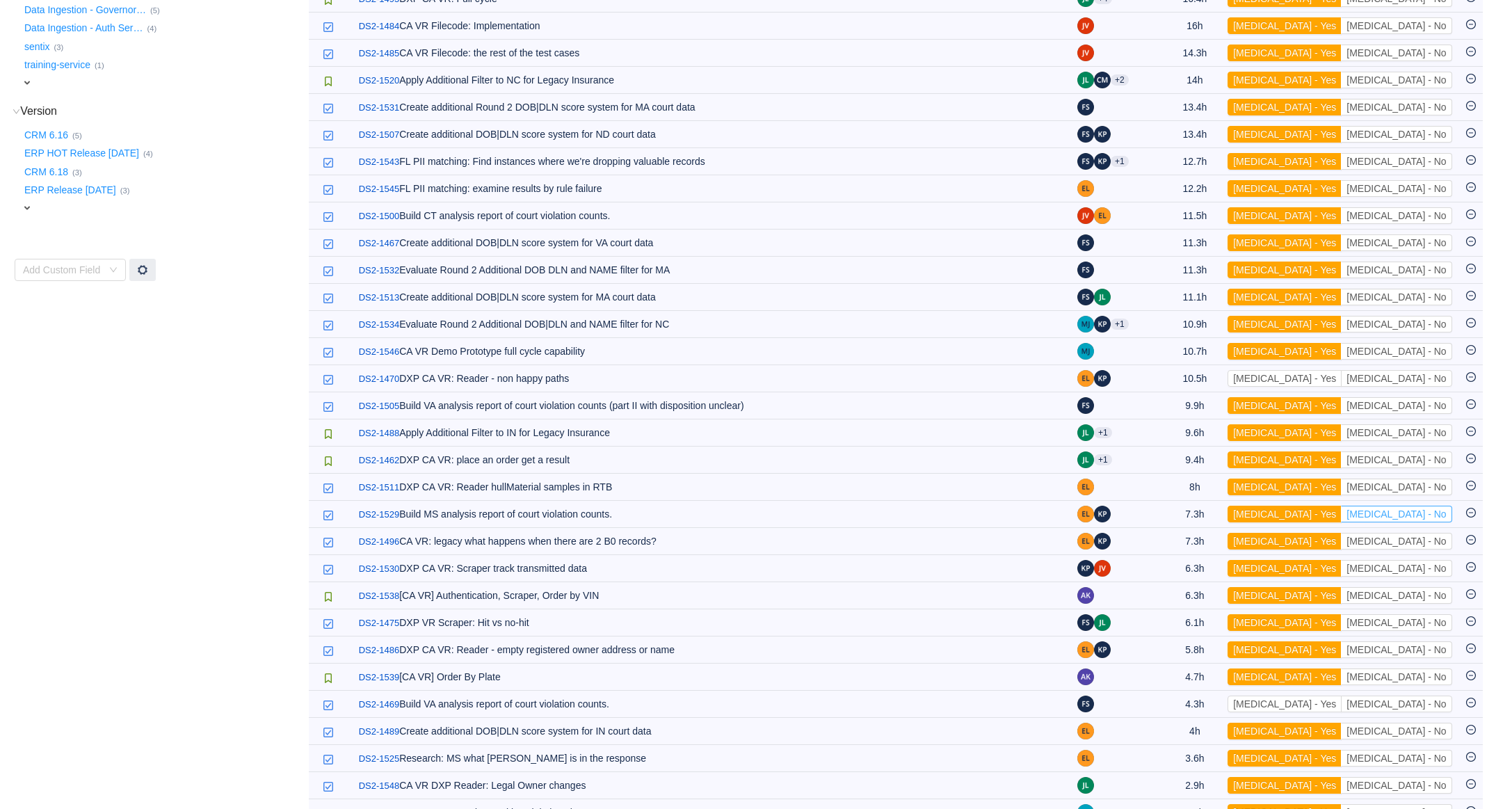
click at [1438, 523] on button "[MEDICAL_DATA] - No" at bounding box center [1396, 514] width 110 height 17
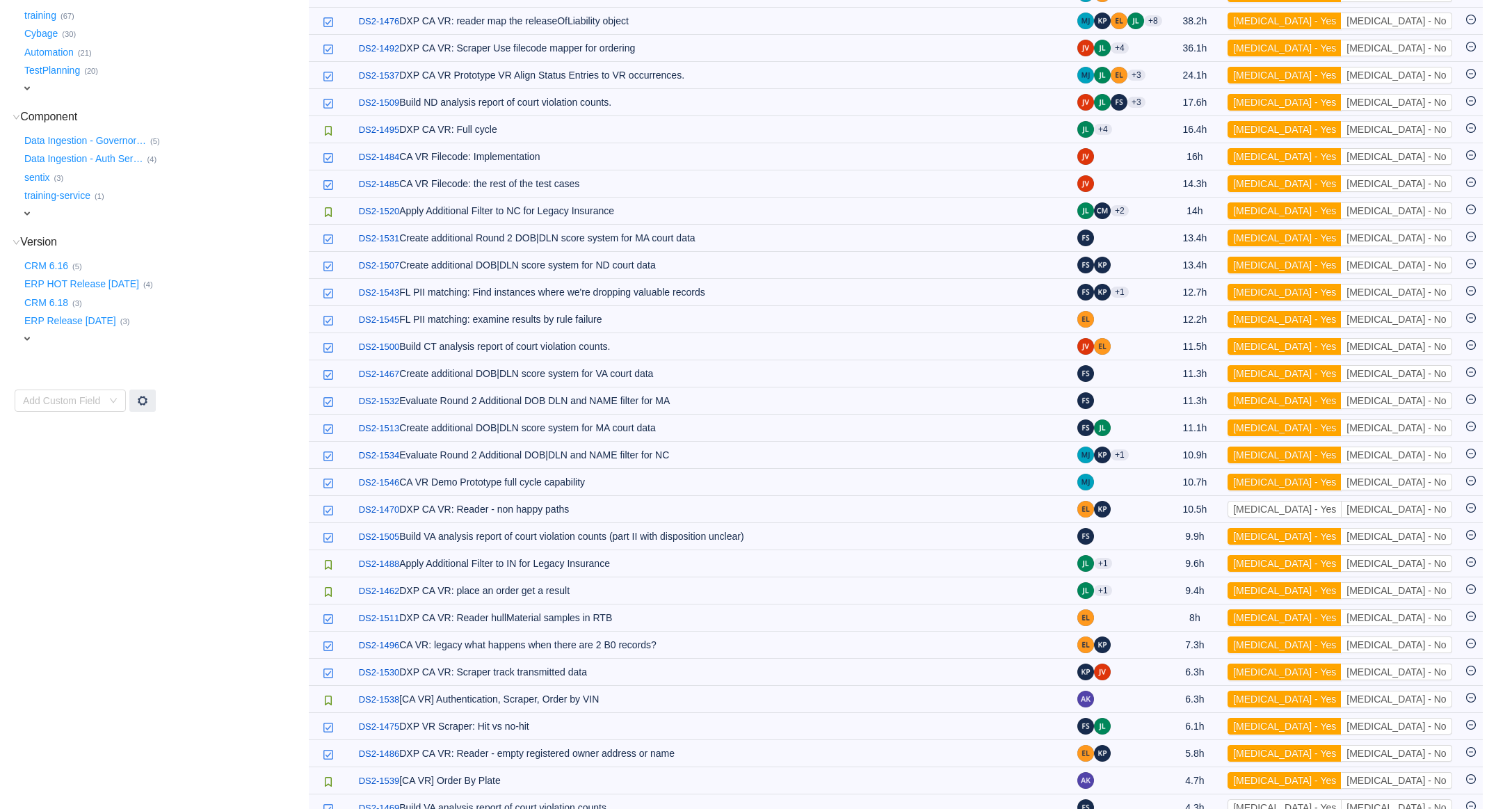
scroll to position [433, 0]
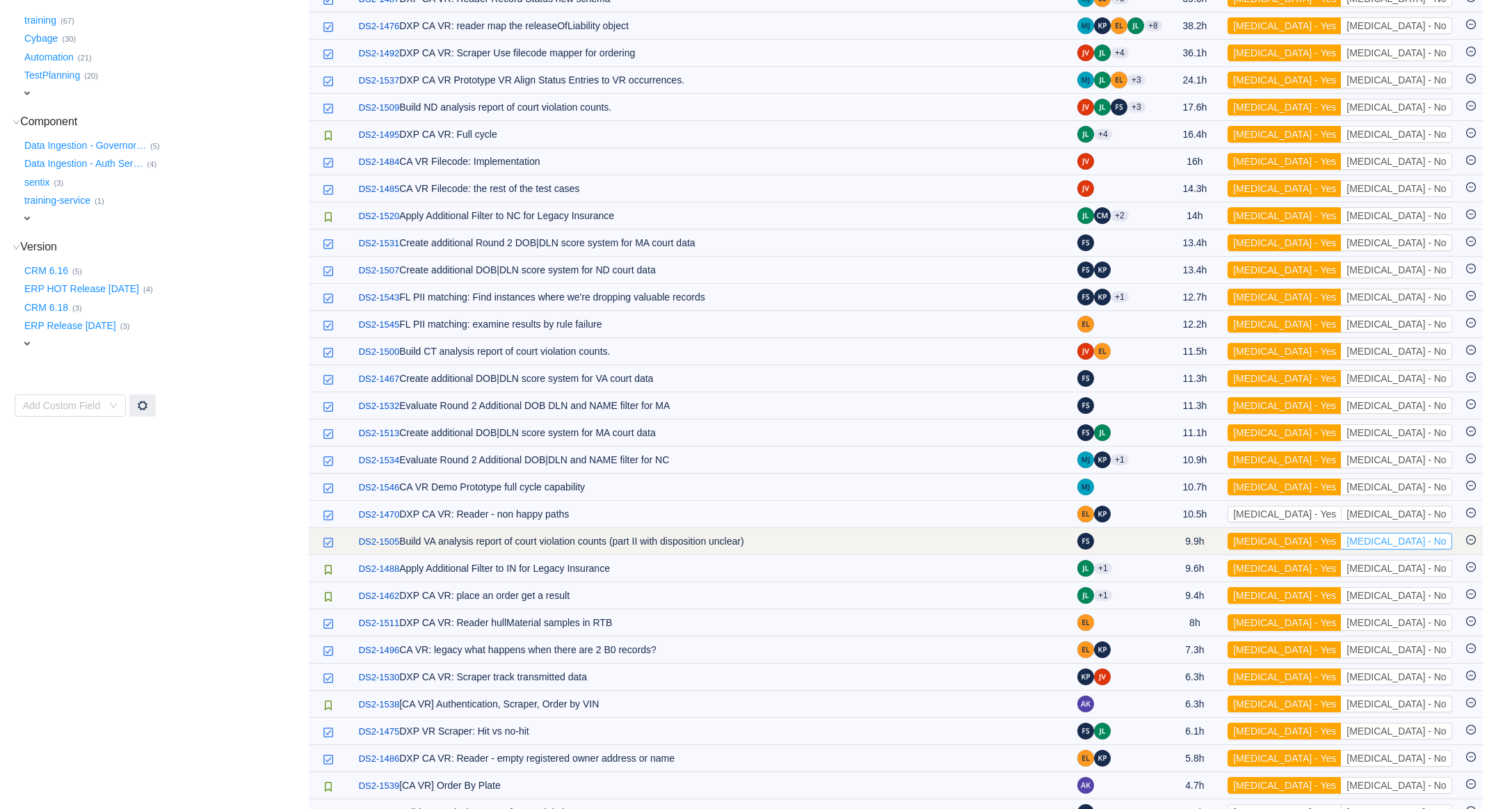
click at [1436, 550] on button "[MEDICAL_DATA] - No" at bounding box center [1396, 541] width 110 height 17
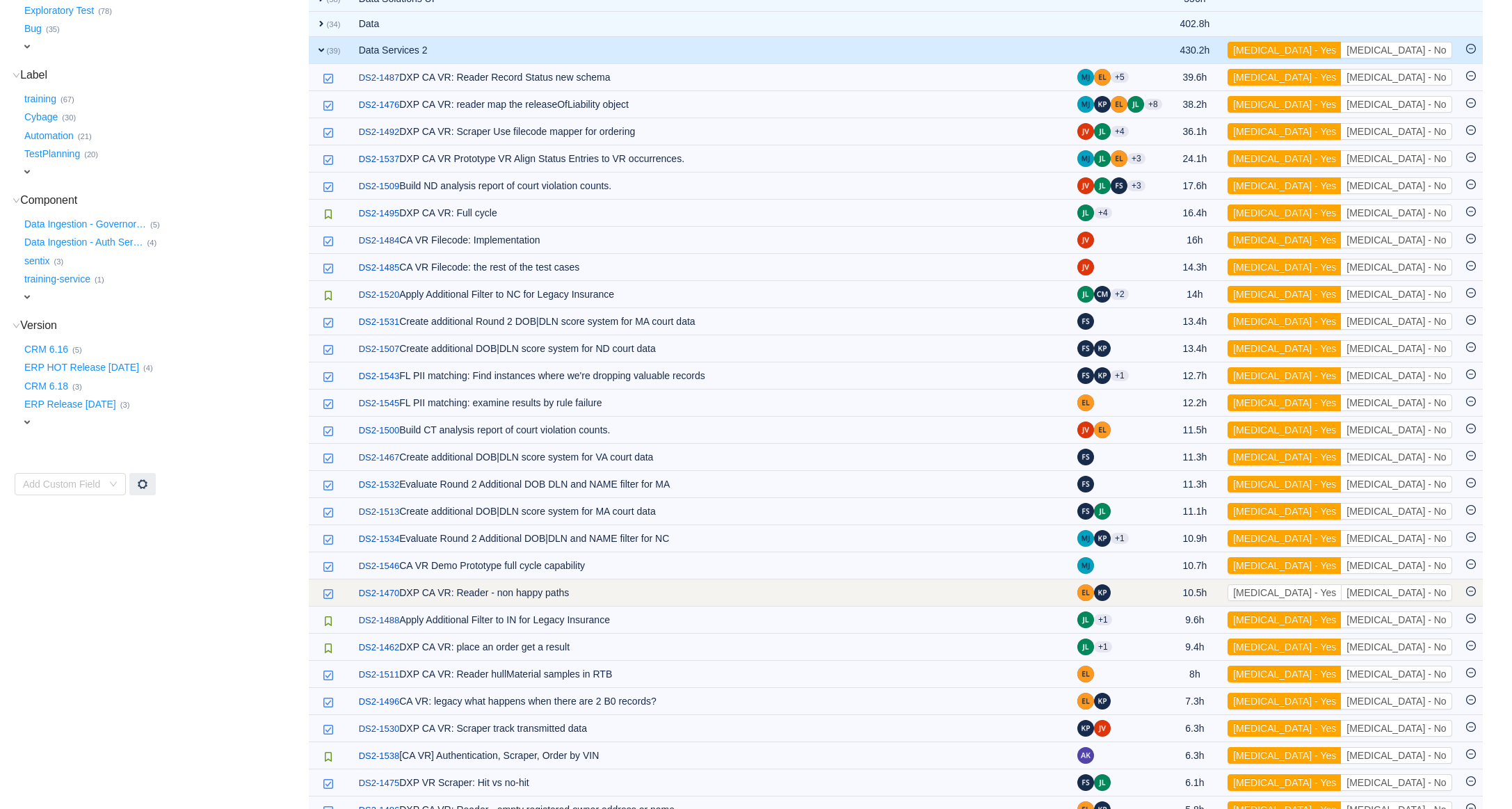
scroll to position [346, 0]
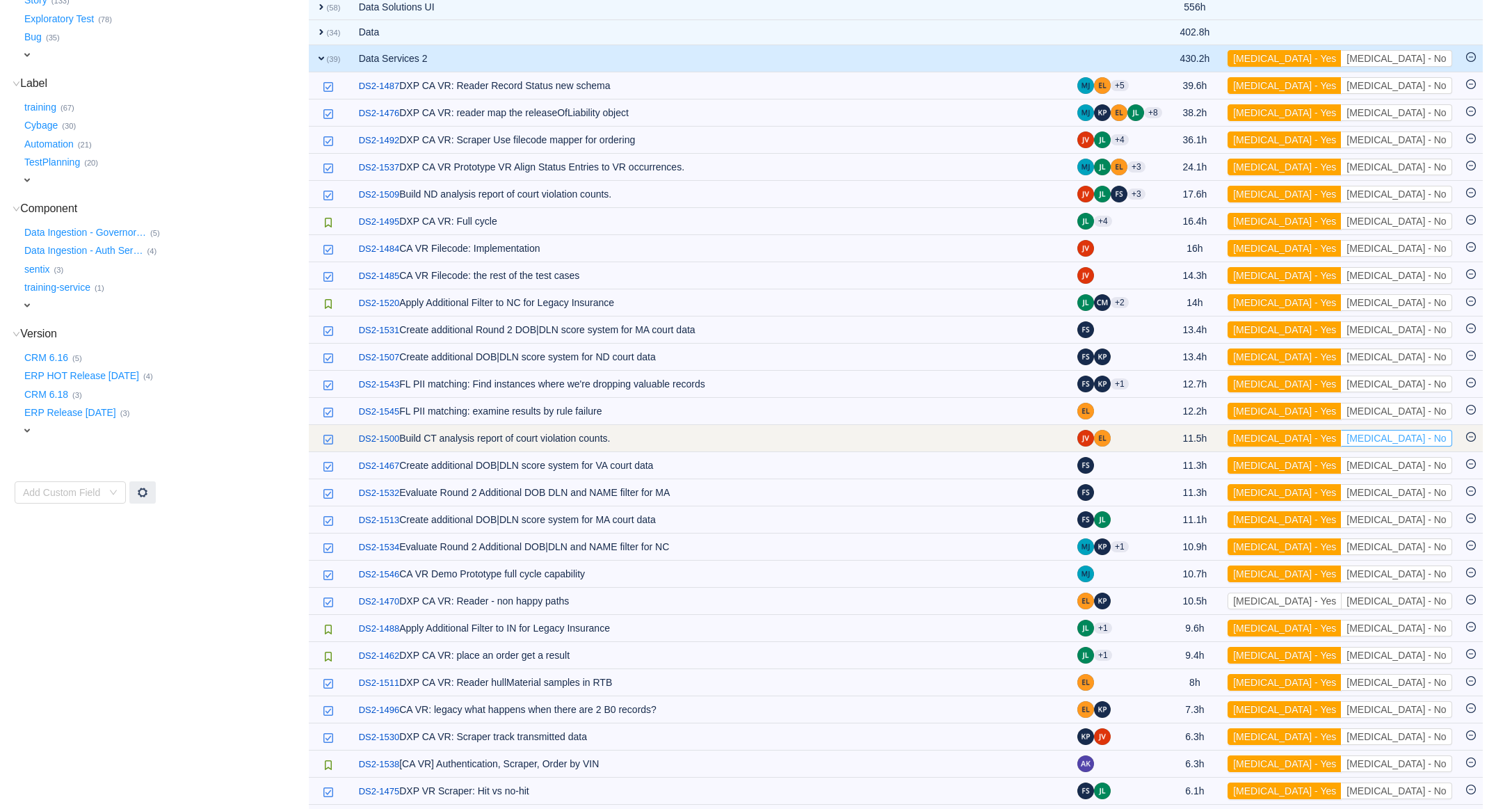
click at [1428, 447] on button "[MEDICAL_DATA] - No" at bounding box center [1396, 438] width 110 height 17
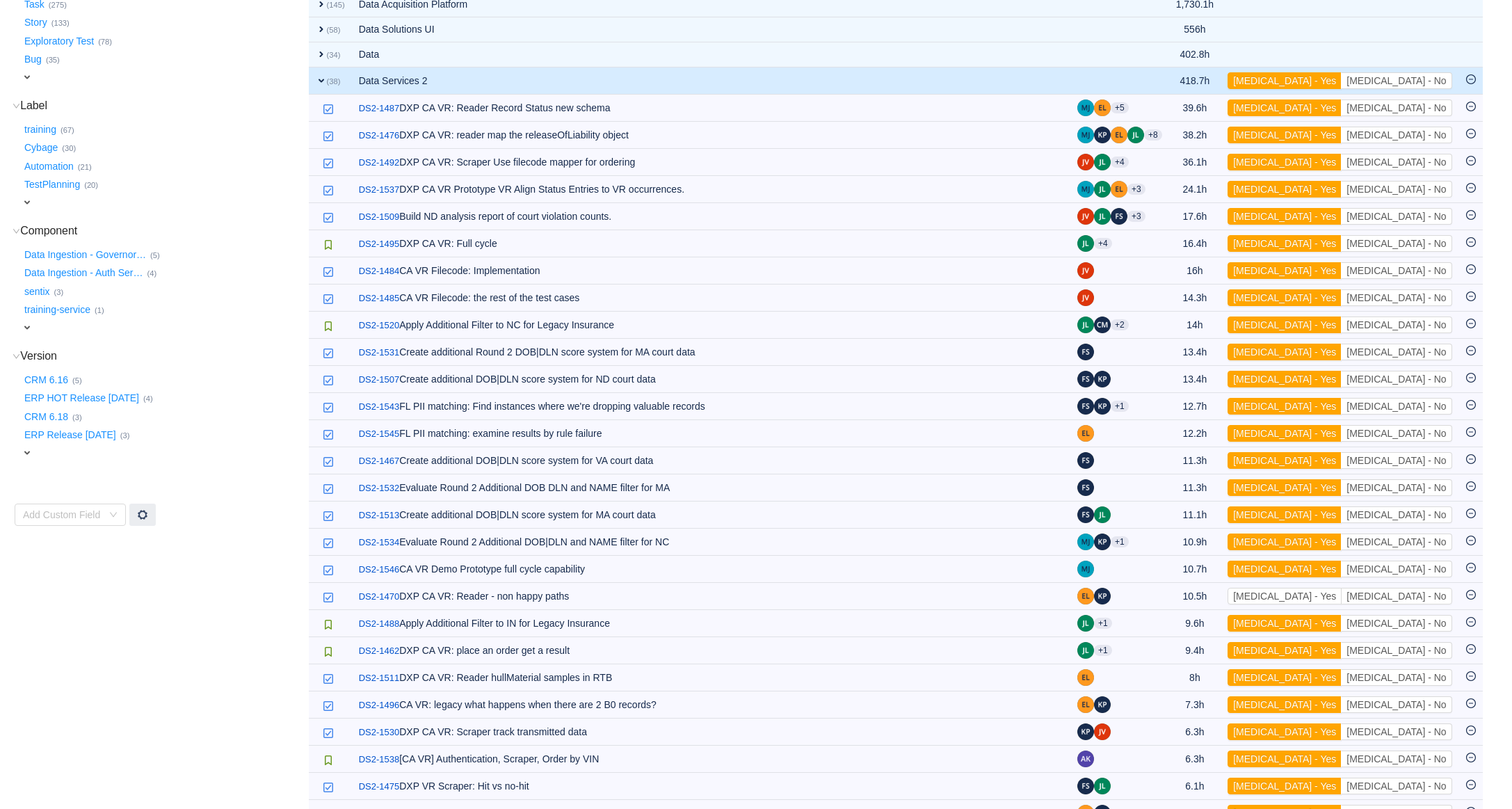
scroll to position [321, 0]
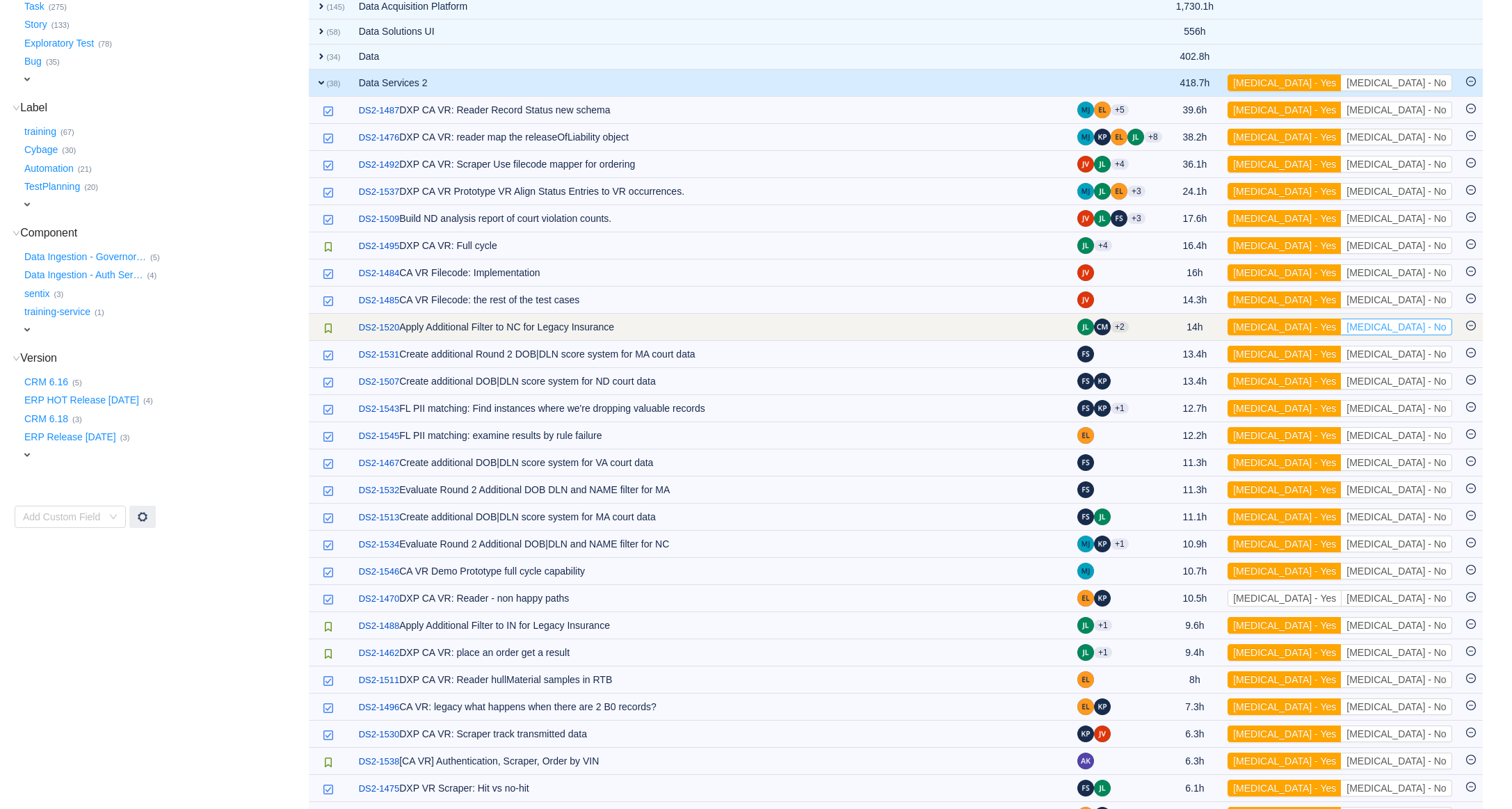
click at [1424, 333] on button "[MEDICAL_DATA] - No" at bounding box center [1396, 327] width 110 height 17
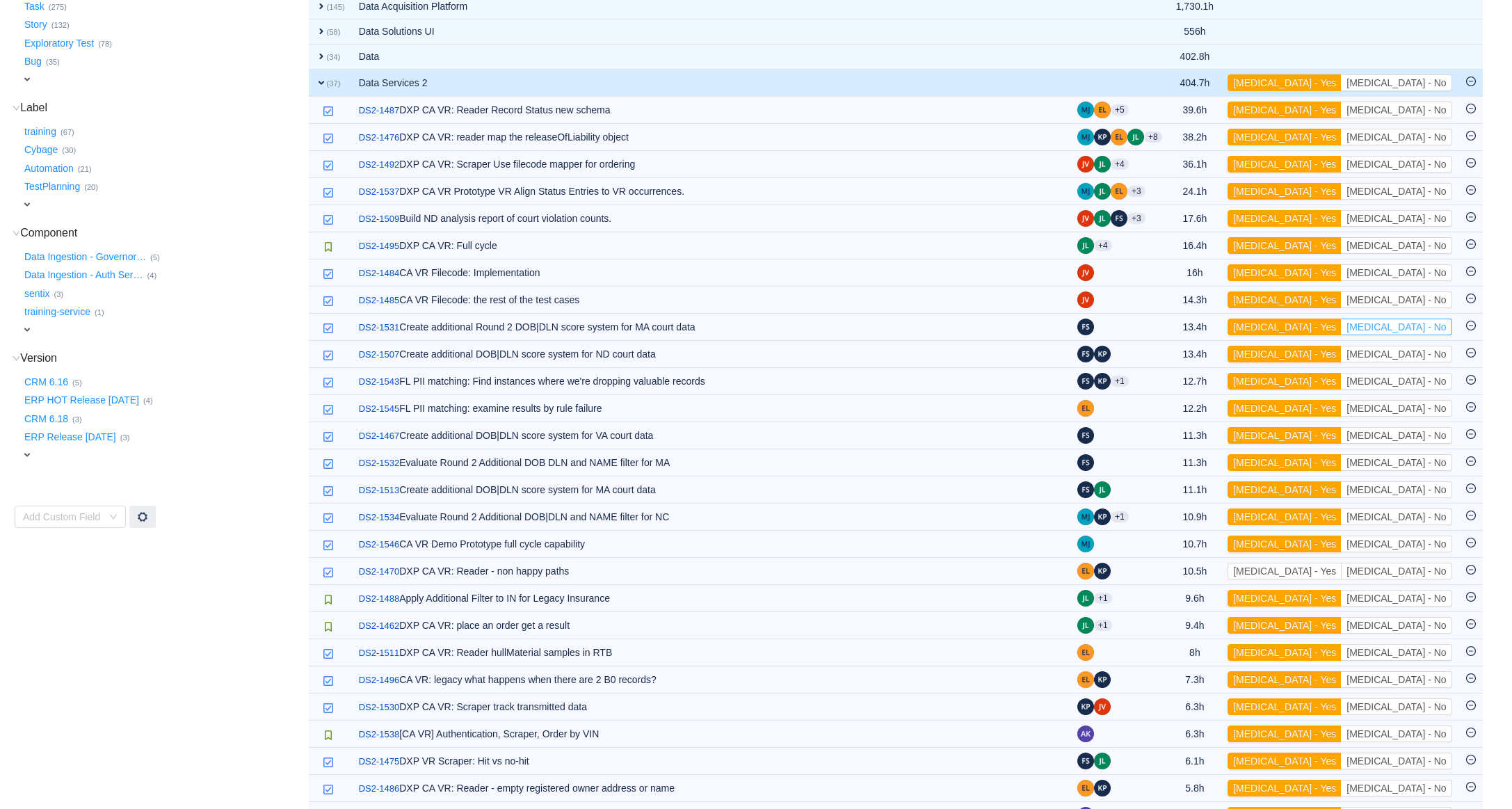
click at [1424, 333] on button "[MEDICAL_DATA] - No" at bounding box center [1396, 327] width 110 height 17
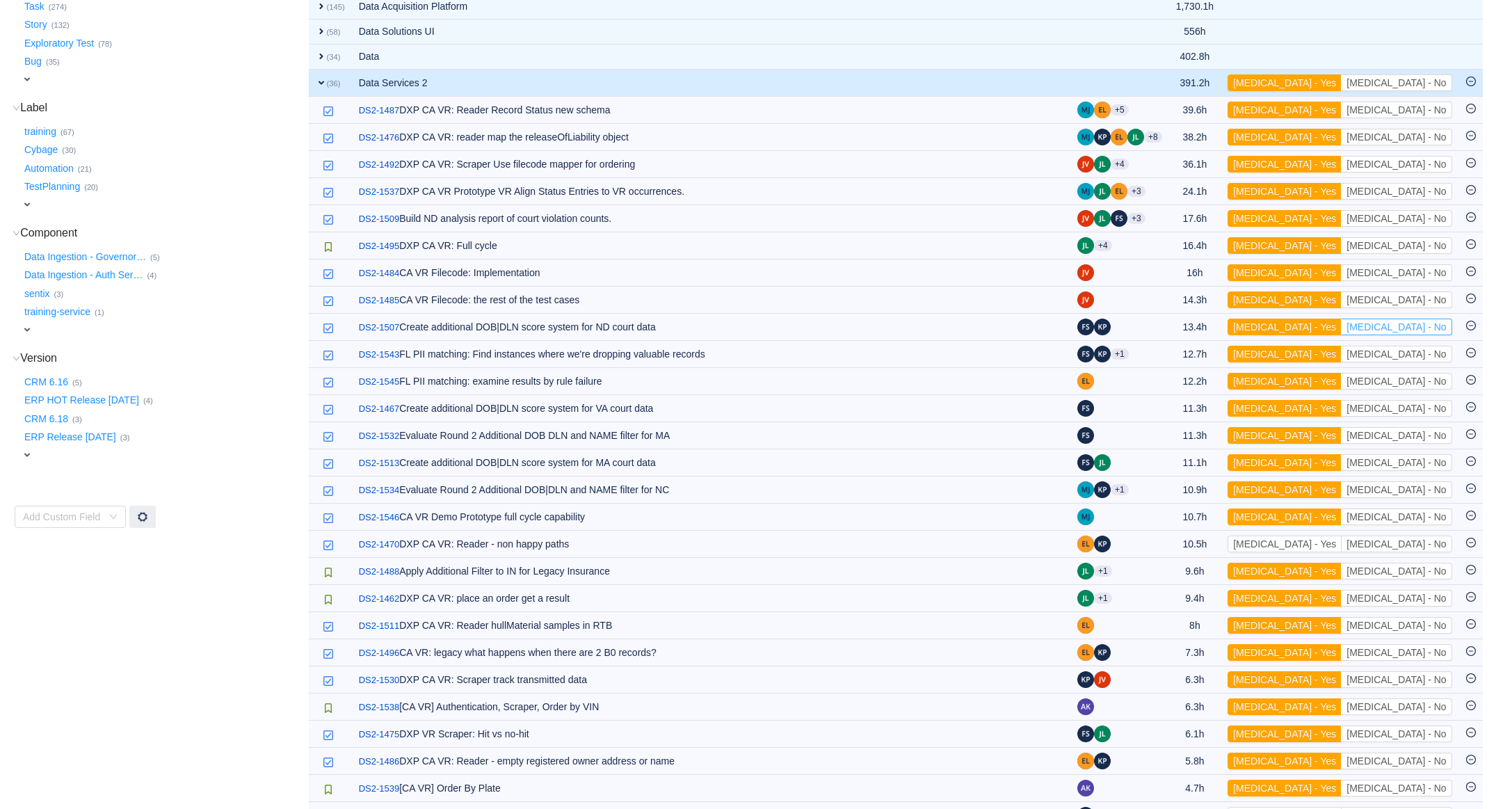
click at [1424, 333] on button "[MEDICAL_DATA] - No" at bounding box center [1396, 327] width 110 height 17
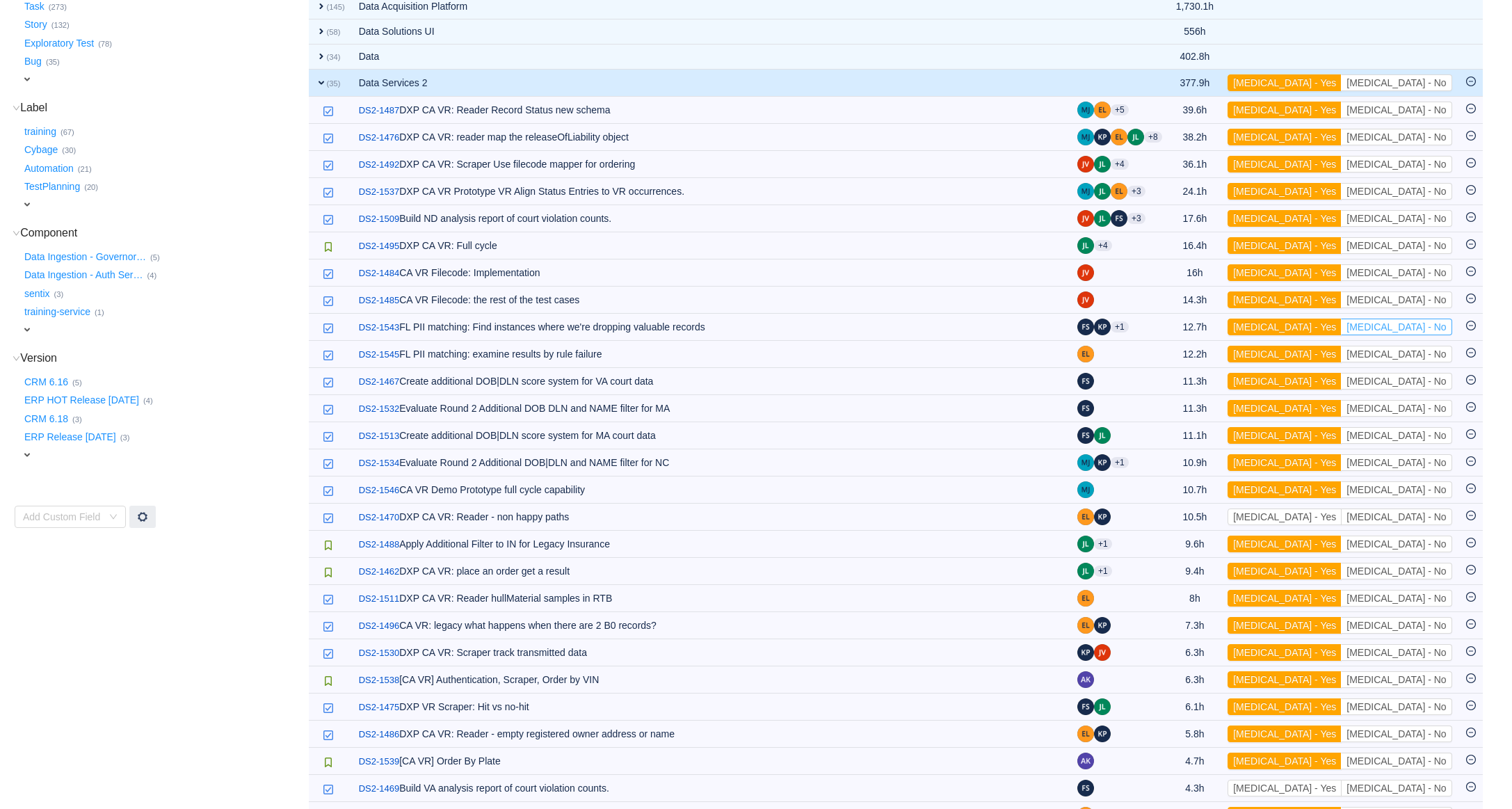
click at [1424, 333] on button "[MEDICAL_DATA] - No" at bounding box center [1396, 327] width 110 height 17
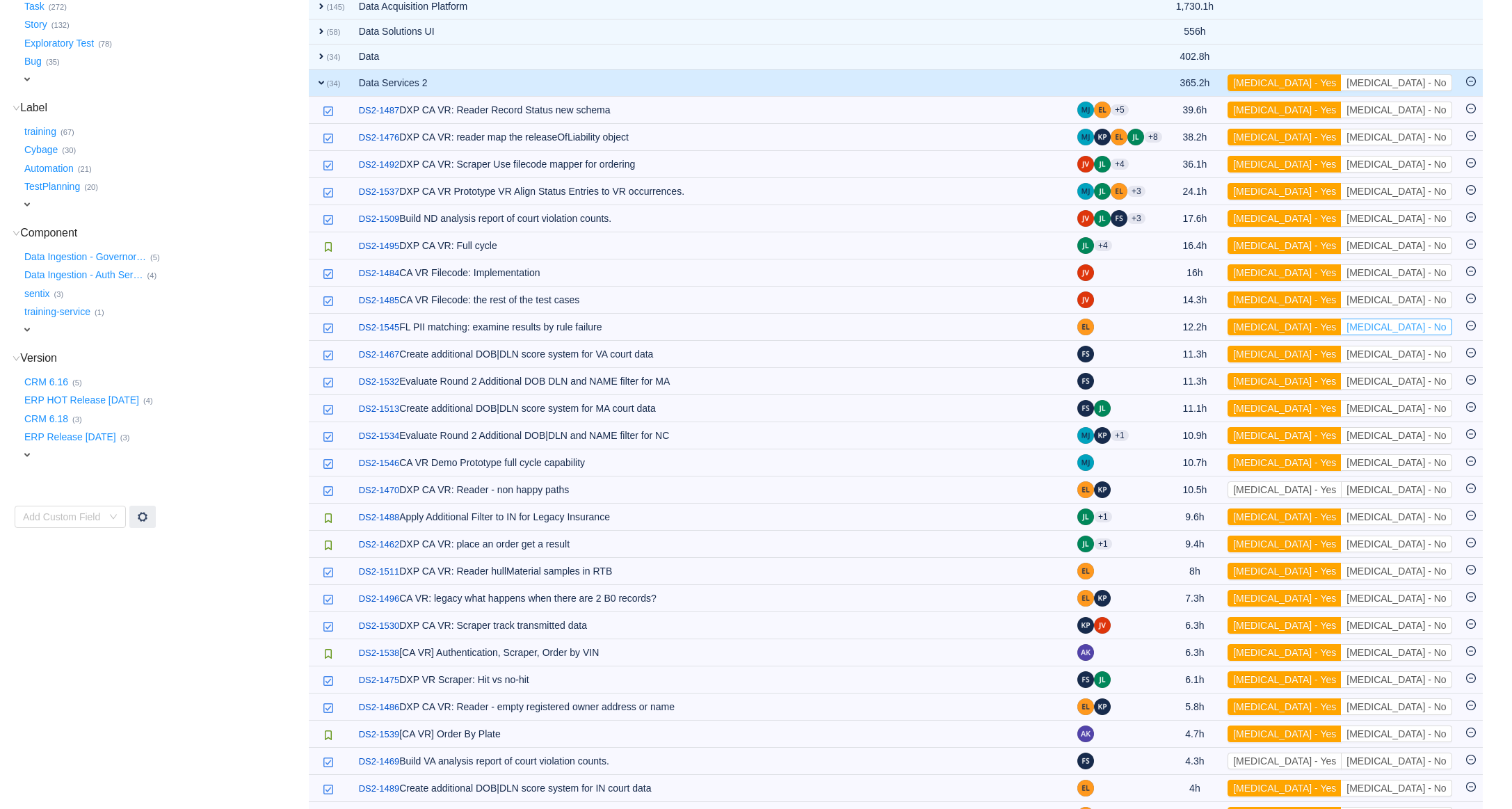
click at [1424, 333] on button "[MEDICAL_DATA] - No" at bounding box center [1396, 327] width 110 height 17
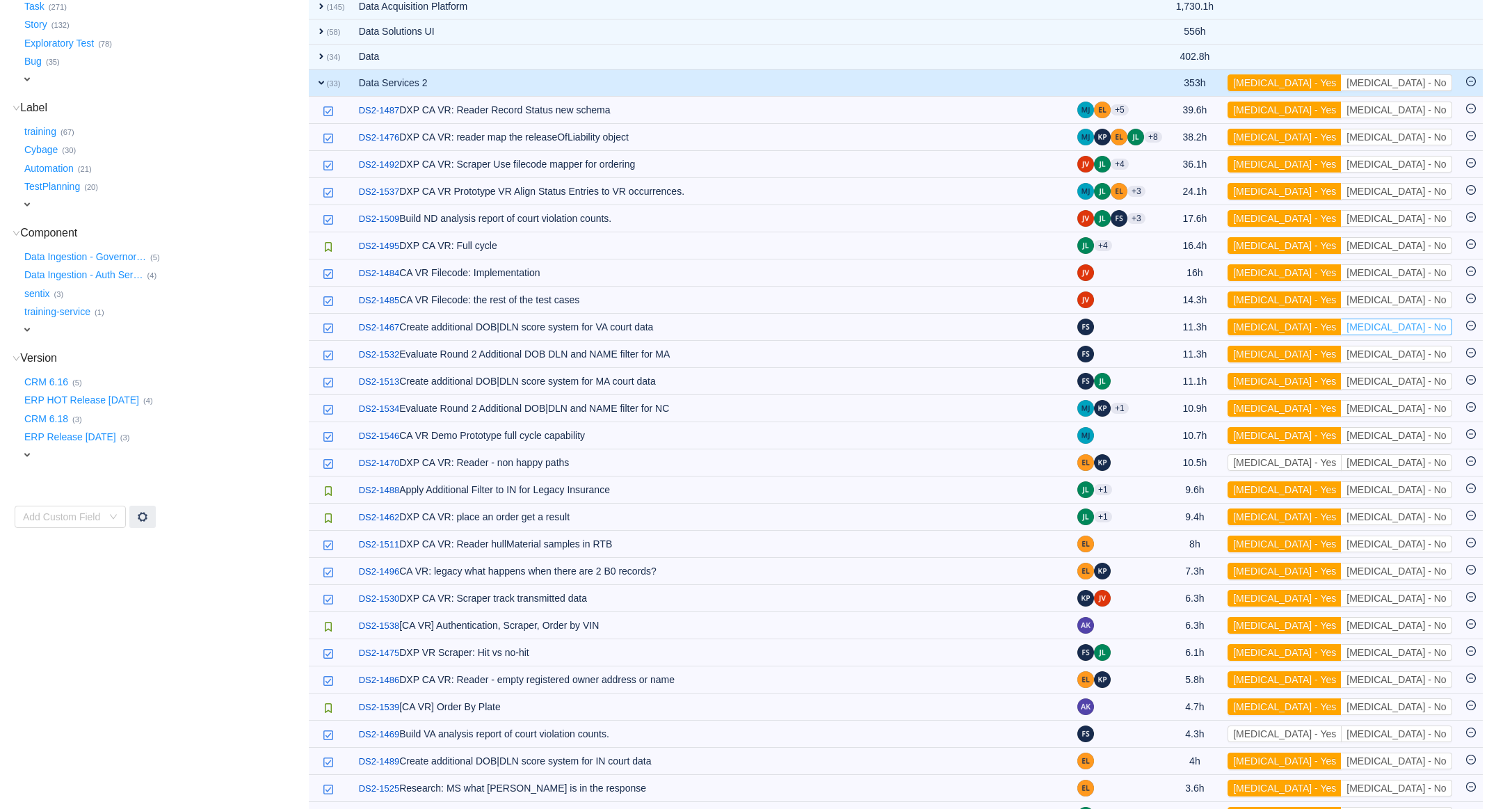
click at [1424, 333] on button "[MEDICAL_DATA] - No" at bounding box center [1396, 327] width 110 height 17
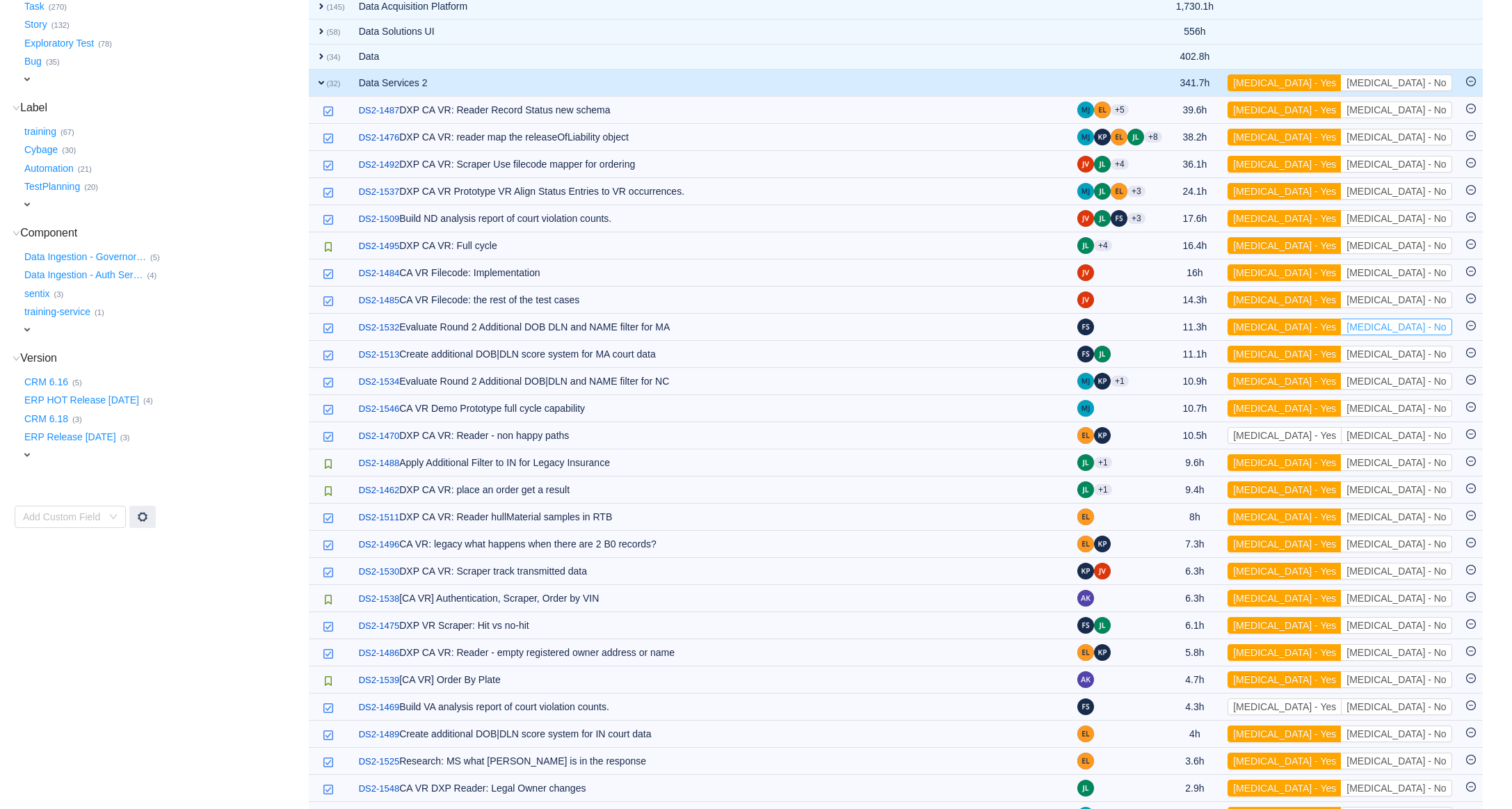
click at [1424, 333] on button "[MEDICAL_DATA] - No" at bounding box center [1396, 327] width 110 height 17
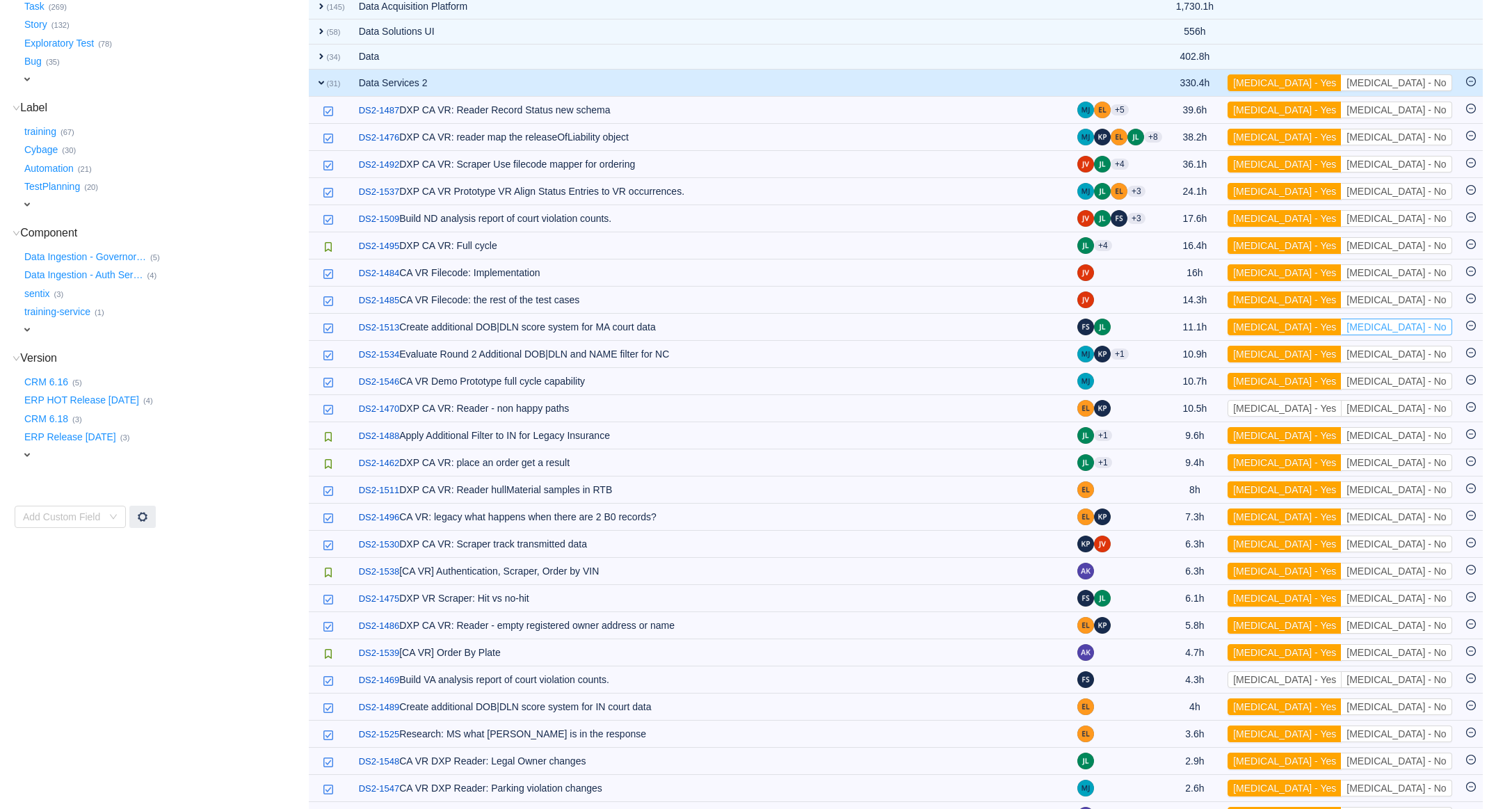
click at [1424, 333] on button "[MEDICAL_DATA] - No" at bounding box center [1396, 327] width 110 height 17
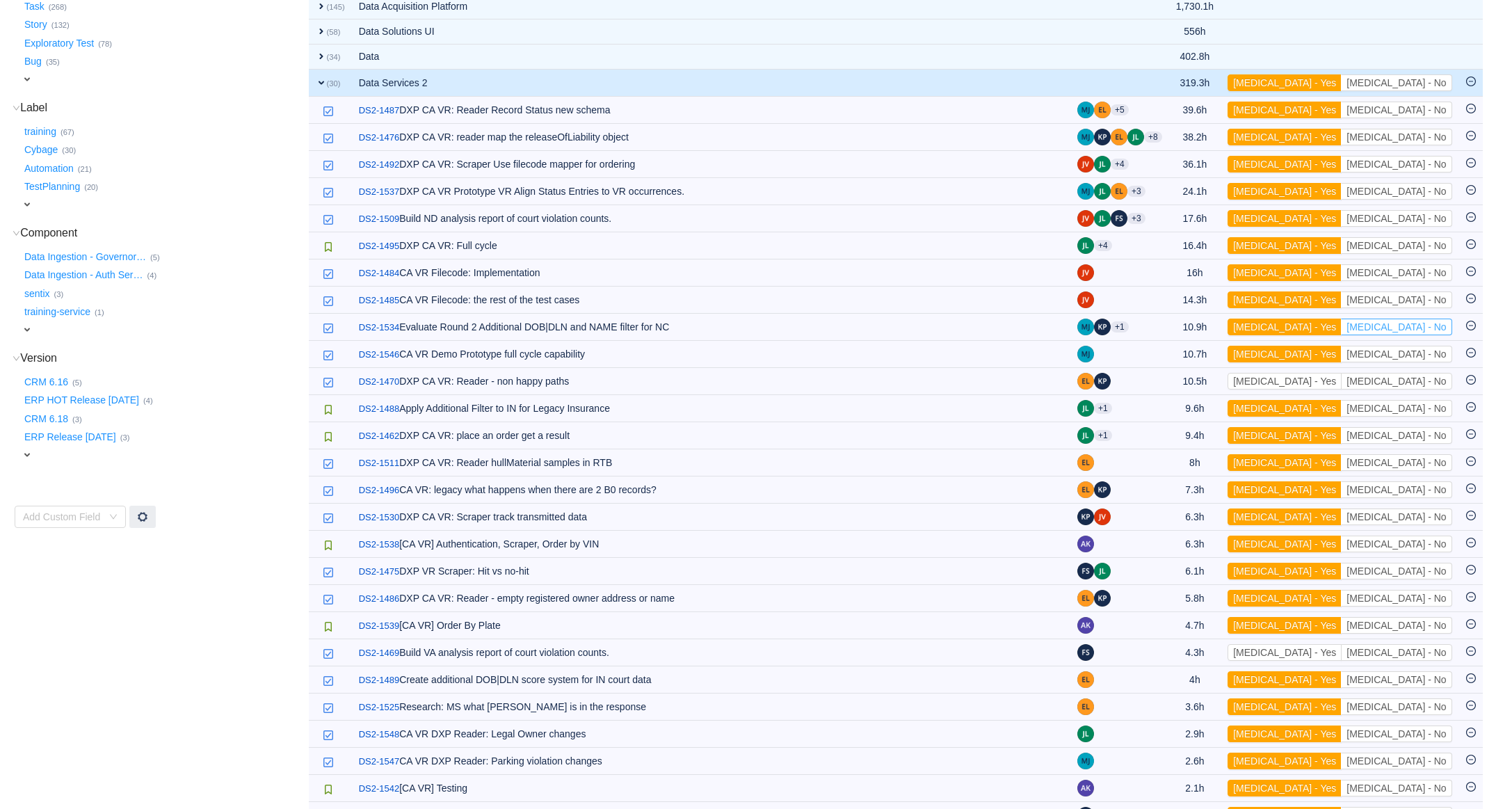
click at [1424, 333] on button "[MEDICAL_DATA] - No" at bounding box center [1396, 327] width 110 height 17
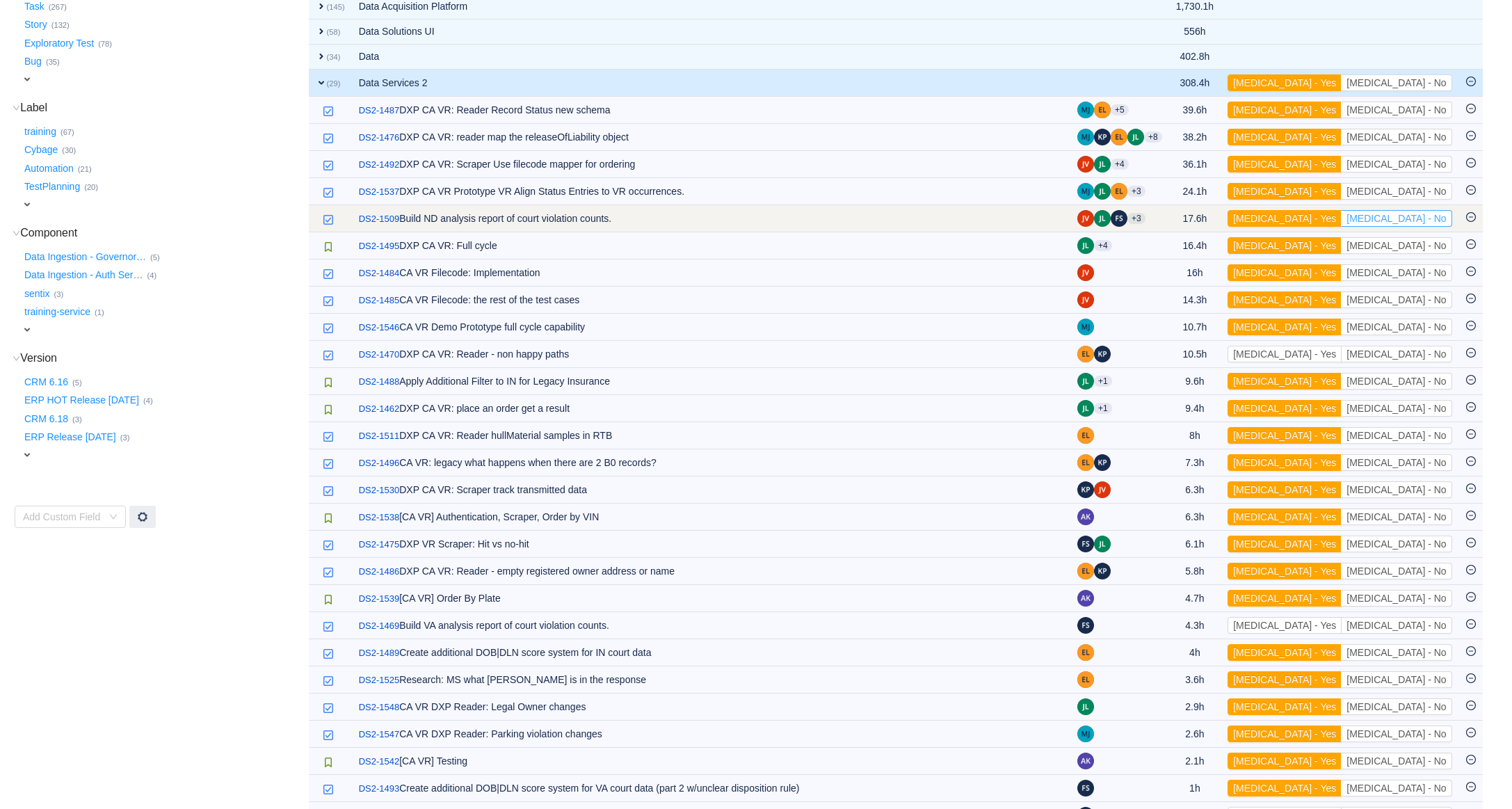
click at [1426, 226] on button "[MEDICAL_DATA] - No" at bounding box center [1396, 218] width 110 height 17
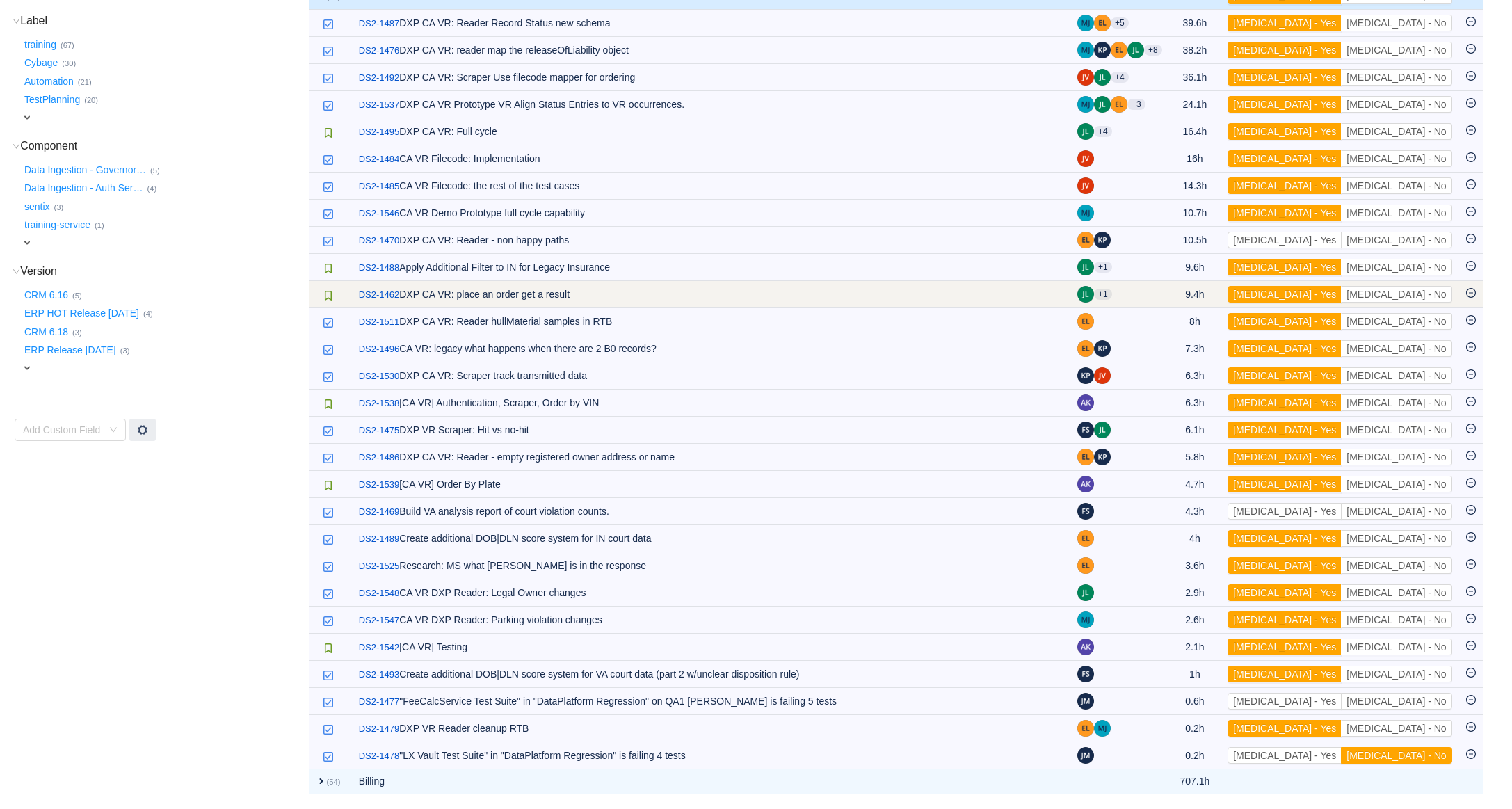
scroll to position [414, 0]
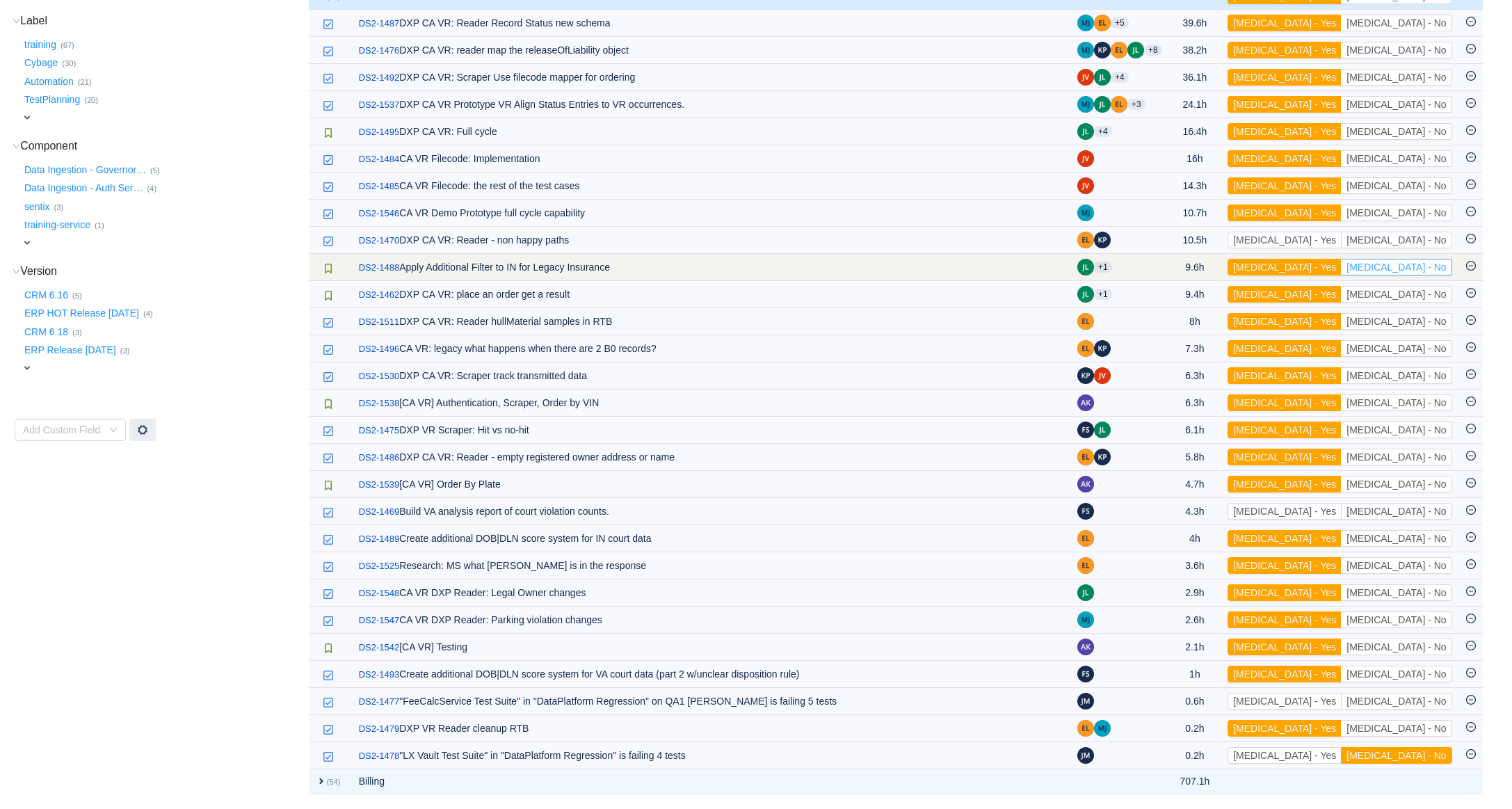
click at [1438, 269] on button "[MEDICAL_DATA] - No" at bounding box center [1396, 267] width 110 height 17
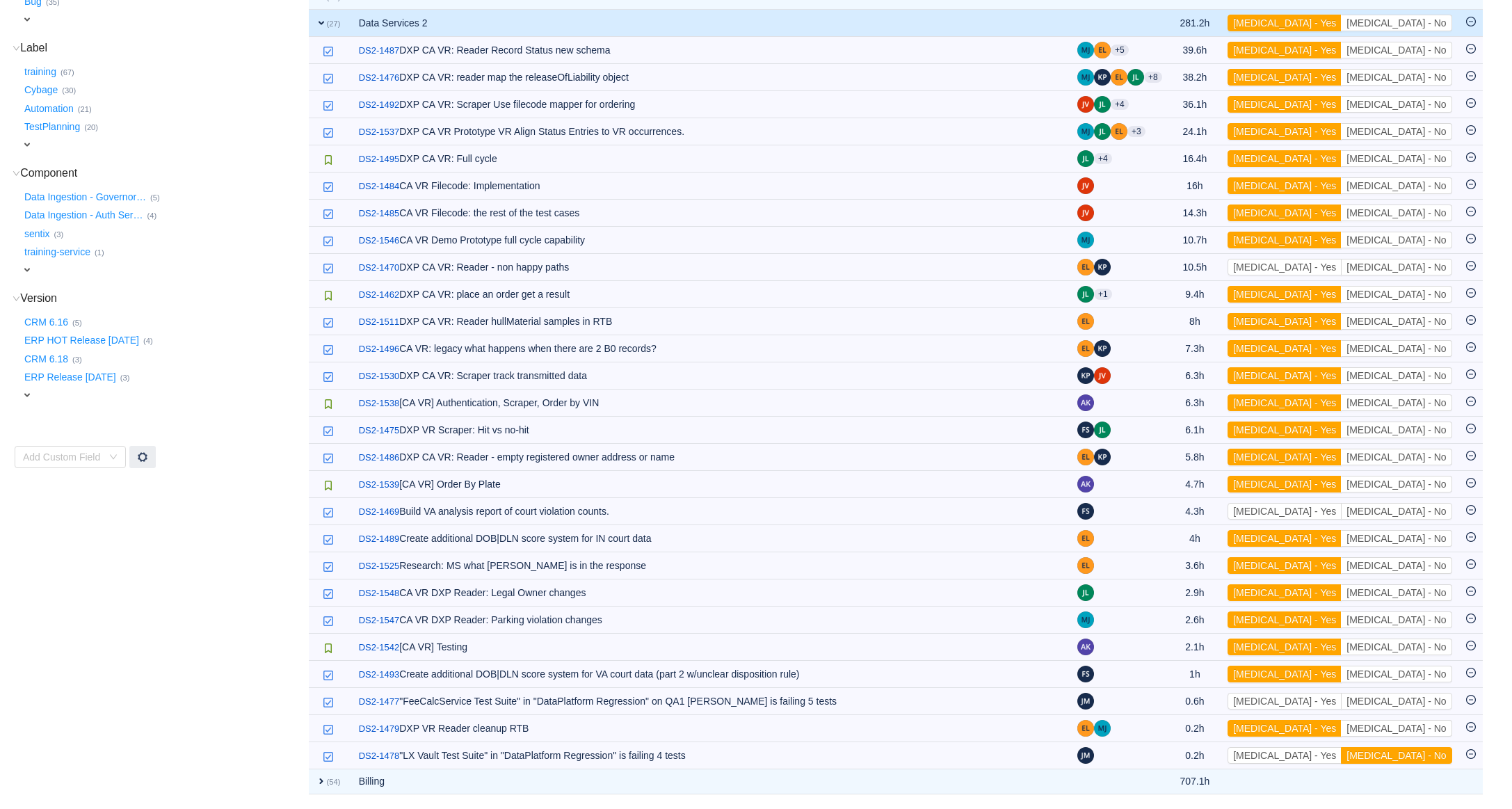
scroll to position [387, 0]
click at [1440, 567] on button "[MEDICAL_DATA] - No" at bounding box center [1396, 565] width 110 height 17
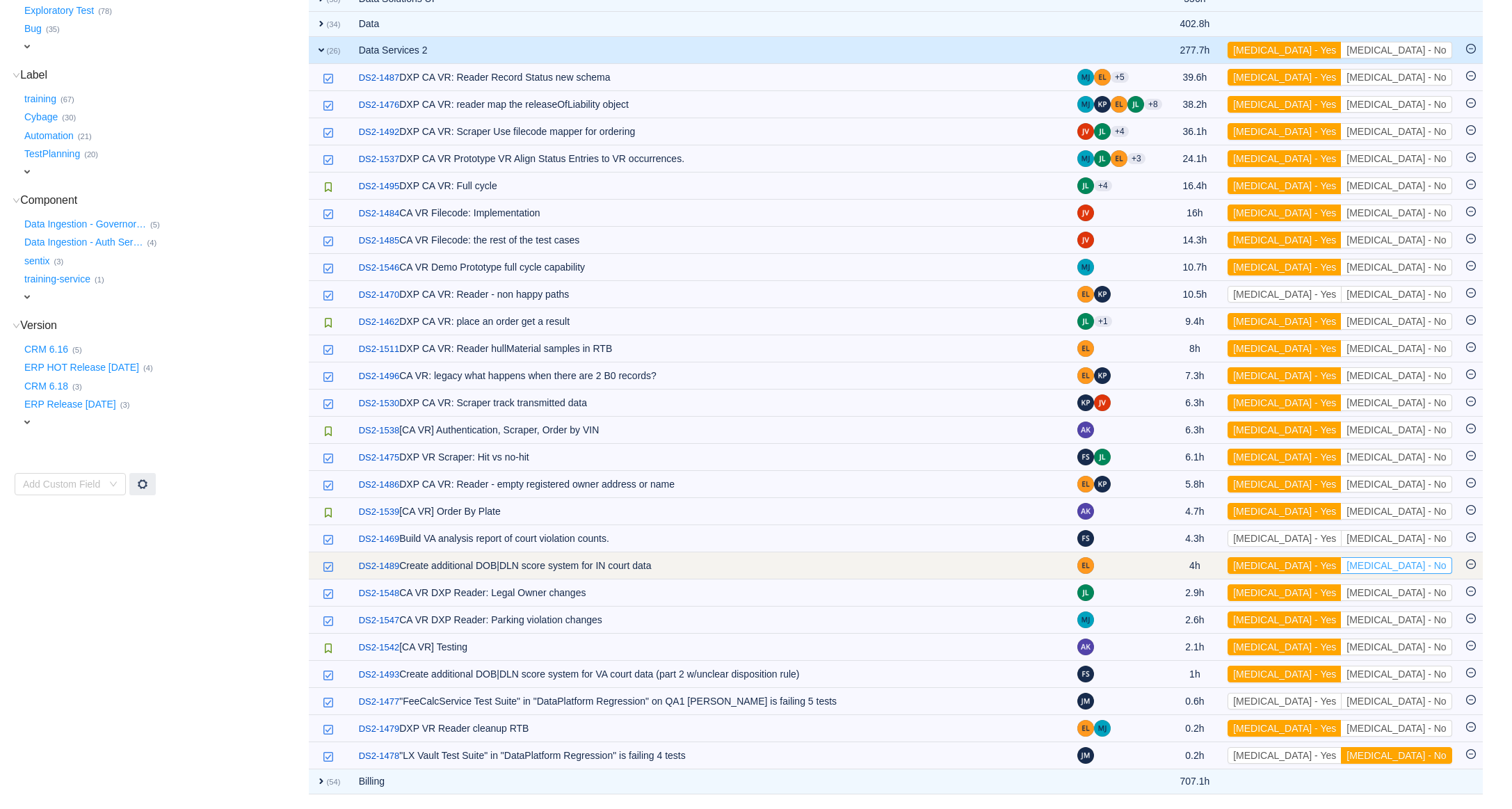
scroll to position [360, 0]
click at [1426, 561] on button "[MEDICAL_DATA] - No" at bounding box center [1396, 565] width 110 height 17
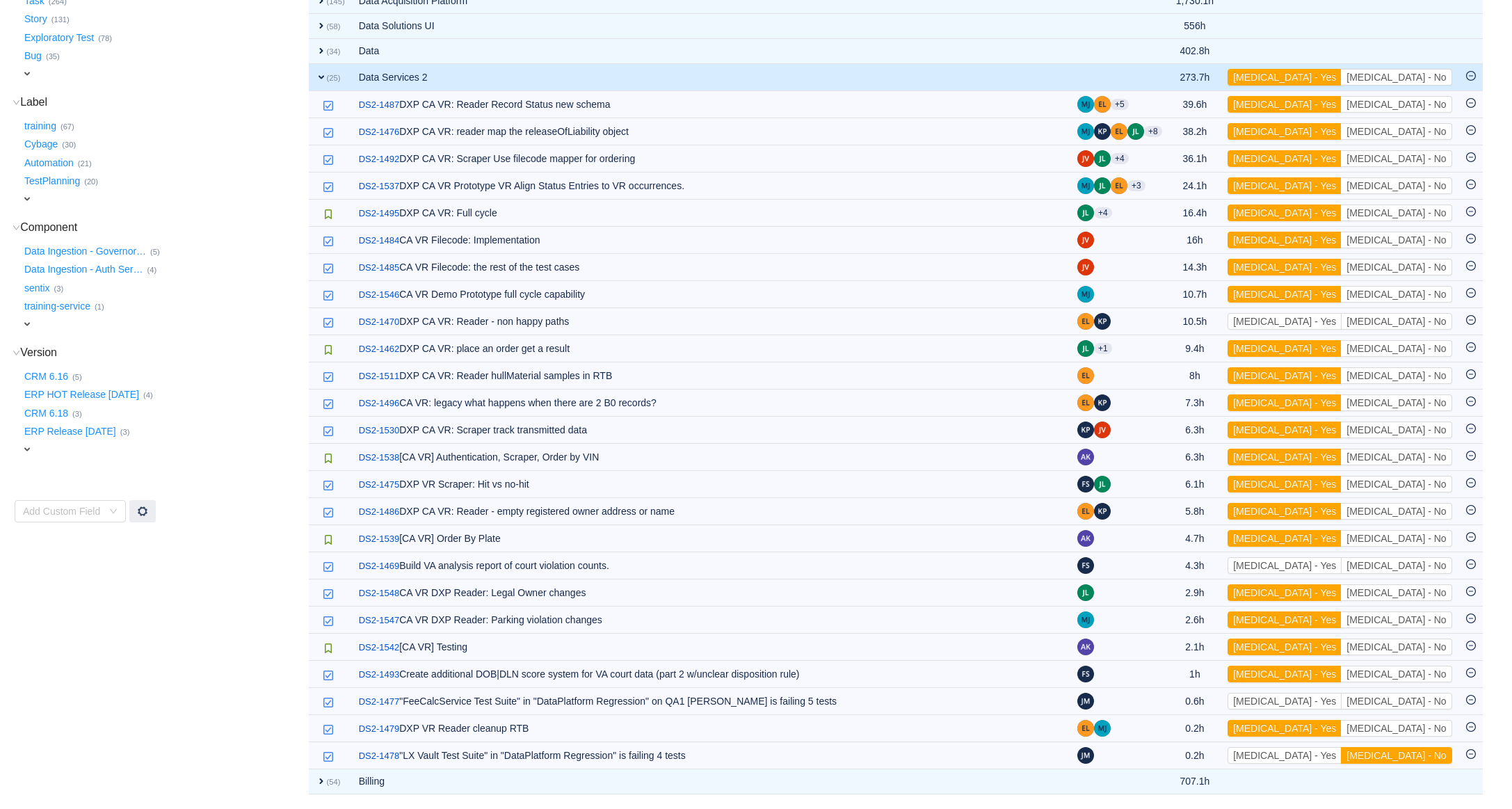
scroll to position [332, 0]
click at [1425, 558] on button "[MEDICAL_DATA] - No" at bounding box center [1396, 565] width 110 height 17
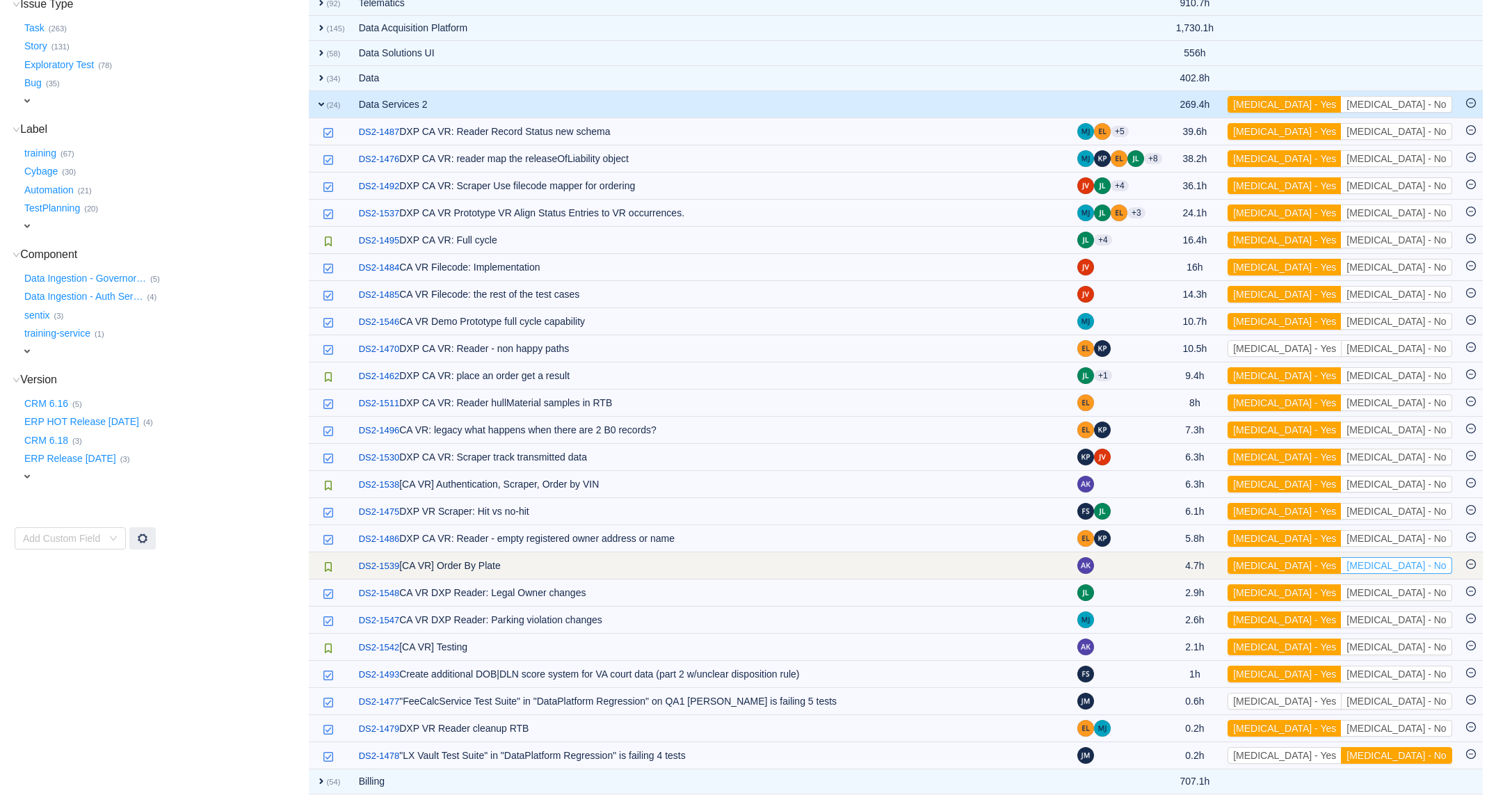
scroll to position [305, 0]
click at [1335, 102] on button "[MEDICAL_DATA] - Yes" at bounding box center [1284, 104] width 114 height 17
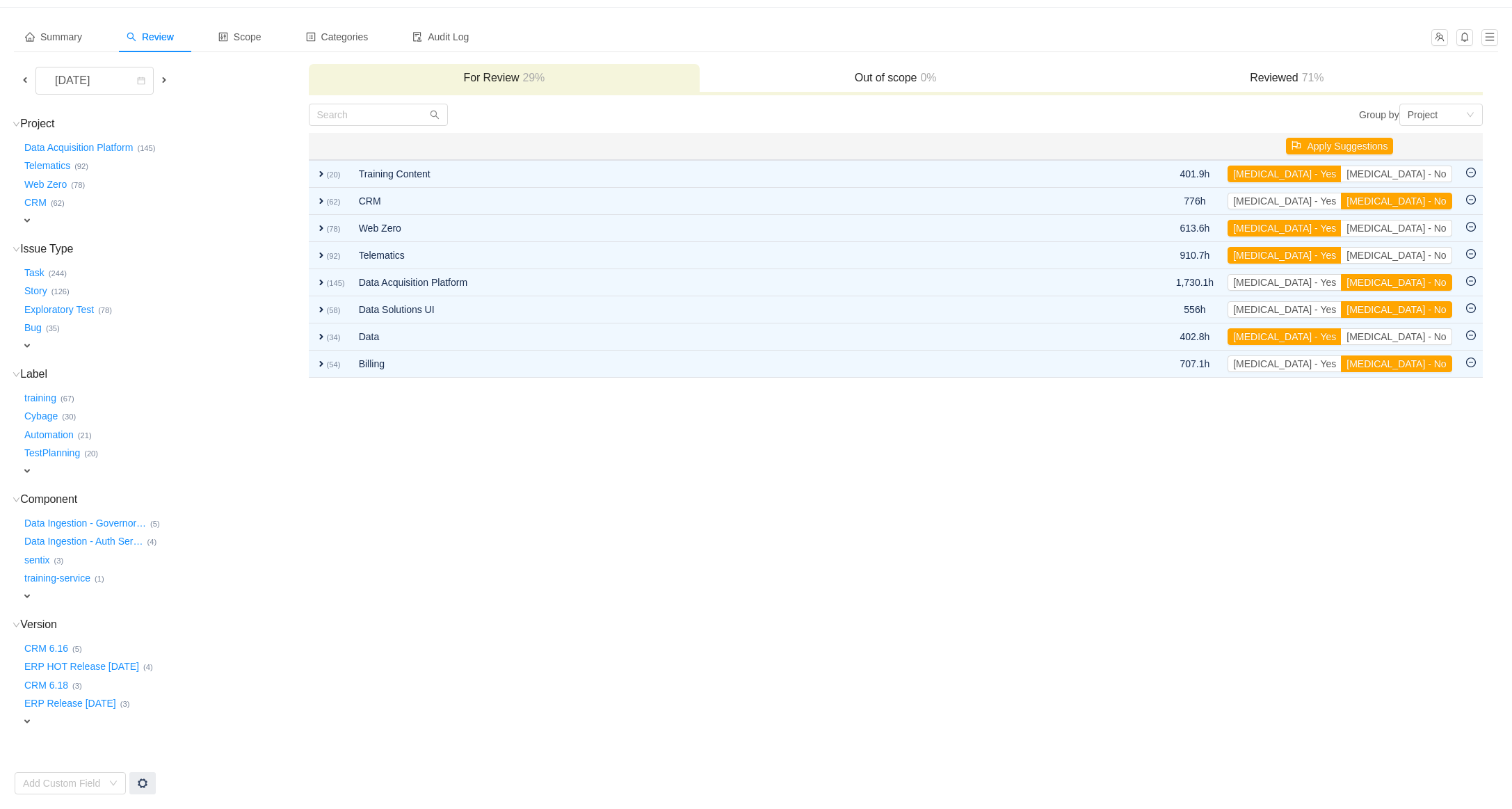
scroll to position [41, 0]
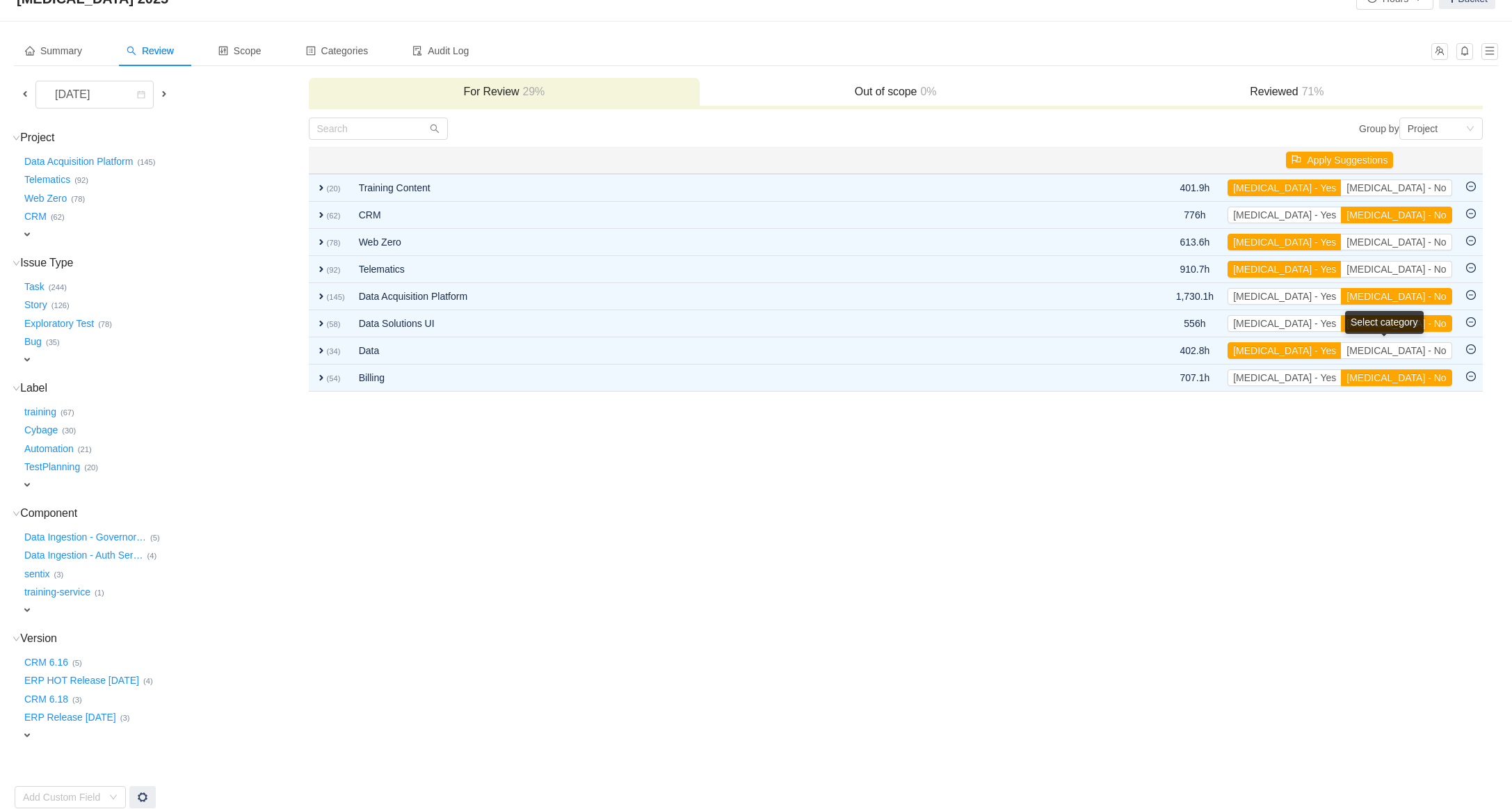
drag, startPoint x: 1263, startPoint y: 90, endPoint x: 965, endPoint y: 165, distance: 307.3
click at [1263, 90] on h3 "Reviewed 71%" at bounding box center [1286, 92] width 377 height 14
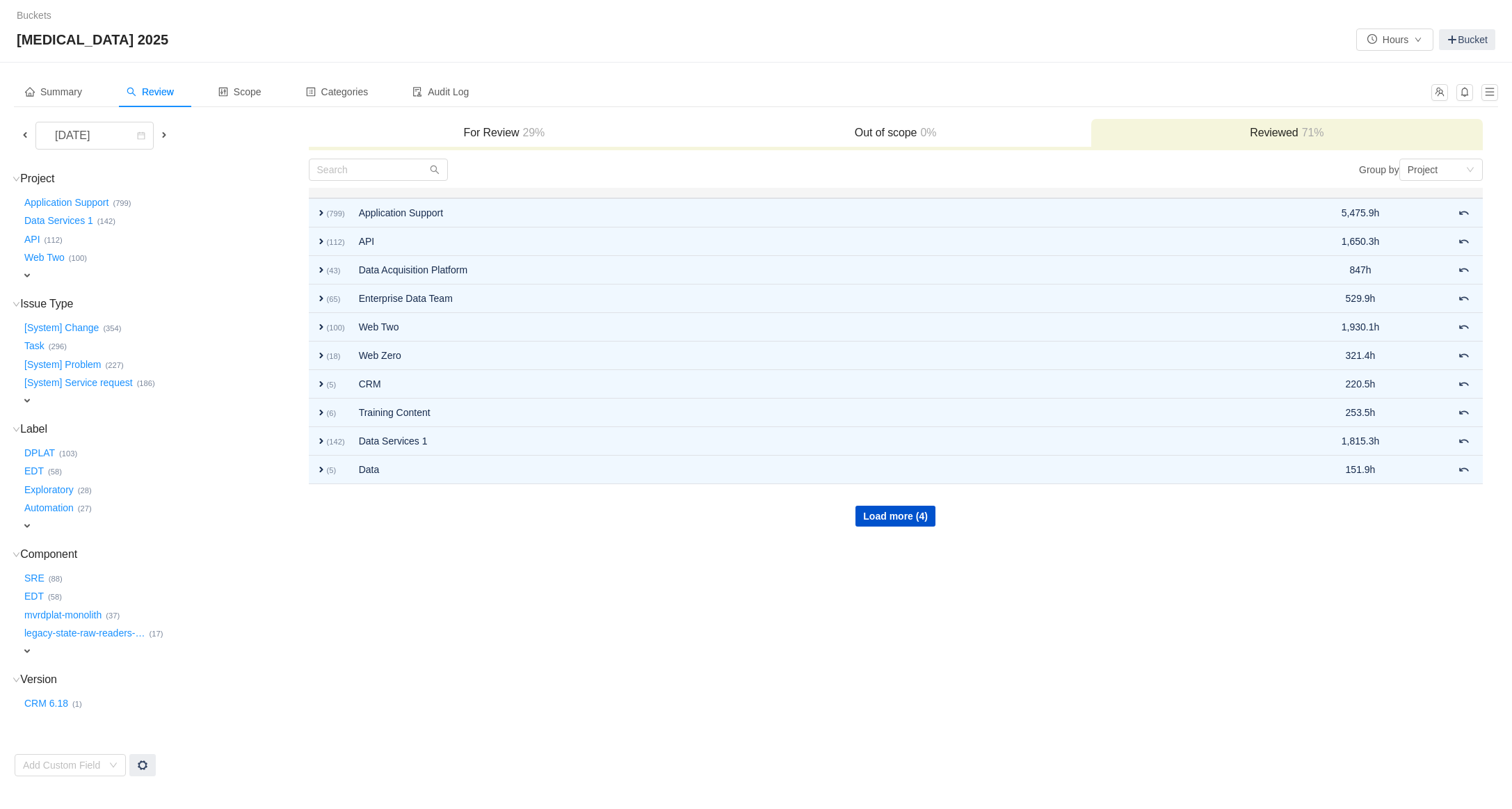
scroll to position [0, 0]
click at [885, 517] on button "Load more (4)" at bounding box center [895, 517] width 80 height 21
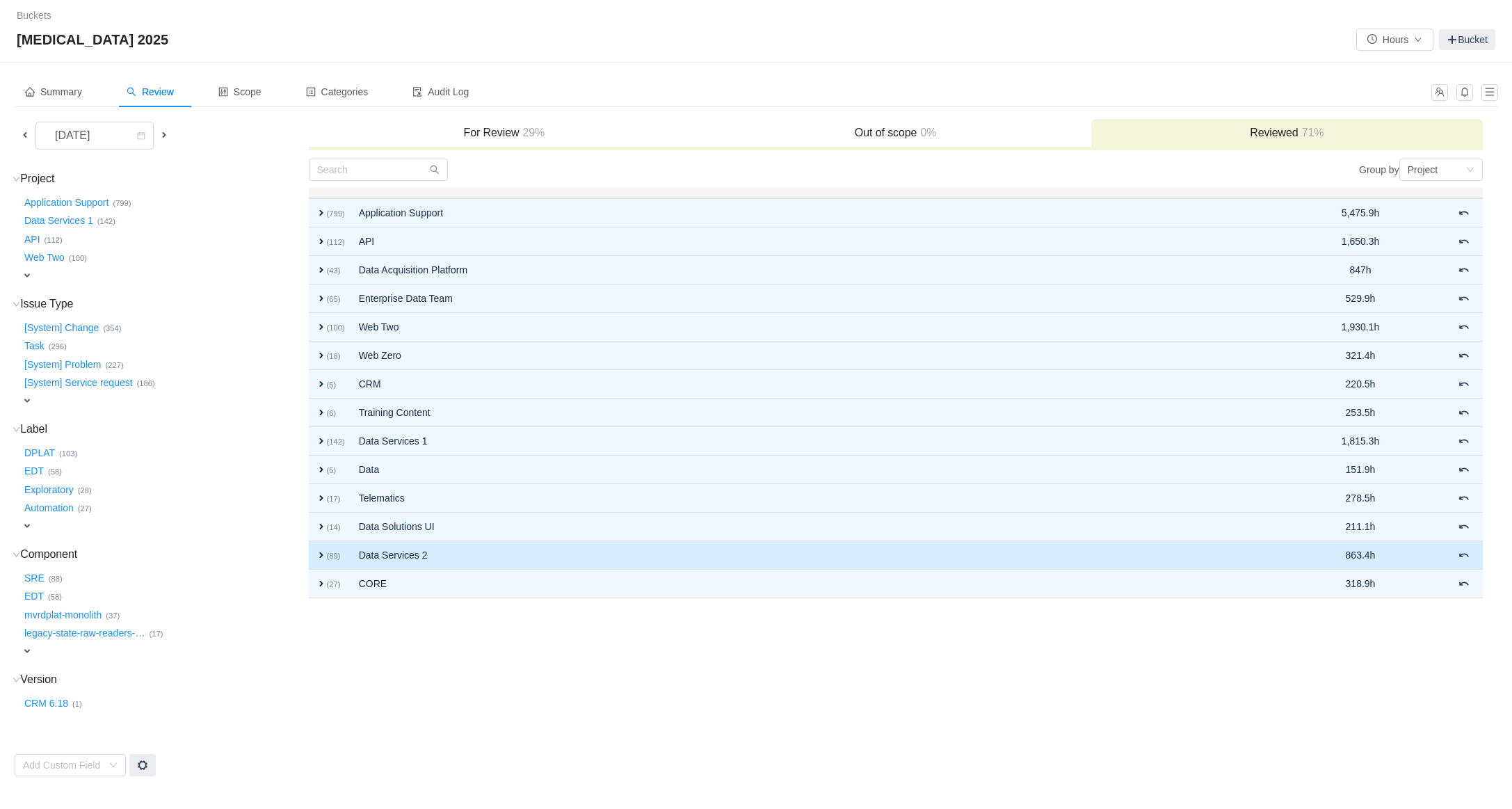
click at [323, 556] on span "expand" at bounding box center [321, 555] width 11 height 11
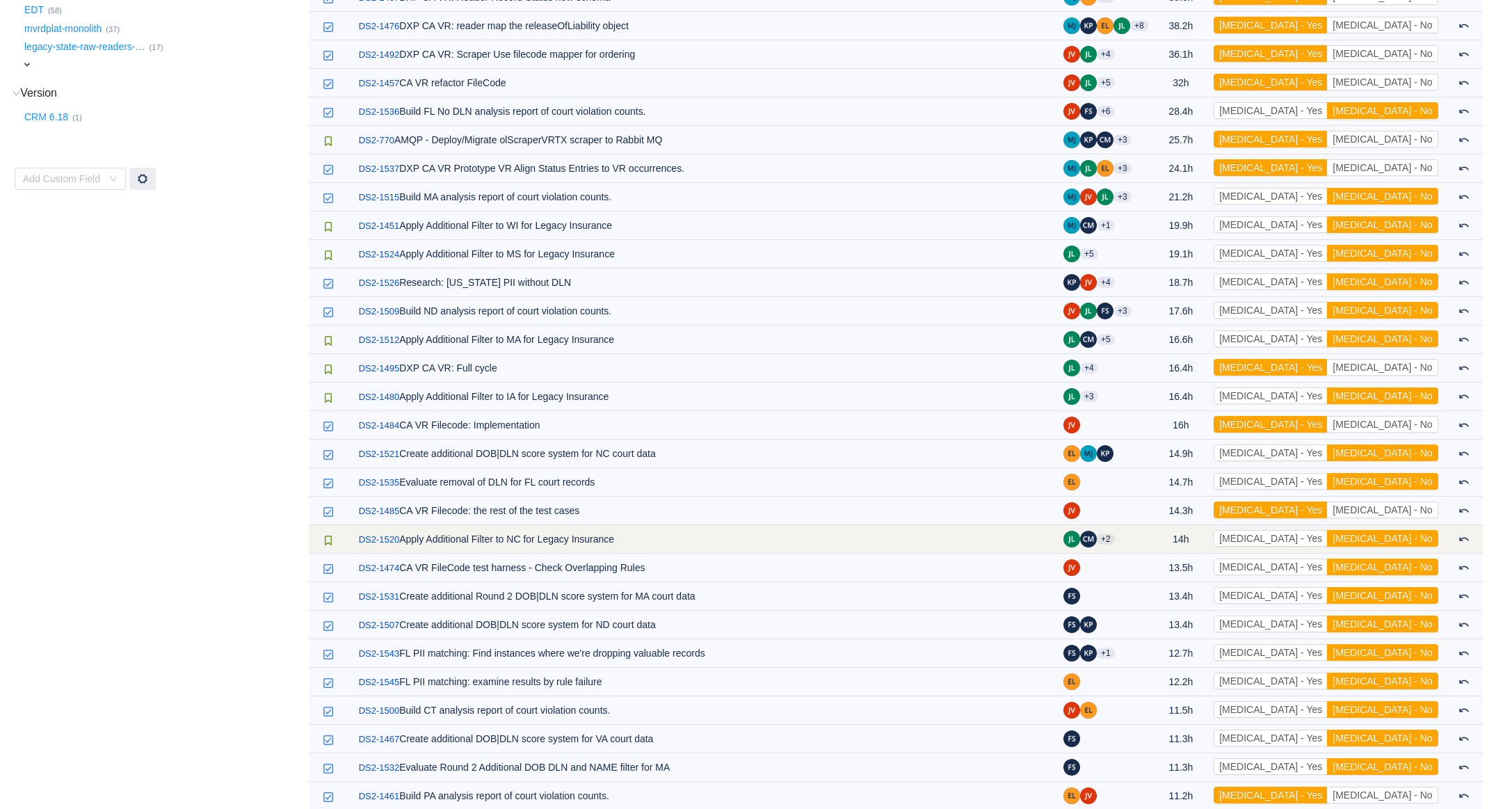
scroll to position [594, 0]
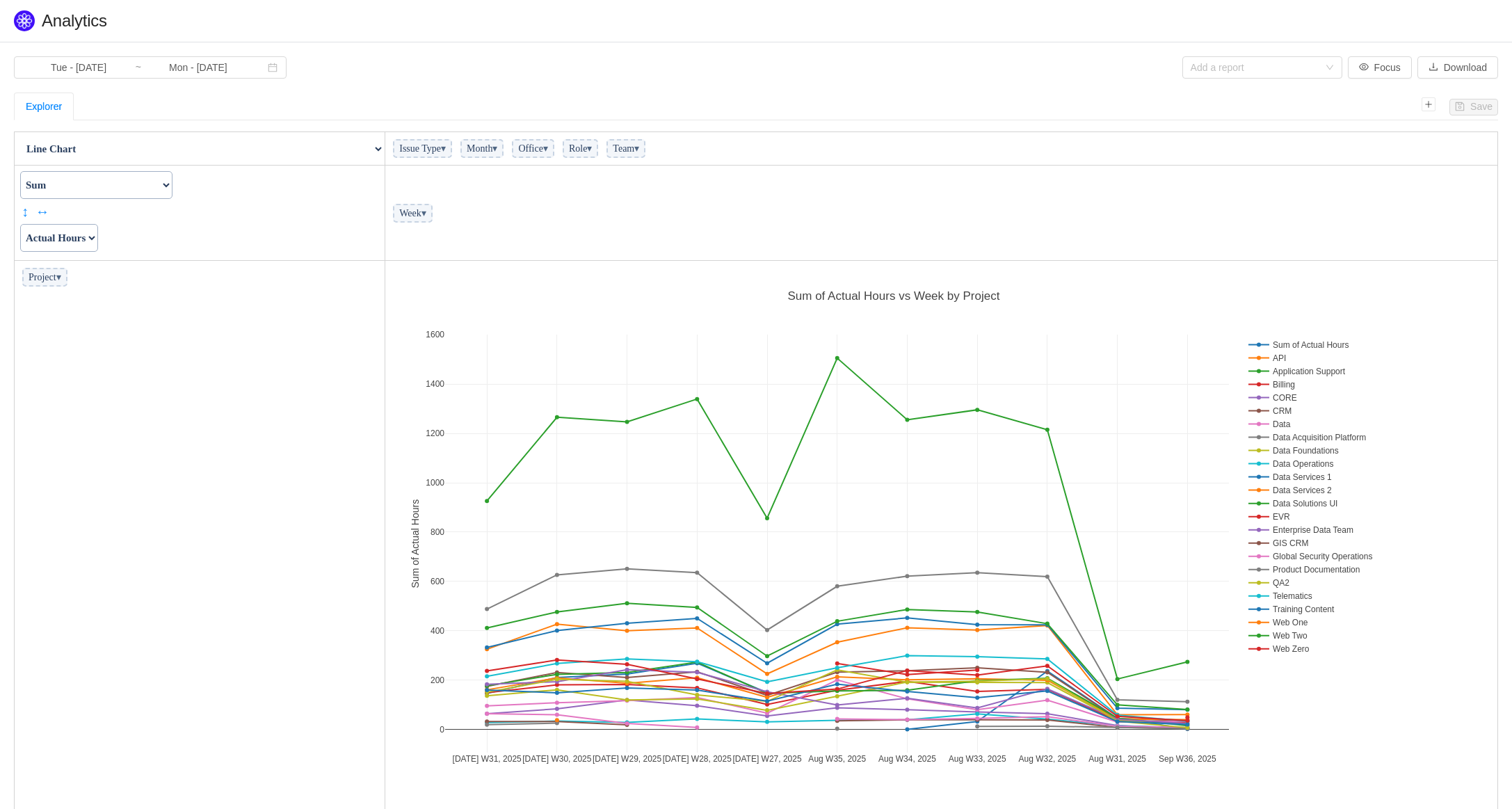
scroll to position [543, 1104]
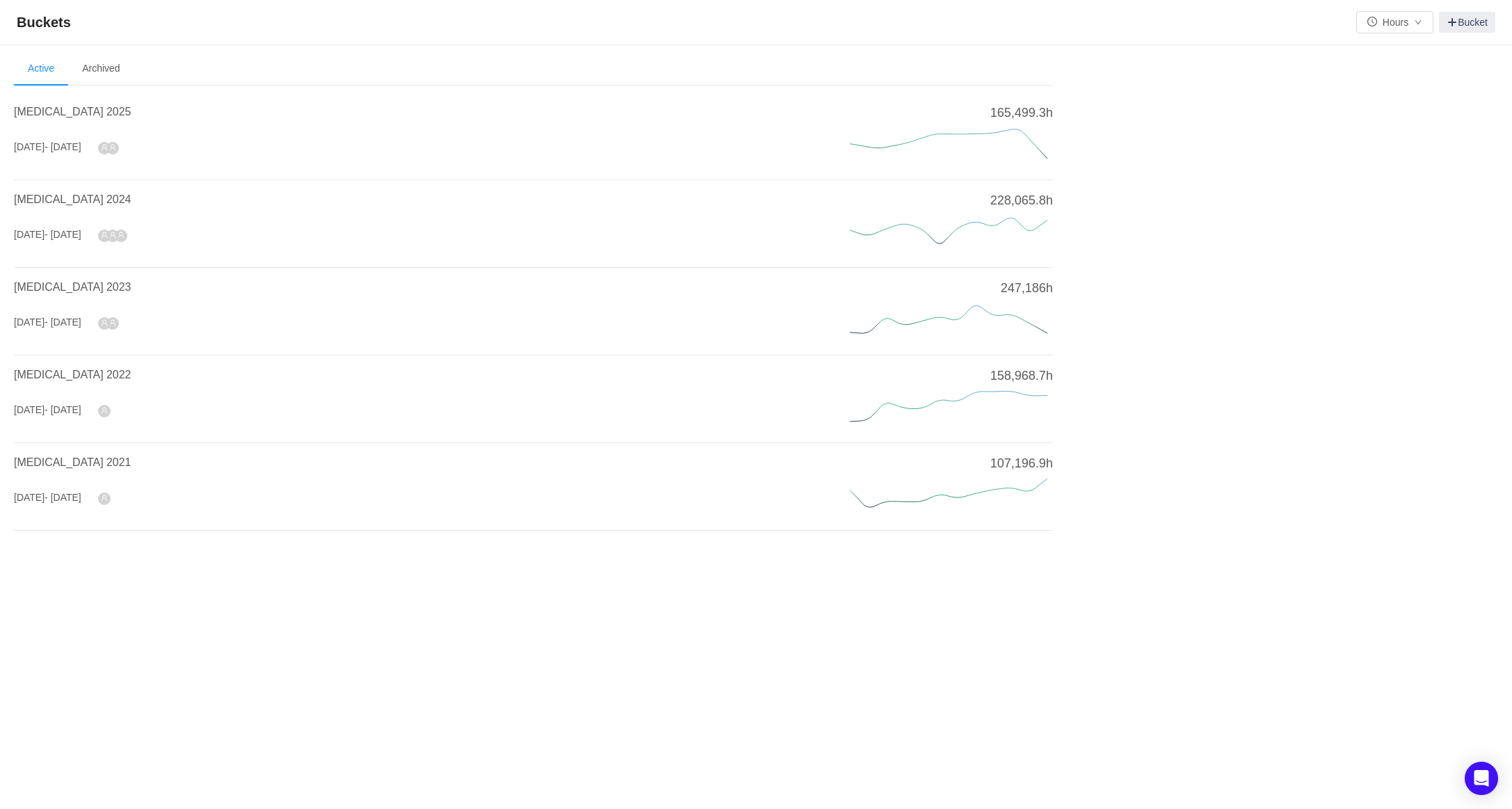
drag, startPoint x: 32, startPoint y: 106, endPoint x: 92, endPoint y: 137, distance: 67.5
click at [32, 106] on span "[MEDICAL_DATA] 2025" at bounding box center [72, 112] width 116 height 12
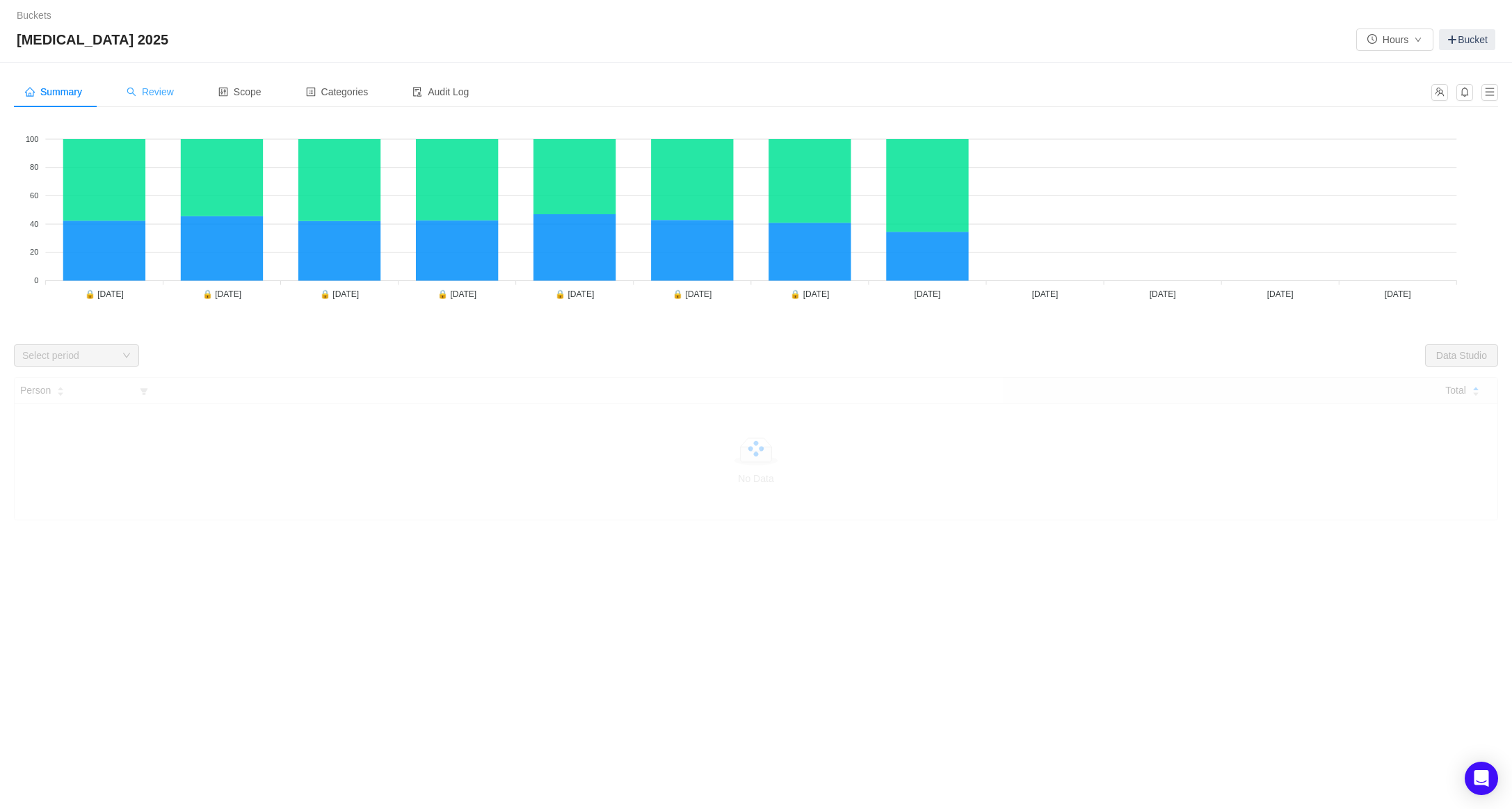
click at [168, 89] on span "Review" at bounding box center [151, 92] width 47 height 11
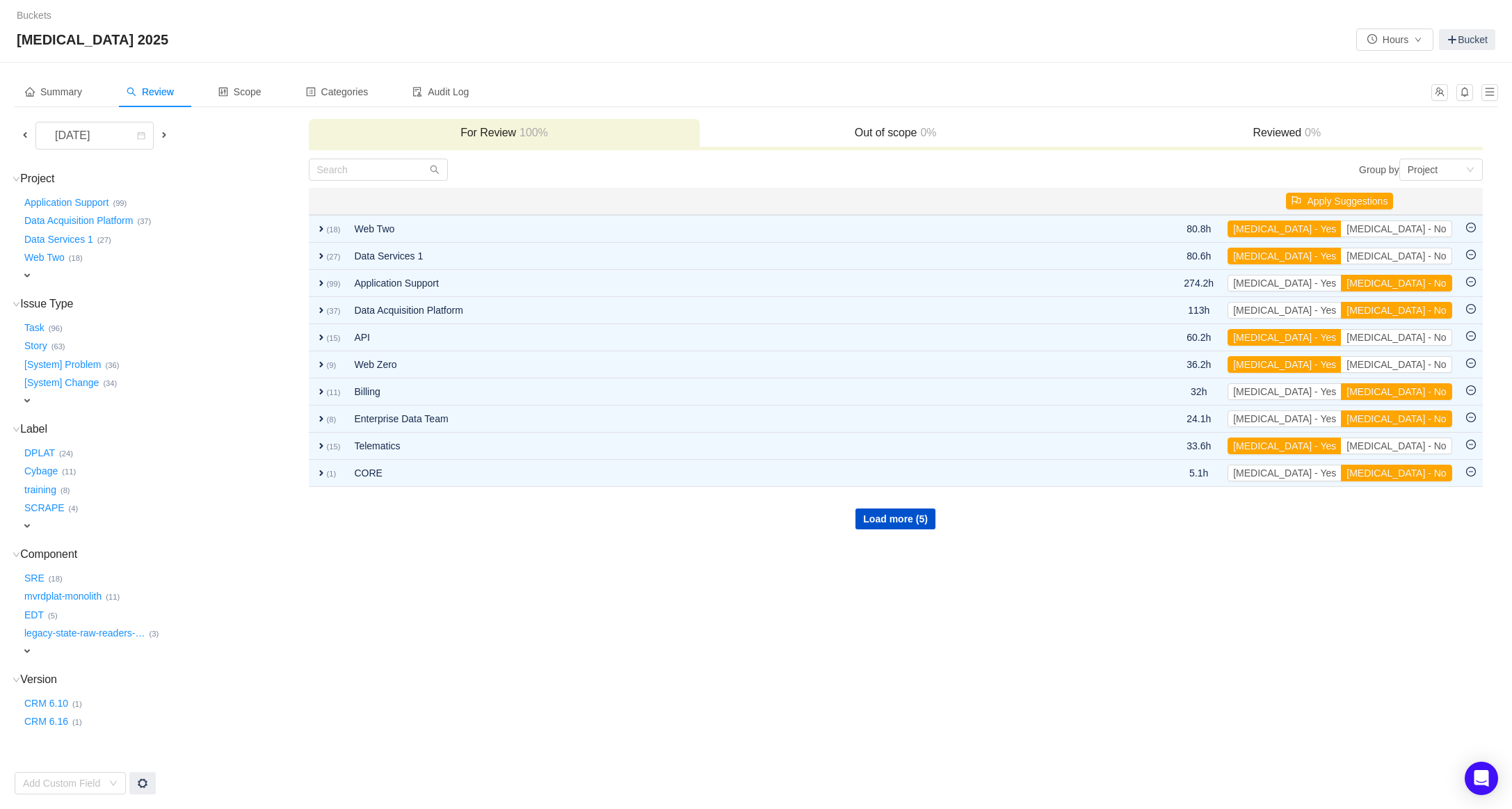
click at [19, 136] on span at bounding box center [25, 135] width 11 height 11
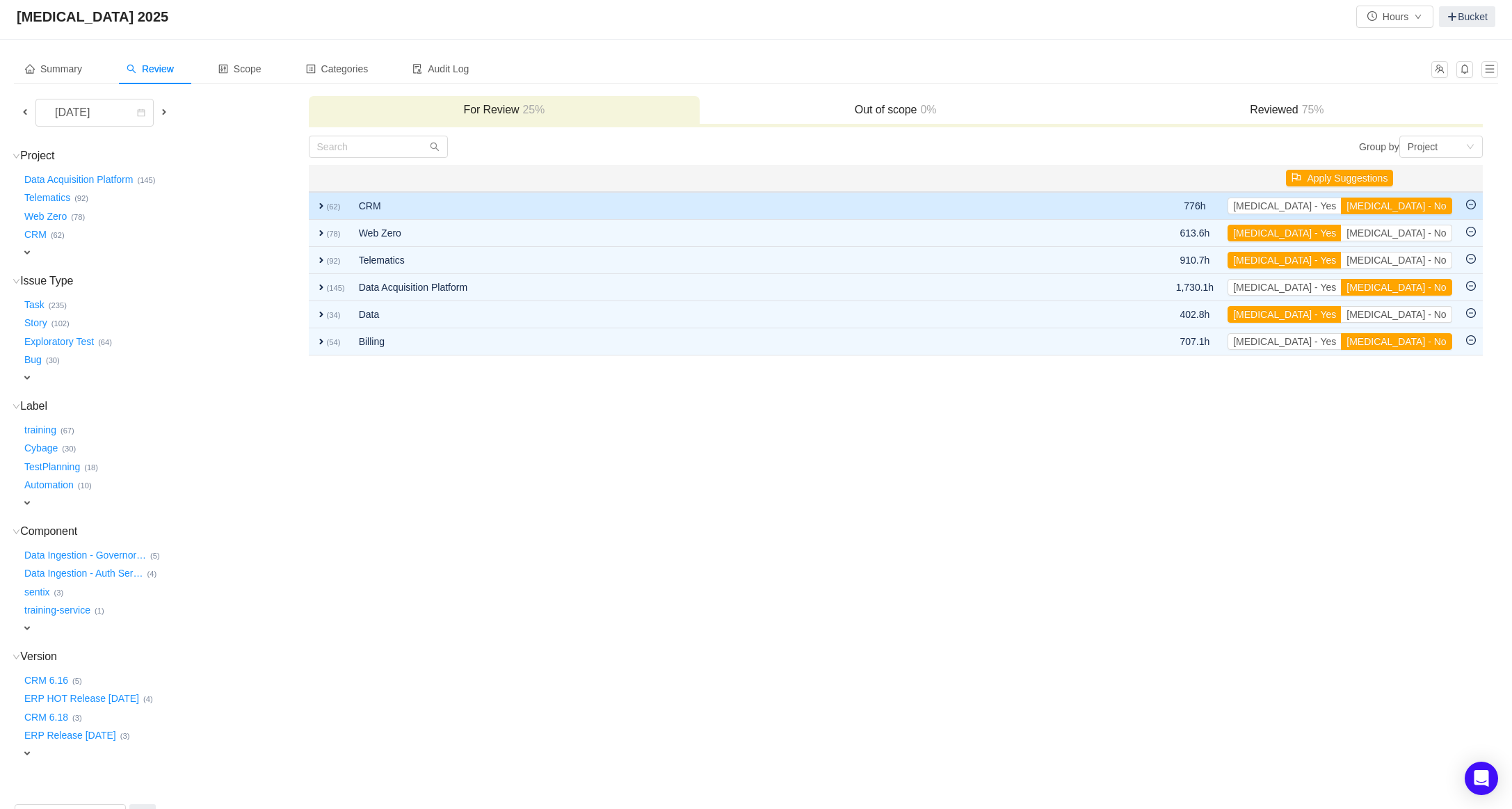
scroll to position [26, 0]
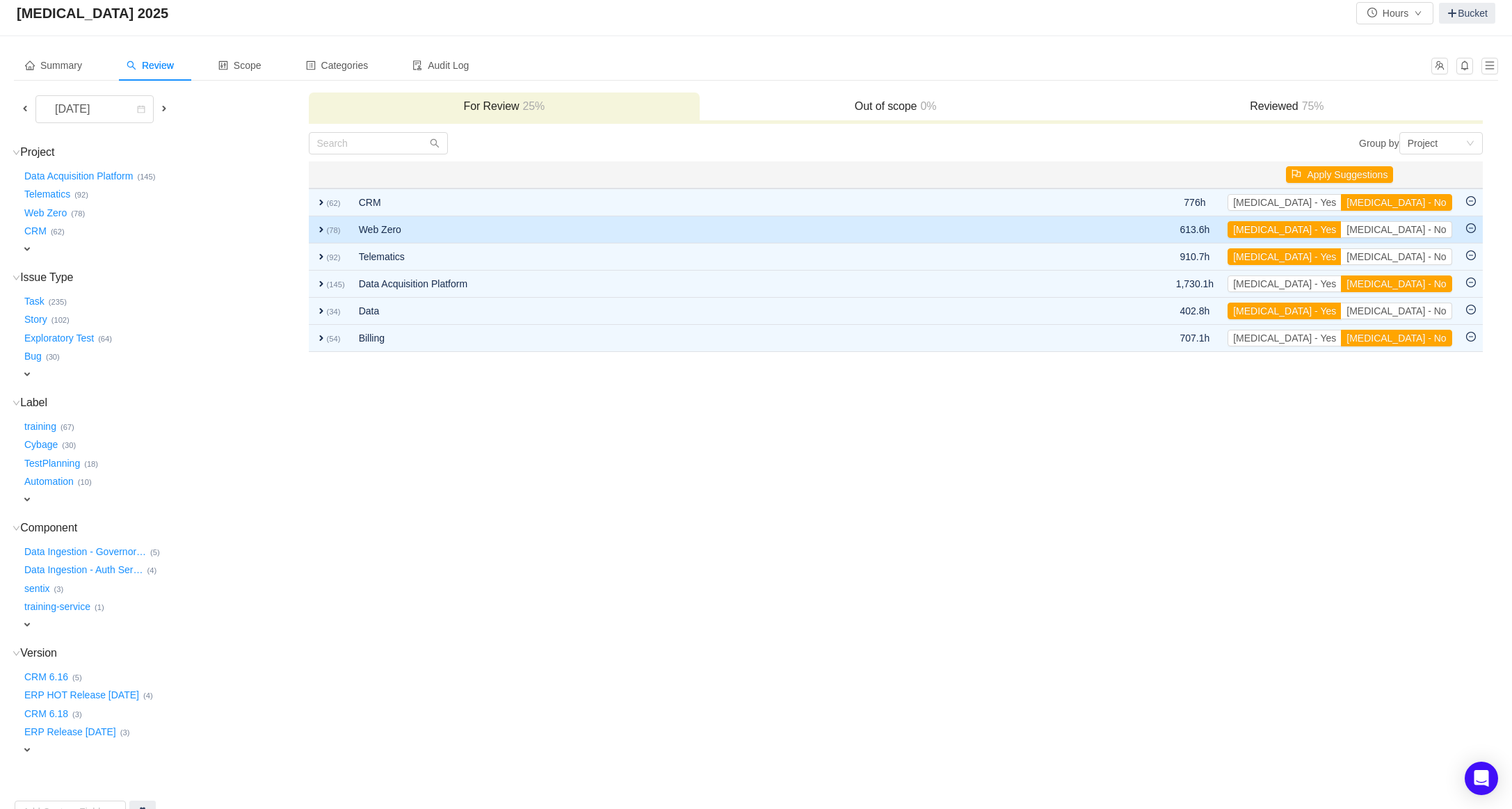
click at [322, 225] on span "expand" at bounding box center [321, 229] width 11 height 11
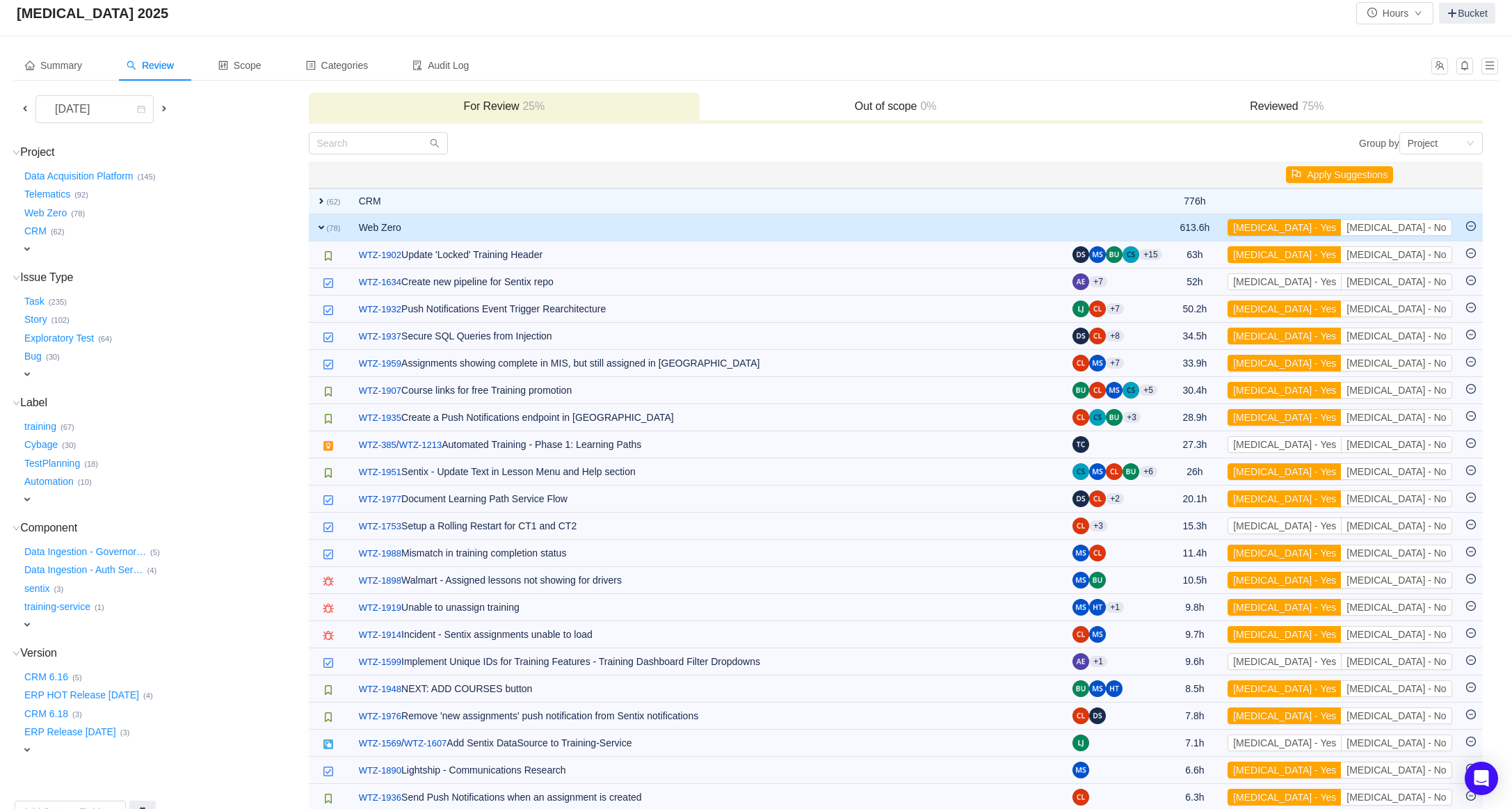
click at [322, 225] on span "expand" at bounding box center [321, 227] width 11 height 11
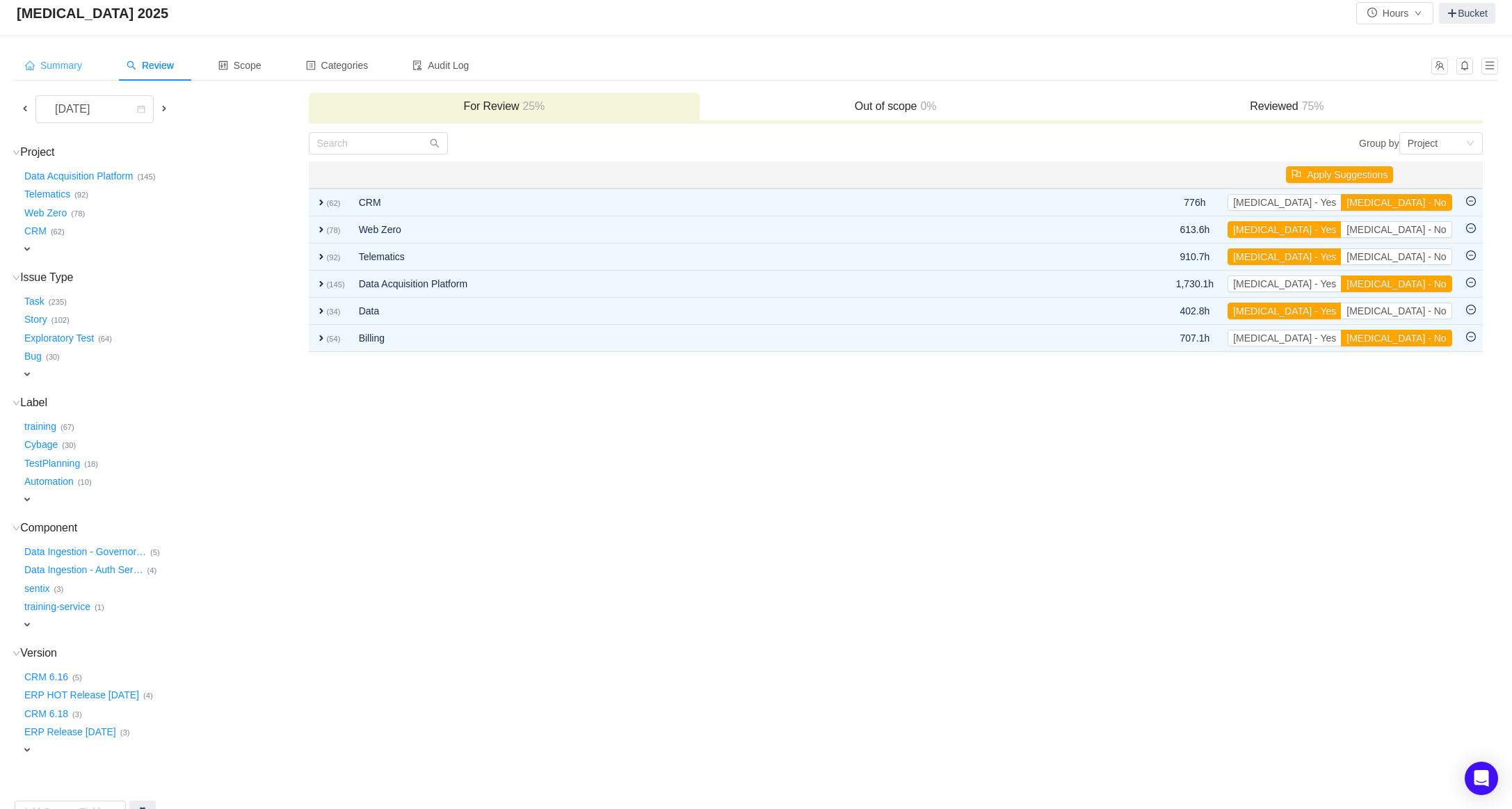
drag, startPoint x: 84, startPoint y: 68, endPoint x: 357, endPoint y: 103, distance: 275.2
click at [89, 68] on div "Summary" at bounding box center [53, 66] width 80 height 32
